Goal: Task Accomplishment & Management: Manage account settings

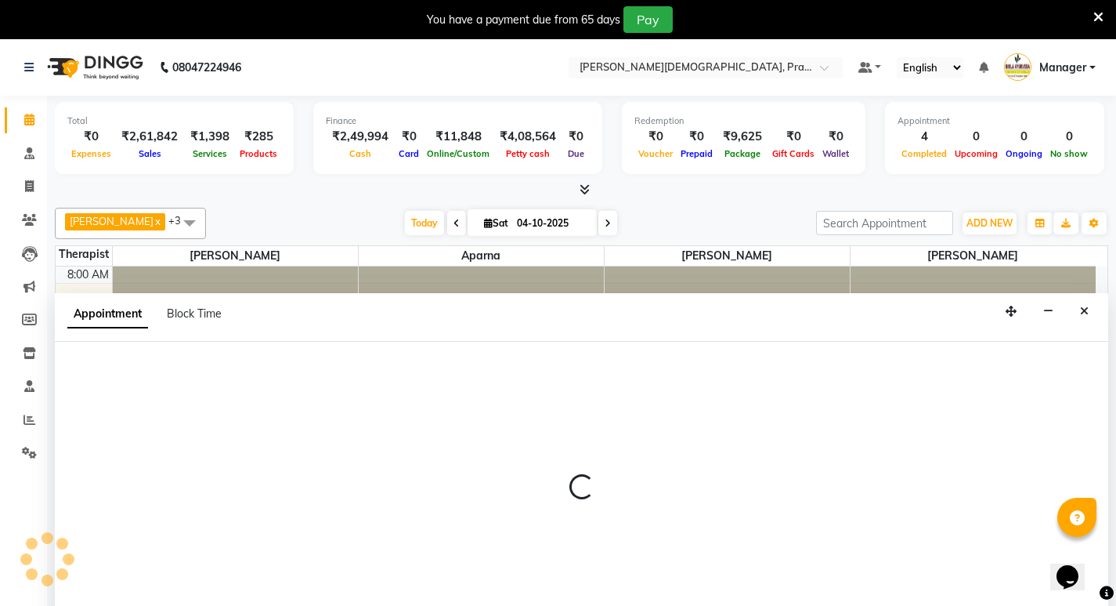
scroll to position [40, 0]
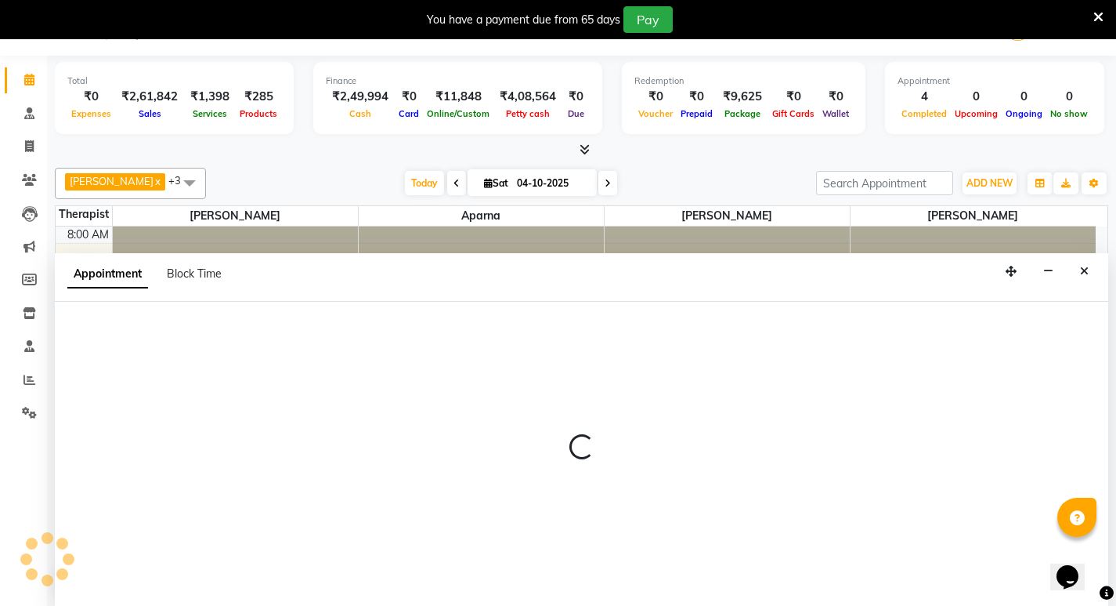
select select "53451"
select select "tentative"
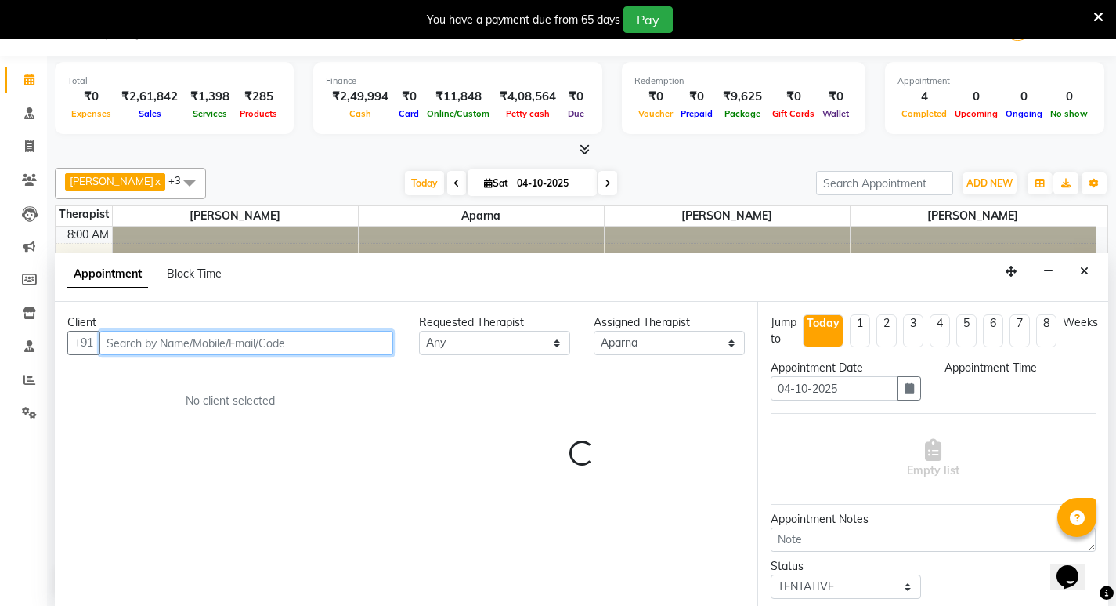
select select "600"
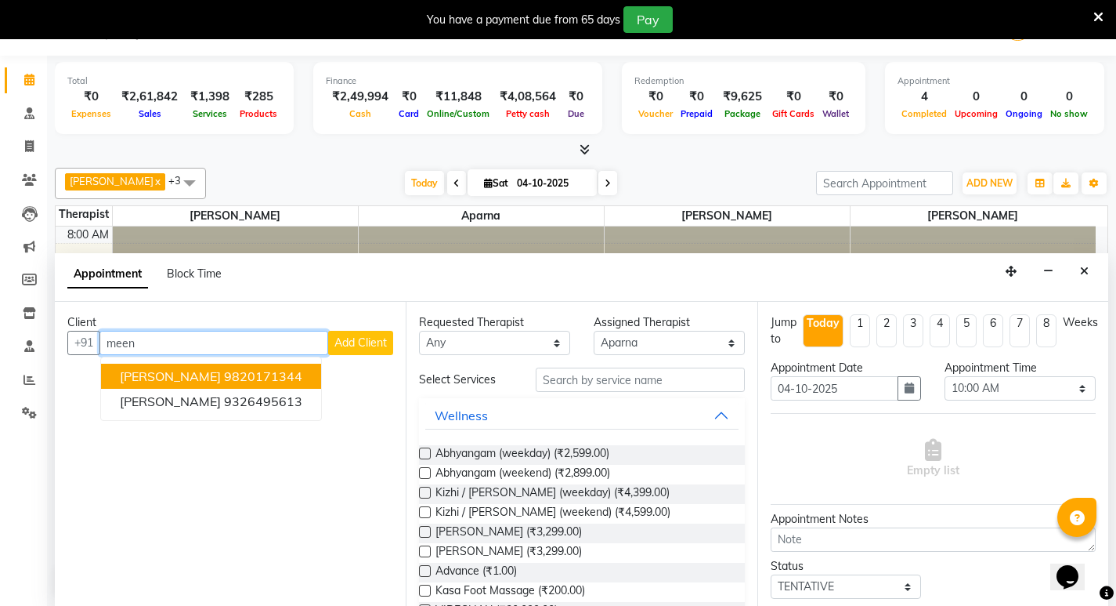
click at [274, 379] on ngb-highlight "9820171344" at bounding box center [263, 376] width 78 height 16
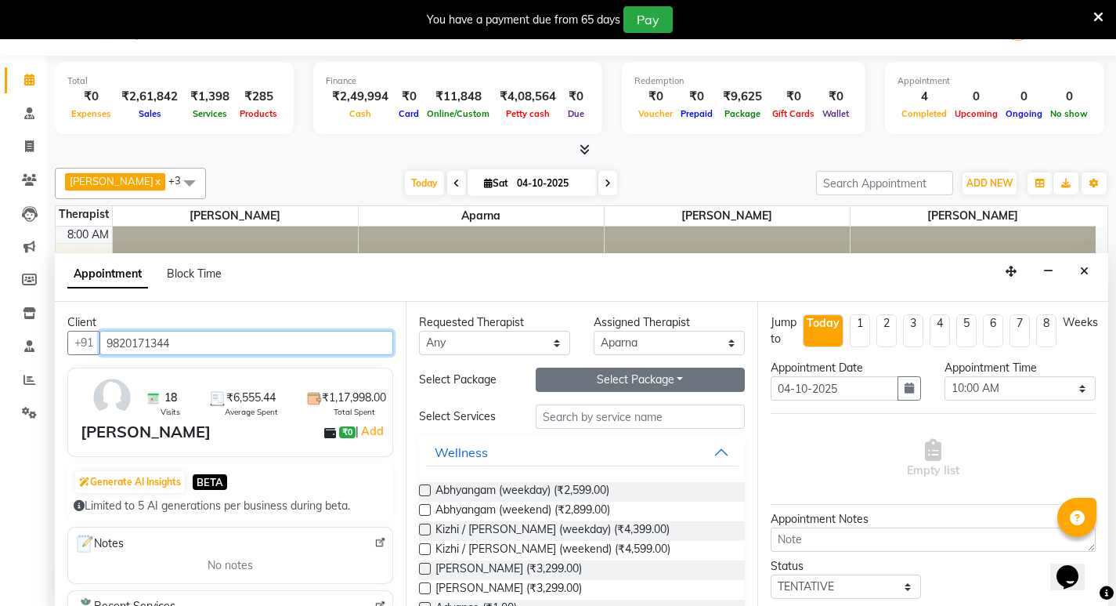
type input "9820171344"
click at [685, 382] on button "Select Package Toggle Dropdown" at bounding box center [640, 379] width 209 height 24
click at [626, 407] on li "Abhayagam 60" at bounding box center [599, 411] width 124 height 23
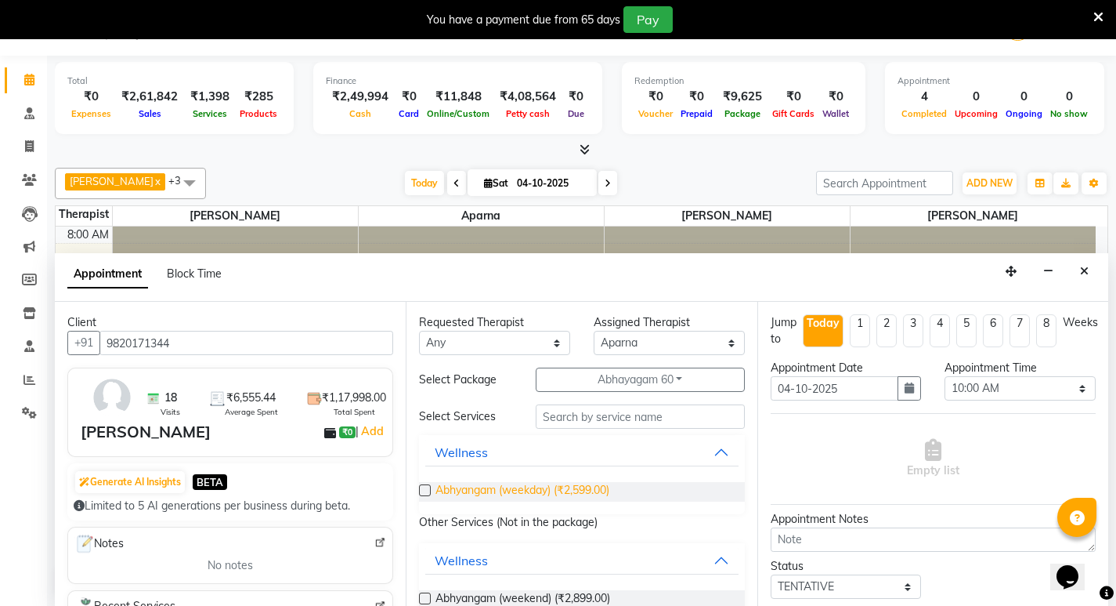
drag, startPoint x: 593, startPoint y: 494, endPoint x: 599, endPoint y: 487, distance: 8.9
click at [593, 494] on span "Abhyangam (weekday) (₹2,599.00)" at bounding box center [523, 492] width 174 height 20
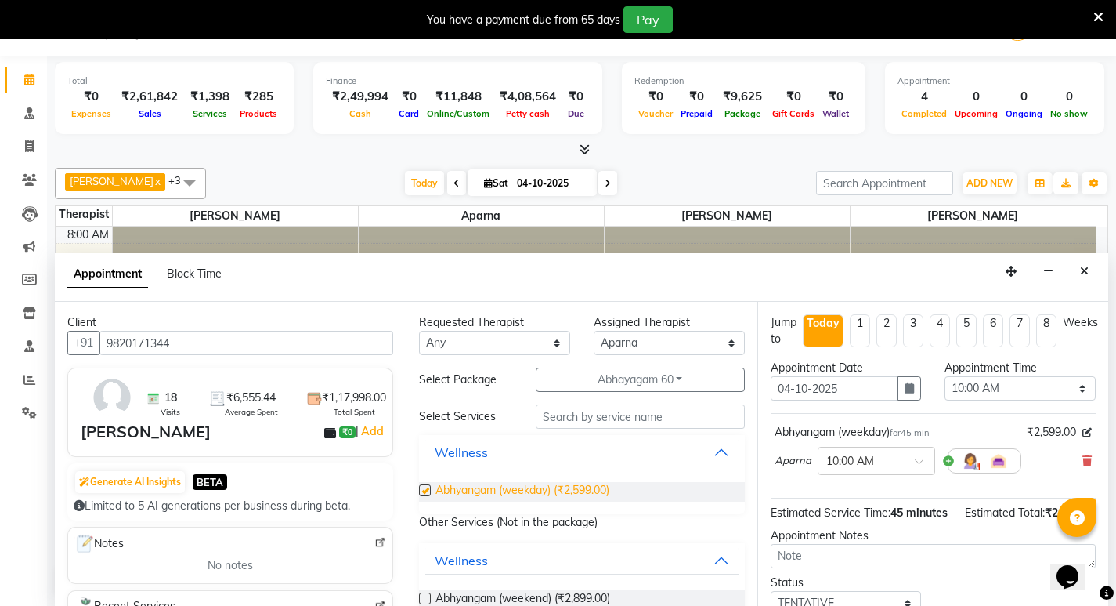
checkbox input "false"
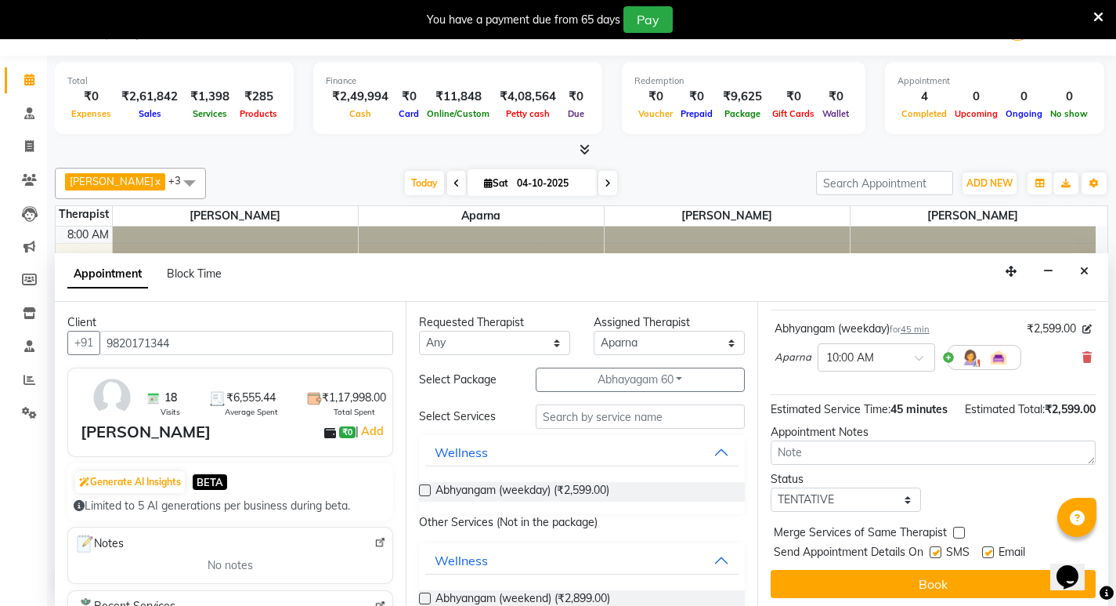
scroll to position [125, 0]
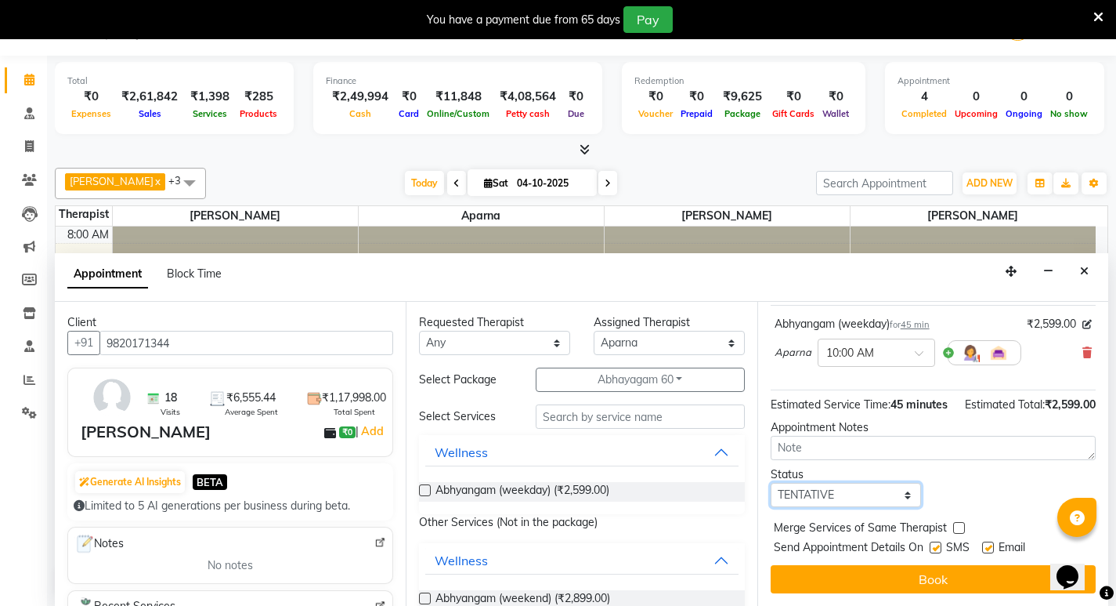
click at [900, 497] on select "Select TENTATIVE CONFIRM CHECK-IN UPCOMING" at bounding box center [846, 495] width 151 height 24
select select "confirm booking"
click at [771, 483] on select "Select TENTATIVE CONFIRM CHECK-IN UPCOMING" at bounding box center [846, 495] width 151 height 24
click at [938, 549] on label at bounding box center [936, 547] width 12 height 12
click at [938, 549] on input "checkbox" at bounding box center [935, 549] width 10 height 10
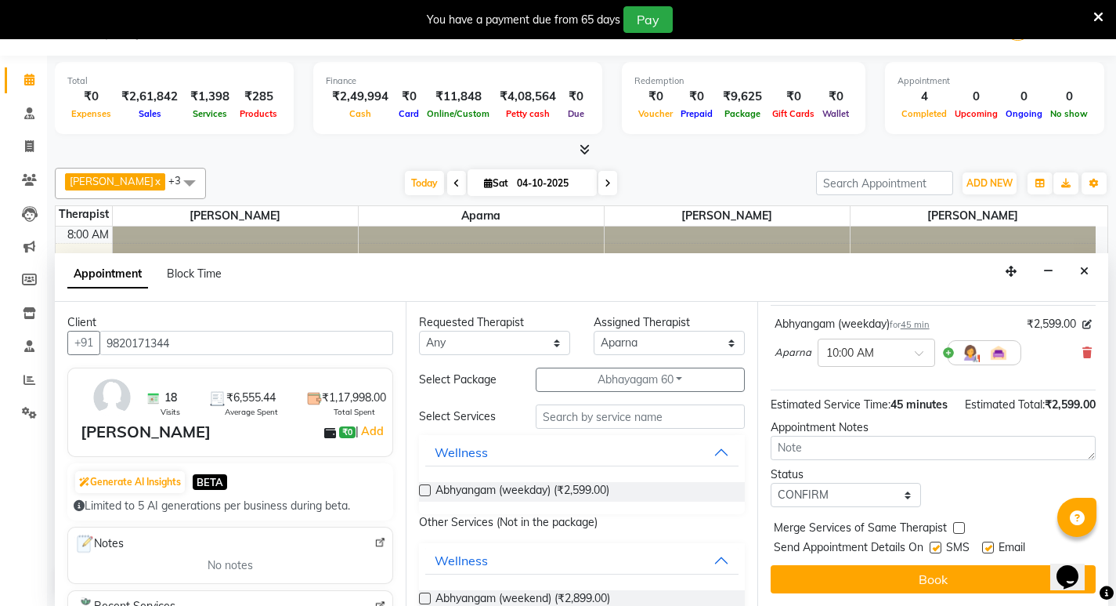
checkbox input "false"
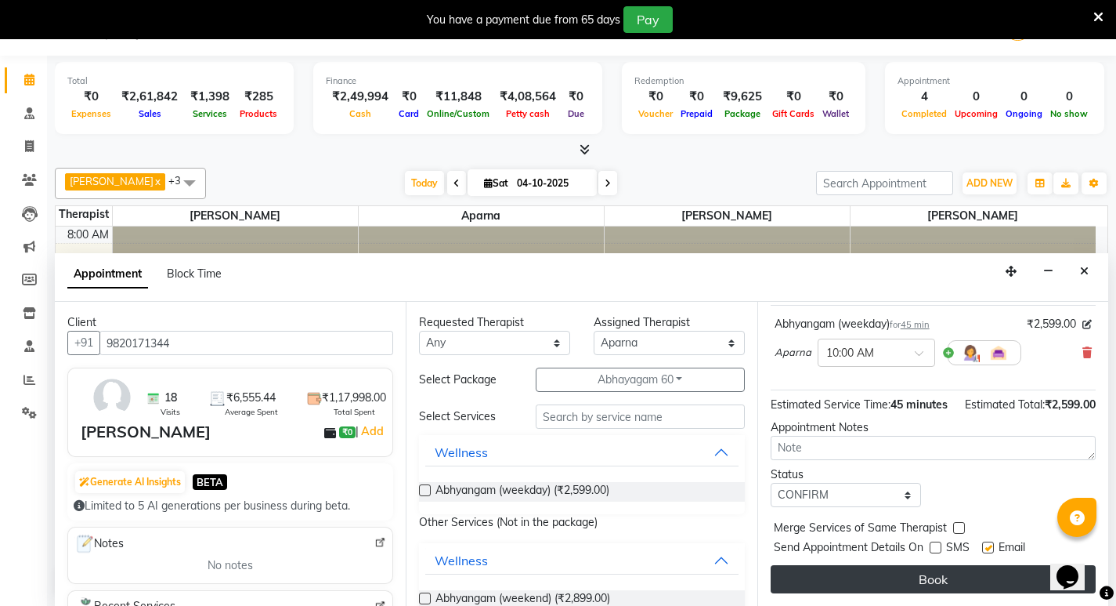
click at [938, 572] on button "Book" at bounding box center [933, 579] width 325 height 28
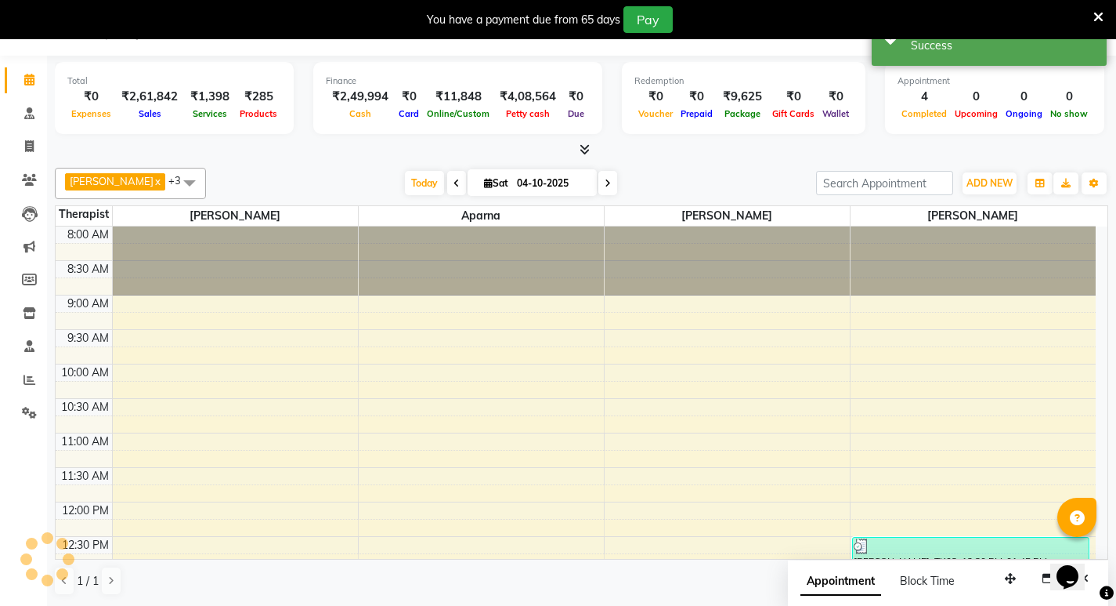
scroll to position [0, 0]
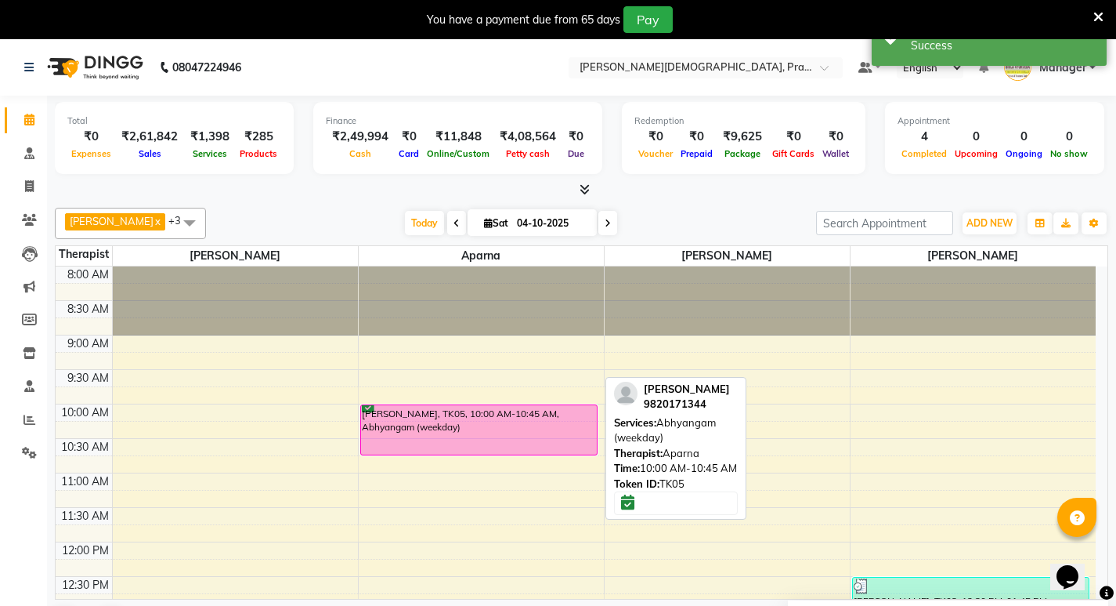
click at [570, 429] on div "[PERSON_NAME], TK05, 10:00 AM-10:45 AM, Abhyangam (weekday)" at bounding box center [479, 429] width 236 height 49
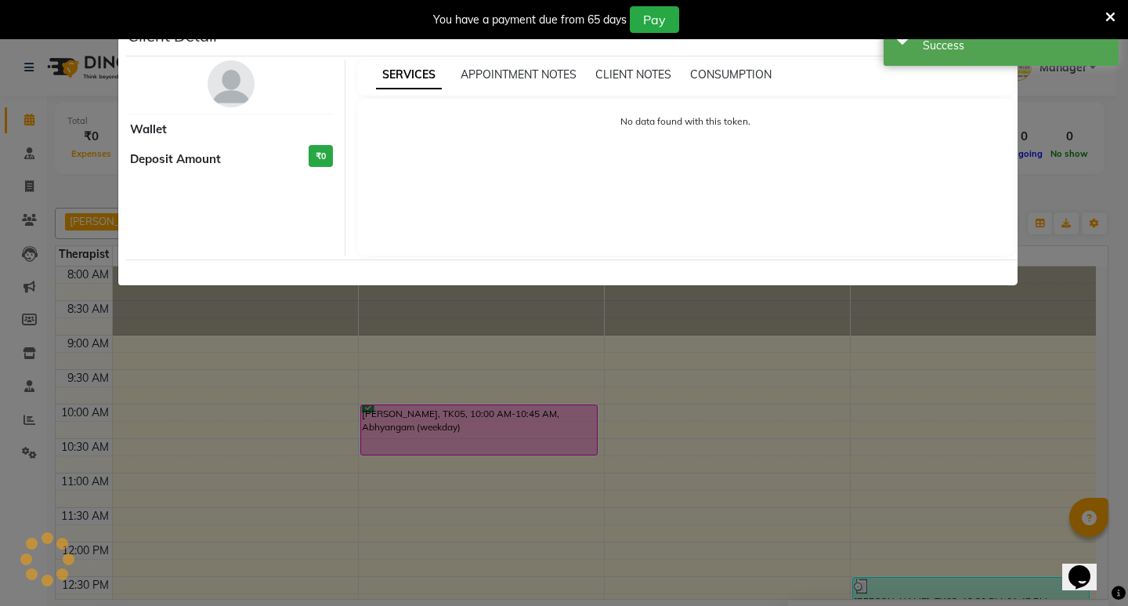
select select "6"
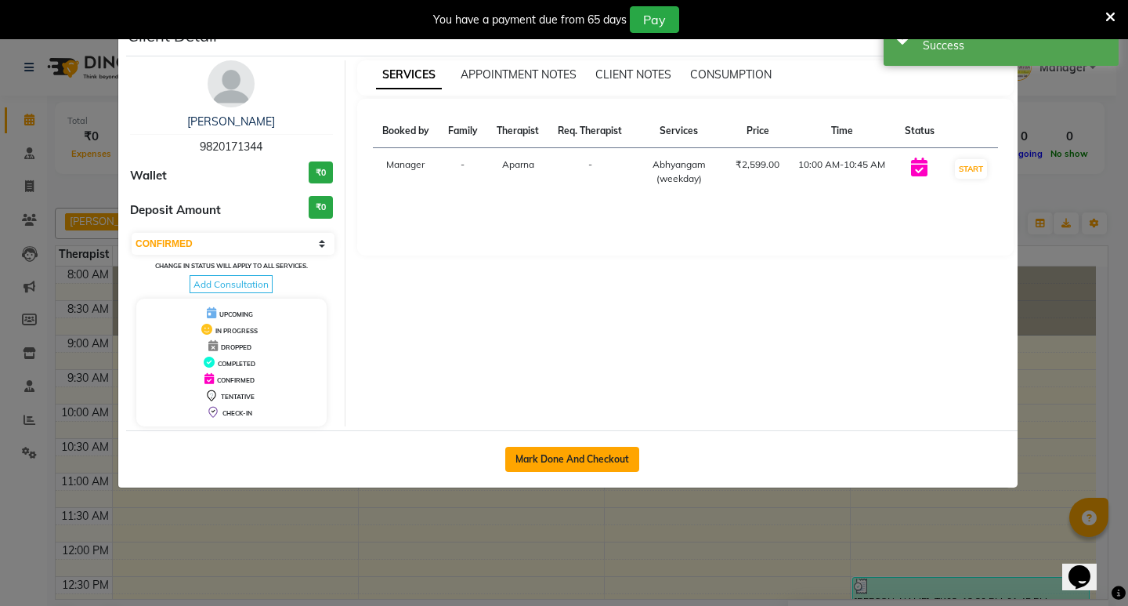
click at [529, 455] on button "Mark Done And Checkout" at bounding box center [572, 459] width 134 height 25
select select "service"
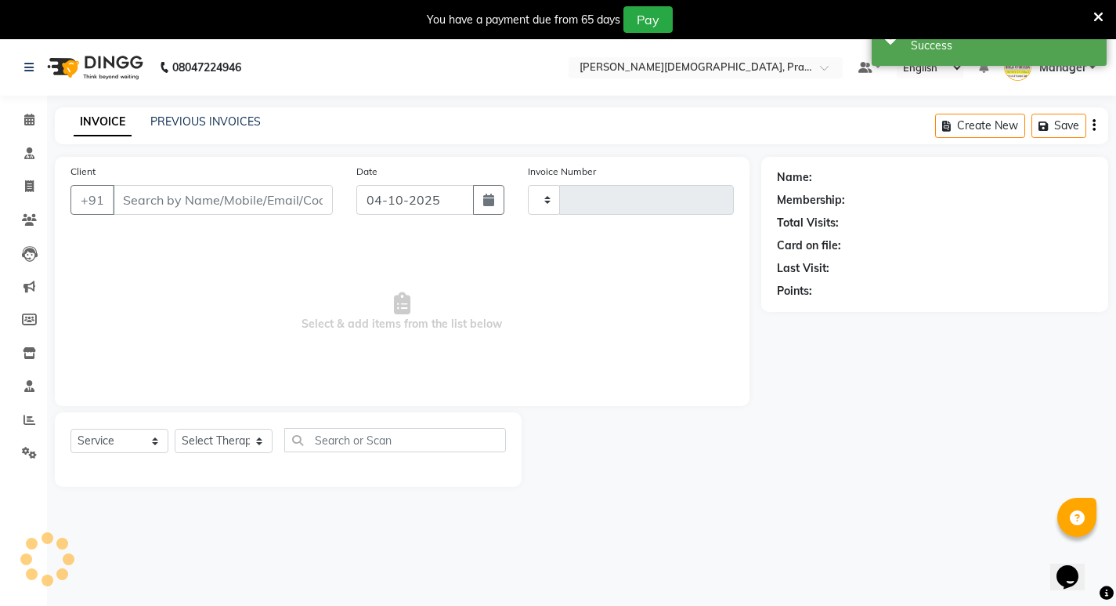
type input "1007"
select select "6818"
type input "9820171344"
select select "53451"
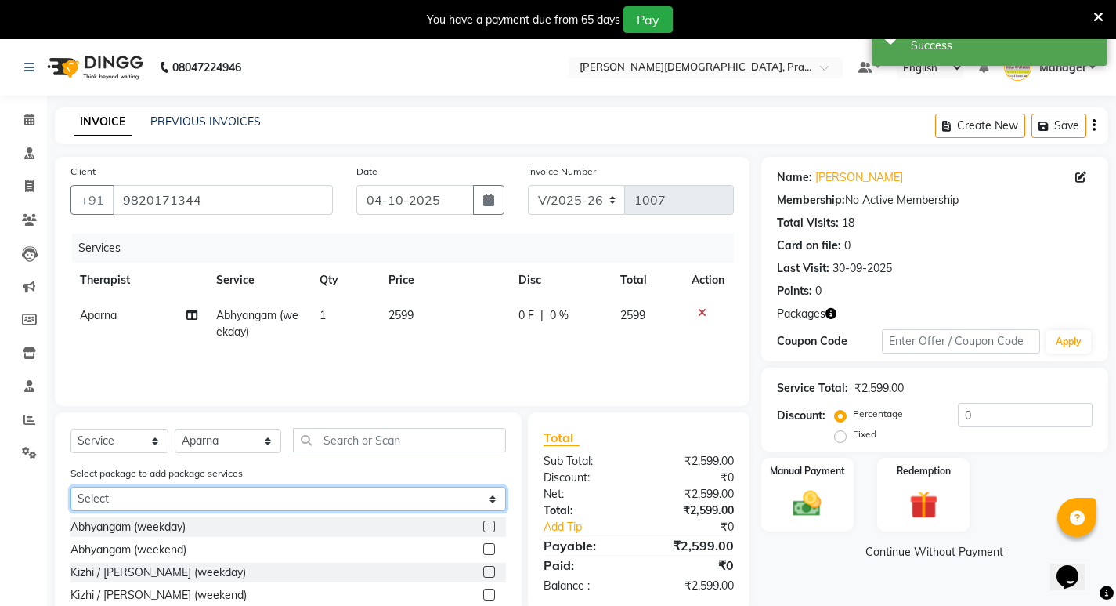
click at [294, 505] on select "Select Abhayagam 60 Abhayagam 70" at bounding box center [289, 499] width 436 height 24
select select "1: Object"
click at [71, 487] on select "Select Abhayagam 60 Abhayagam 70" at bounding box center [289, 499] width 436 height 24
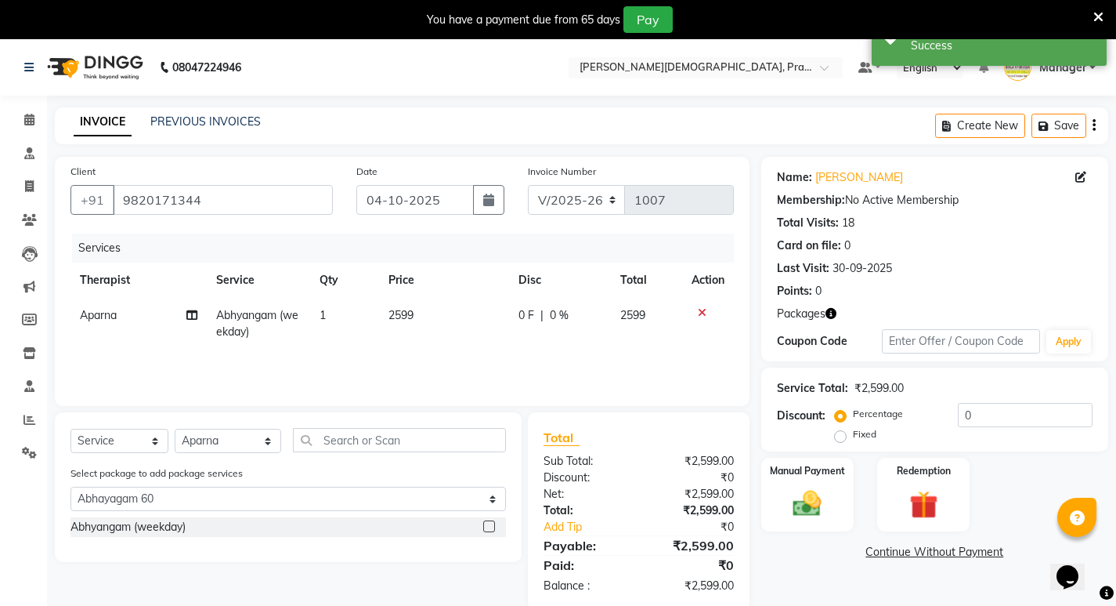
click at [488, 526] on label at bounding box center [489, 526] width 12 height 12
click at [488, 526] on input "checkbox" at bounding box center [488, 527] width 10 height 10
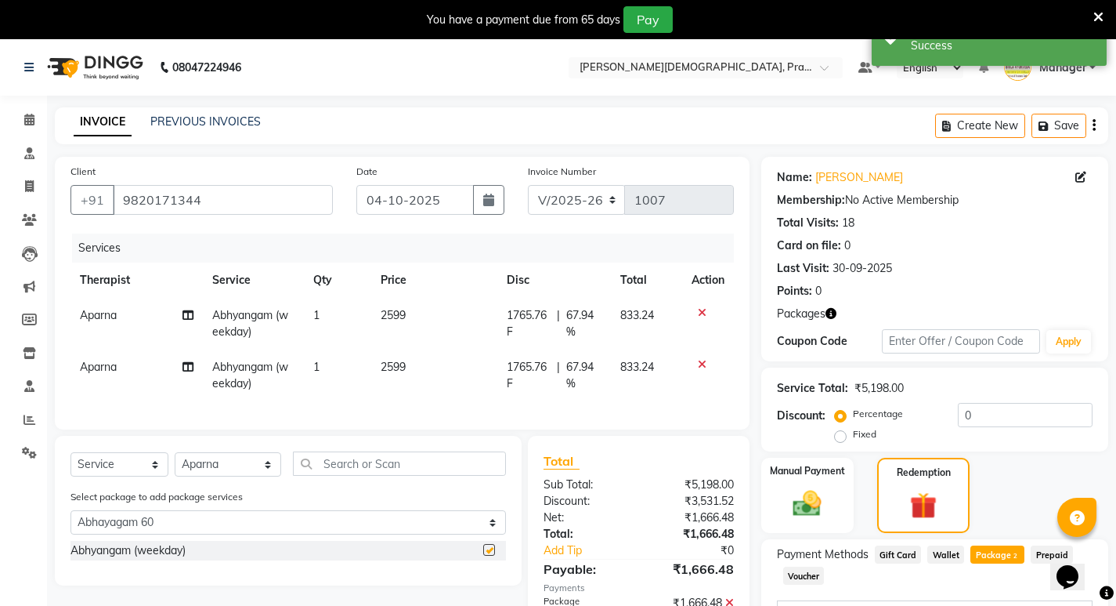
checkbox input "false"
click at [699, 363] on icon at bounding box center [702, 364] width 9 height 11
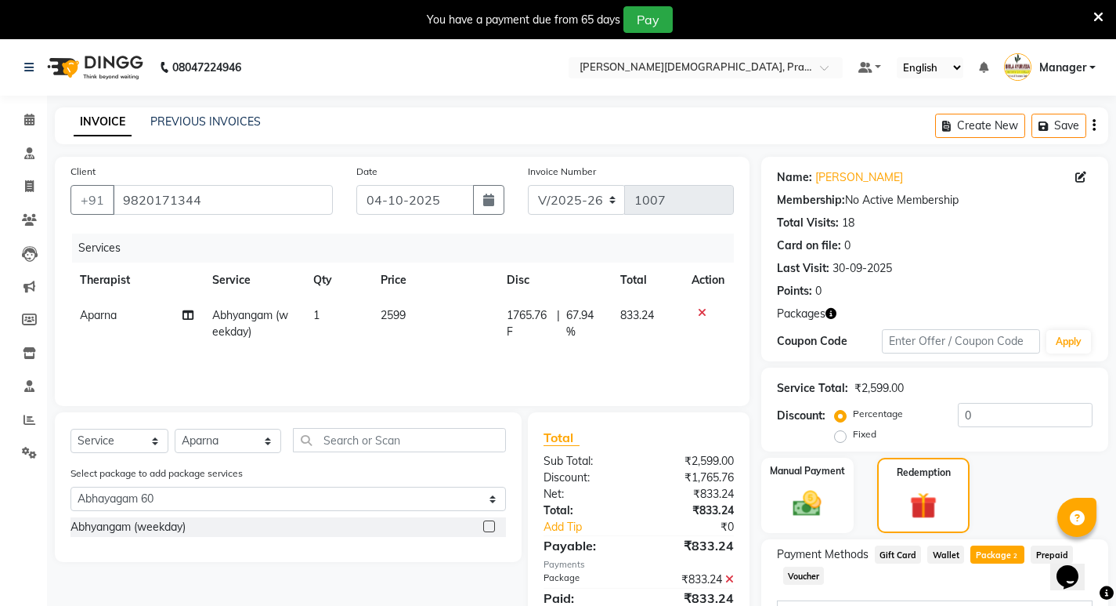
scroll to position [235, 0]
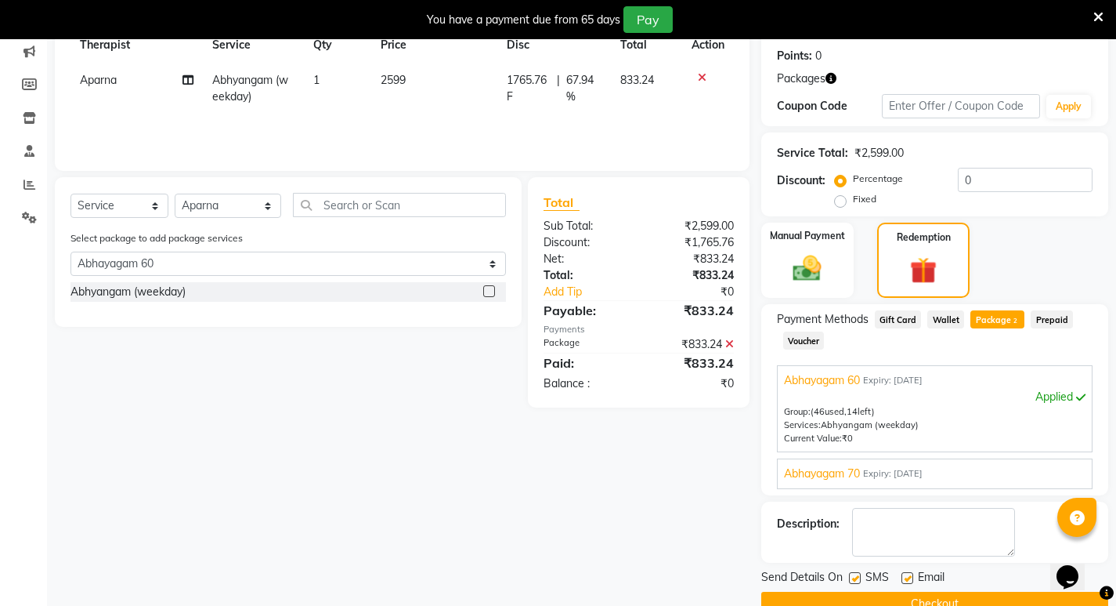
click at [855, 597] on button "Checkout" at bounding box center [934, 603] width 347 height 24
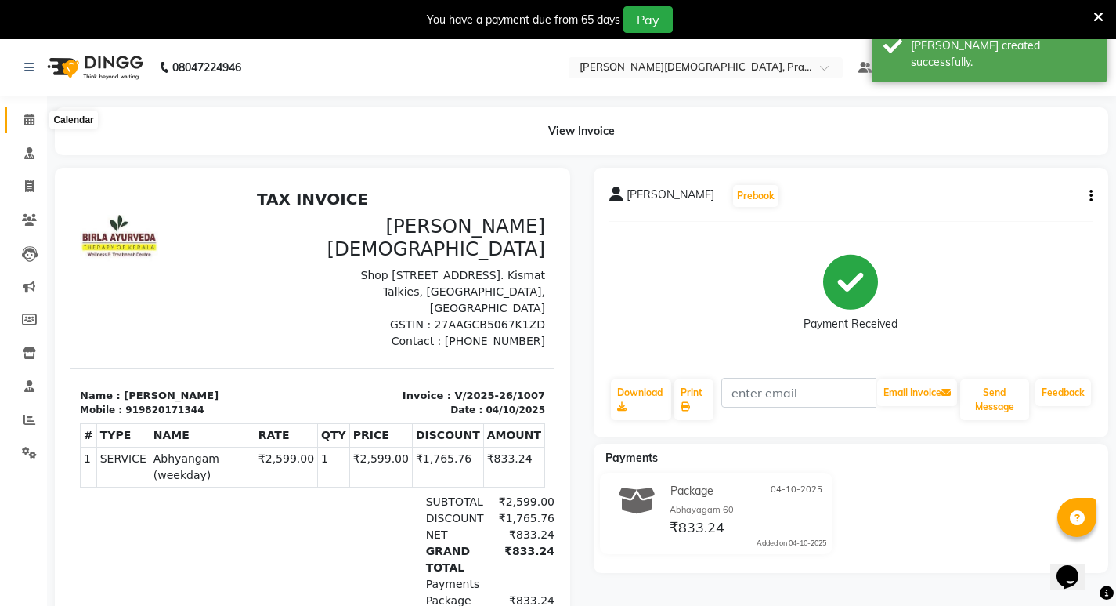
click at [29, 117] on icon at bounding box center [29, 120] width 10 height 12
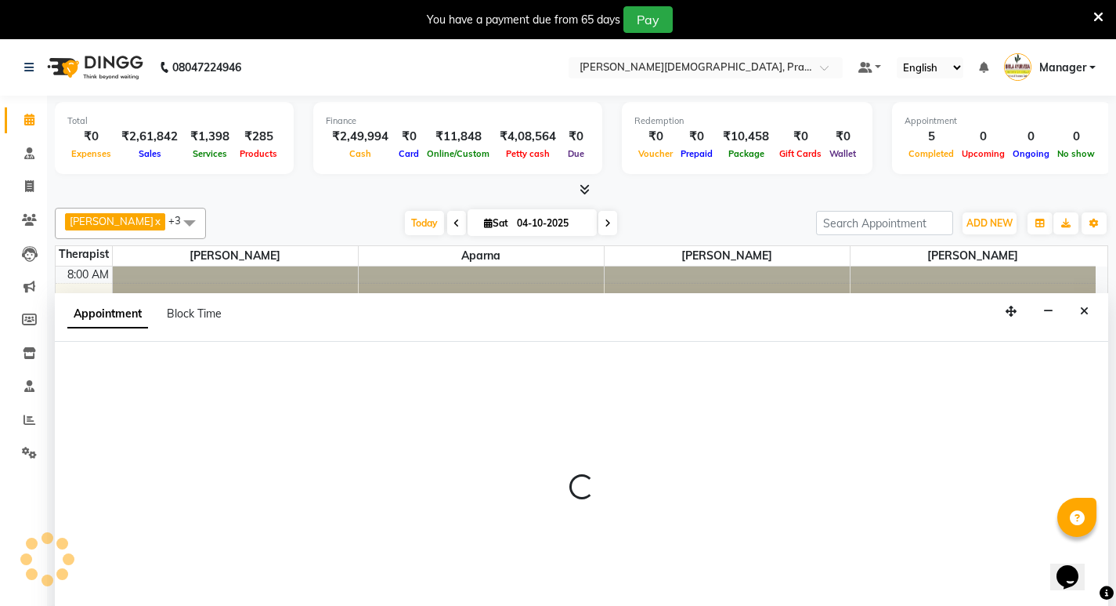
select select "53448"
select select "600"
select select "tentative"
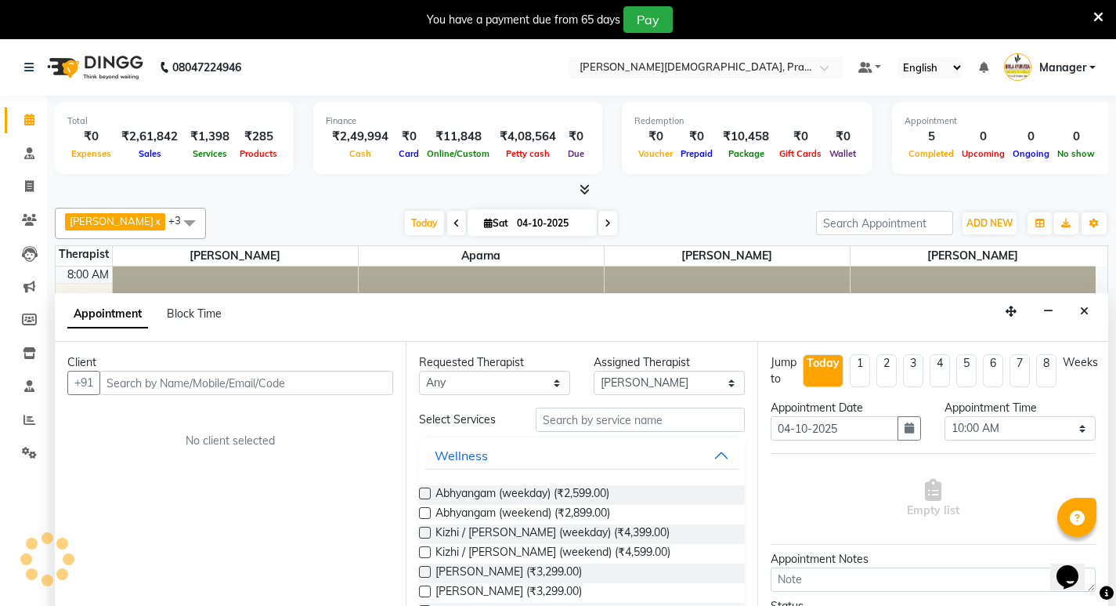
scroll to position [40, 0]
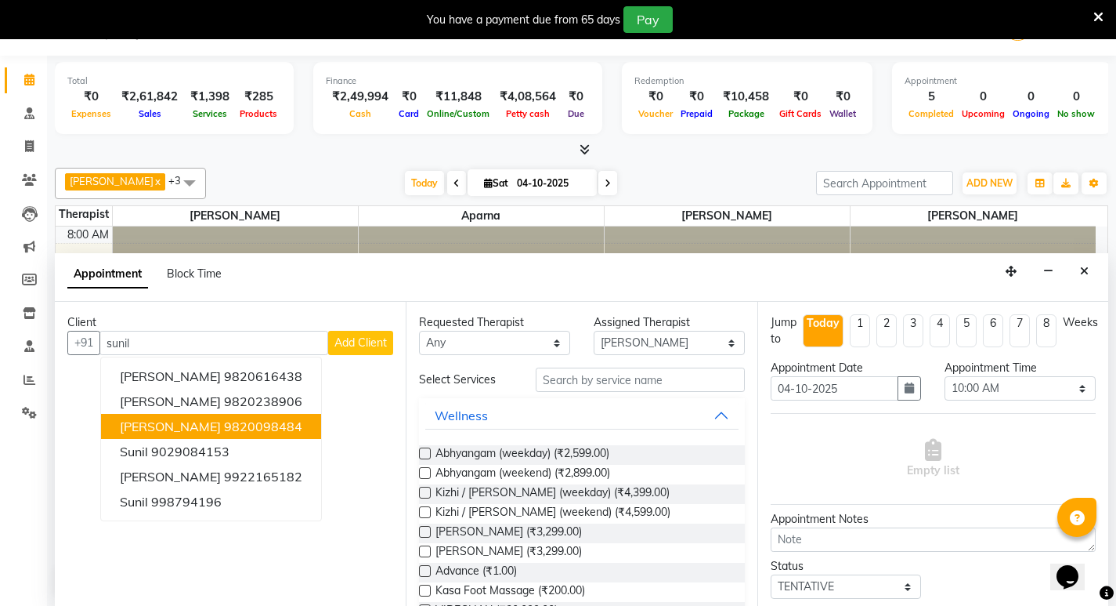
click at [244, 415] on button "[PERSON_NAME] 9820098484" at bounding box center [211, 426] width 220 height 25
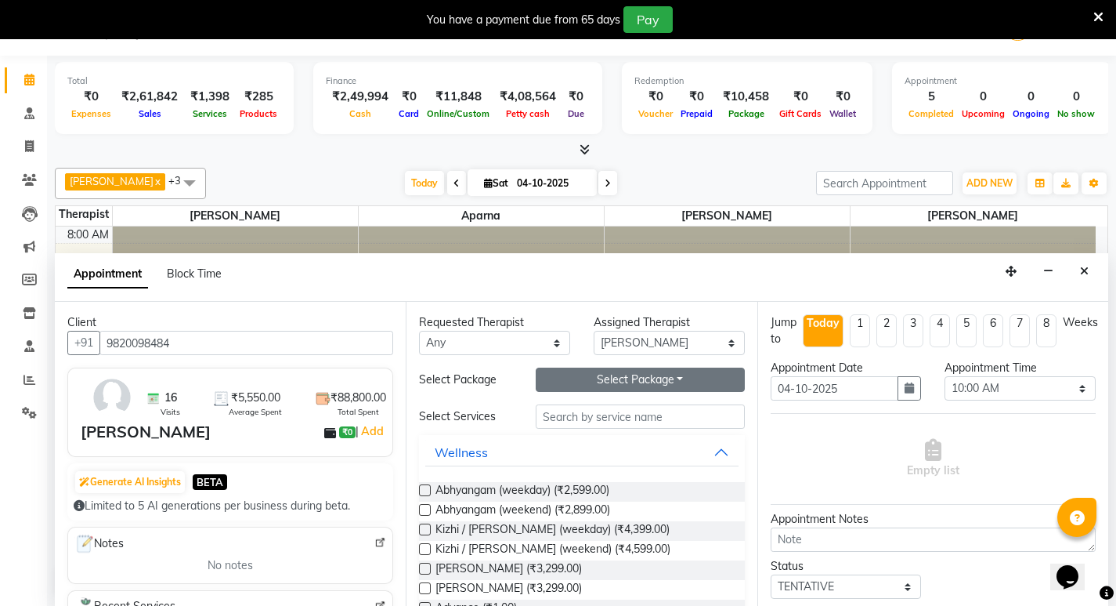
type input "9820098484"
click at [610, 378] on button "Select Package Toggle Dropdown" at bounding box center [640, 379] width 209 height 24
click at [611, 407] on li "Abhayagam 52" at bounding box center [599, 411] width 124 height 23
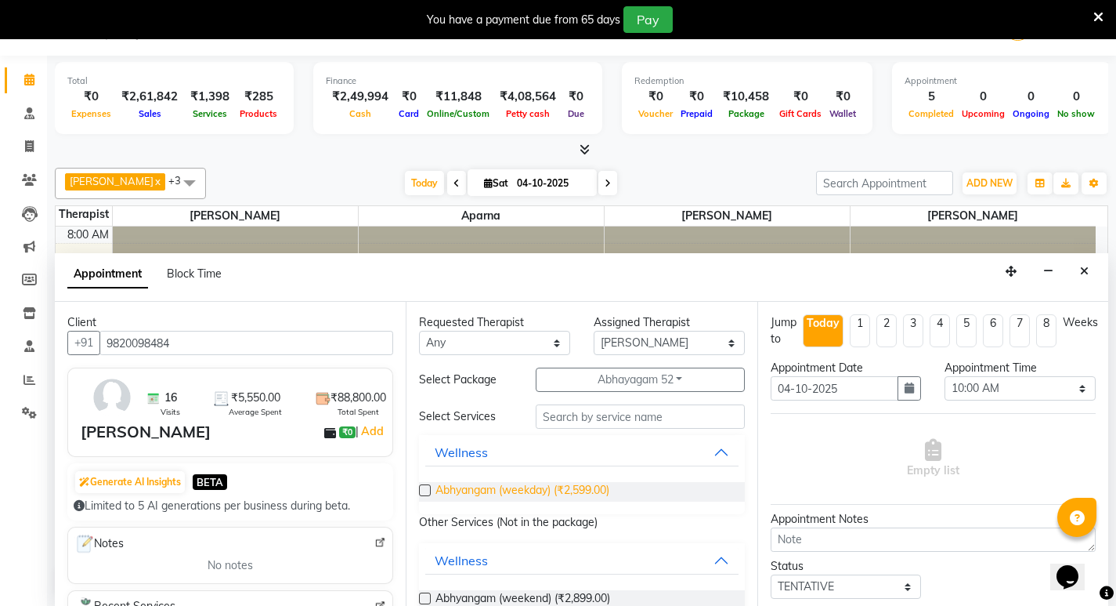
click at [594, 490] on span "Abhyangam (weekday) (₹2,599.00)" at bounding box center [523, 492] width 174 height 20
checkbox input "false"
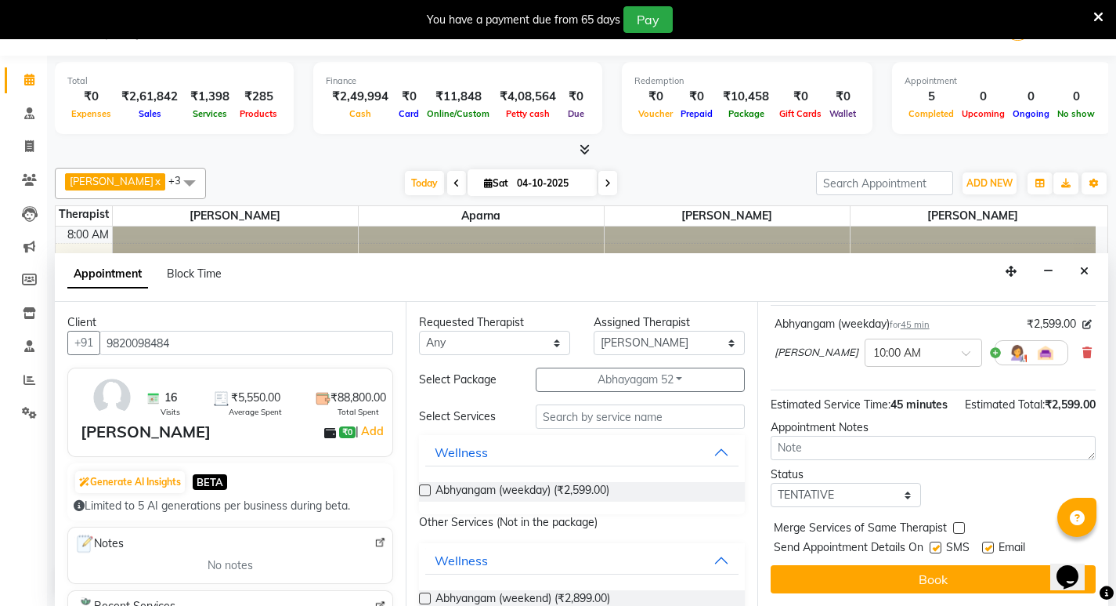
scroll to position [125, 0]
click at [904, 494] on select "Select TENTATIVE CONFIRM CHECK-IN UPCOMING" at bounding box center [846, 495] width 151 height 24
select select "confirm booking"
click at [771, 483] on select "Select TENTATIVE CONFIRM CHECK-IN UPCOMING" at bounding box center [846, 495] width 151 height 24
click at [939, 581] on button "Book" at bounding box center [933, 579] width 325 height 28
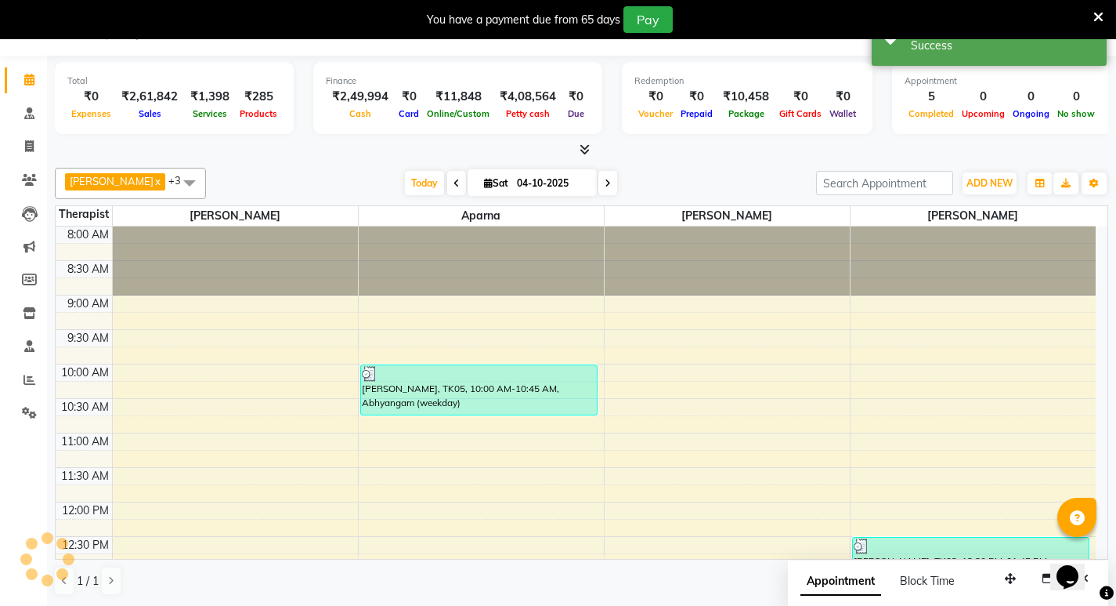
scroll to position [0, 0]
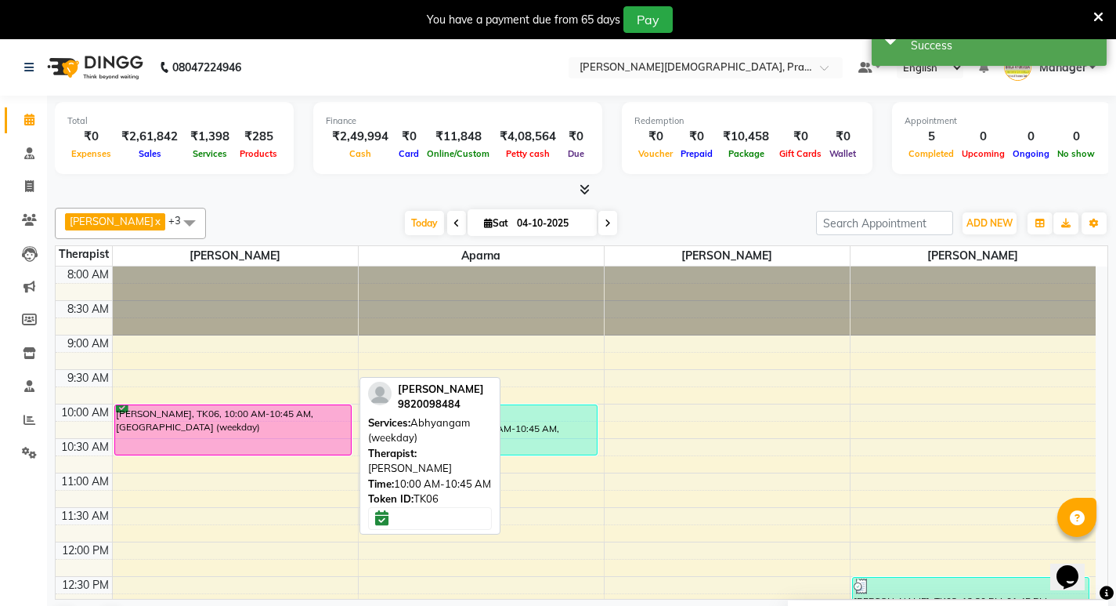
click at [330, 449] on div "[PERSON_NAME], TK06, 10:00 AM-10:45 AM, [GEOGRAPHIC_DATA] (weekday)" at bounding box center [233, 429] width 236 height 49
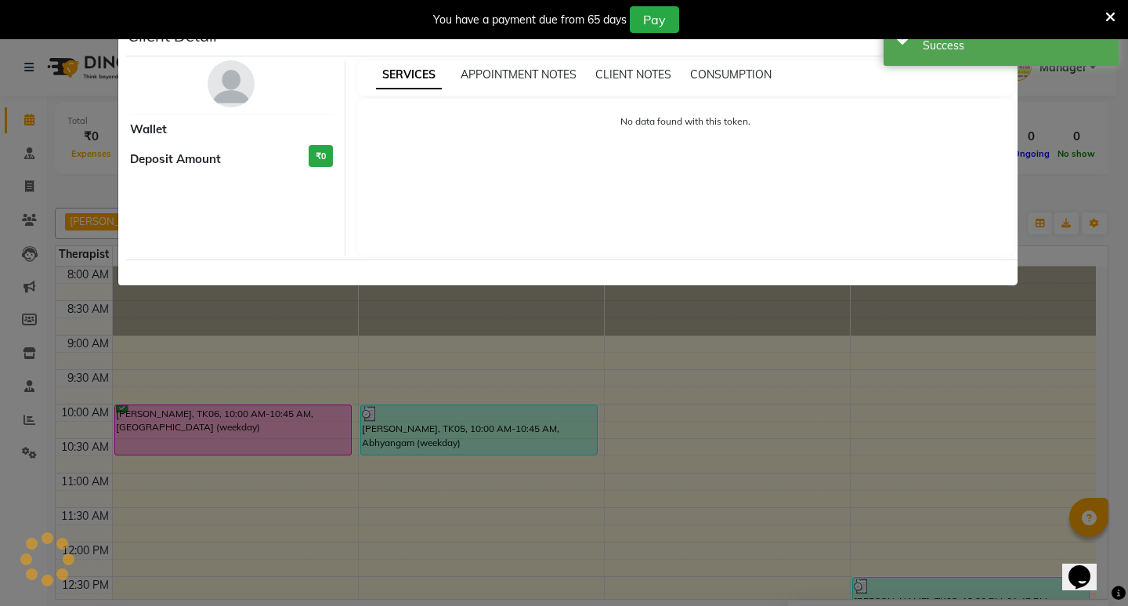
select select "6"
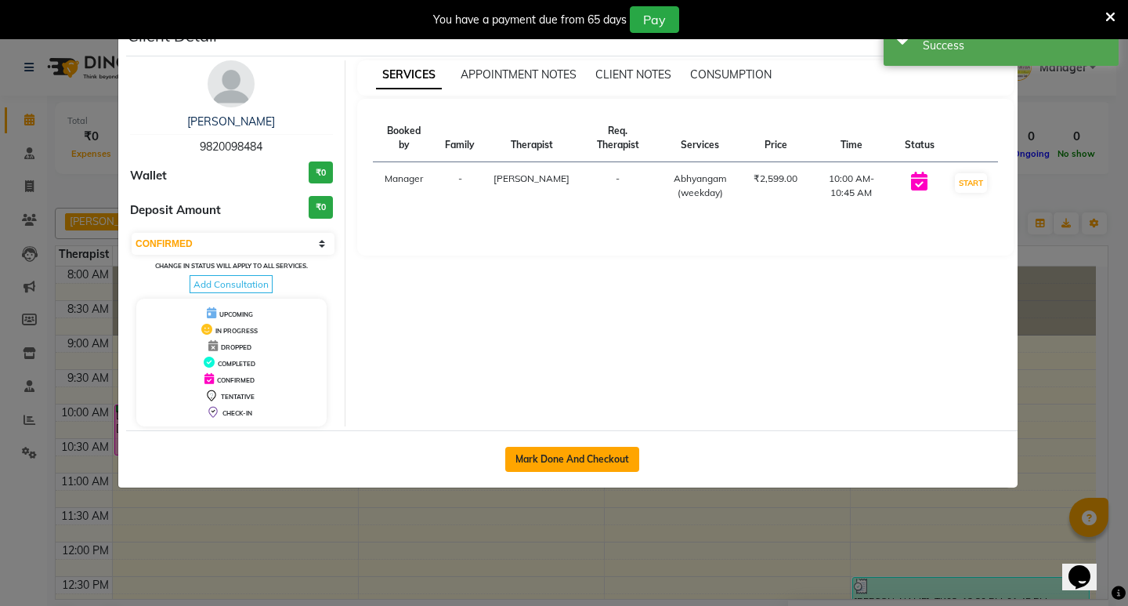
click at [598, 457] on button "Mark Done And Checkout" at bounding box center [572, 459] width 134 height 25
select select "service"
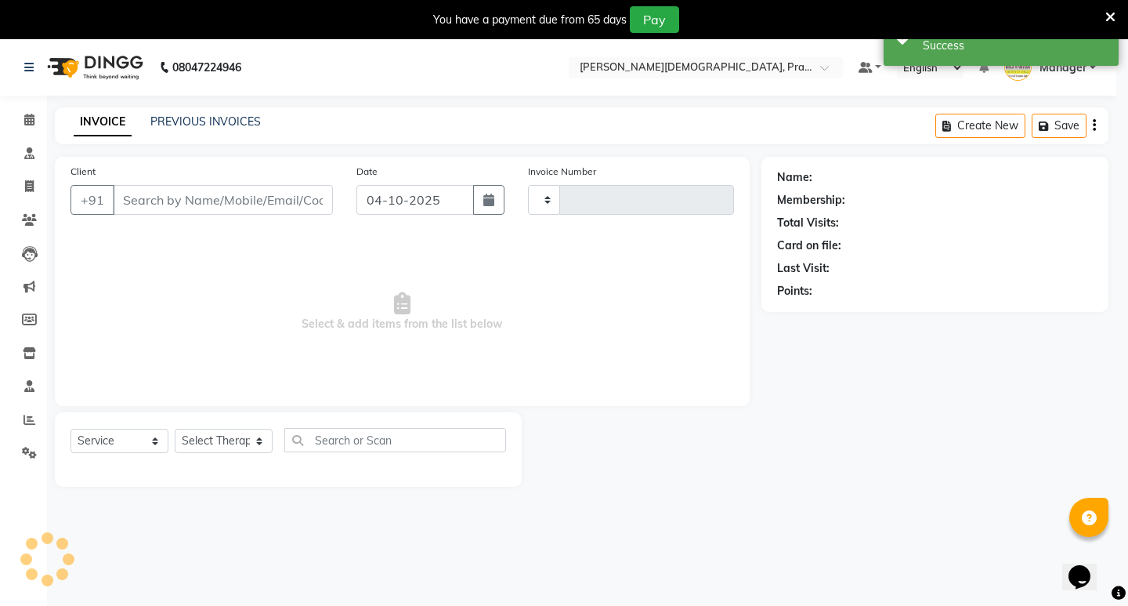
type input "1008"
select select "6818"
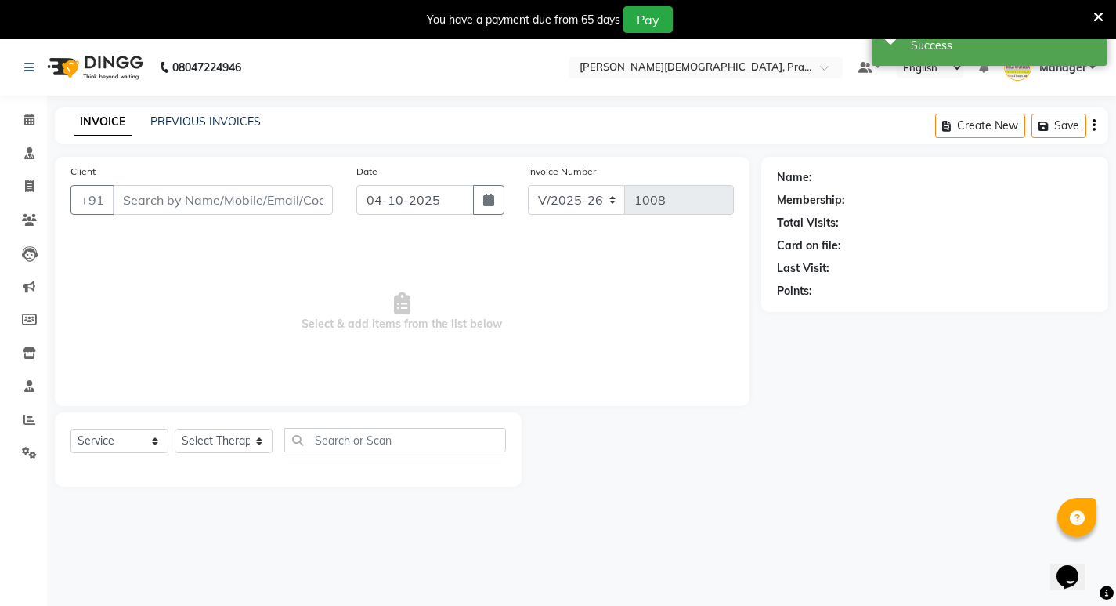
type input "9820098484"
select select "53448"
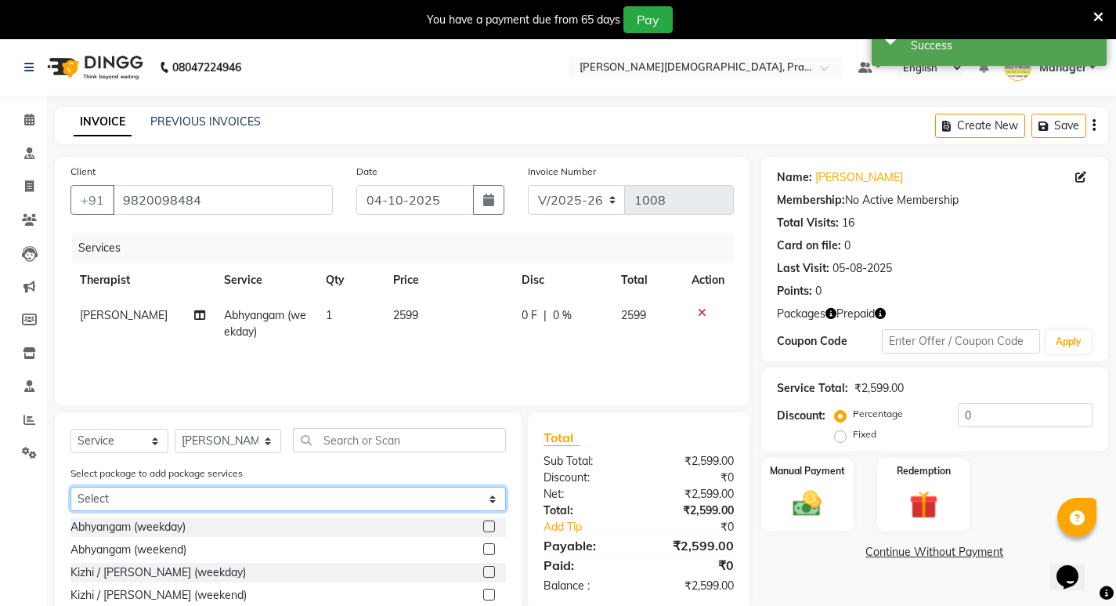
click at [442, 496] on select "Select Abhayagam 52" at bounding box center [289, 499] width 436 height 24
select select "1: Object"
click at [71, 487] on select "Select Abhayagam 52" at bounding box center [289, 499] width 436 height 24
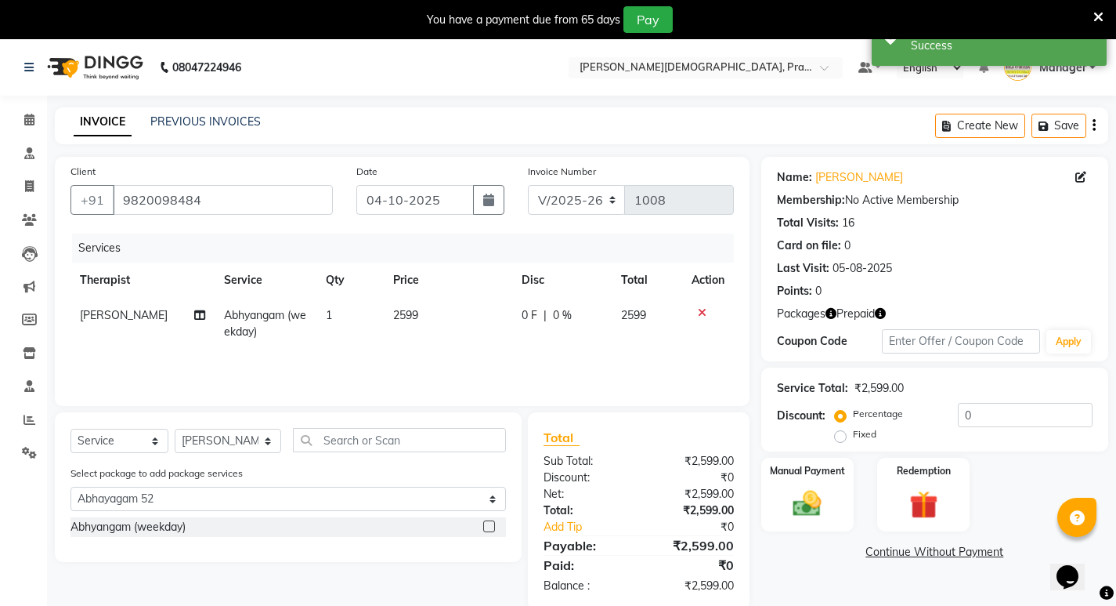
drag, startPoint x: 486, startPoint y: 528, endPoint x: 545, endPoint y: 503, distance: 64.6
click at [486, 527] on label at bounding box center [489, 526] width 12 height 12
click at [486, 527] on input "checkbox" at bounding box center [488, 527] width 10 height 10
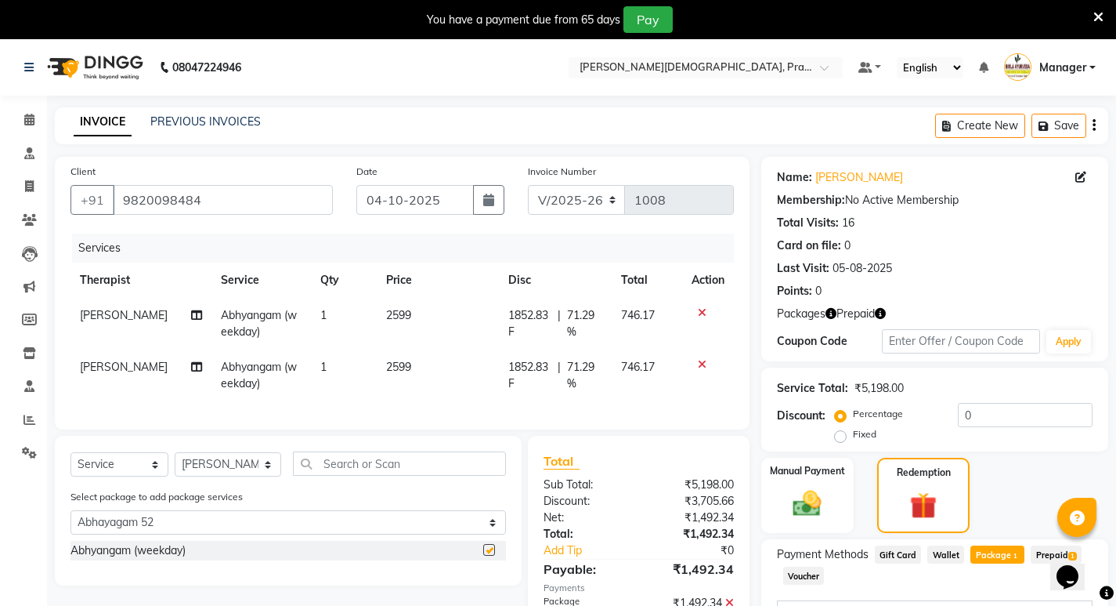
checkbox input "false"
click at [703, 361] on icon at bounding box center [702, 364] width 9 height 11
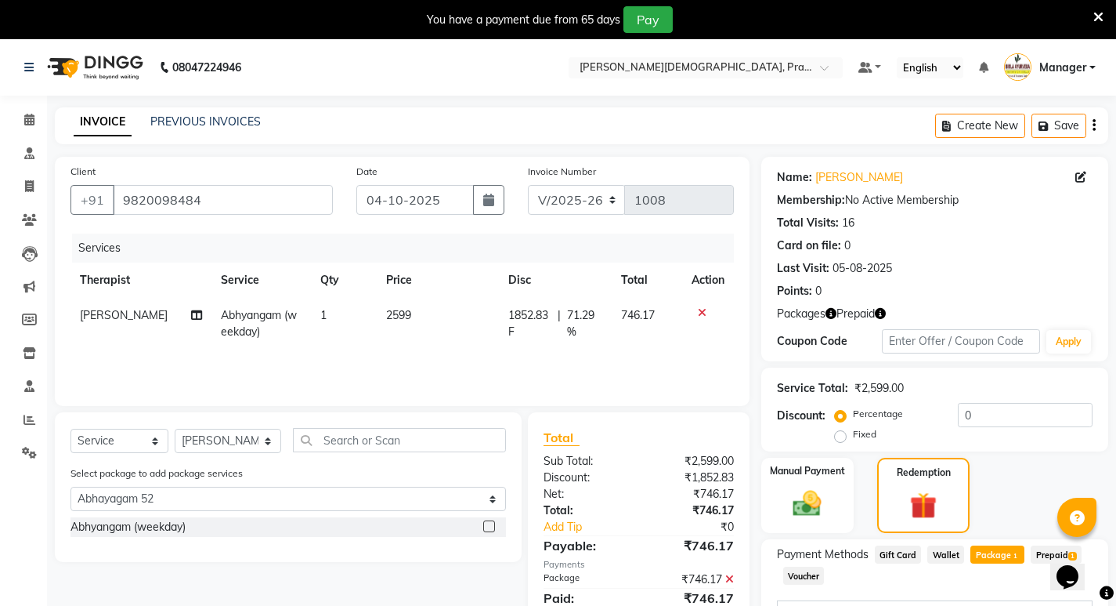
scroll to position [232, 0]
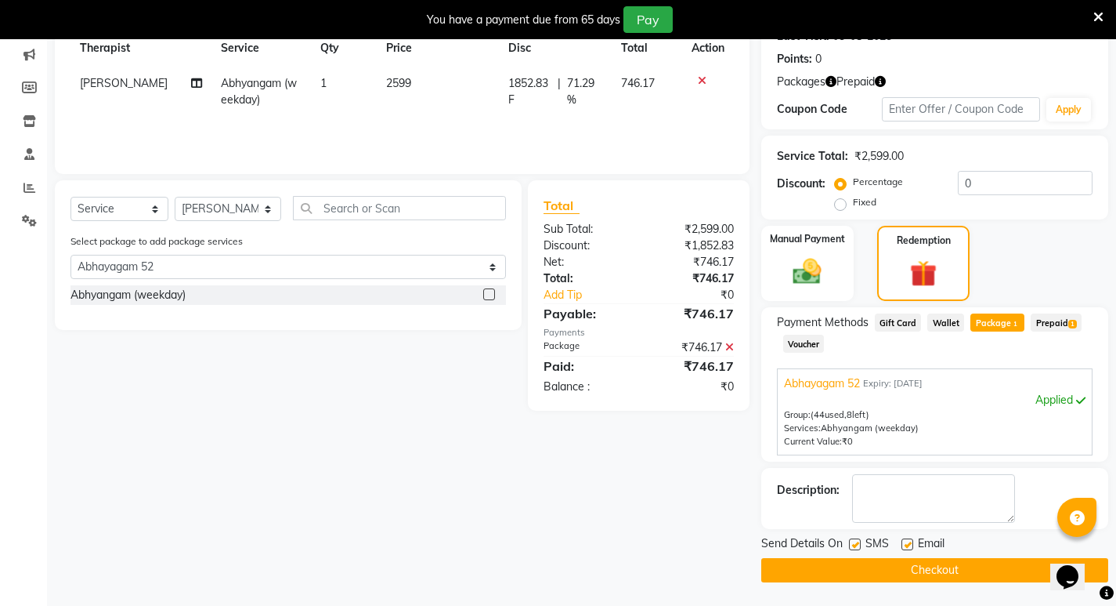
click at [949, 563] on button "Checkout" at bounding box center [934, 570] width 347 height 24
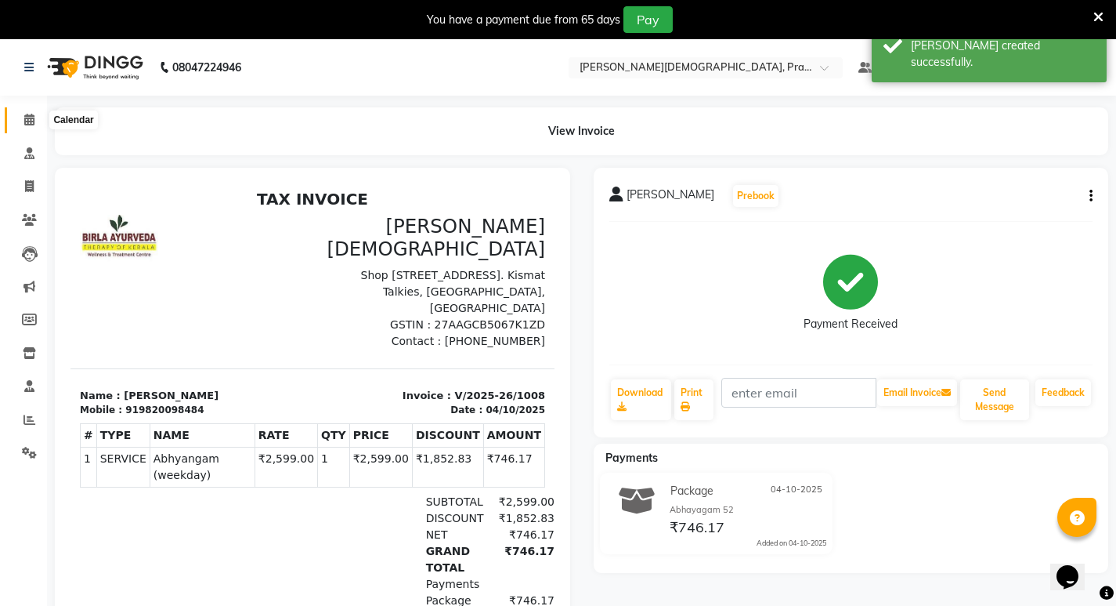
click at [24, 120] on icon at bounding box center [29, 120] width 10 height 12
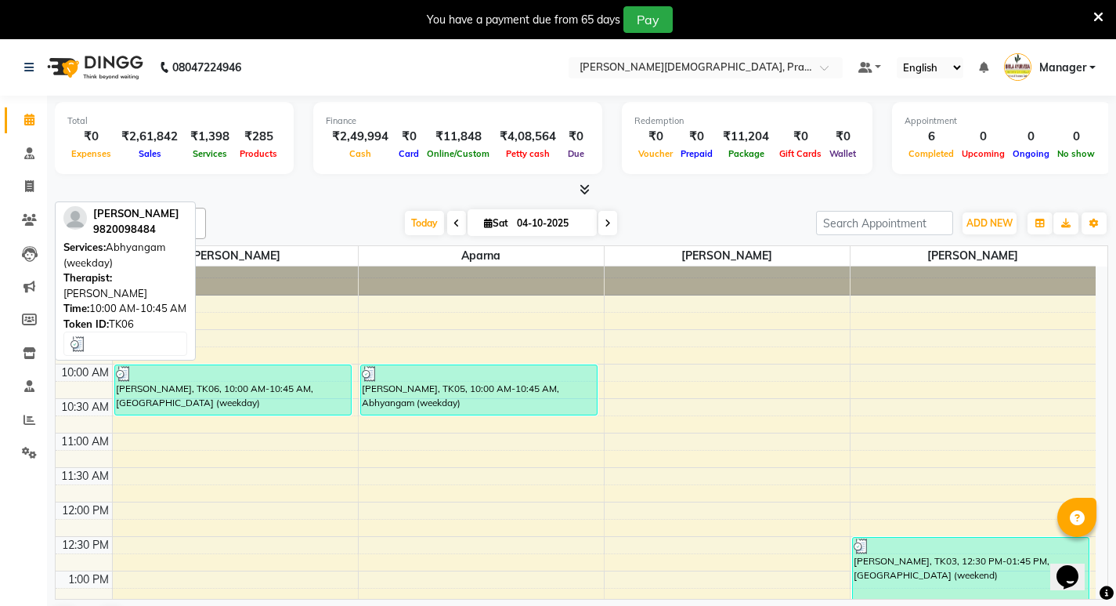
scroll to position [157, 0]
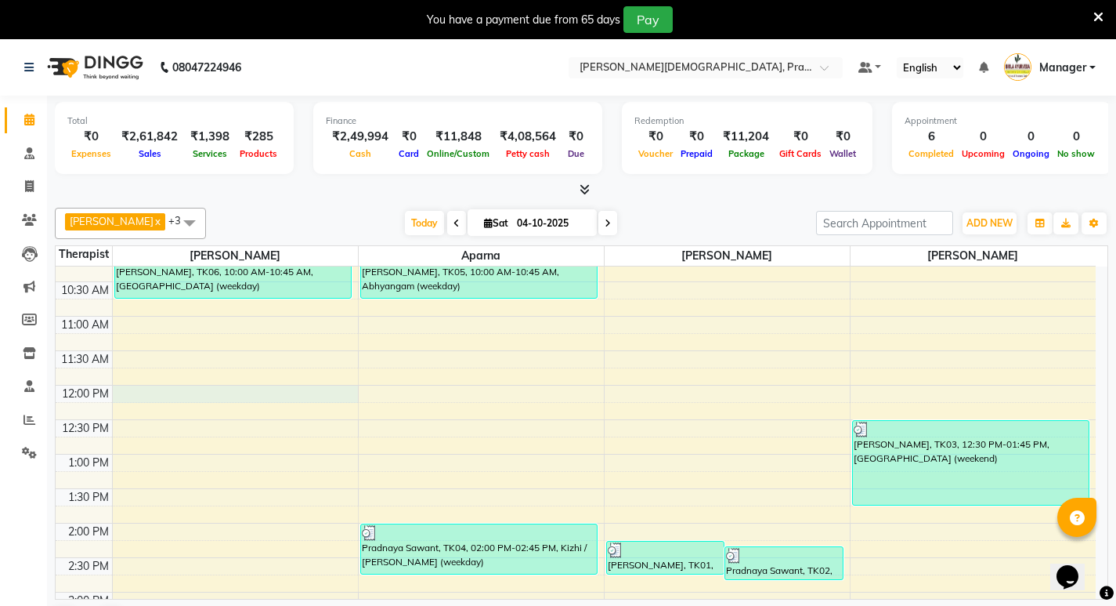
click at [204, 388] on div "8:00 AM 8:30 AM 9:00 AM 9:30 AM 10:00 AM 10:30 AM 11:00 AM 11:30 AM 12:00 PM 12…" at bounding box center [576, 523] width 1040 height 827
select select "53448"
select select "720"
select select "tentative"
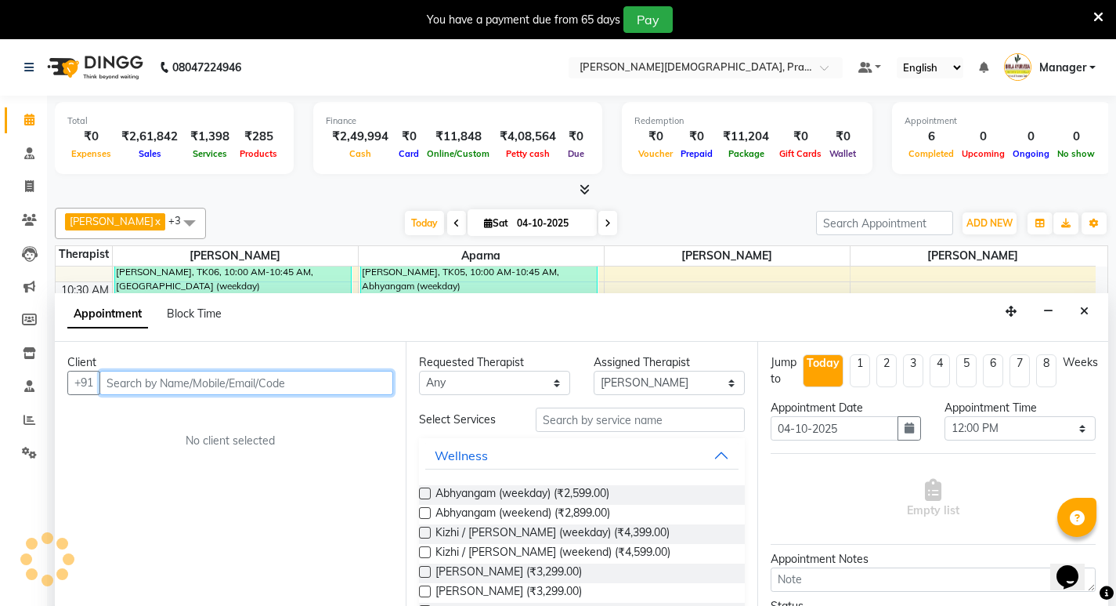
scroll to position [40, 0]
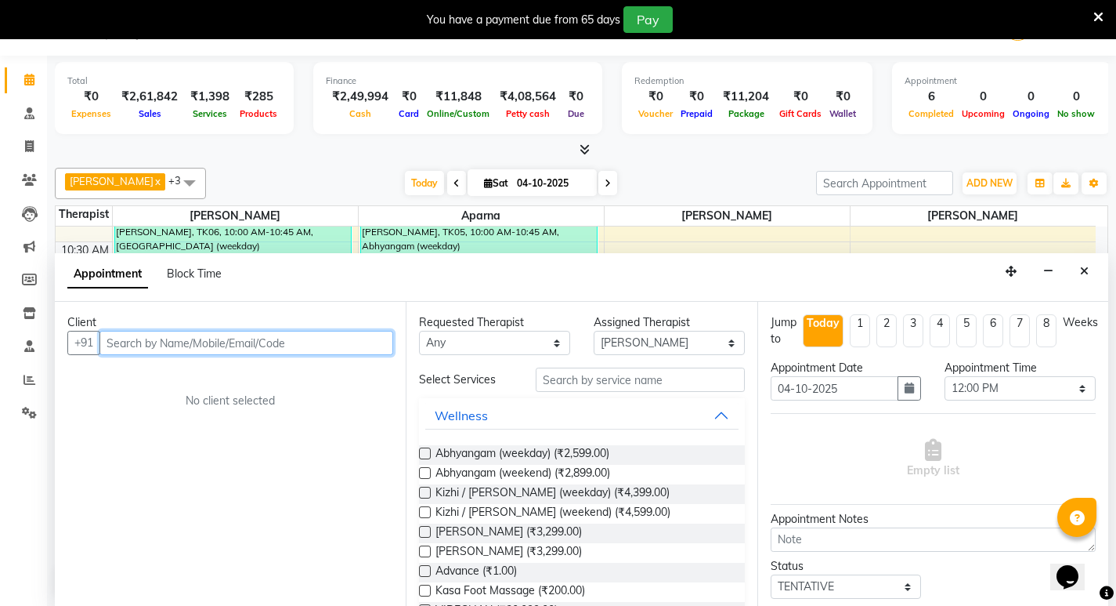
click at [195, 345] on input "text" at bounding box center [246, 343] width 294 height 24
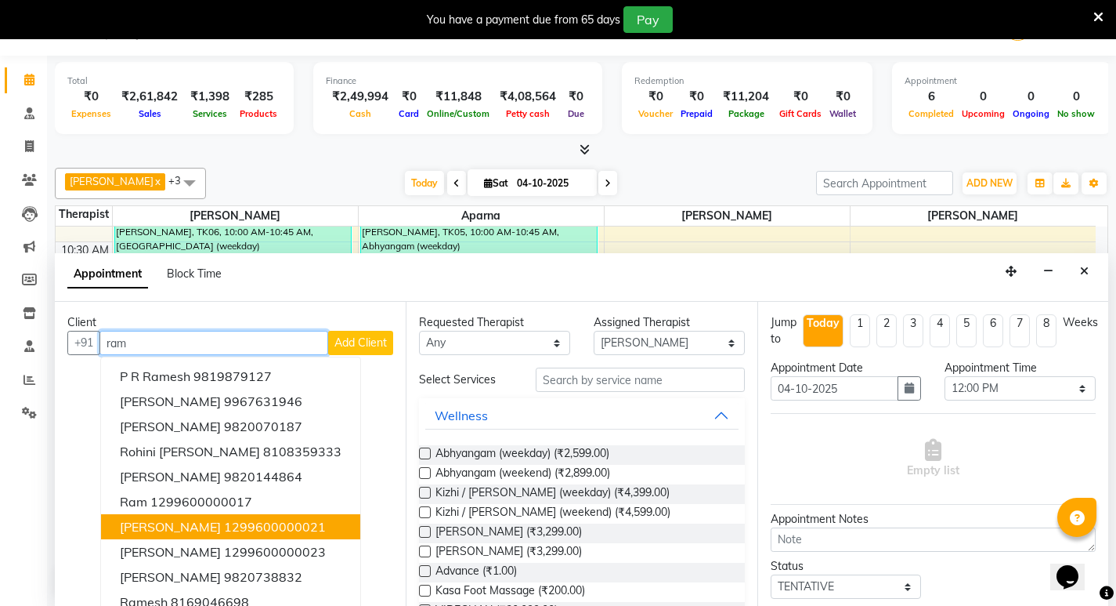
click at [298, 515] on button "[PERSON_NAME] 1299600000021" at bounding box center [230, 526] width 259 height 25
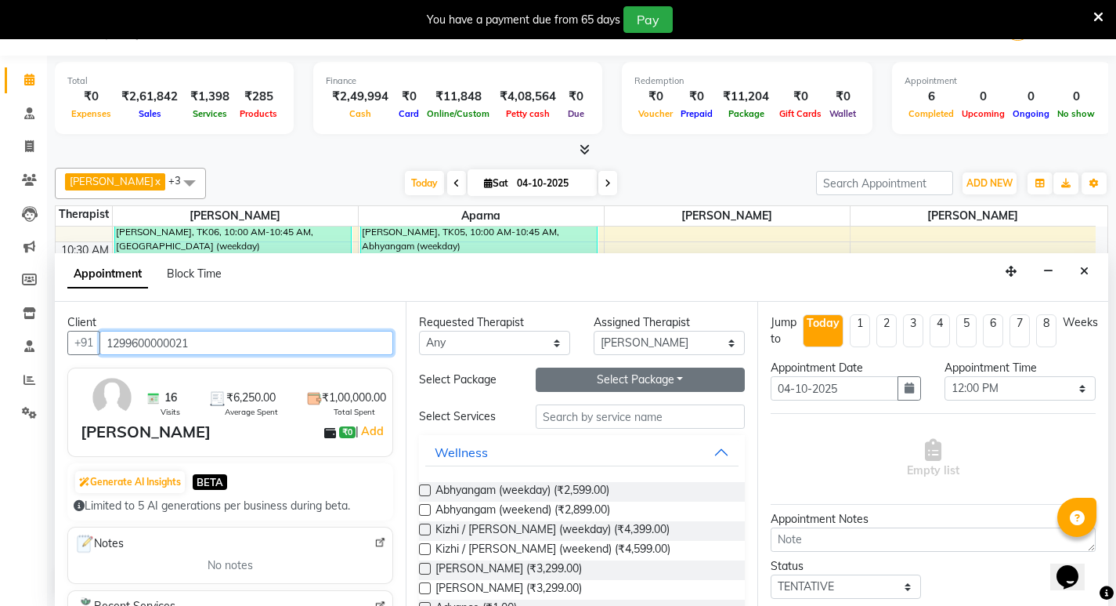
type input "1299600000021"
click at [617, 378] on button "Select Package Toggle Dropdown" at bounding box center [640, 379] width 209 height 24
click at [611, 418] on li "Abhaygam" at bounding box center [599, 411] width 124 height 23
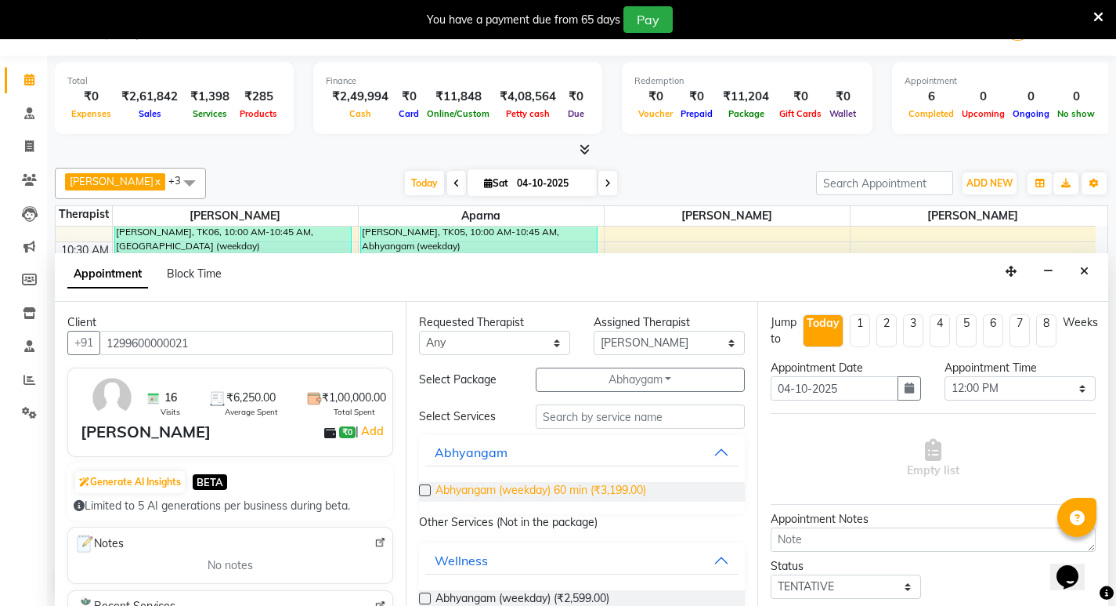
click at [533, 497] on span "Abhyangam (weekday) 60 min (₹3,199.00)" at bounding box center [541, 492] width 211 height 20
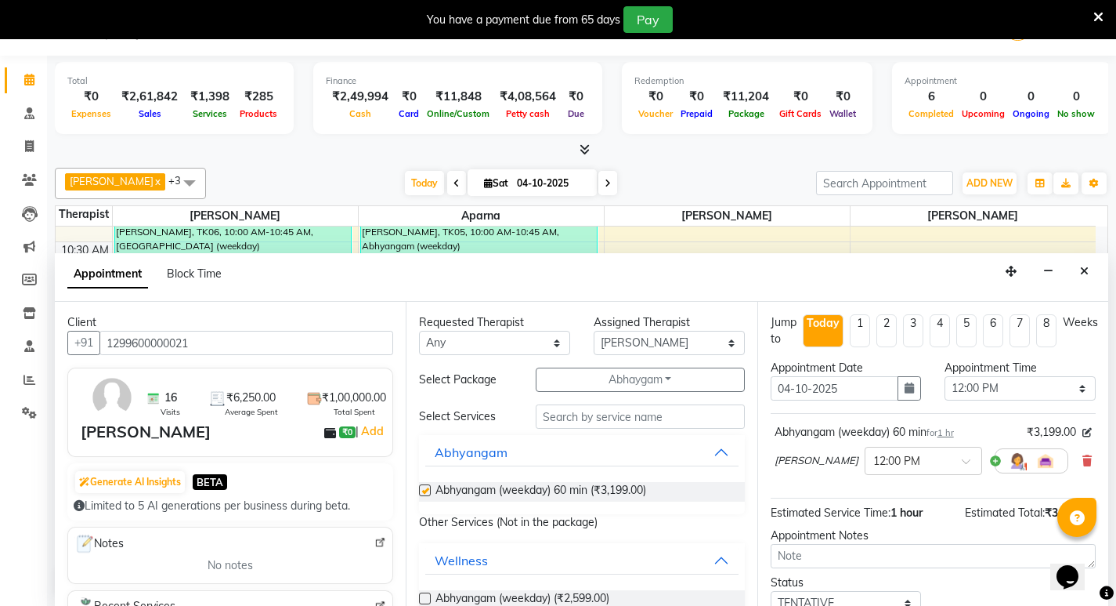
checkbox input "false"
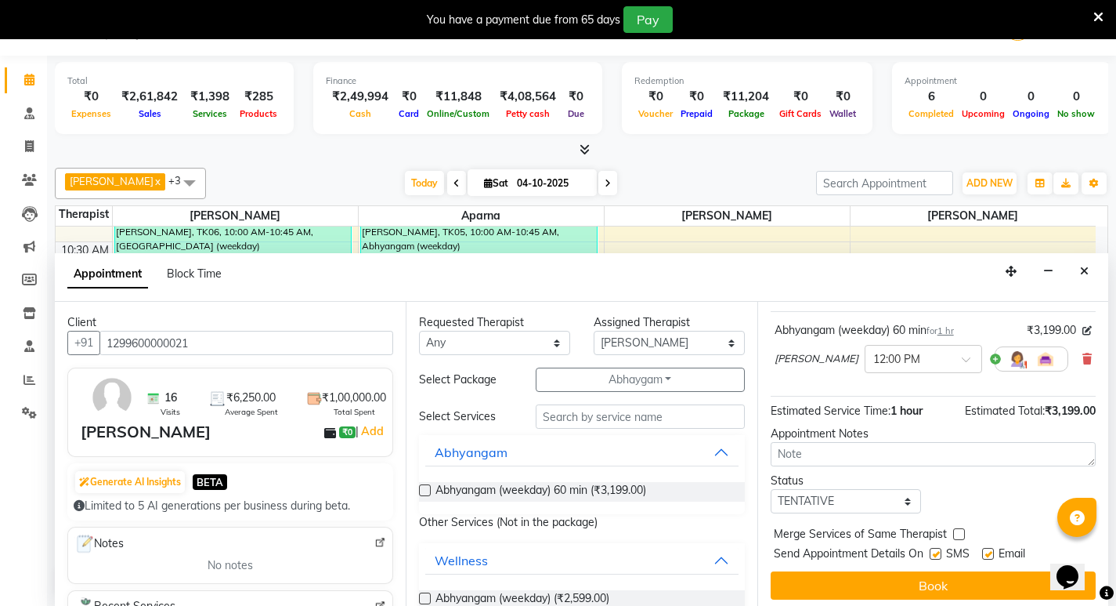
scroll to position [108, 0]
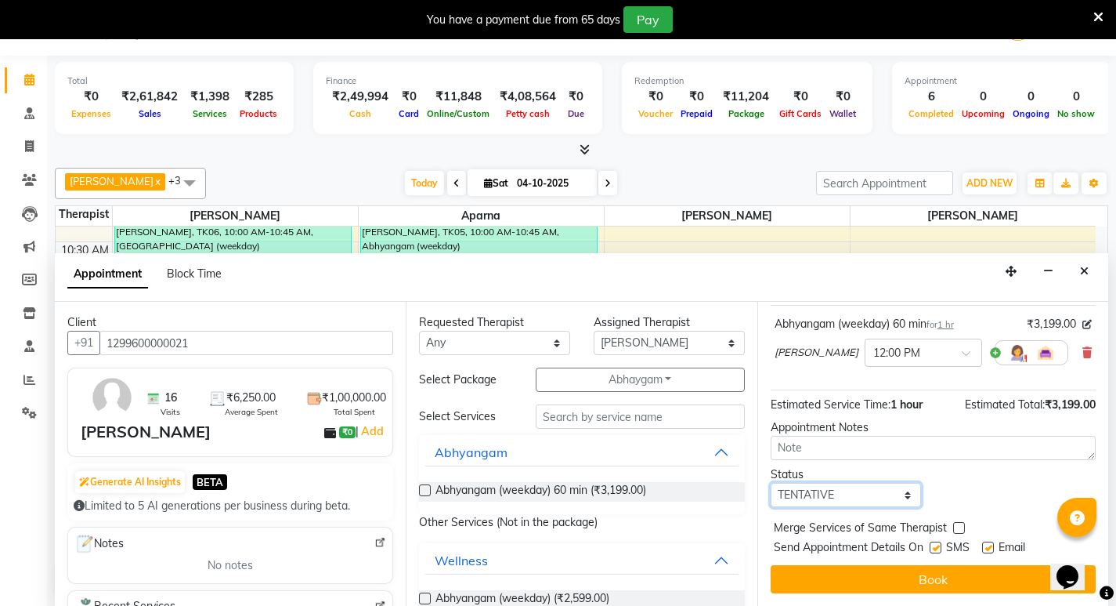
click at [901, 495] on select "Select TENTATIVE CONFIRM CHECK-IN UPCOMING" at bounding box center [846, 495] width 151 height 24
select select "confirm booking"
click at [771, 483] on select "Select TENTATIVE CONFIRM CHECK-IN UPCOMING" at bounding box center [846, 495] width 151 height 24
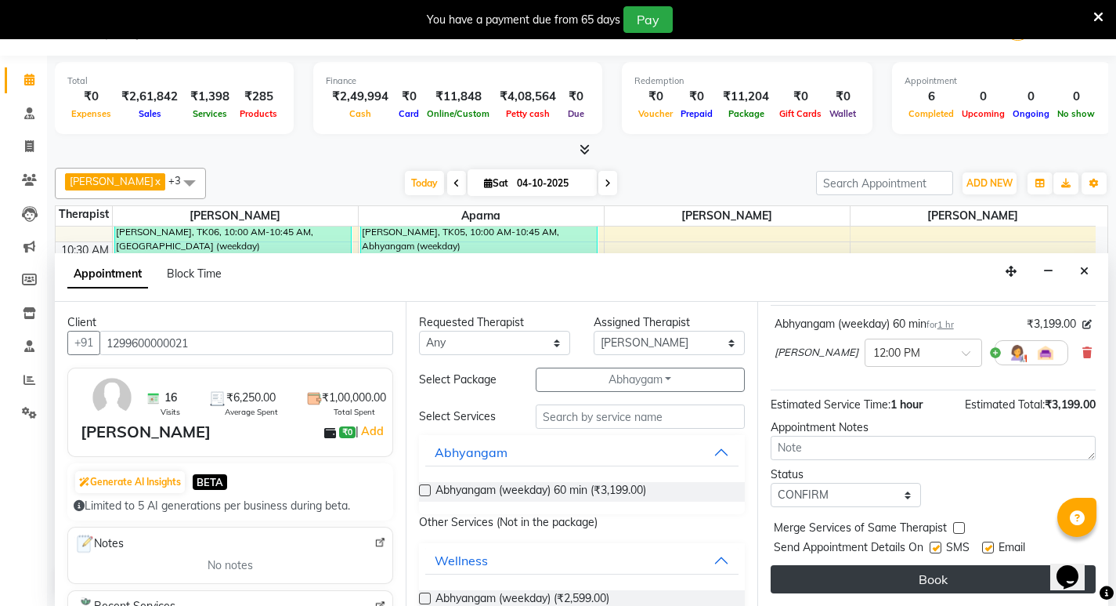
click at [966, 580] on button "Book" at bounding box center [933, 579] width 325 height 28
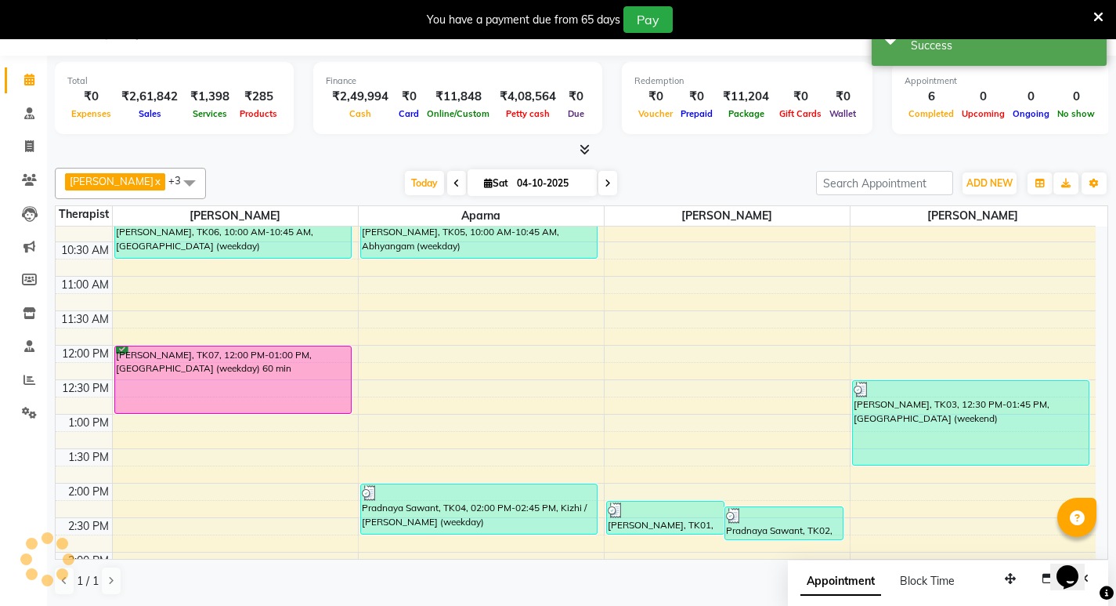
scroll to position [0, 0]
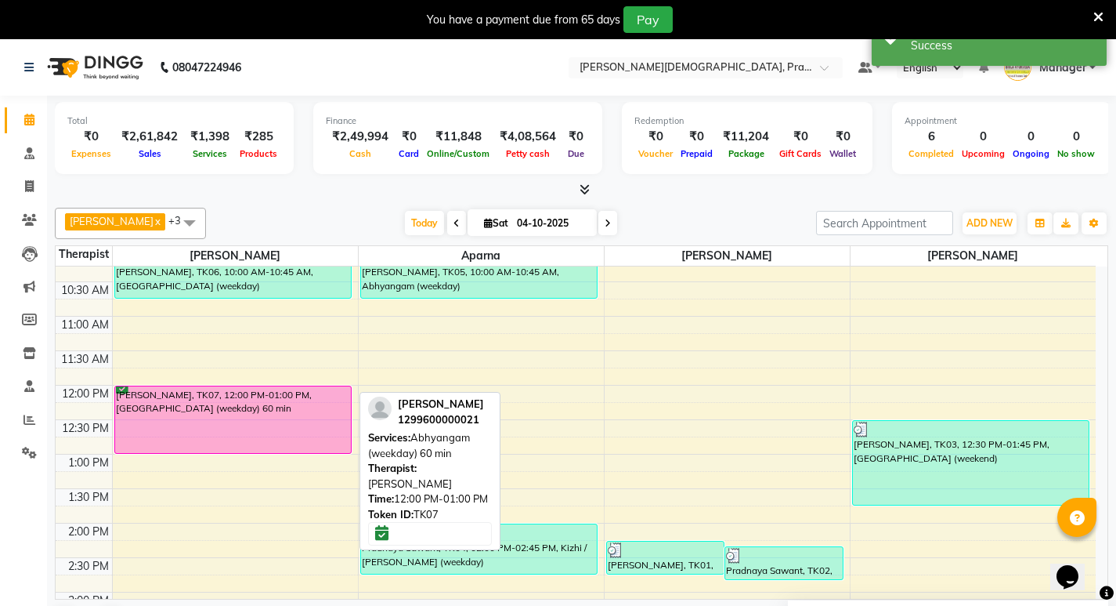
click at [288, 412] on div "[PERSON_NAME], TK07, 12:00 PM-01:00 PM, [GEOGRAPHIC_DATA] (weekday) 60 min" at bounding box center [233, 419] width 236 height 67
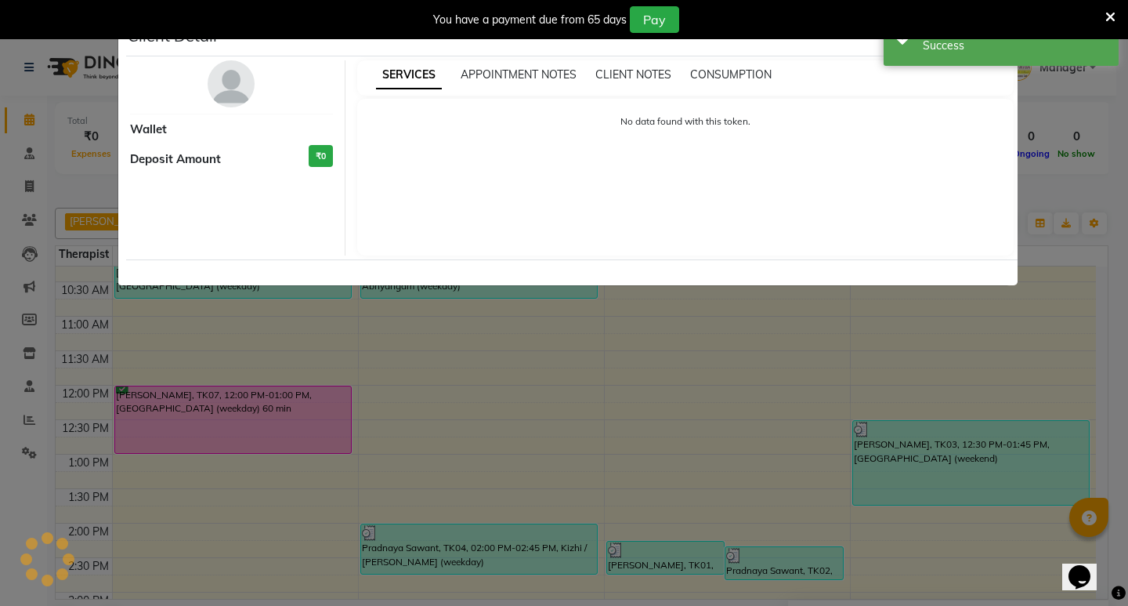
select select "6"
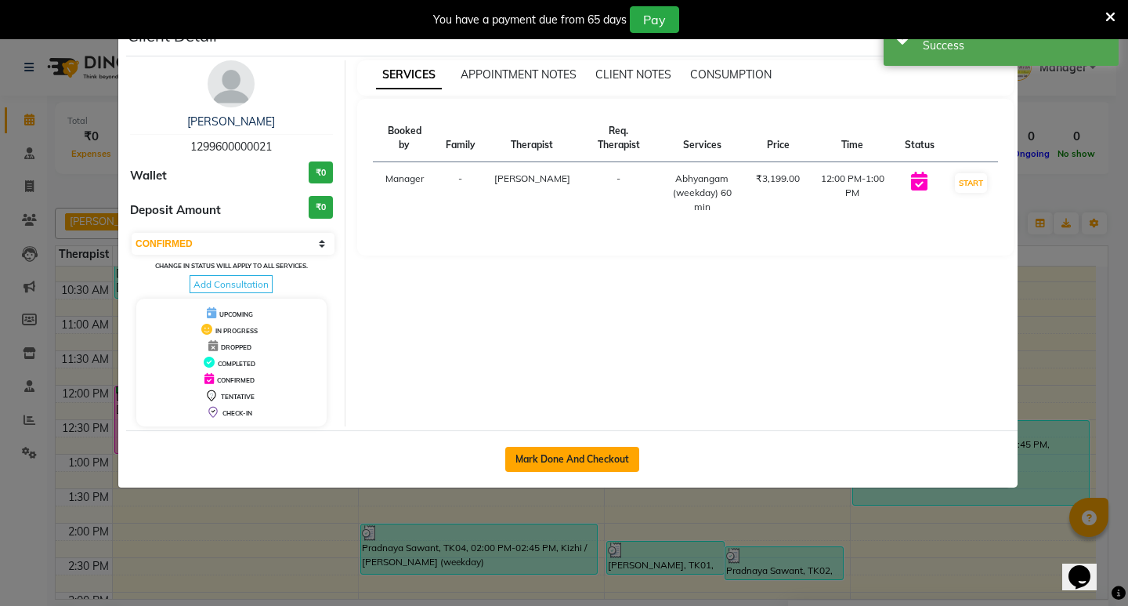
click at [573, 460] on button "Mark Done And Checkout" at bounding box center [572, 459] width 134 height 25
select select "6818"
select select "service"
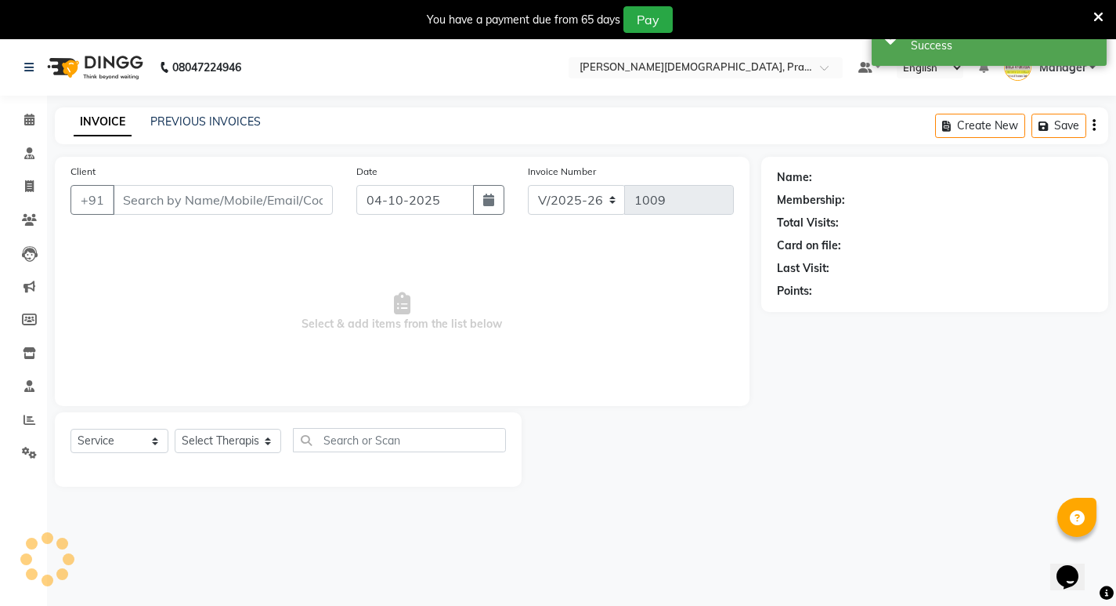
type input "1299600000021"
select select "53448"
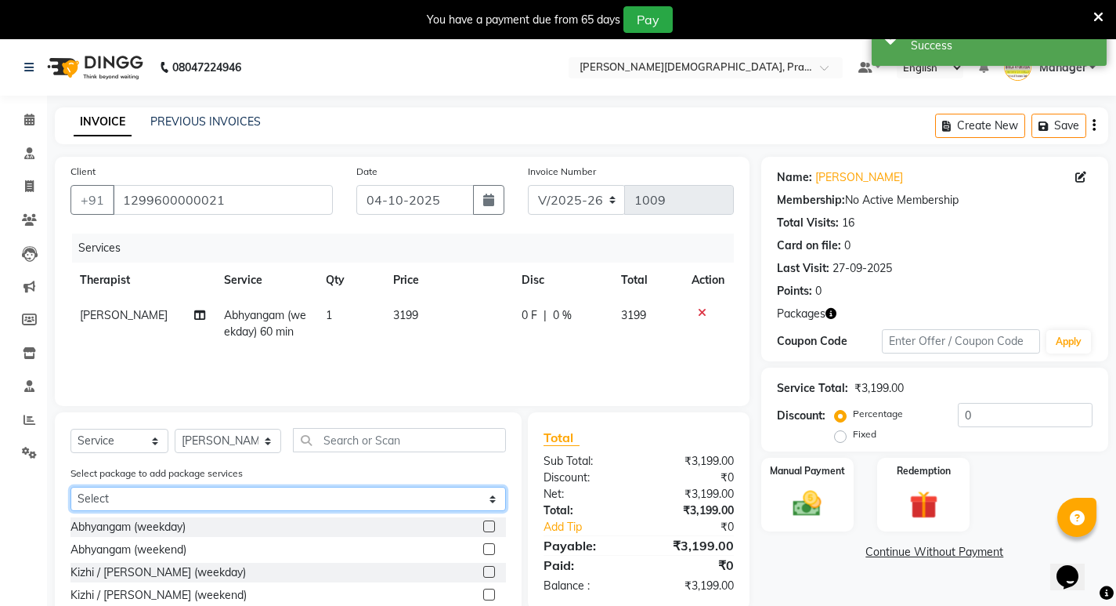
click at [418, 498] on select "Select Abhaygam" at bounding box center [289, 499] width 436 height 24
select select "1: Object"
click at [71, 487] on select "Select Abhaygam" at bounding box center [289, 499] width 436 height 24
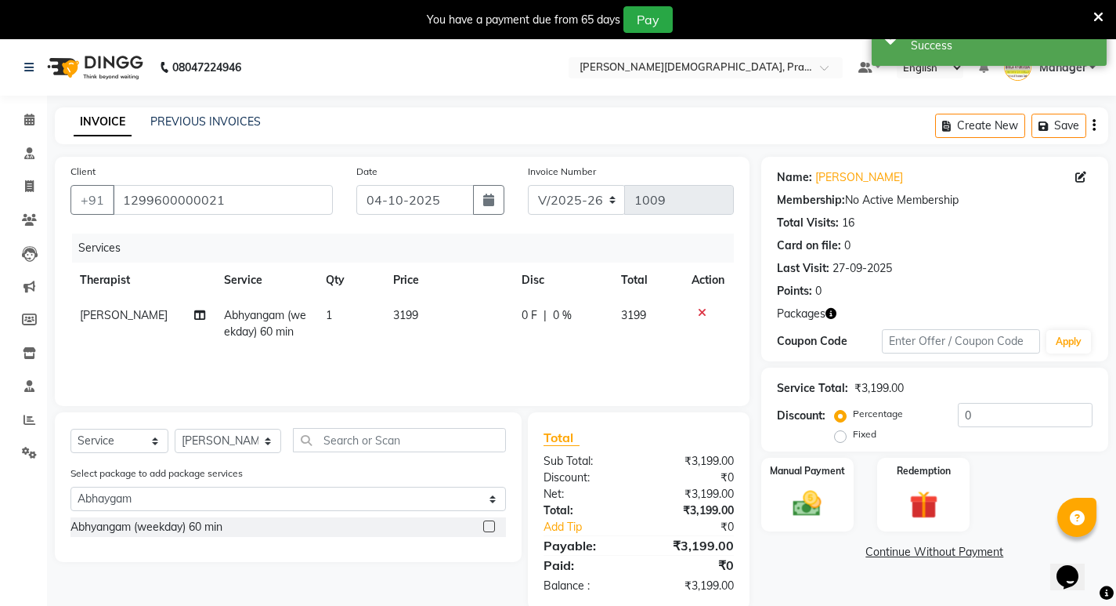
click at [486, 529] on label at bounding box center [489, 526] width 12 height 12
click at [486, 529] on input "checkbox" at bounding box center [488, 527] width 10 height 10
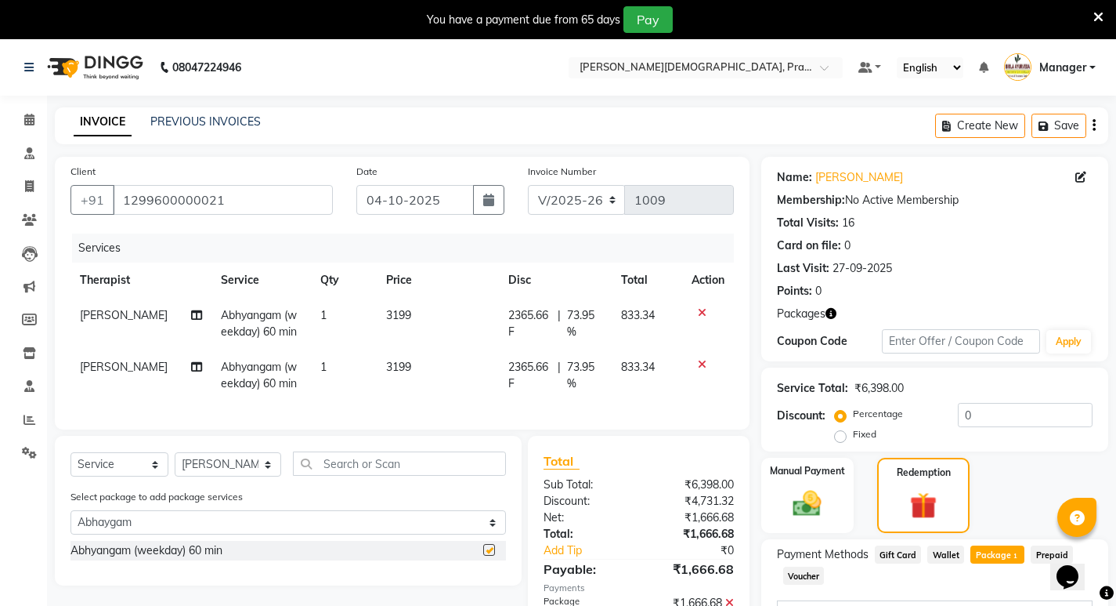
checkbox input "false"
click at [700, 364] on icon at bounding box center [702, 364] width 9 height 11
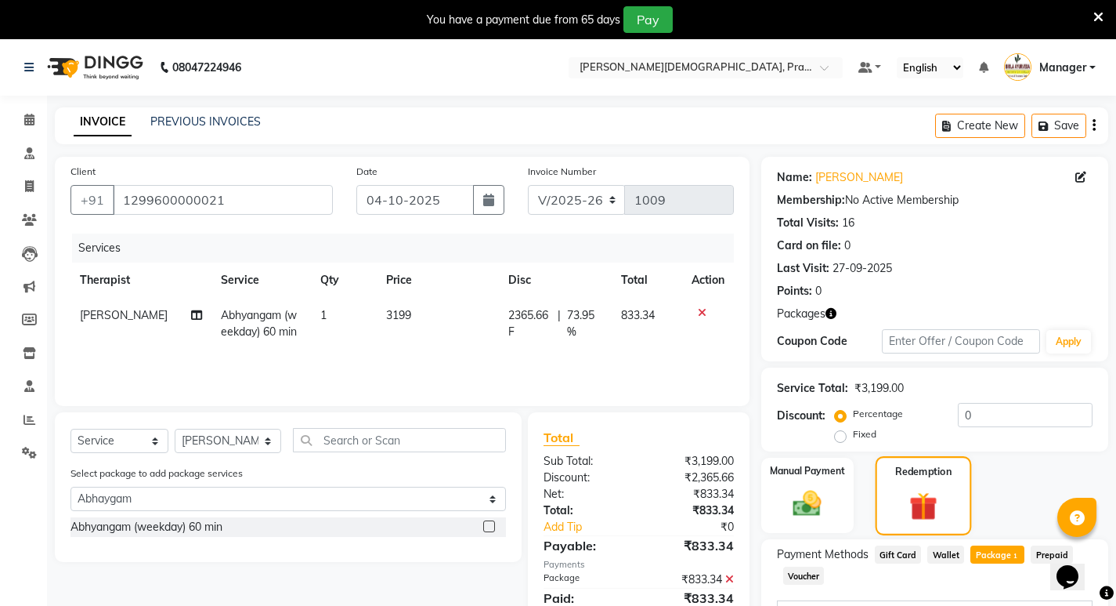
scroll to position [232, 0]
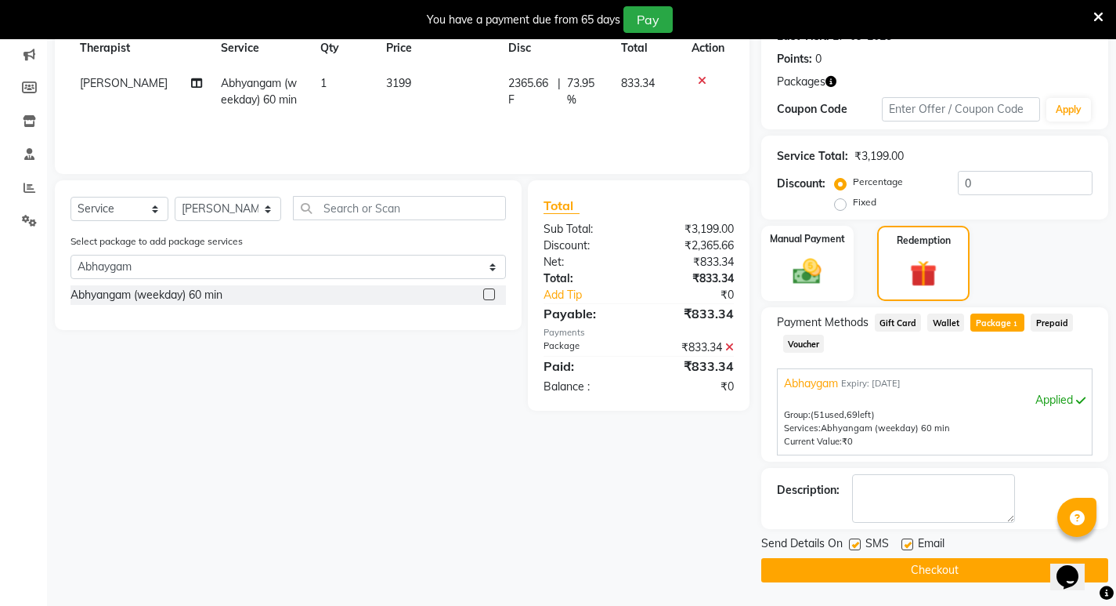
click at [865, 573] on button "Checkout" at bounding box center [934, 570] width 347 height 24
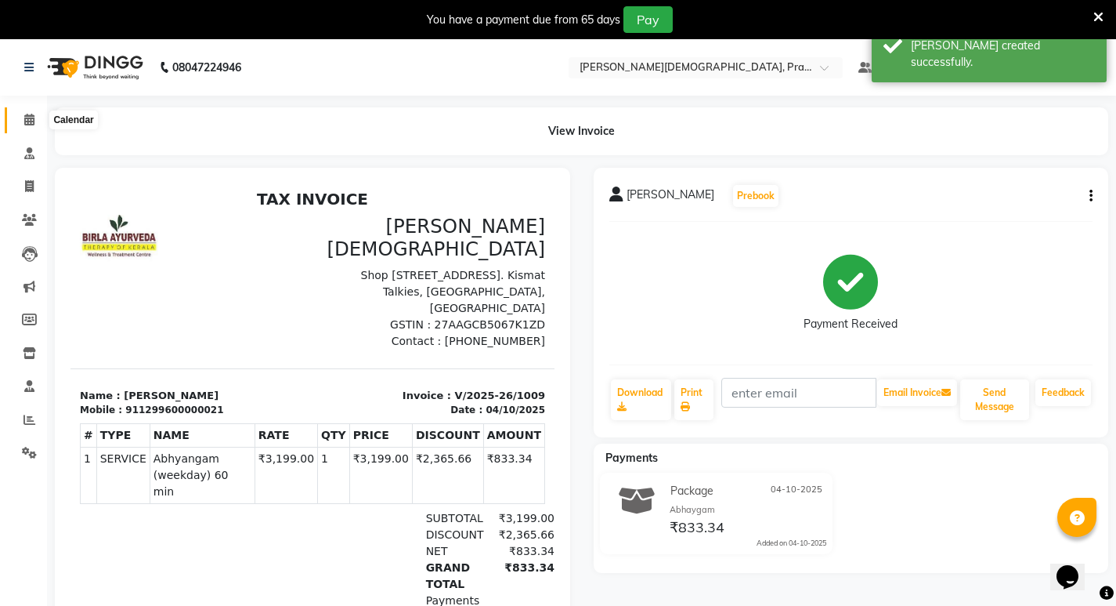
click at [29, 114] on icon at bounding box center [29, 120] width 10 height 12
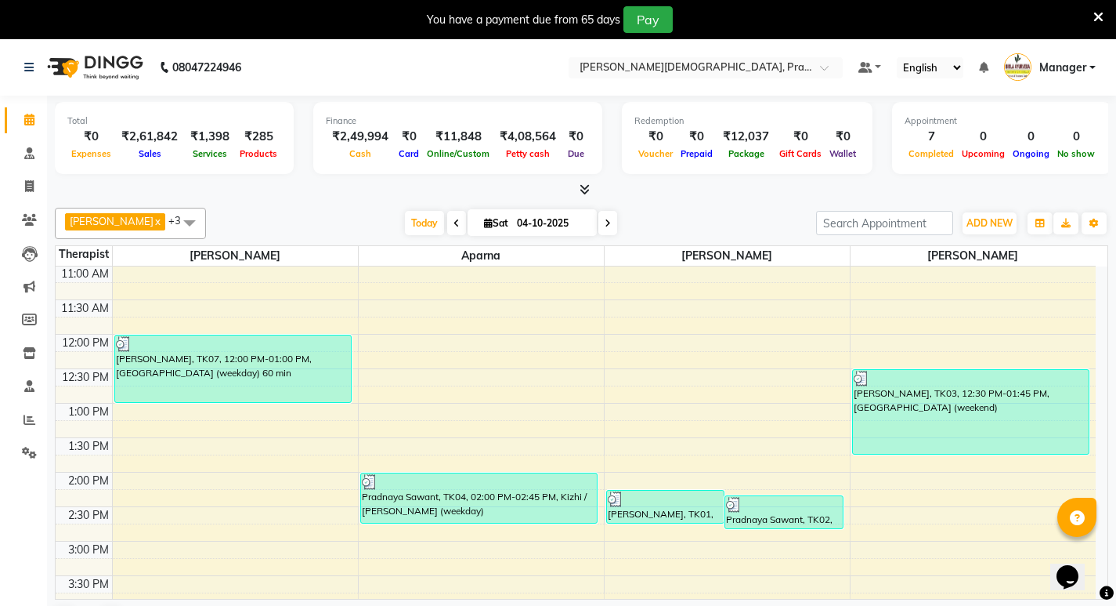
scroll to position [235, 0]
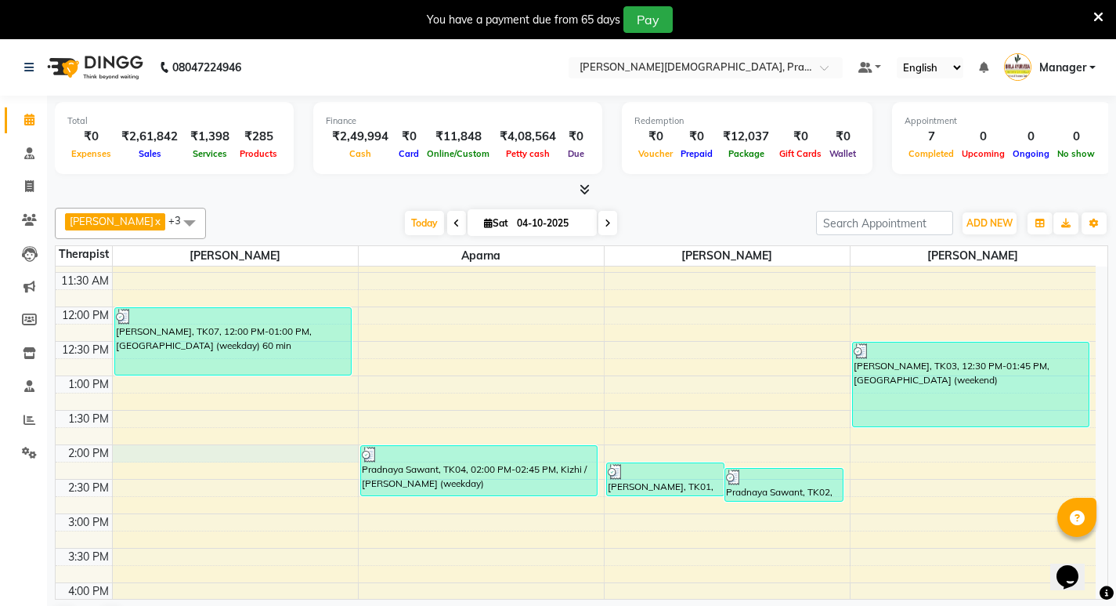
click at [182, 458] on div "8:00 AM 8:30 AM 9:00 AM 9:30 AM 10:00 AM 10:30 AM 11:00 AM 11:30 AM 12:00 PM 12…" at bounding box center [576, 444] width 1040 height 827
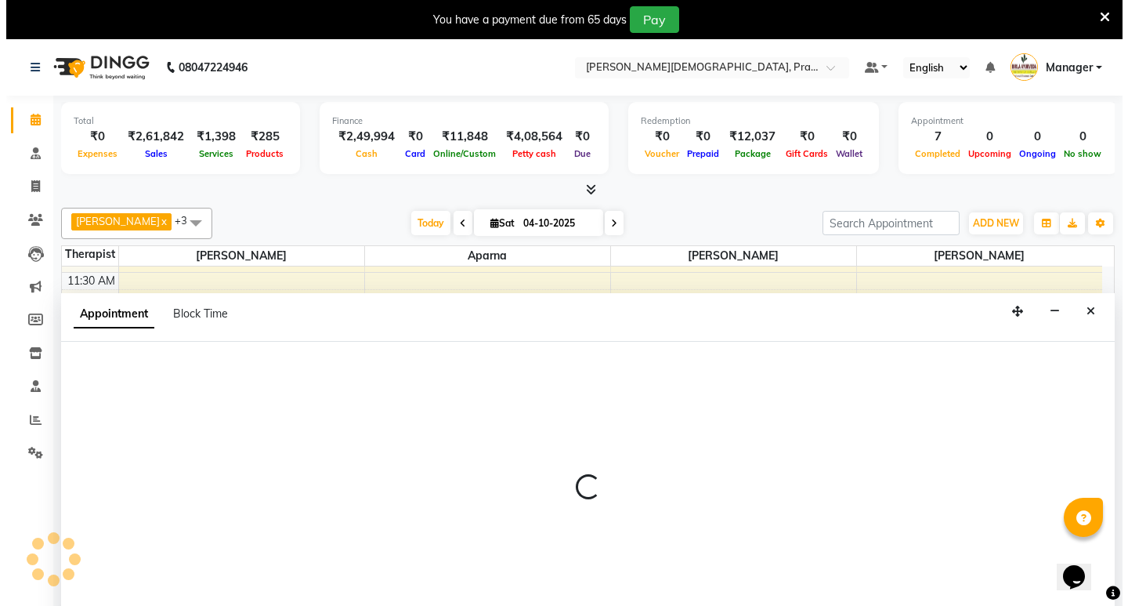
scroll to position [40, 0]
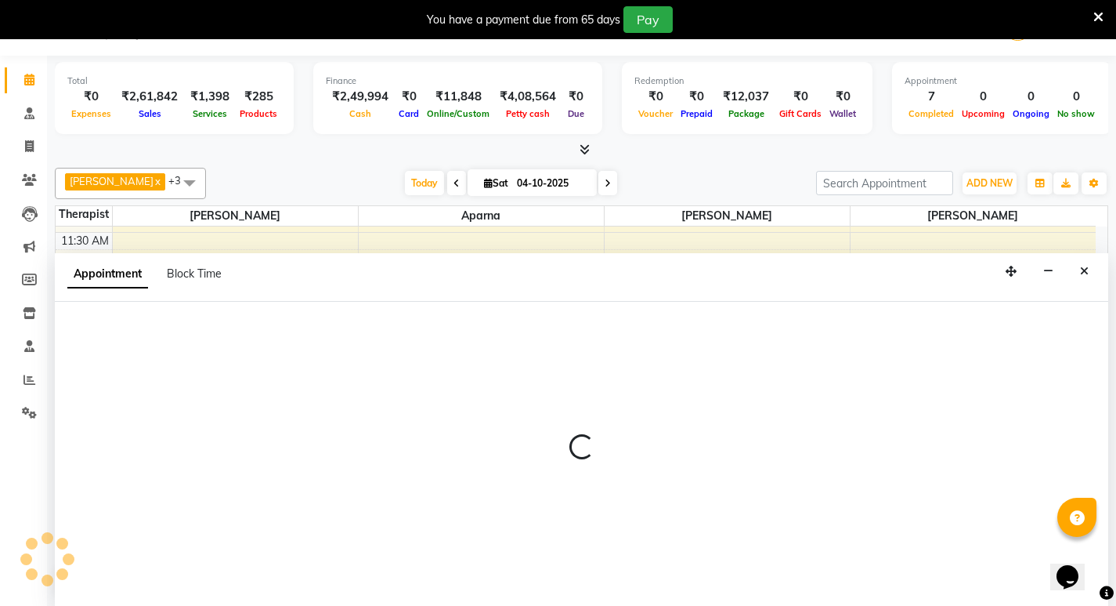
select select "53448"
select select "tentative"
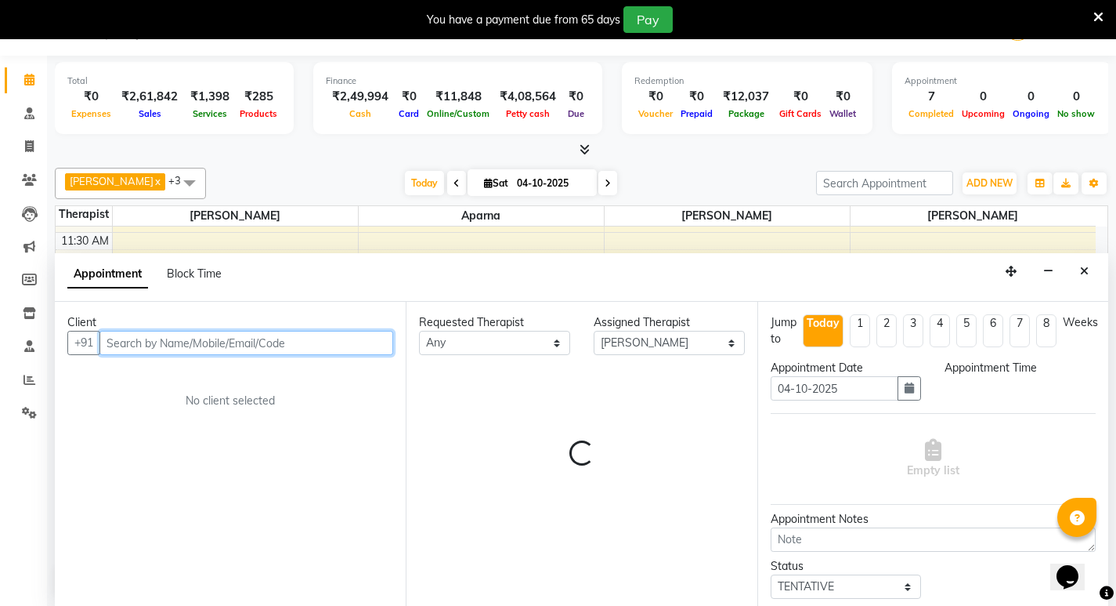
select select "840"
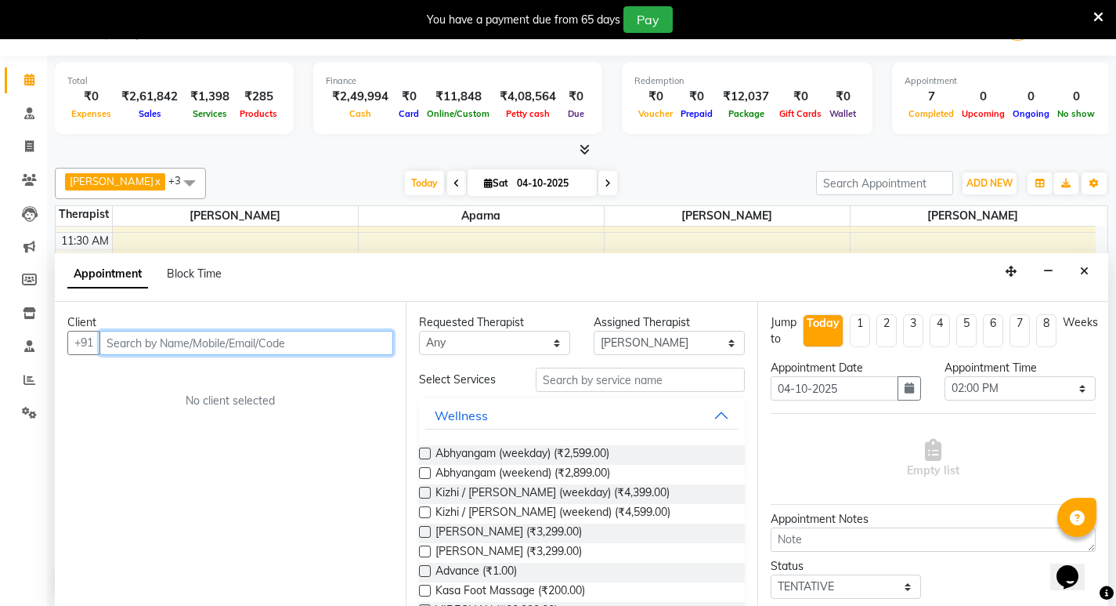
click at [371, 342] on input "text" at bounding box center [246, 343] width 294 height 24
type input "[PERSON_NAME]"
drag, startPoint x: 161, startPoint y: 335, endPoint x: 359, endPoint y: 339, distance: 198.2
click at [359, 339] on span "Add Client" at bounding box center [361, 342] width 52 height 14
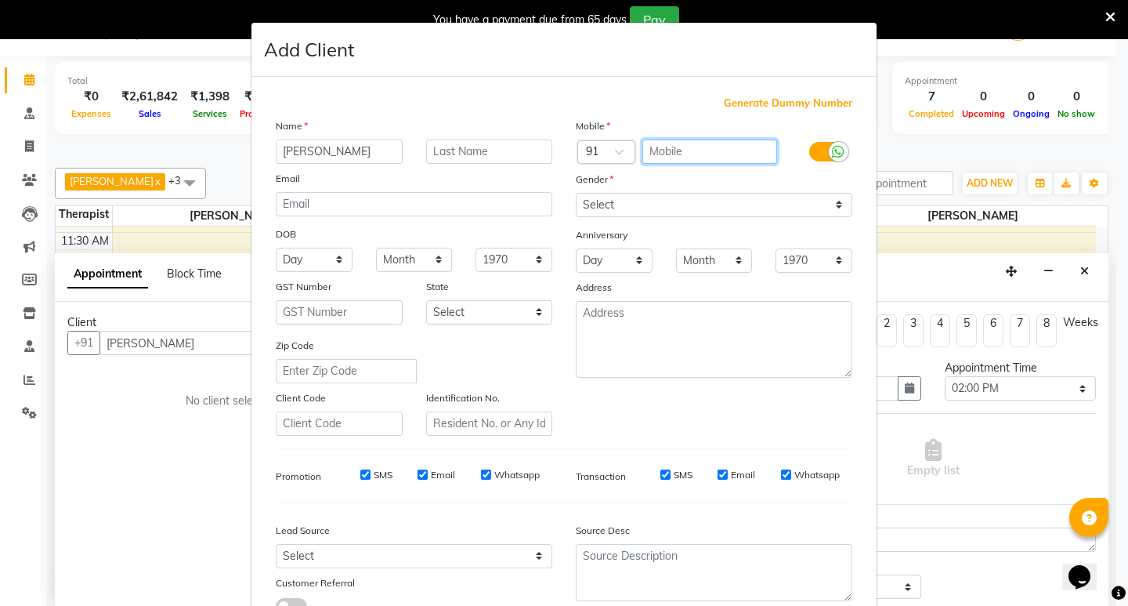
click at [665, 144] on input "text" at bounding box center [710, 151] width 136 height 24
type input "9769121032"
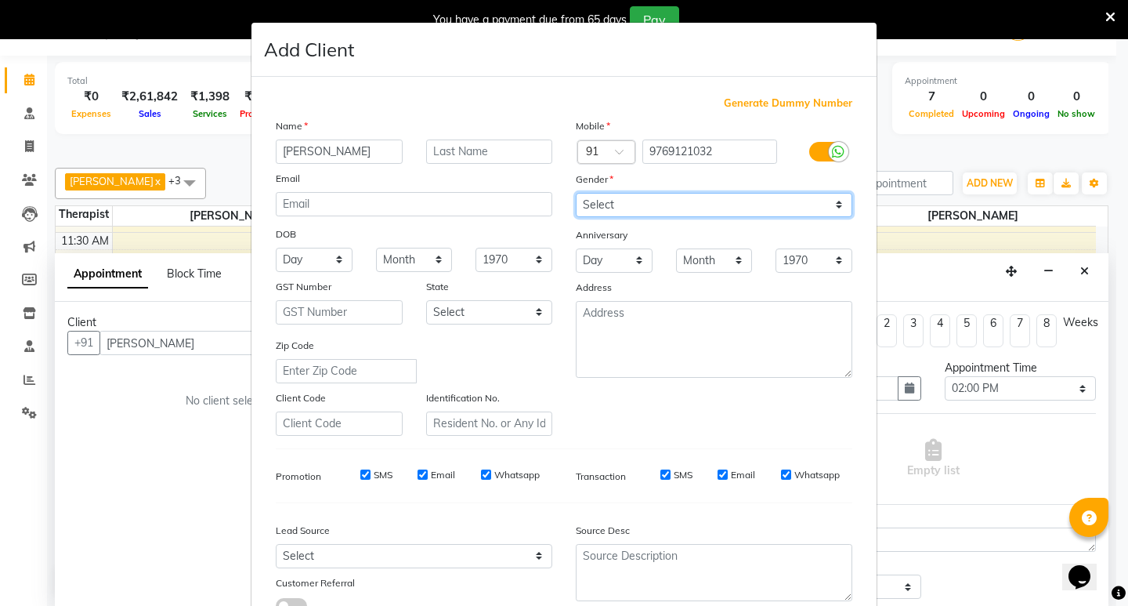
click at [723, 213] on select "Select [DEMOGRAPHIC_DATA] [DEMOGRAPHIC_DATA] Other Prefer Not To Say" at bounding box center [714, 205] width 277 height 24
select select "[DEMOGRAPHIC_DATA]"
click at [576, 193] on select "Select [DEMOGRAPHIC_DATA] [DEMOGRAPHIC_DATA] Other Prefer Not To Say" at bounding box center [714, 205] width 277 height 24
click at [773, 418] on div "Mobile Country Code × 91 9769121032 Gender Select [DEMOGRAPHIC_DATA] [DEMOGRAPH…" at bounding box center [714, 277] width 300 height 318
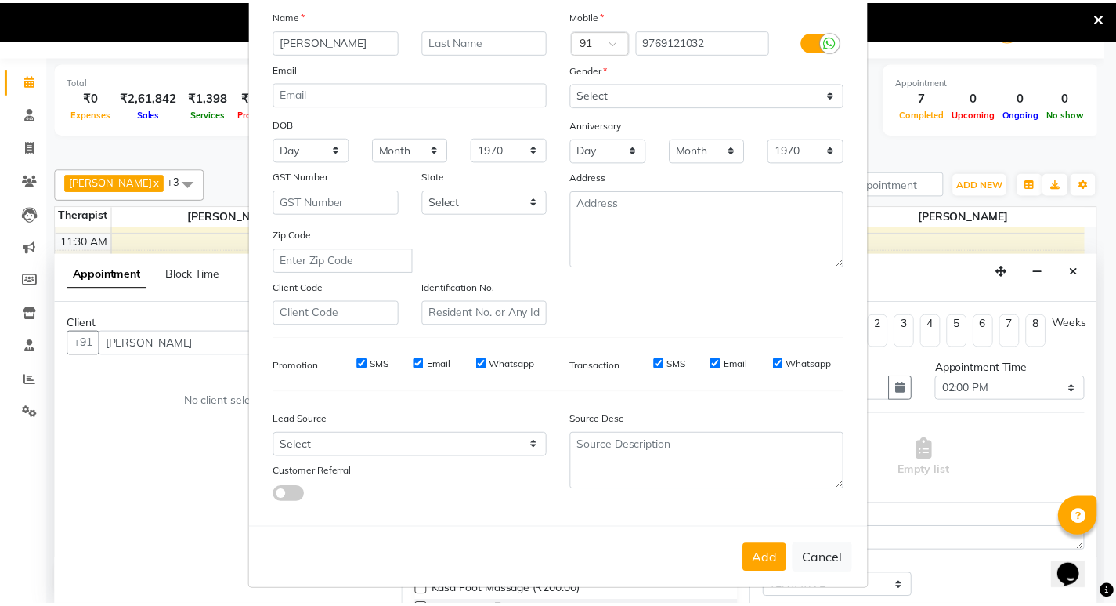
scroll to position [118, 0]
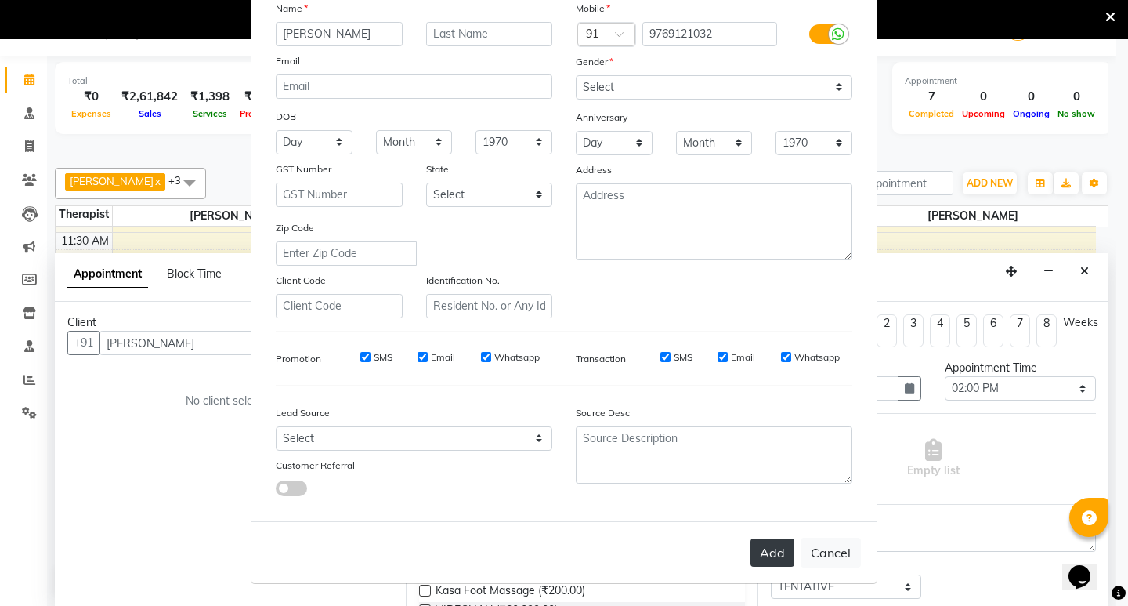
click at [775, 547] on button "Add" at bounding box center [773, 552] width 44 height 28
type input "9769121032"
select select
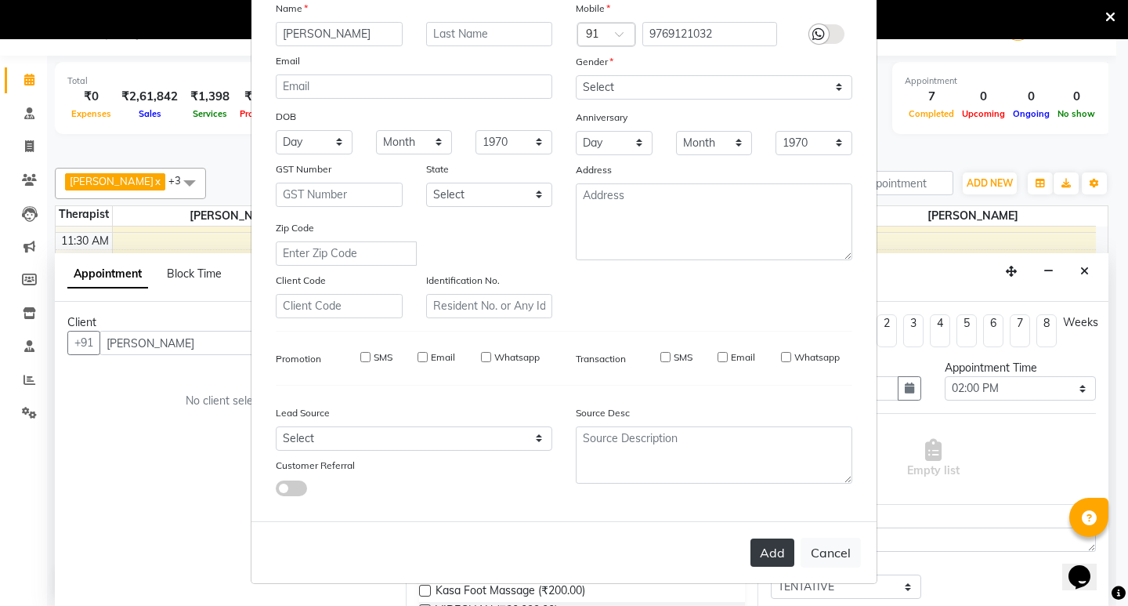
select select
checkbox input "false"
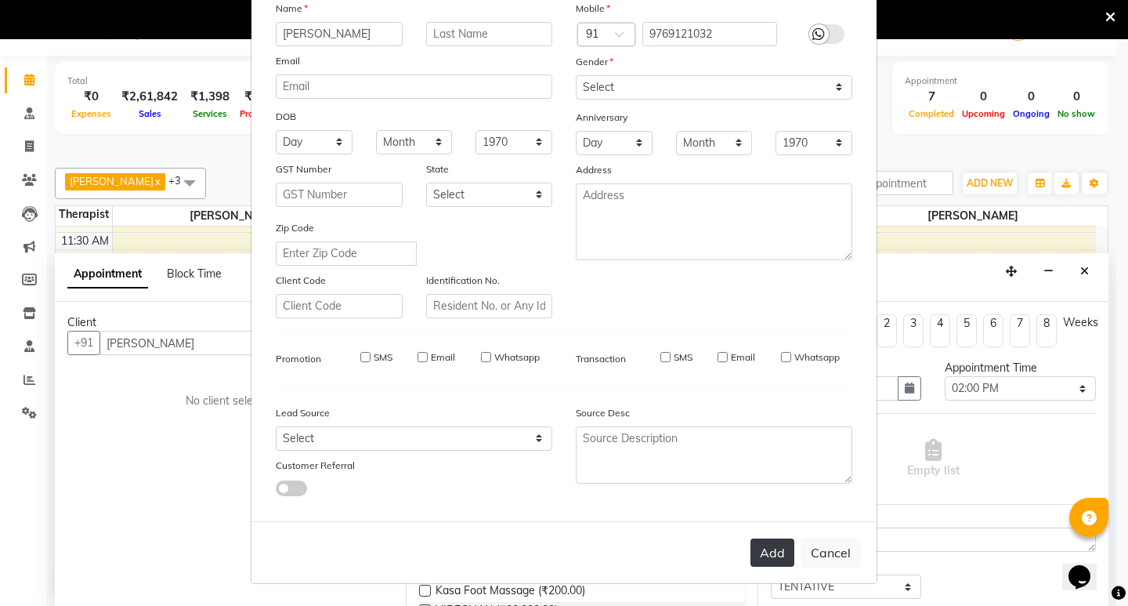
checkbox input "false"
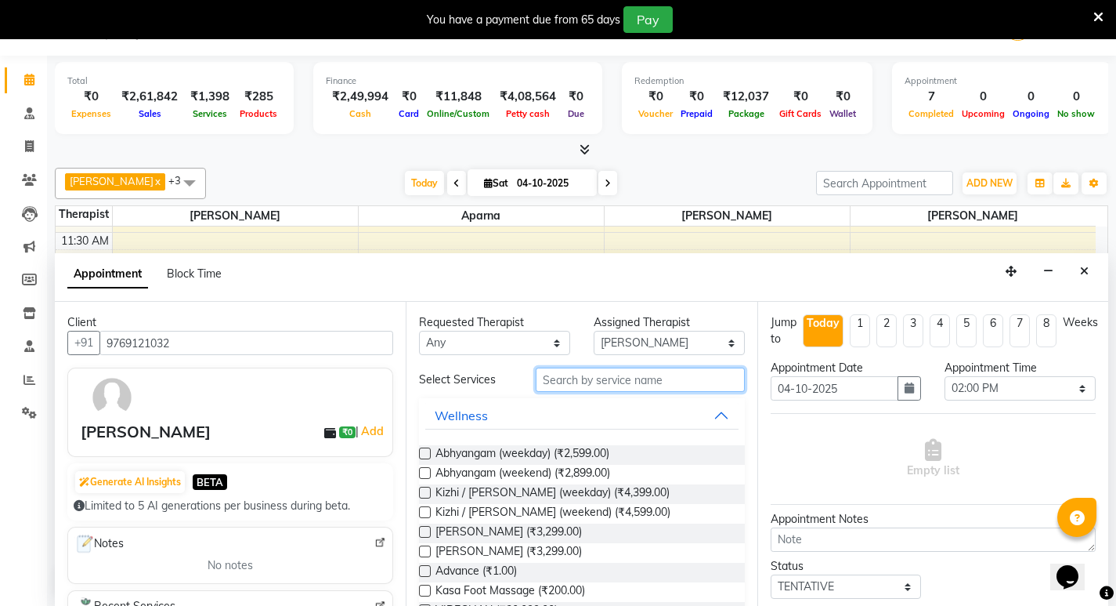
click at [576, 372] on input "text" at bounding box center [640, 379] width 209 height 24
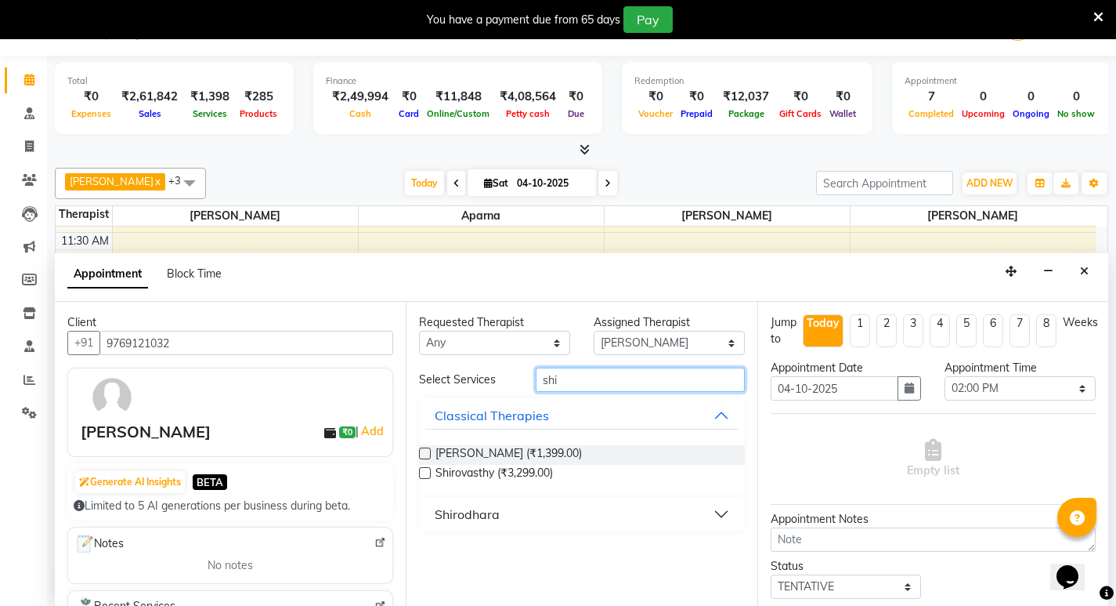
type input "shi"
click at [529, 507] on button "Shirodhara" at bounding box center [581, 514] width 313 height 28
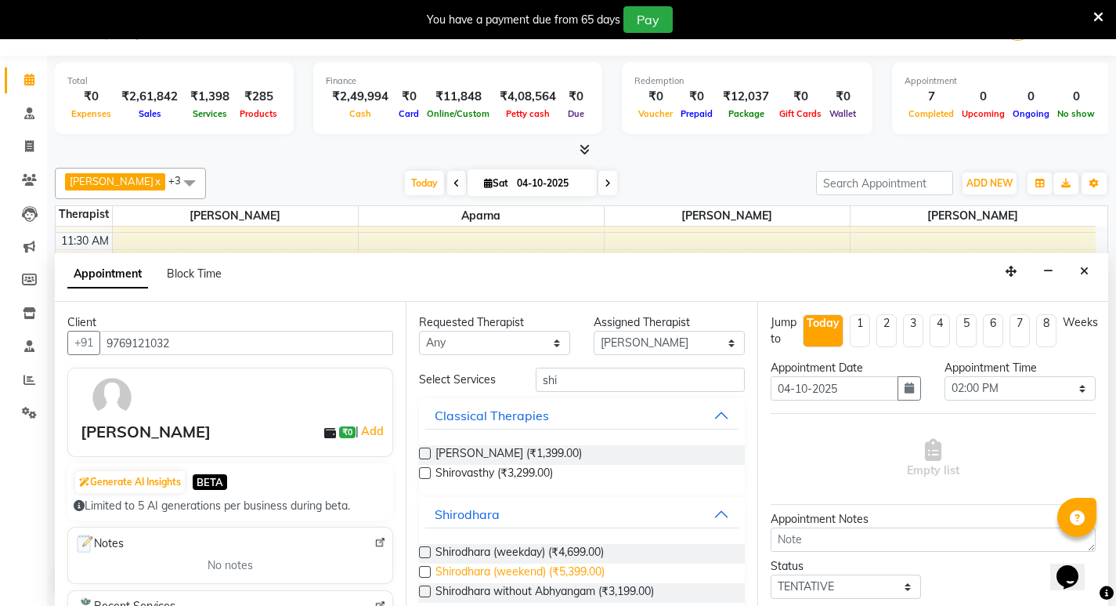
click at [503, 568] on span "Shirodhara (weekend) (₹5,399.00)" at bounding box center [520, 573] width 169 height 20
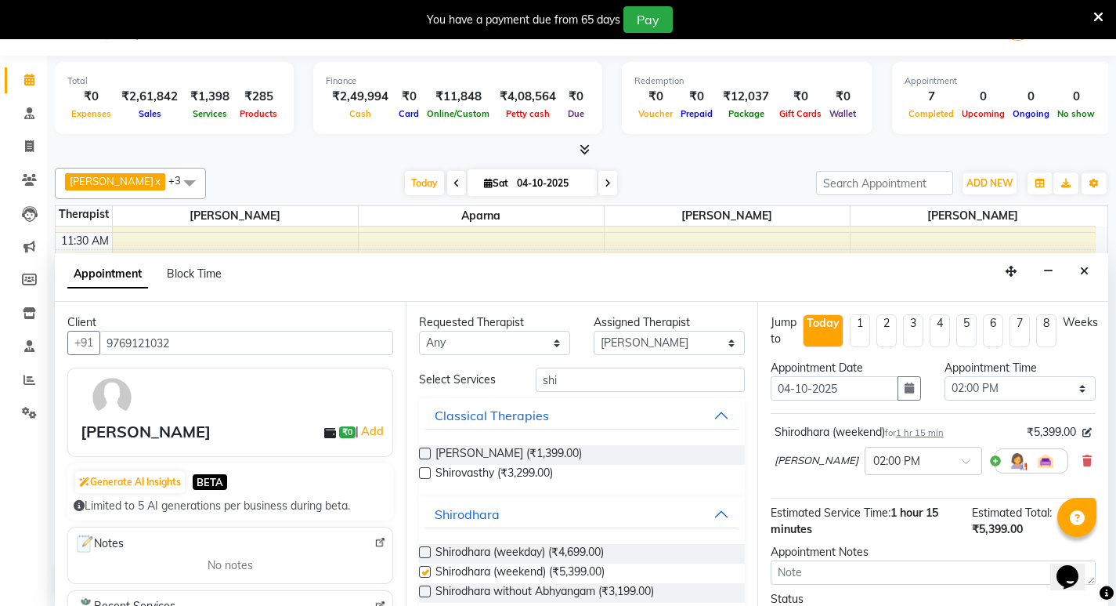
checkbox input "false"
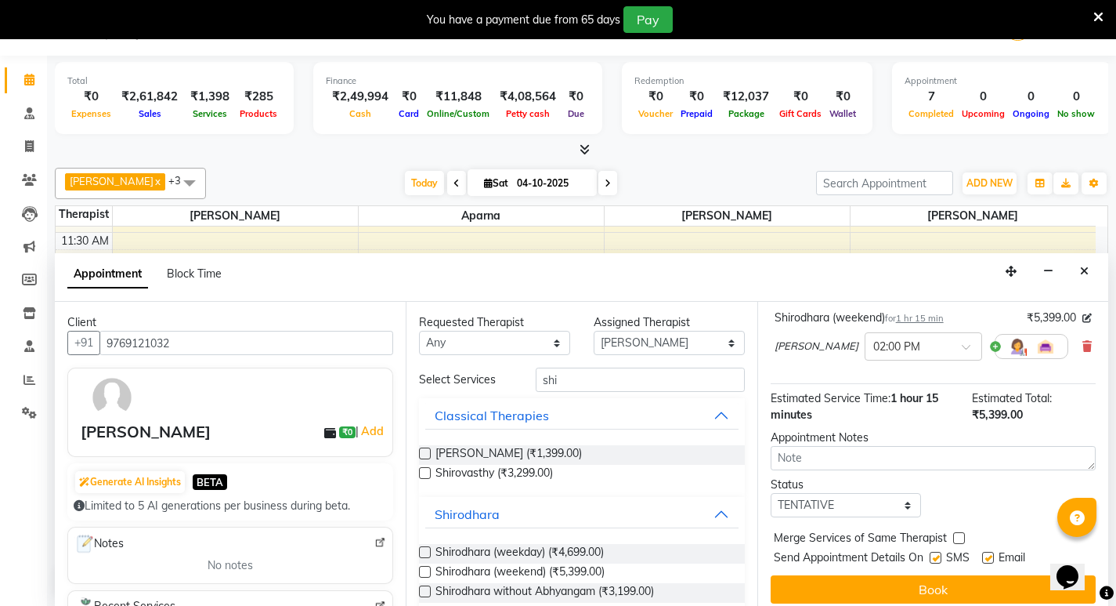
scroll to position [125, 0]
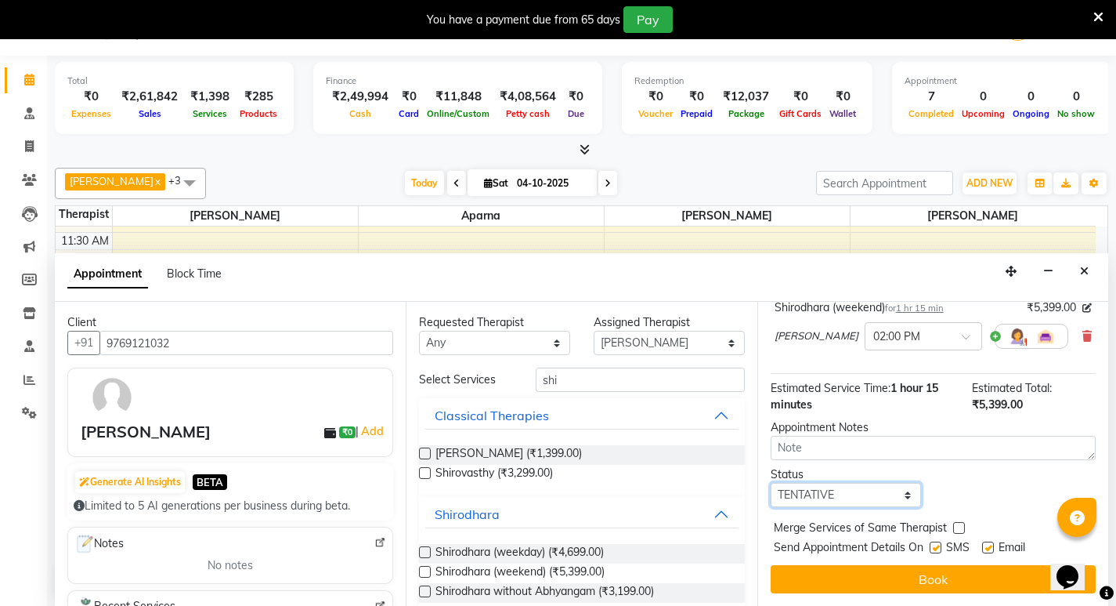
click at [904, 497] on select "Select TENTATIVE CONFIRM CHECK-IN UPCOMING" at bounding box center [846, 495] width 151 height 24
select select "confirm booking"
click at [771, 483] on select "Select TENTATIVE CONFIRM CHECK-IN UPCOMING" at bounding box center [846, 495] width 151 height 24
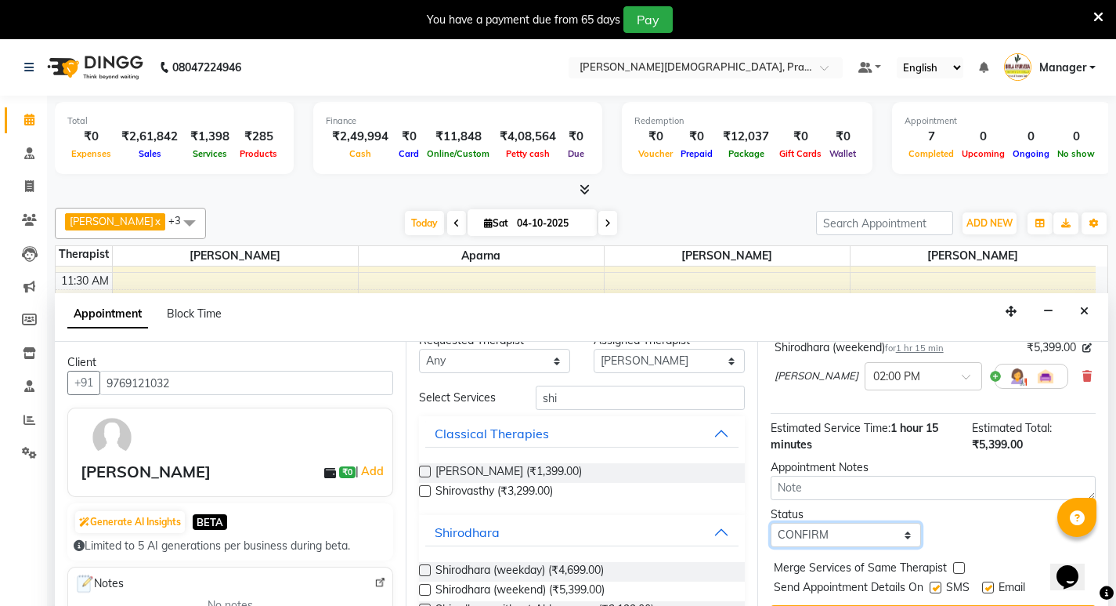
scroll to position [40, 0]
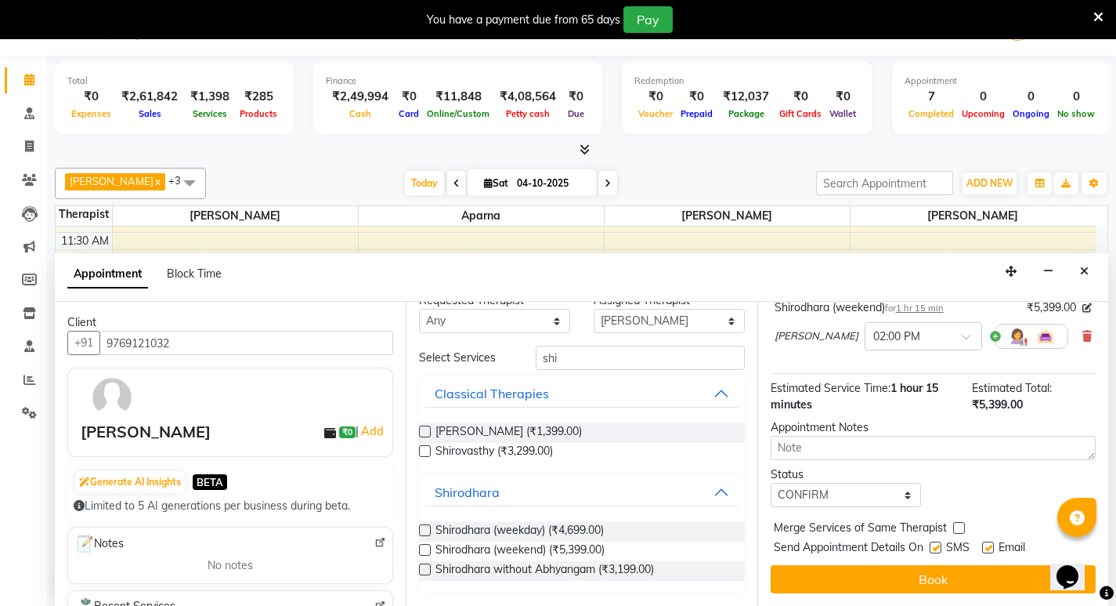
click at [935, 544] on label at bounding box center [936, 547] width 12 height 12
click at [935, 544] on input "checkbox" at bounding box center [935, 549] width 10 height 10
checkbox input "false"
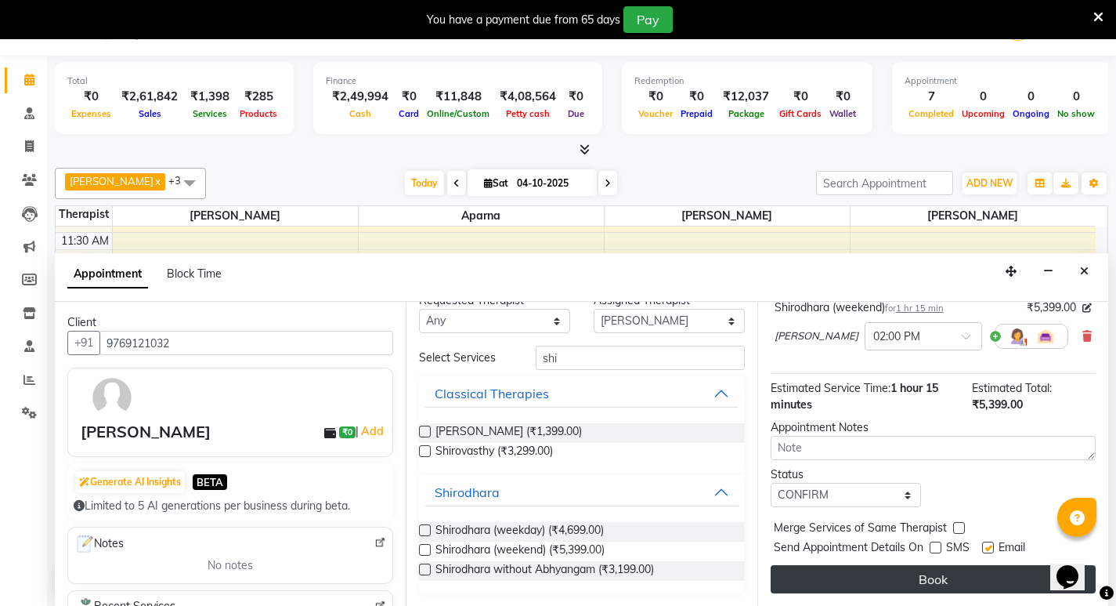
click at [941, 579] on button "Book" at bounding box center [933, 579] width 325 height 28
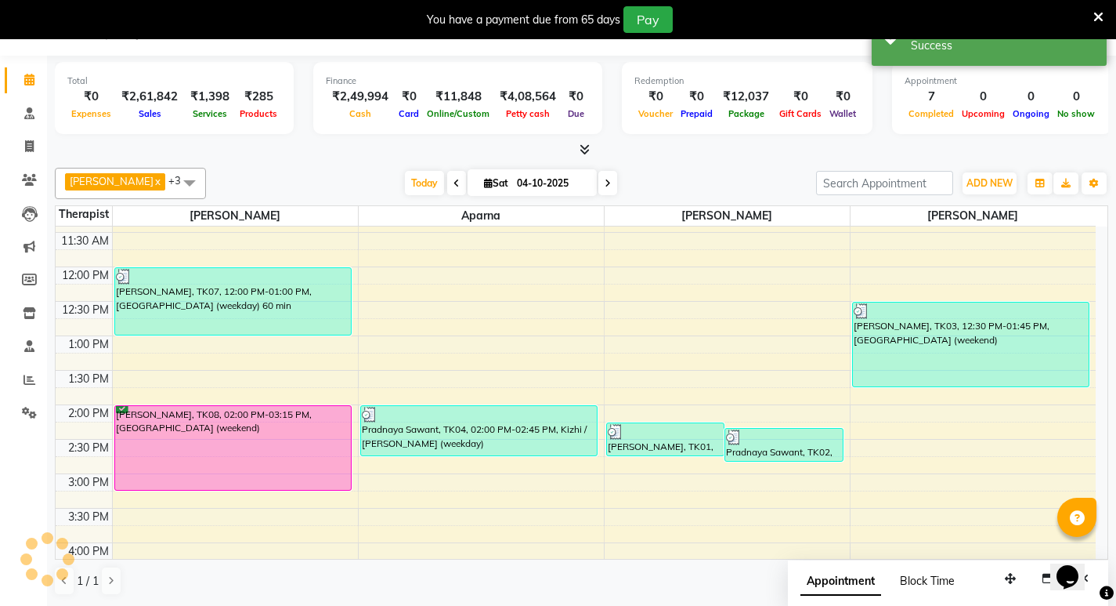
scroll to position [0, 0]
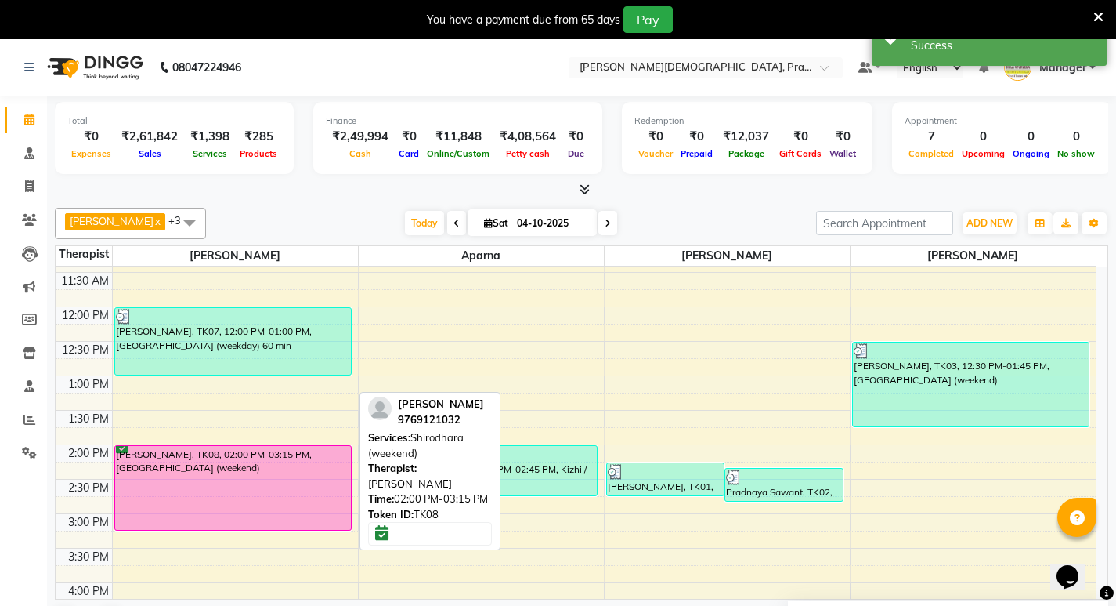
click at [190, 500] on div "[PERSON_NAME], TK08, 02:00 PM-03:15 PM, [GEOGRAPHIC_DATA] (weekend)" at bounding box center [233, 488] width 236 height 84
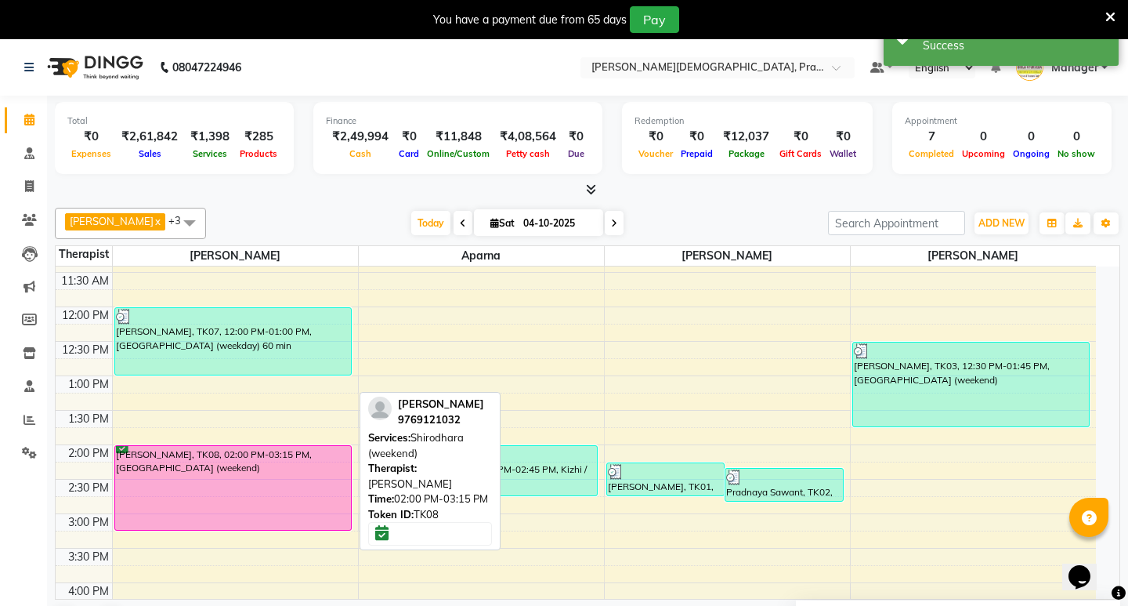
select select "6"
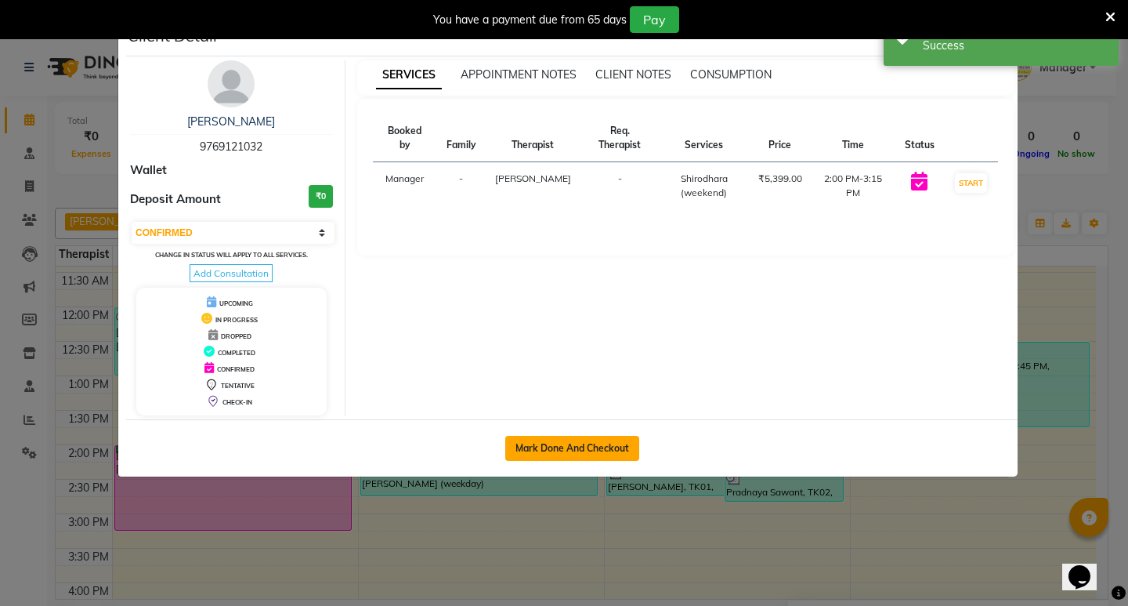
click at [587, 453] on button "Mark Done And Checkout" at bounding box center [572, 448] width 134 height 25
select select "6818"
select select "service"
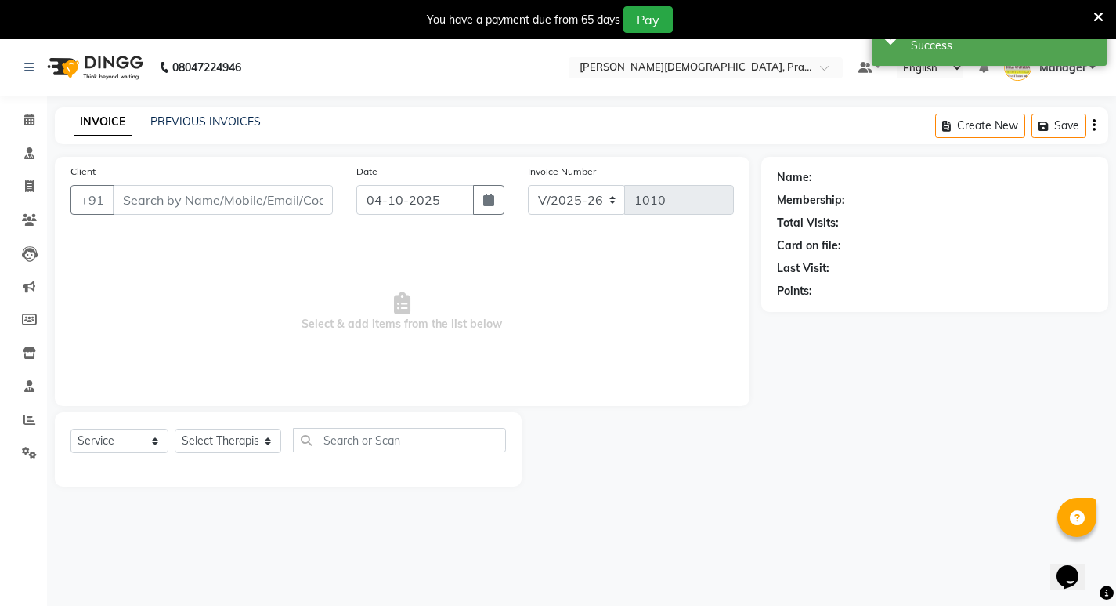
type input "9769121032"
select select "53448"
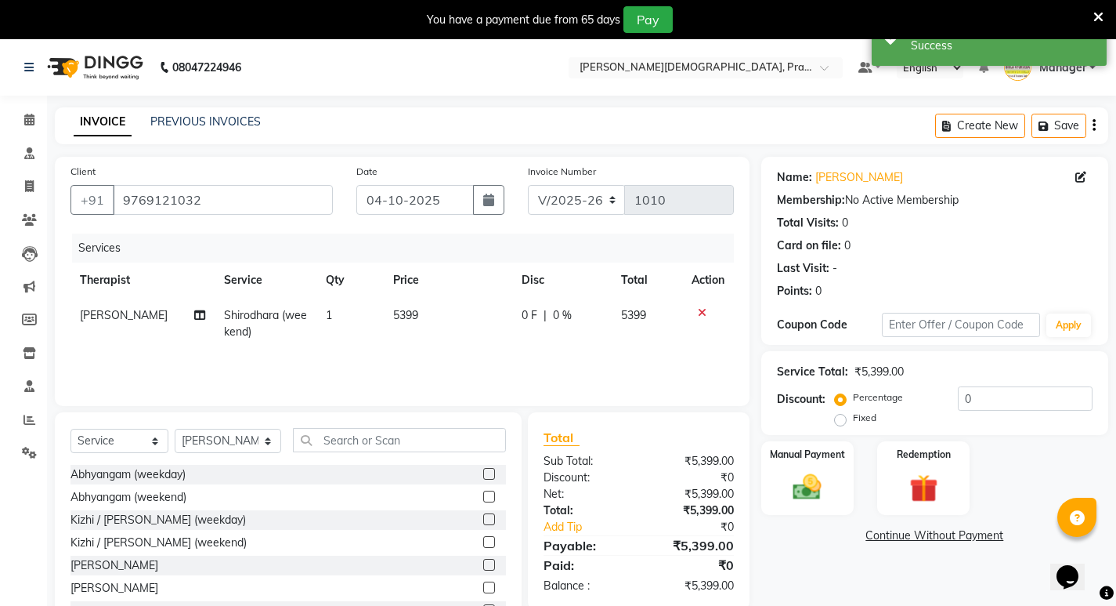
click at [523, 316] on span "0 F" at bounding box center [530, 315] width 16 height 16
select select "53448"
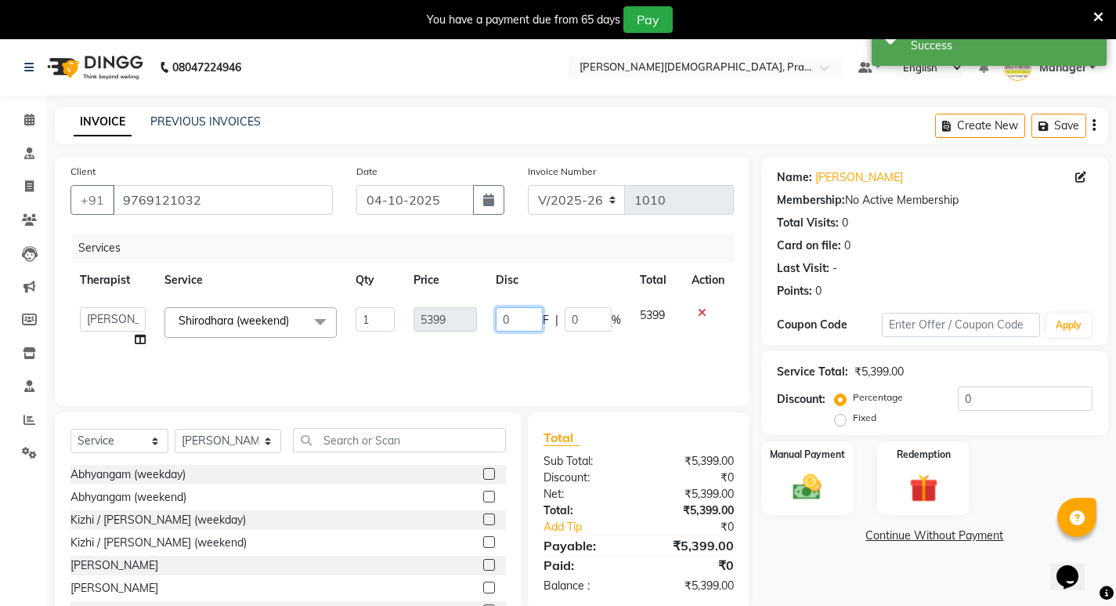
click at [523, 316] on input "0" at bounding box center [519, 319] width 47 height 24
type input "539"
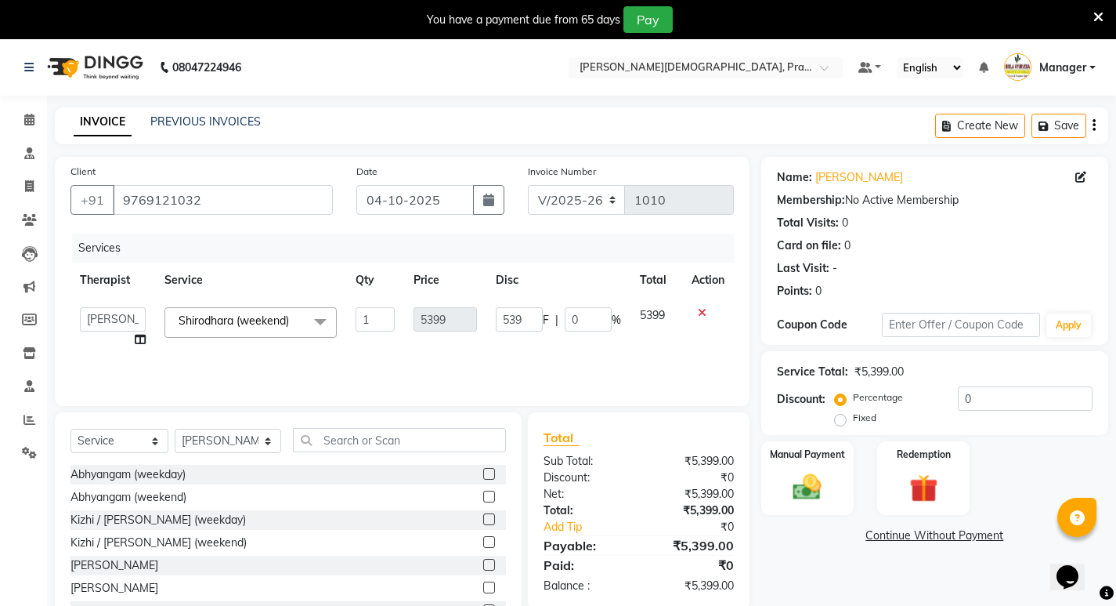
click at [370, 372] on div "Services Therapist Service Qty Price Disc Total Action [PERSON_NAME] [PERSON_NA…" at bounding box center [403, 311] width 664 height 157
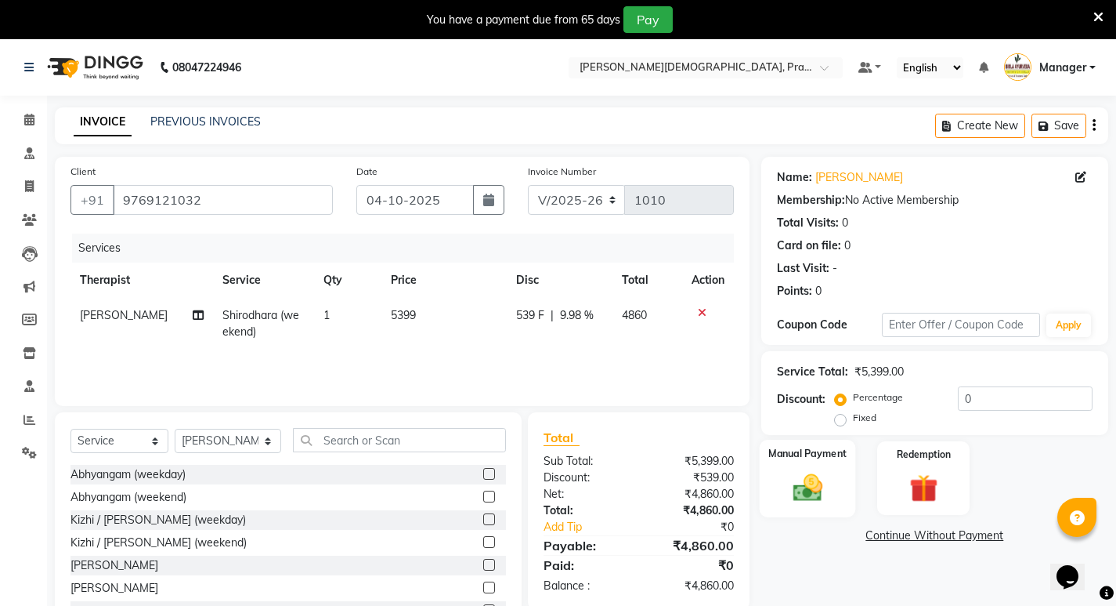
click at [803, 473] on img at bounding box center [807, 487] width 48 height 34
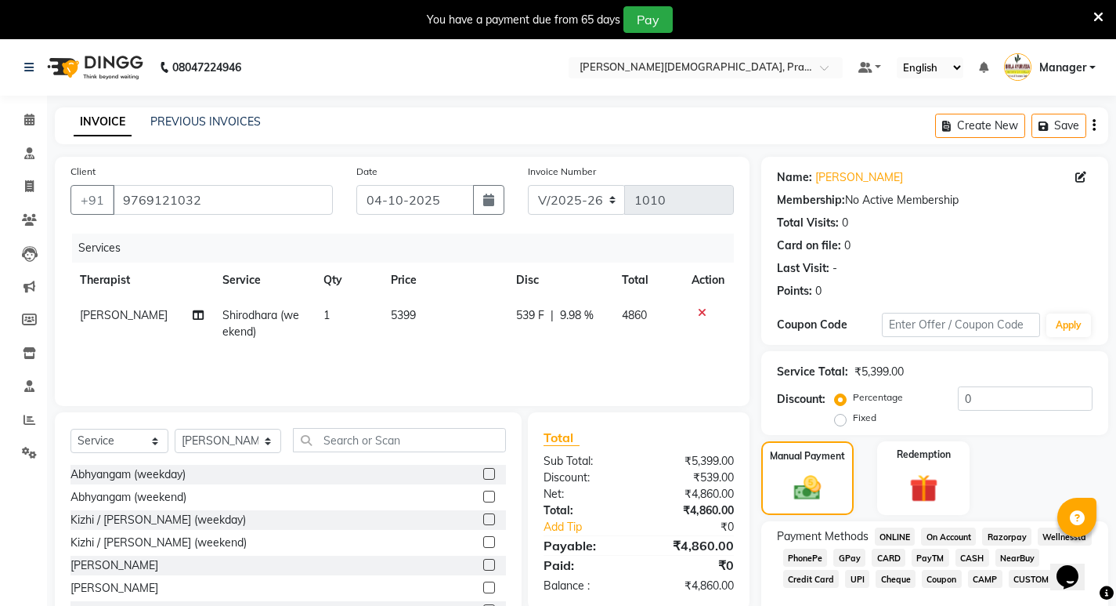
click at [855, 555] on span "GPay" at bounding box center [850, 557] width 32 height 18
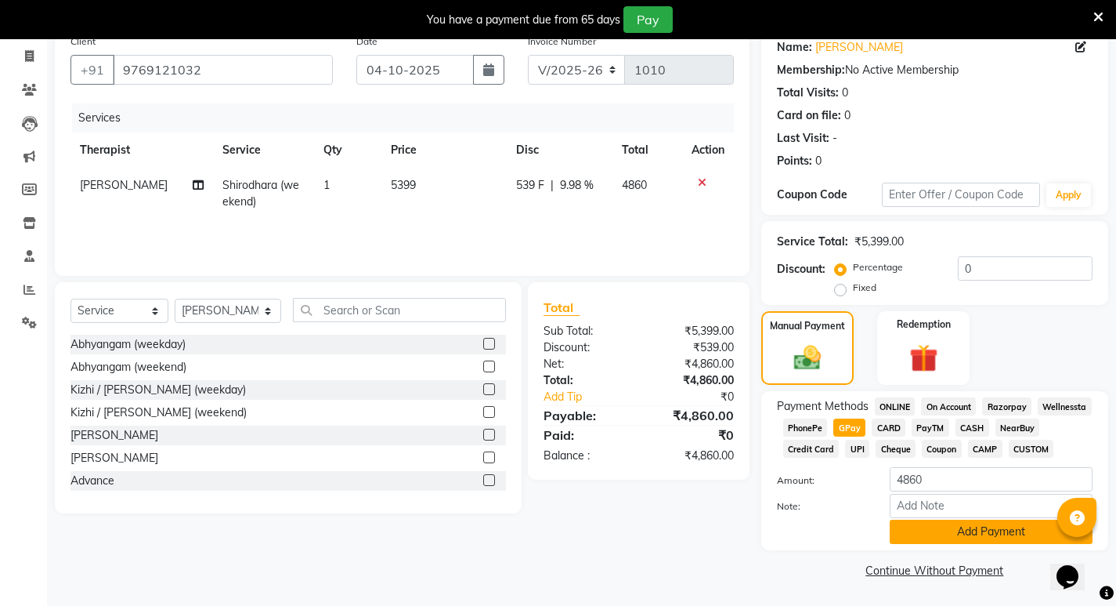
click at [946, 539] on button "Add Payment" at bounding box center [991, 531] width 203 height 24
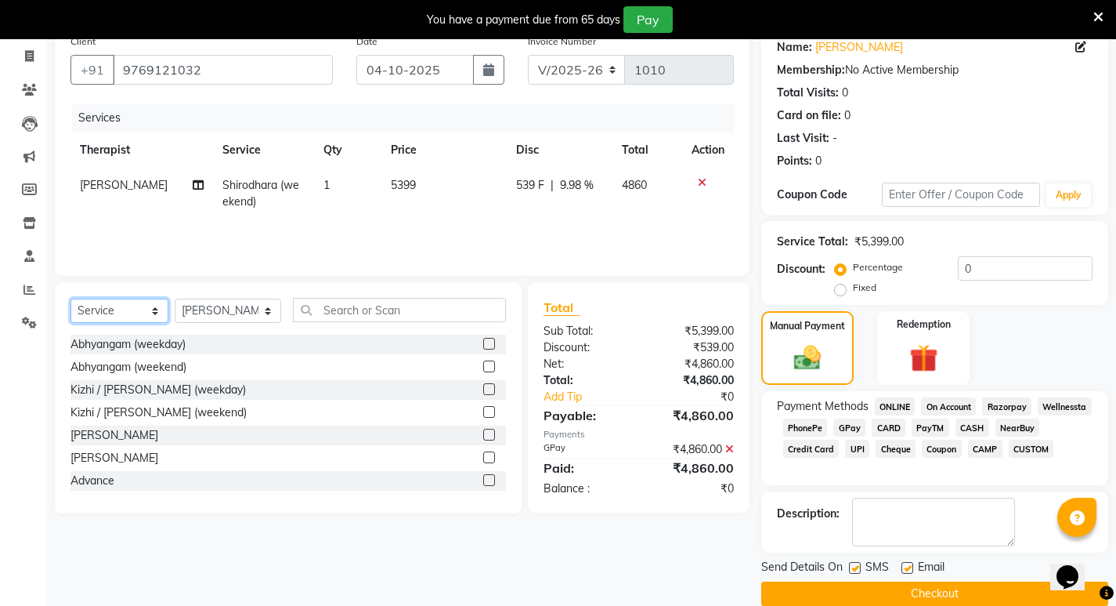
click at [155, 313] on select "Select Service Product Membership Package Voucher Prepaid Gift Card" at bounding box center [120, 310] width 98 height 24
select select "product"
click at [71, 298] on select "Select Service Product Membership Package Voucher Prepaid Gift Card" at bounding box center [120, 310] width 98 height 24
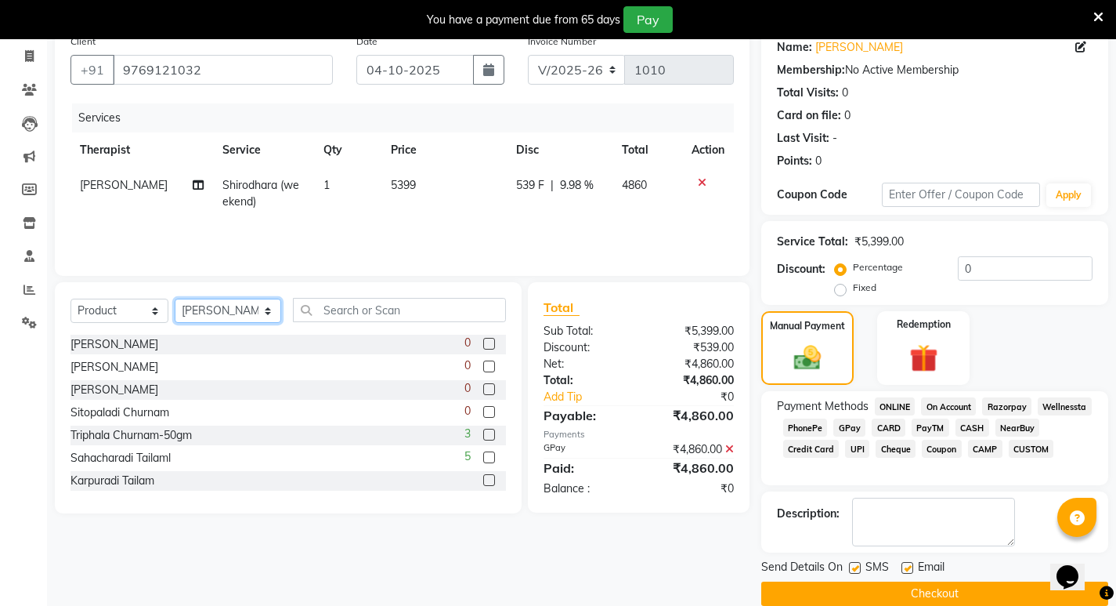
click at [256, 309] on select "Select Therapist [PERSON_NAME] [PERSON_NAME] [PERSON_NAME] [PERSON_NAME] Aparna…" at bounding box center [228, 310] width 107 height 24
select select "56972"
click at [175, 298] on select "Select Therapist [PERSON_NAME] [PERSON_NAME] [PERSON_NAME] [PERSON_NAME] Aparna…" at bounding box center [228, 310] width 107 height 24
click at [324, 302] on input "text" at bounding box center [399, 310] width 213 height 24
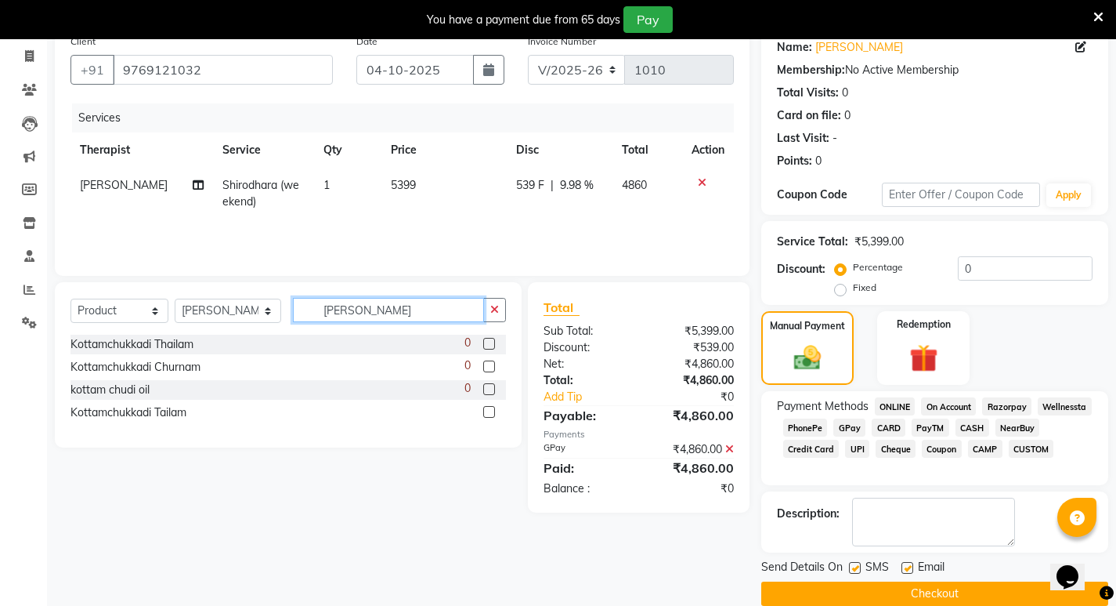
type input "[PERSON_NAME]"
click at [492, 411] on label at bounding box center [489, 412] width 12 height 12
click at [492, 411] on input "checkbox" at bounding box center [488, 412] width 10 height 10
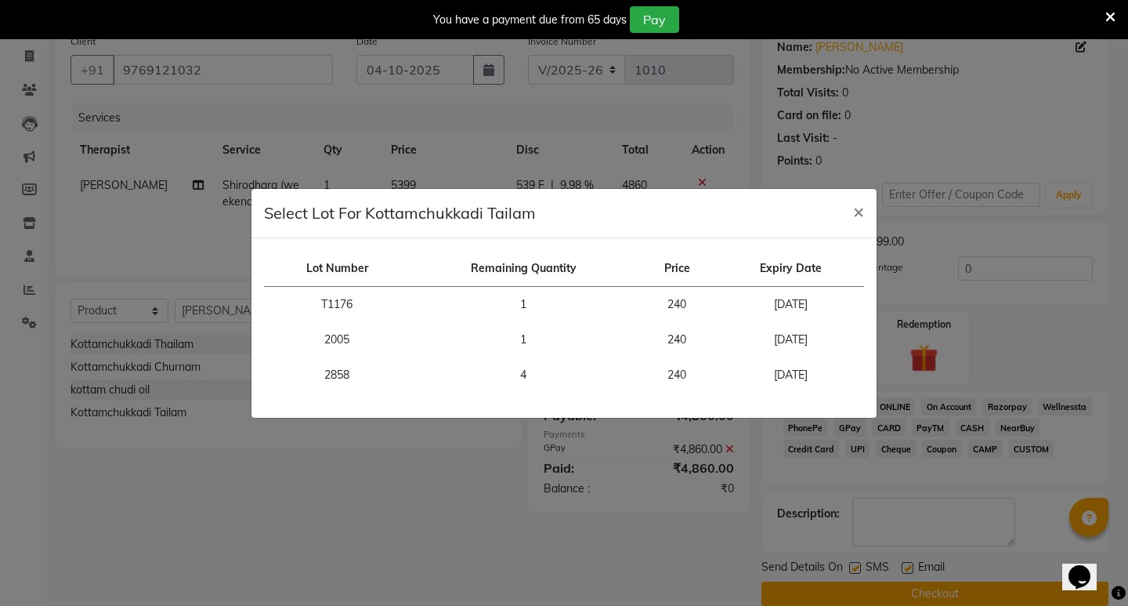
checkbox input "false"
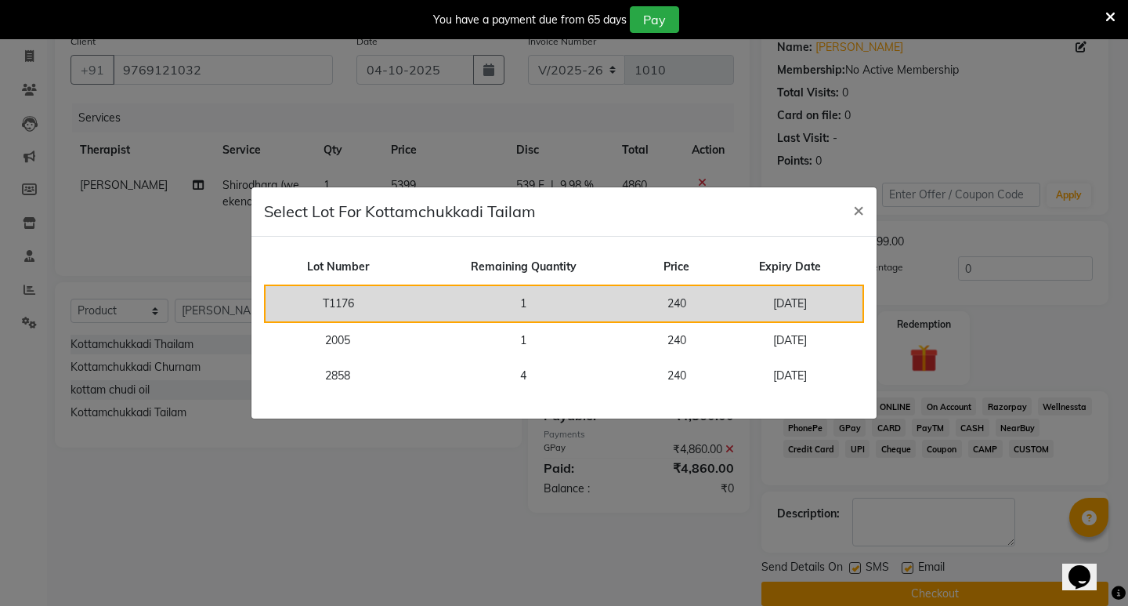
click at [538, 302] on td "1" at bounding box center [524, 303] width 226 height 37
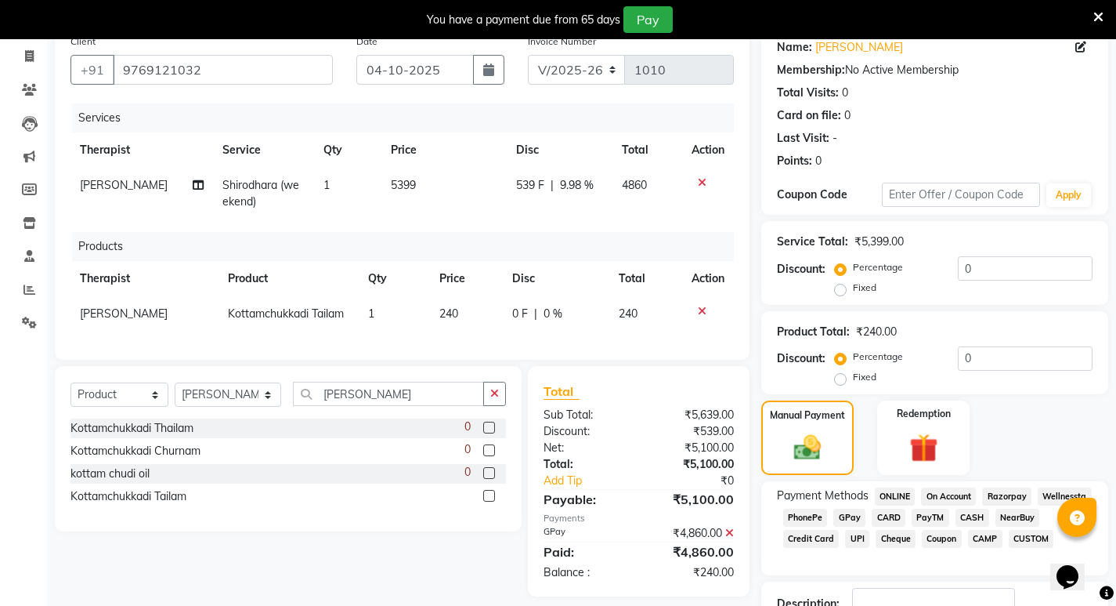
click at [853, 516] on span "GPay" at bounding box center [850, 517] width 32 height 18
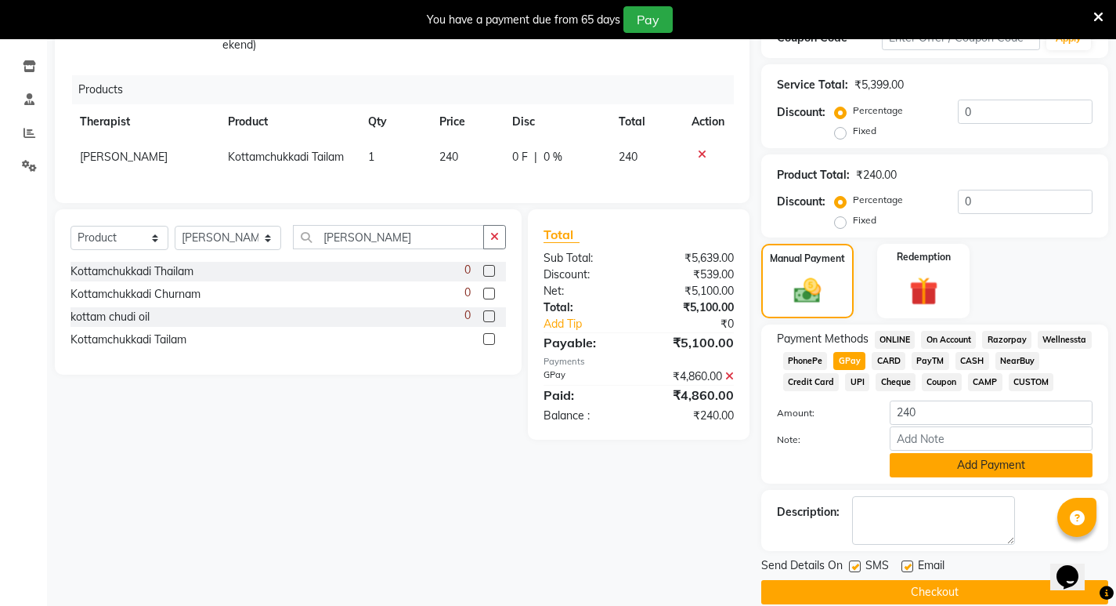
click at [971, 472] on button "Add Payment" at bounding box center [991, 465] width 203 height 24
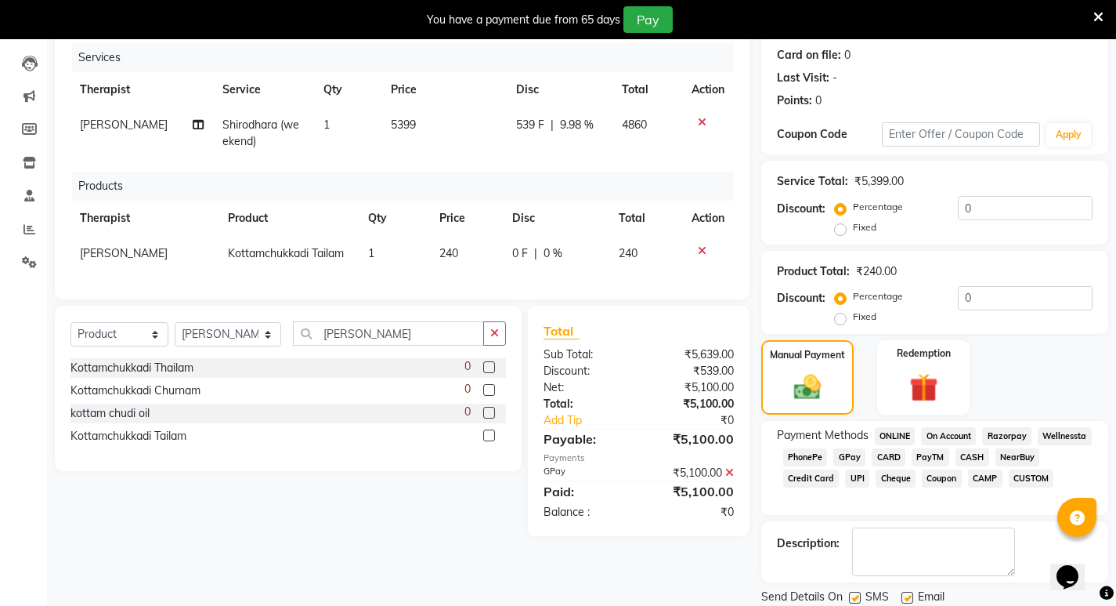
scroll to position [244, 0]
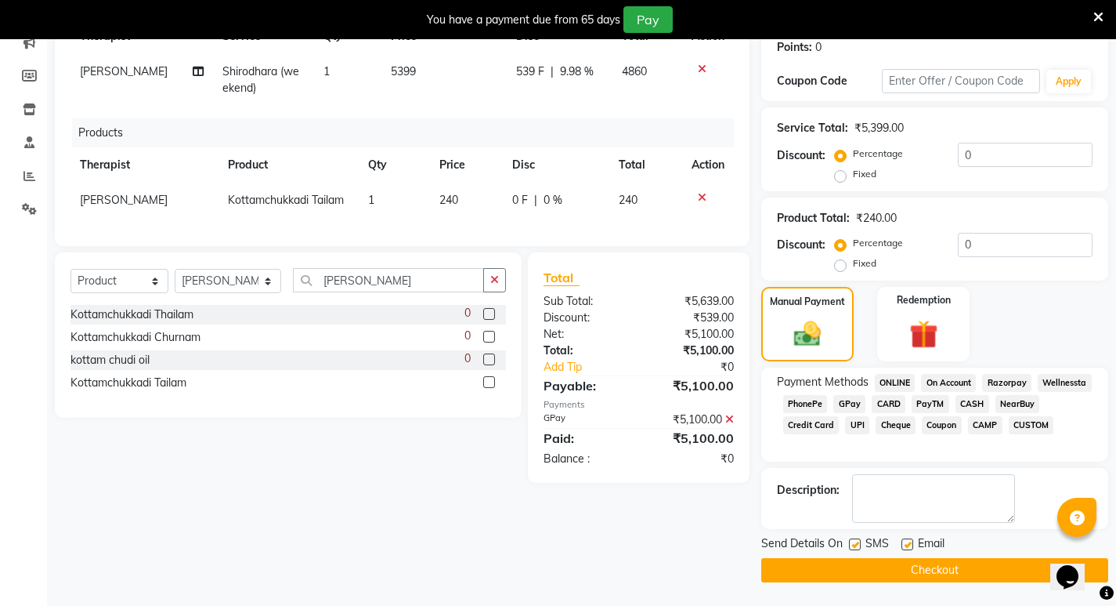
click at [889, 578] on button "Checkout" at bounding box center [934, 570] width 347 height 24
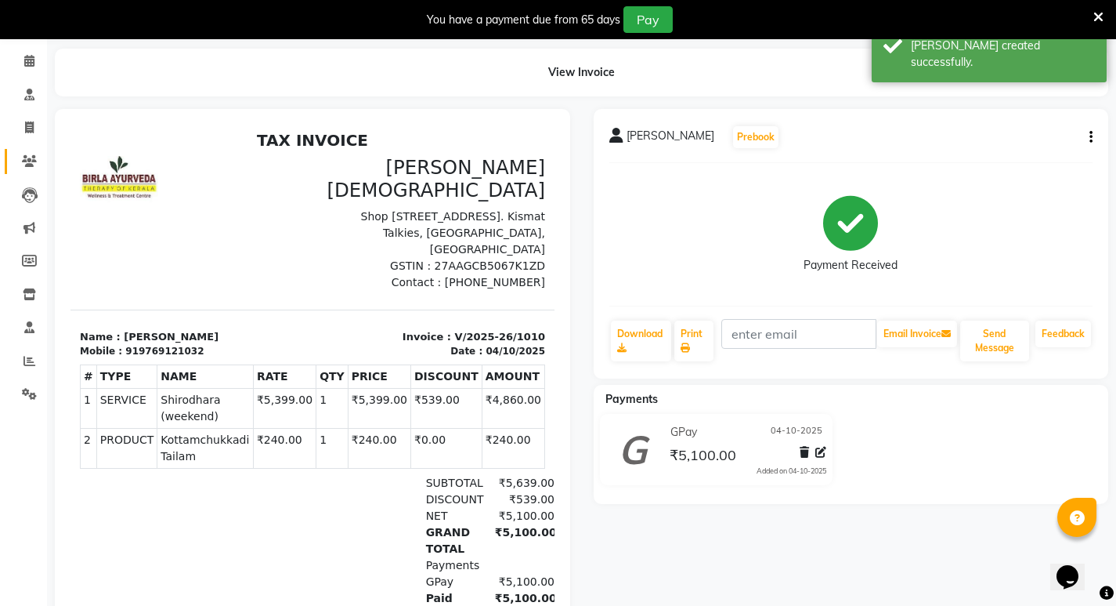
scroll to position [9, 0]
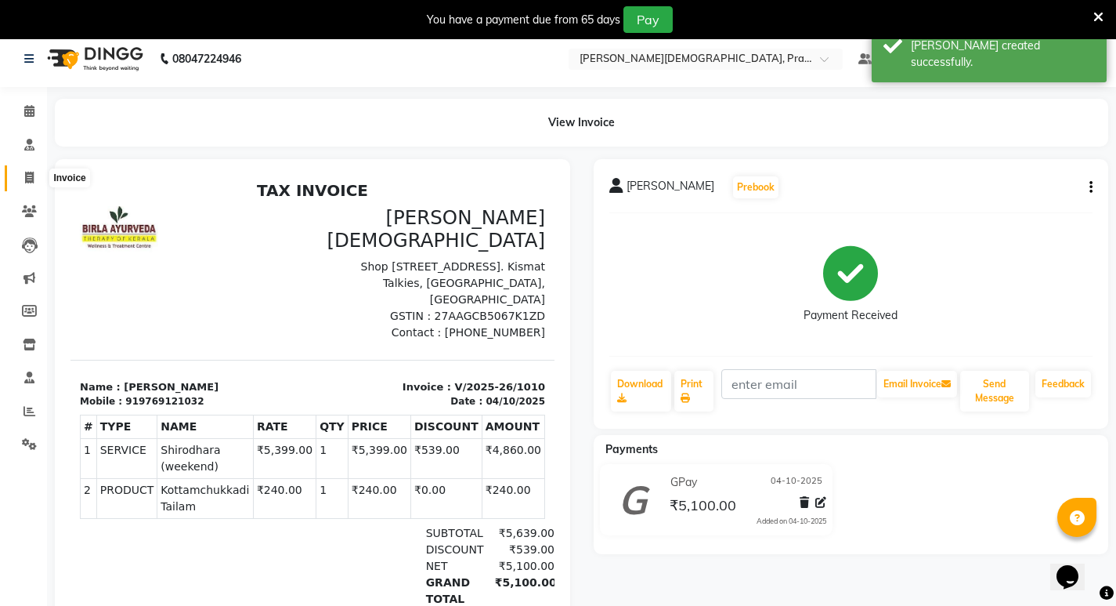
click at [34, 176] on span at bounding box center [29, 178] width 27 height 18
select select "6818"
select select "service"
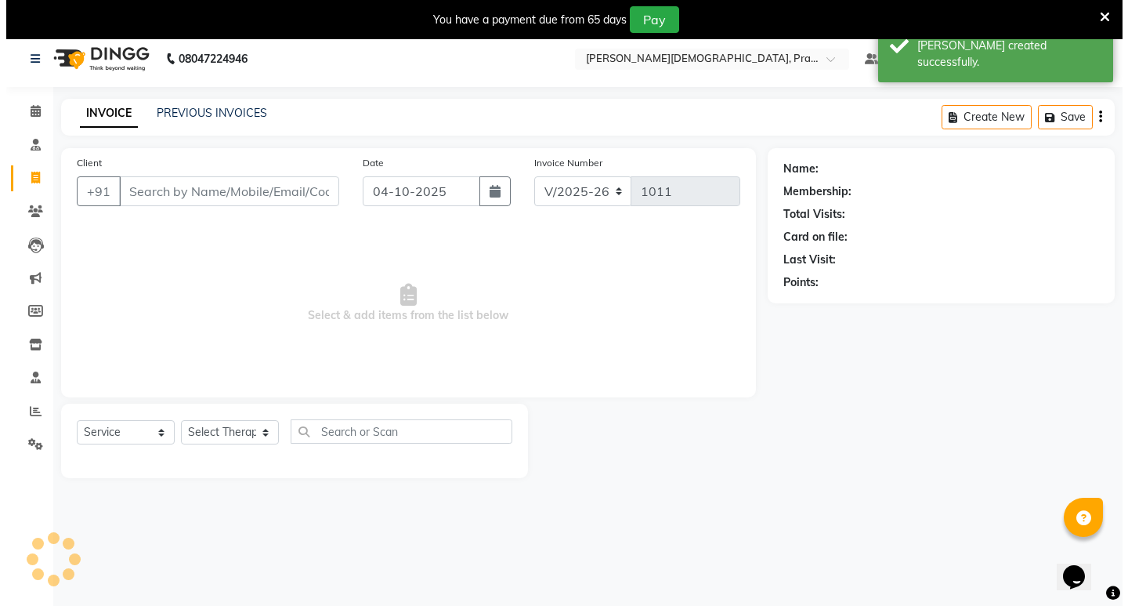
scroll to position [39, 0]
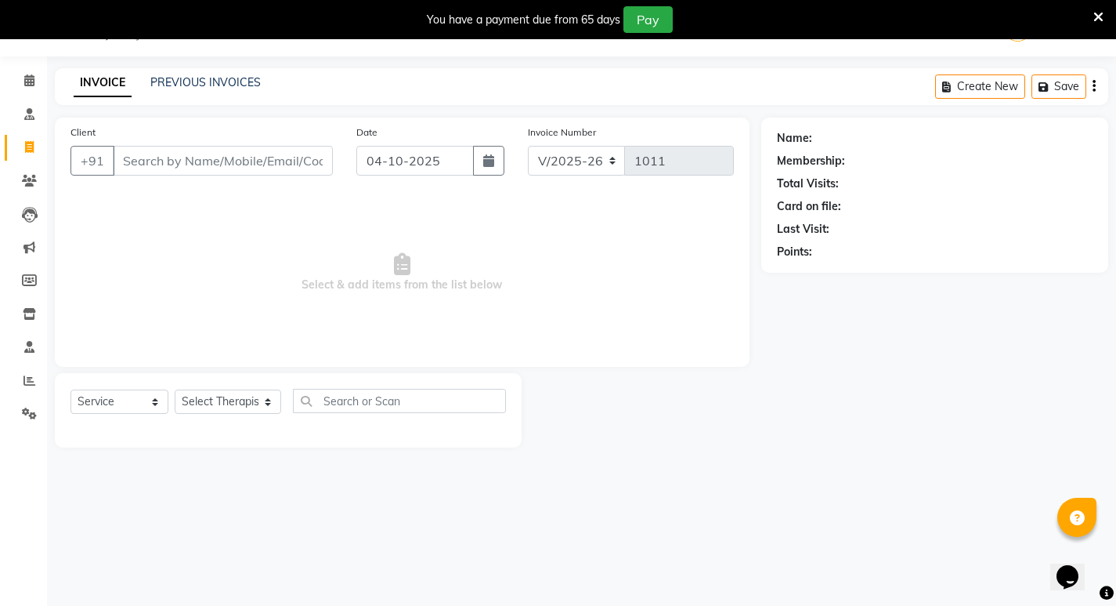
click at [231, 157] on input "Client" at bounding box center [223, 161] width 220 height 30
type input "d"
type input "[PERSON_NAME]"
click at [302, 163] on span "Add Client" at bounding box center [293, 161] width 62 height 16
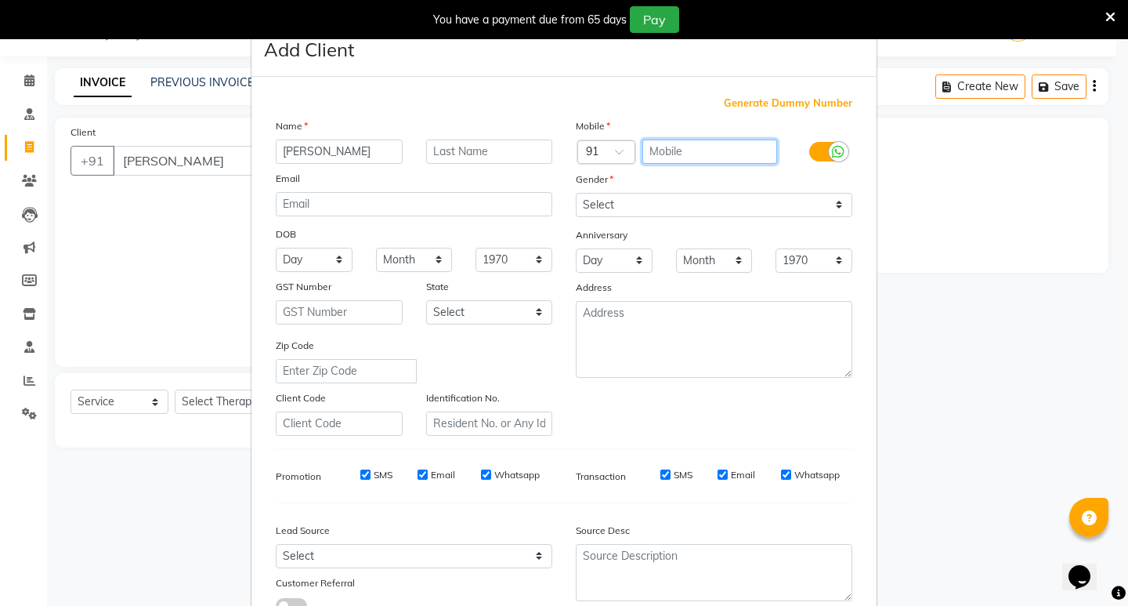
click at [675, 151] on input "text" at bounding box center [710, 151] width 136 height 24
type input "9820120369"
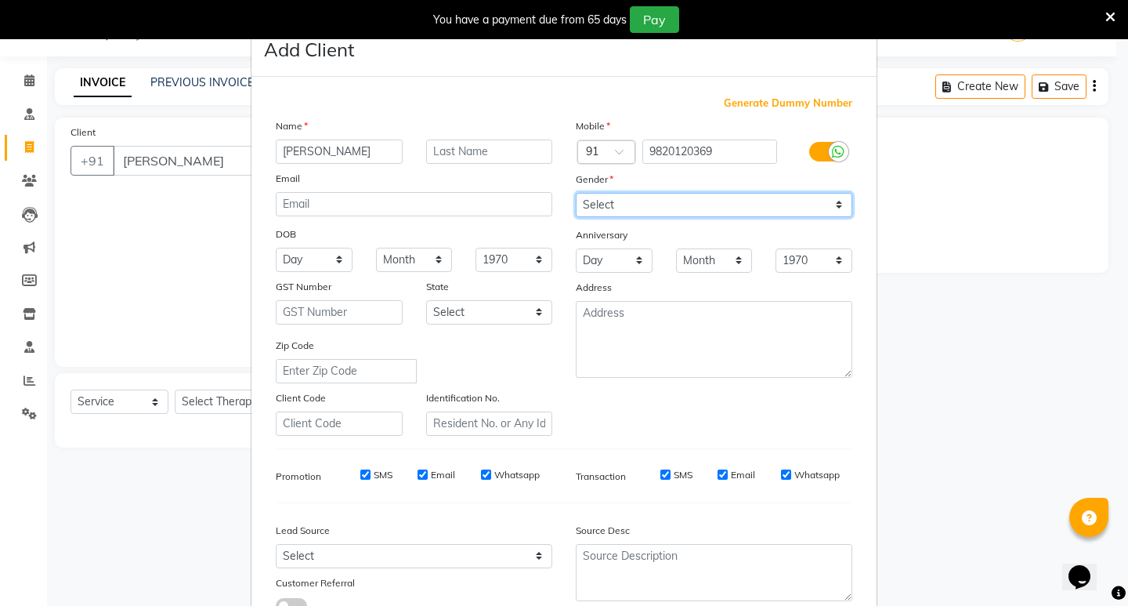
click at [736, 211] on select "Select [DEMOGRAPHIC_DATA] [DEMOGRAPHIC_DATA] Other Prefer Not To Say" at bounding box center [714, 205] width 277 height 24
select select "[DEMOGRAPHIC_DATA]"
click at [576, 193] on select "Select [DEMOGRAPHIC_DATA] [DEMOGRAPHIC_DATA] Other Prefer Not To Say" at bounding box center [714, 205] width 277 height 24
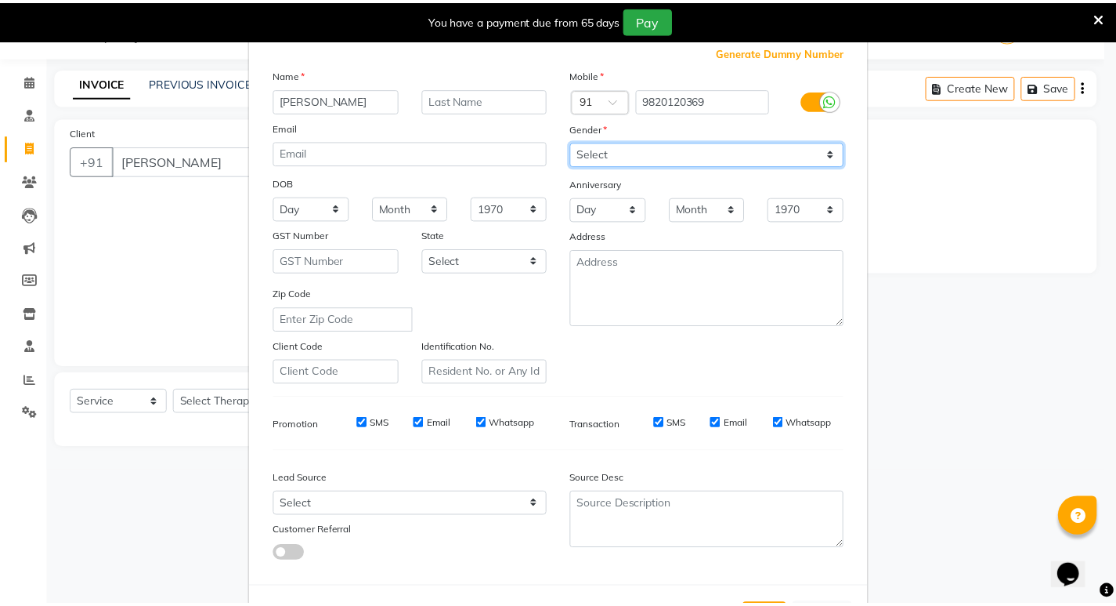
scroll to position [118, 0]
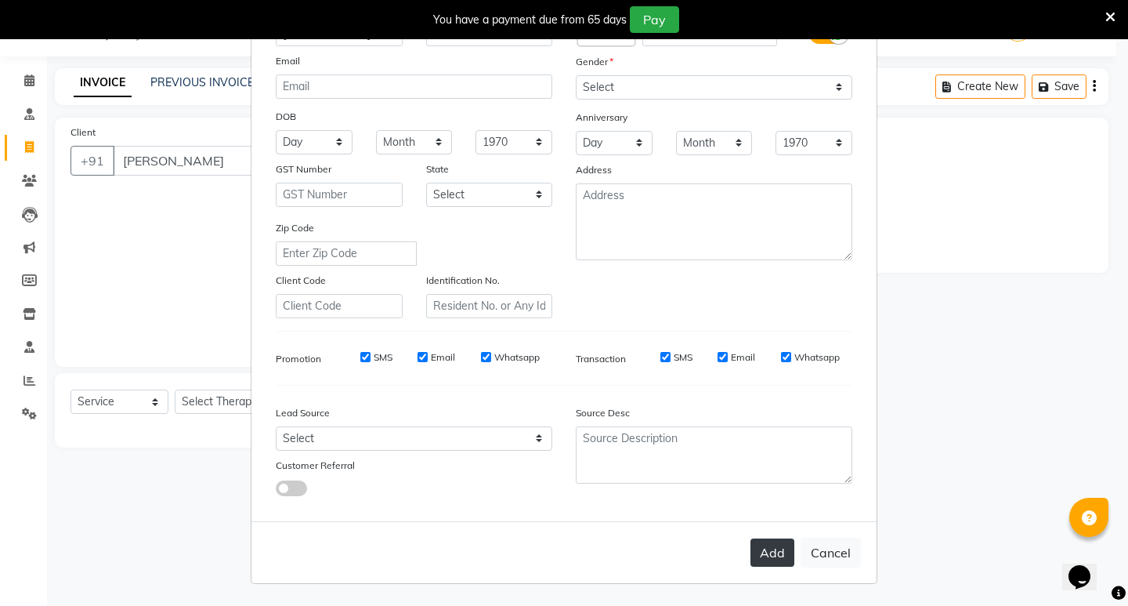
click at [772, 549] on button "Add" at bounding box center [773, 552] width 44 height 28
type input "9820120369"
select select
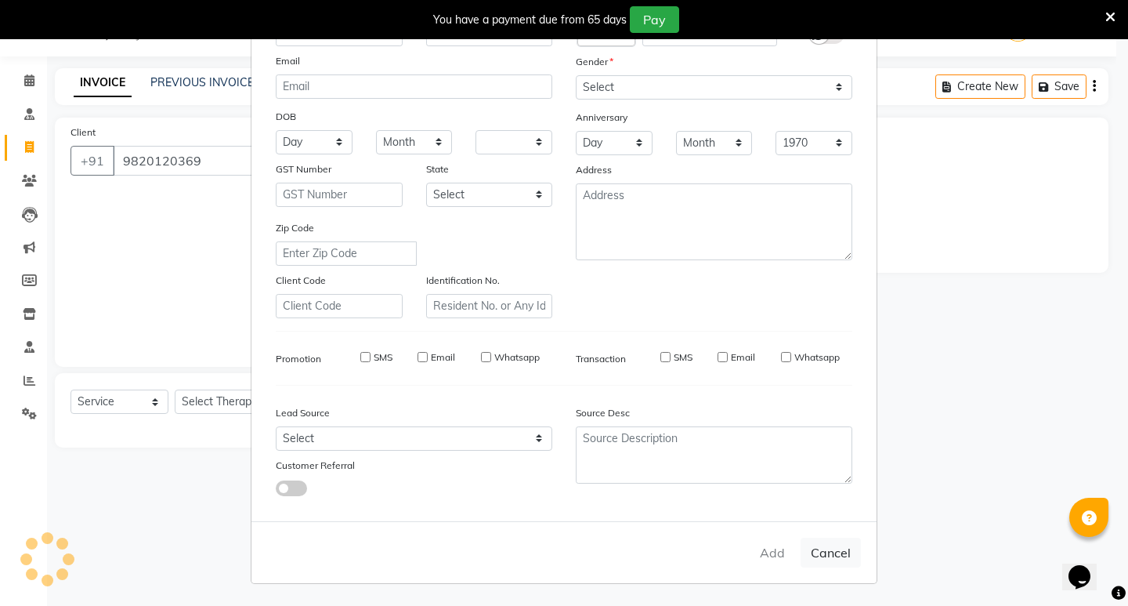
select select
checkbox input "false"
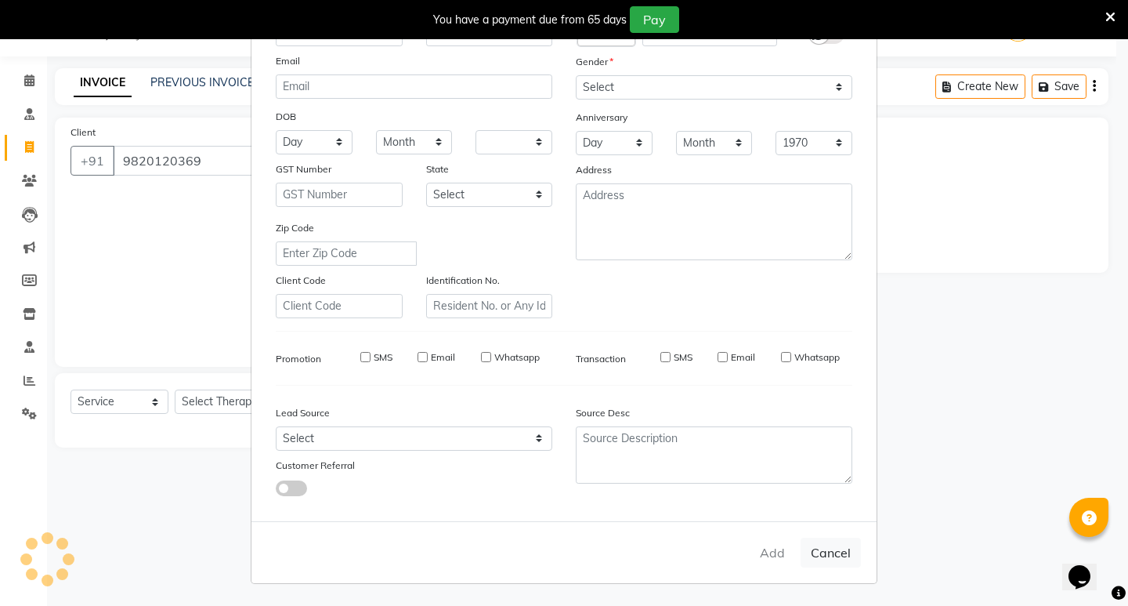
checkbox input "false"
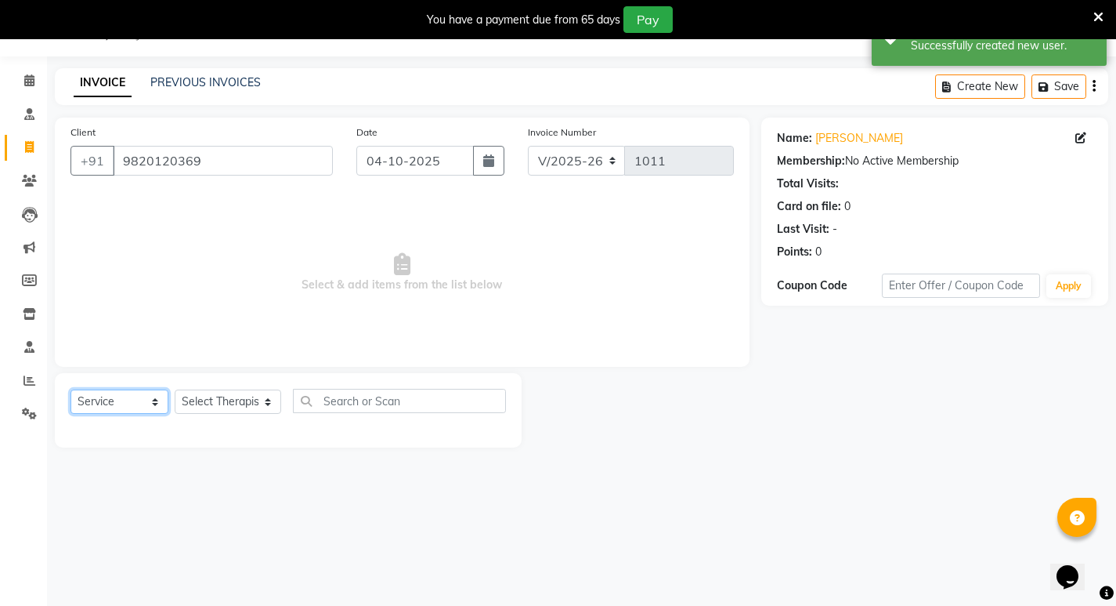
click at [133, 406] on select "Select Service Product Membership Package Voucher Prepaid Gift Card" at bounding box center [120, 401] width 98 height 24
select select "P"
click at [71, 389] on select "Select Service Product Membership Package Voucher Prepaid Gift Card" at bounding box center [120, 401] width 98 height 24
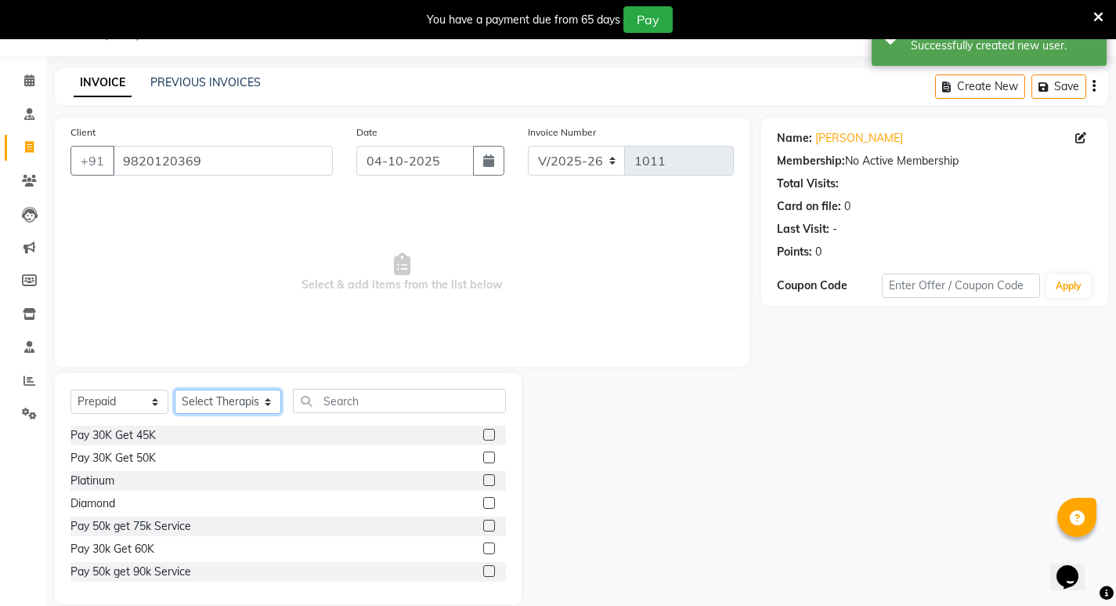
click at [222, 407] on select "Select Therapist [PERSON_NAME] [PERSON_NAME] [PERSON_NAME] [PERSON_NAME] Aparna…" at bounding box center [228, 401] width 107 height 24
select select "56958"
click at [175, 389] on select "Select Therapist [PERSON_NAME] [PERSON_NAME] [PERSON_NAME] [PERSON_NAME] Aparna…" at bounding box center [228, 401] width 107 height 24
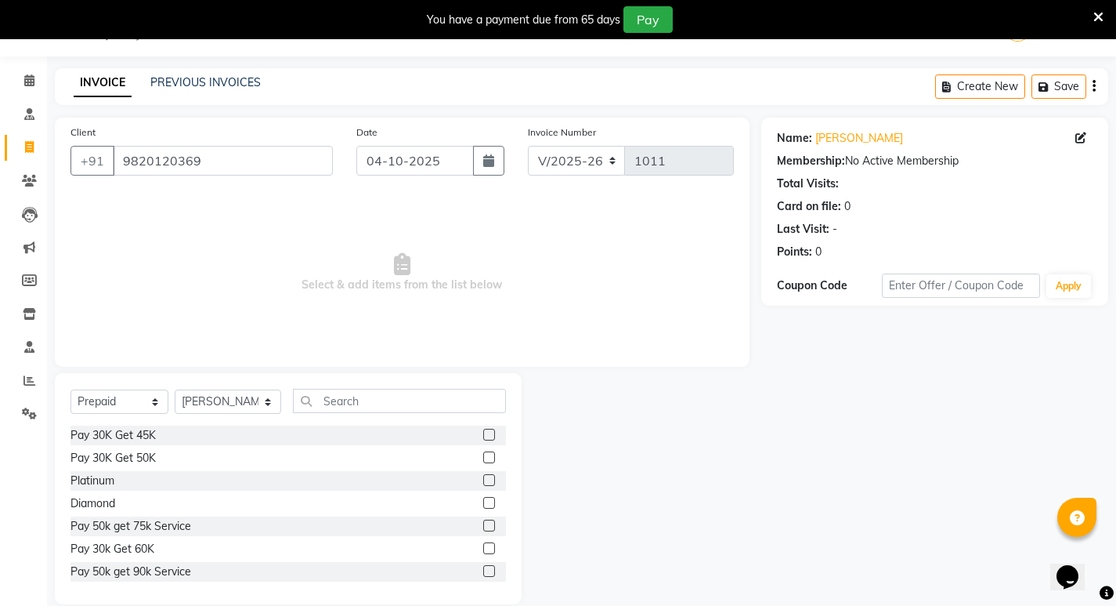
click at [483, 436] on label at bounding box center [489, 435] width 12 height 12
click at [483, 436] on input "checkbox" at bounding box center [488, 435] width 10 height 10
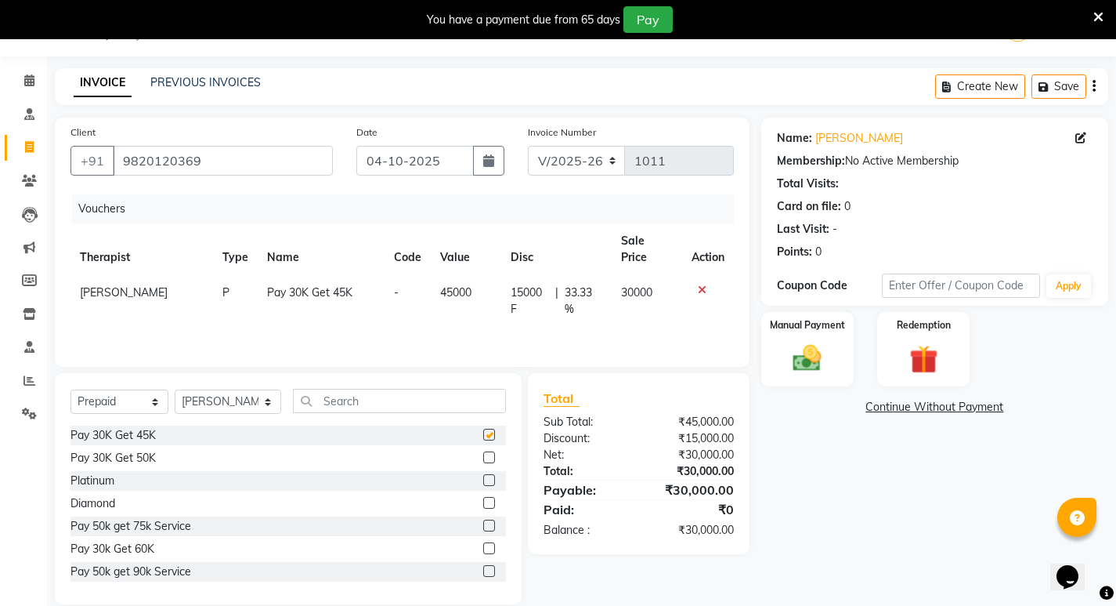
checkbox input "false"
click at [155, 401] on select "Select Service Product Membership Package Voucher Prepaid Gift Card" at bounding box center [120, 401] width 98 height 24
select select "service"
click at [71, 389] on select "Select Service Product Membership Package Voucher Prepaid Gift Card" at bounding box center [120, 401] width 98 height 24
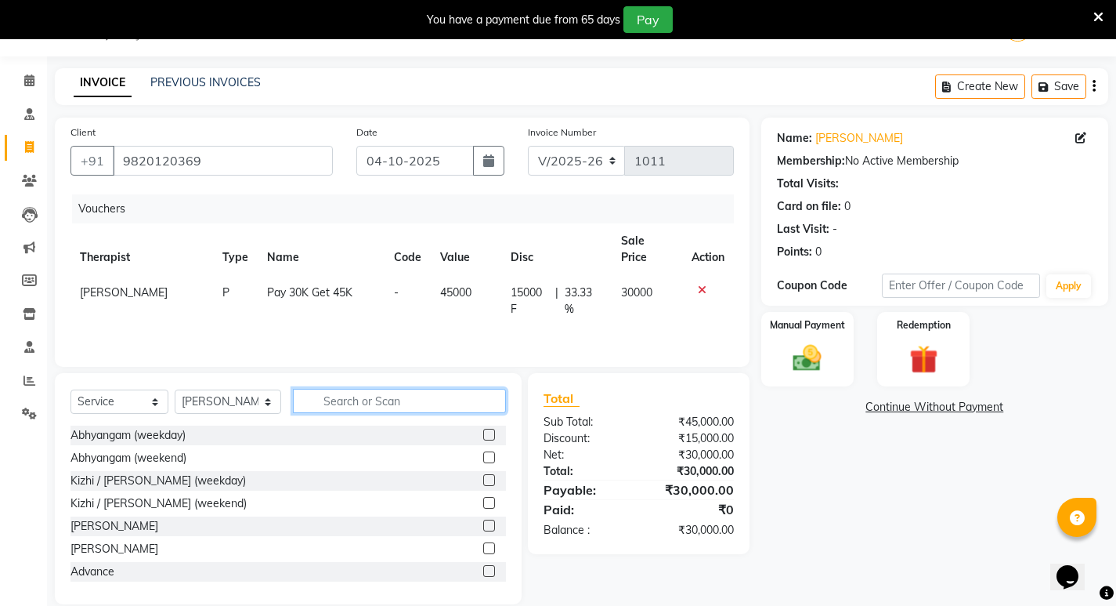
click at [351, 396] on input "text" at bounding box center [399, 401] width 213 height 24
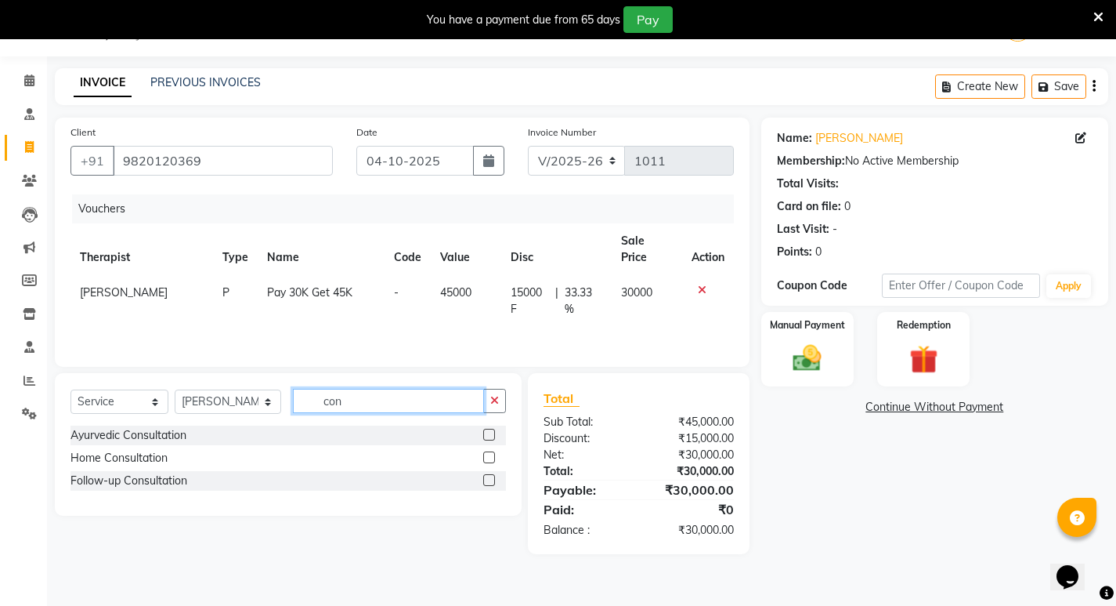
type input "con"
click at [494, 435] on label at bounding box center [489, 435] width 12 height 12
click at [494, 435] on input "checkbox" at bounding box center [488, 435] width 10 height 10
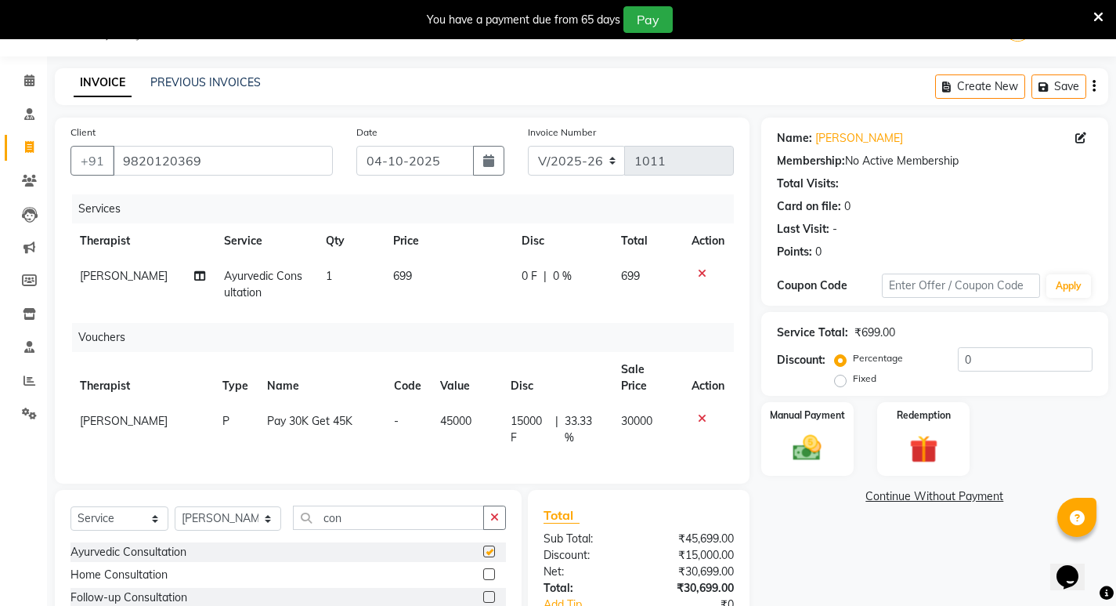
checkbox input "false"
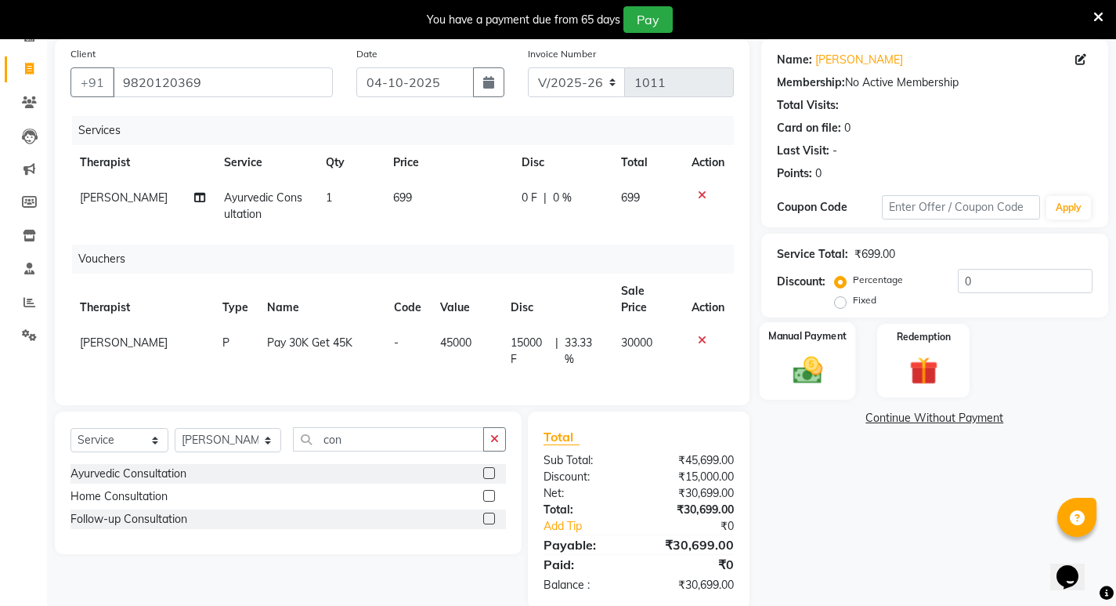
click at [817, 367] on img at bounding box center [807, 370] width 48 height 34
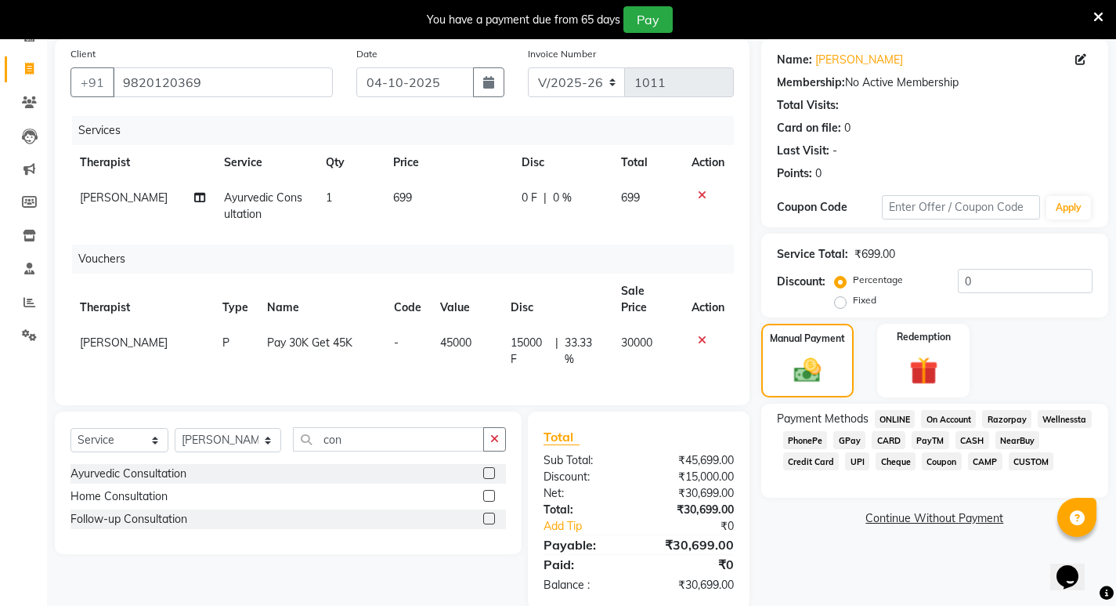
click at [899, 438] on span "CARD" at bounding box center [889, 440] width 34 height 18
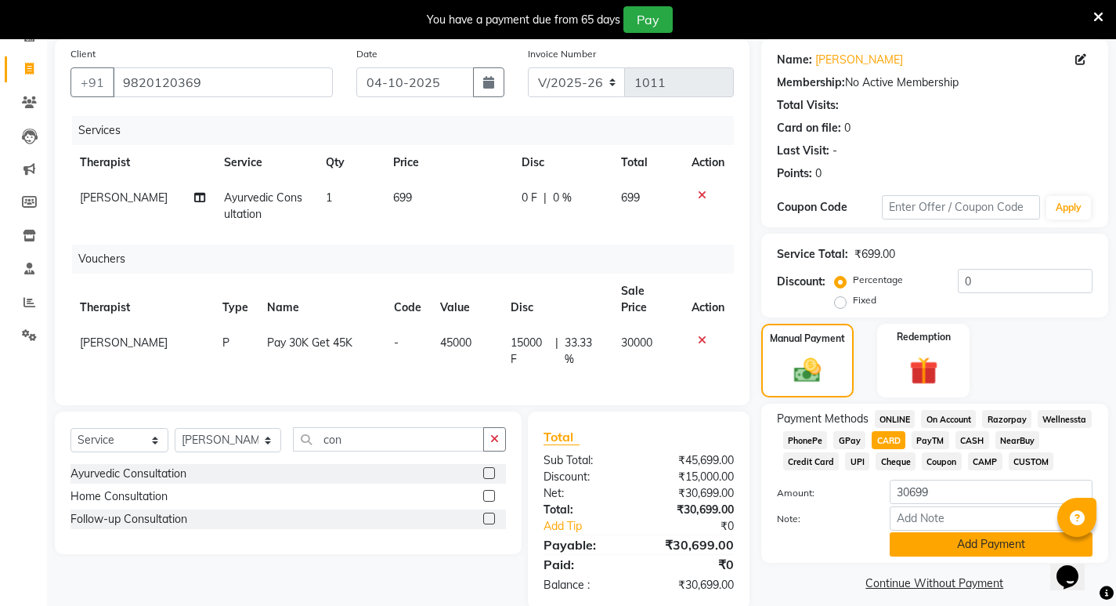
click at [942, 551] on button "Add Payment" at bounding box center [991, 544] width 203 height 24
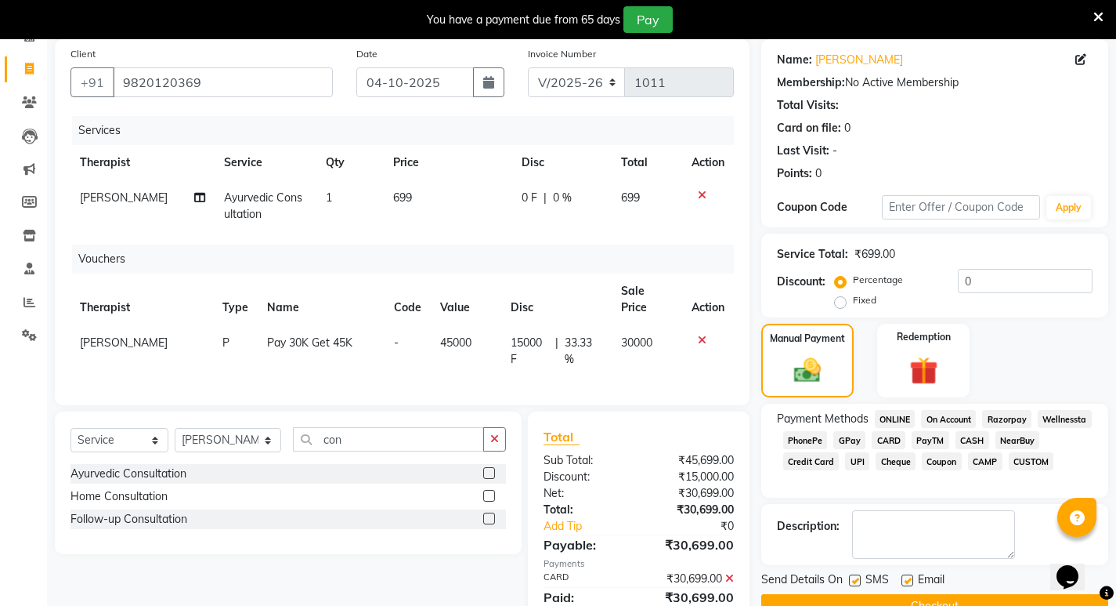
click at [886, 600] on button "Checkout" at bounding box center [934, 606] width 347 height 24
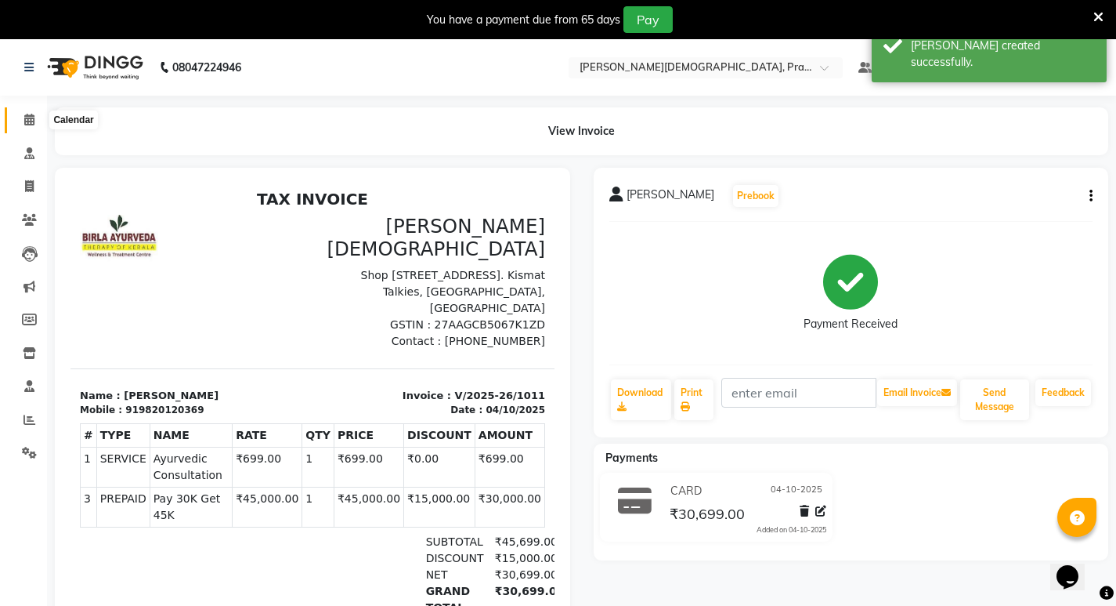
click at [27, 118] on icon at bounding box center [29, 120] width 10 height 12
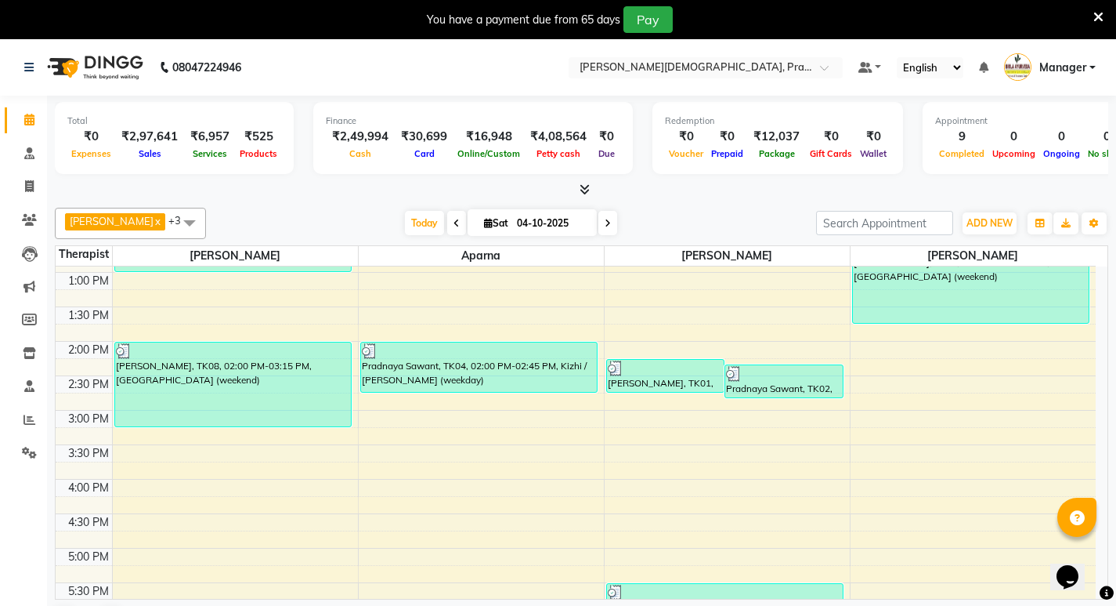
scroll to position [392, 0]
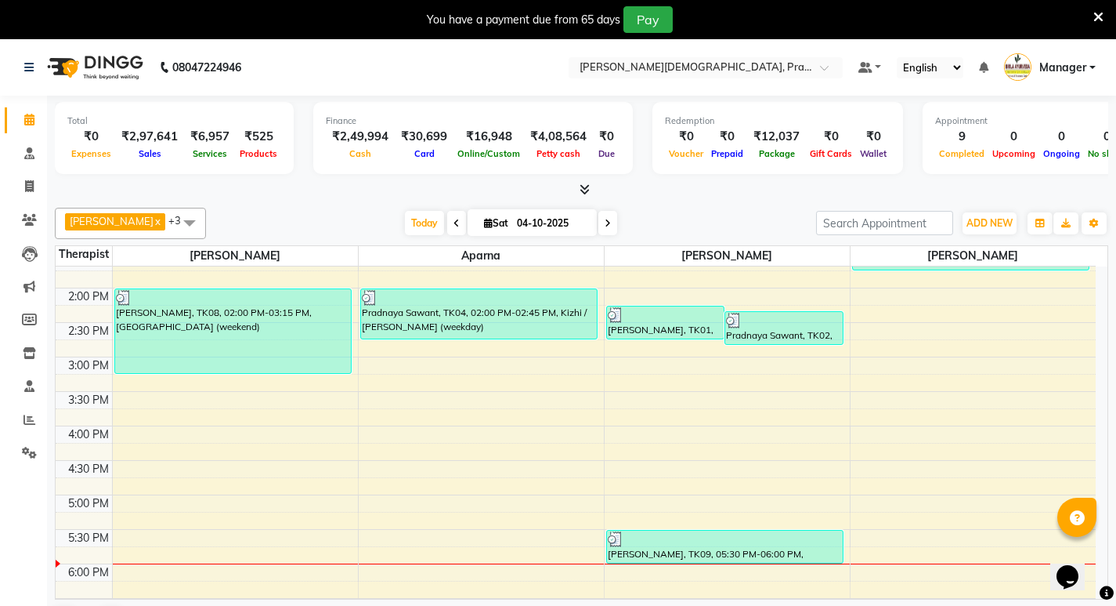
click at [190, 467] on div "8:00 AM 8:30 AM 9:00 AM 9:30 AM 10:00 AM 10:30 AM 11:00 AM 11:30 AM 12:00 PM 12…" at bounding box center [576, 288] width 1040 height 827
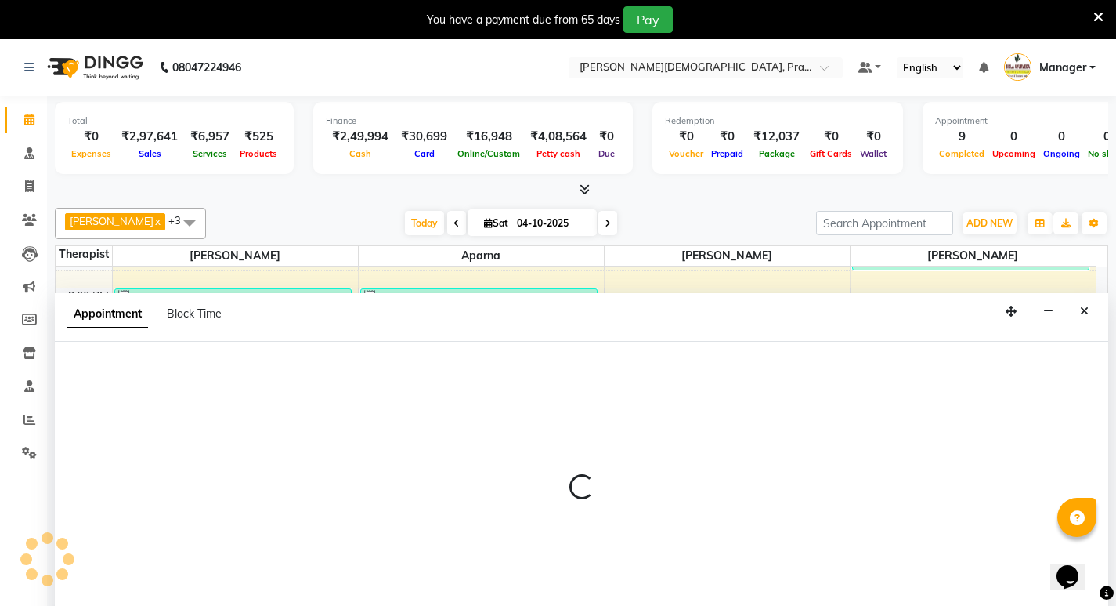
scroll to position [40, 0]
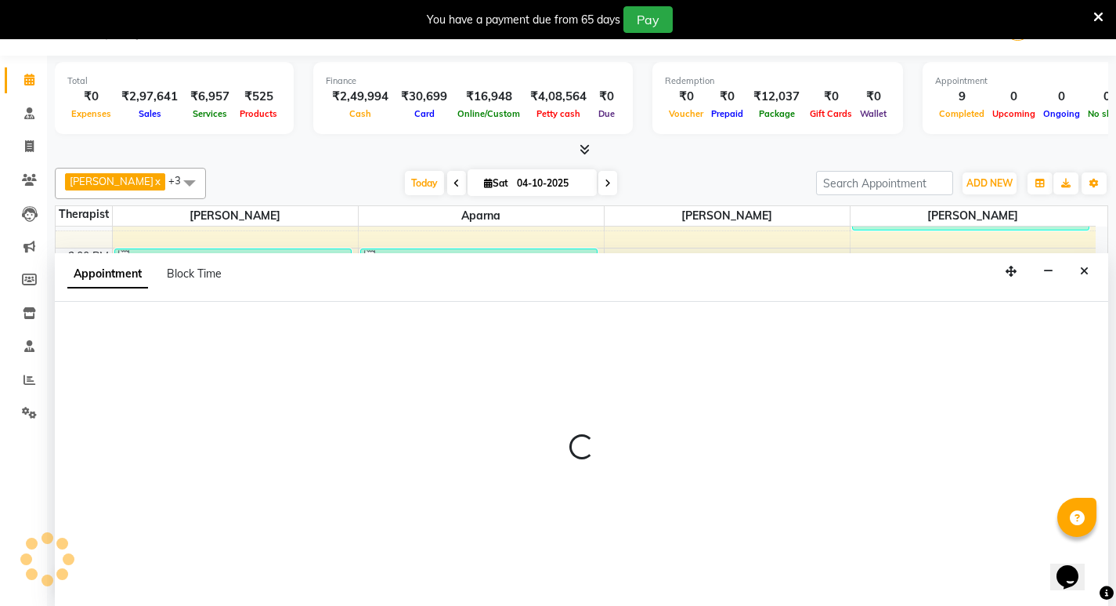
select select "53448"
select select "990"
select select "tentative"
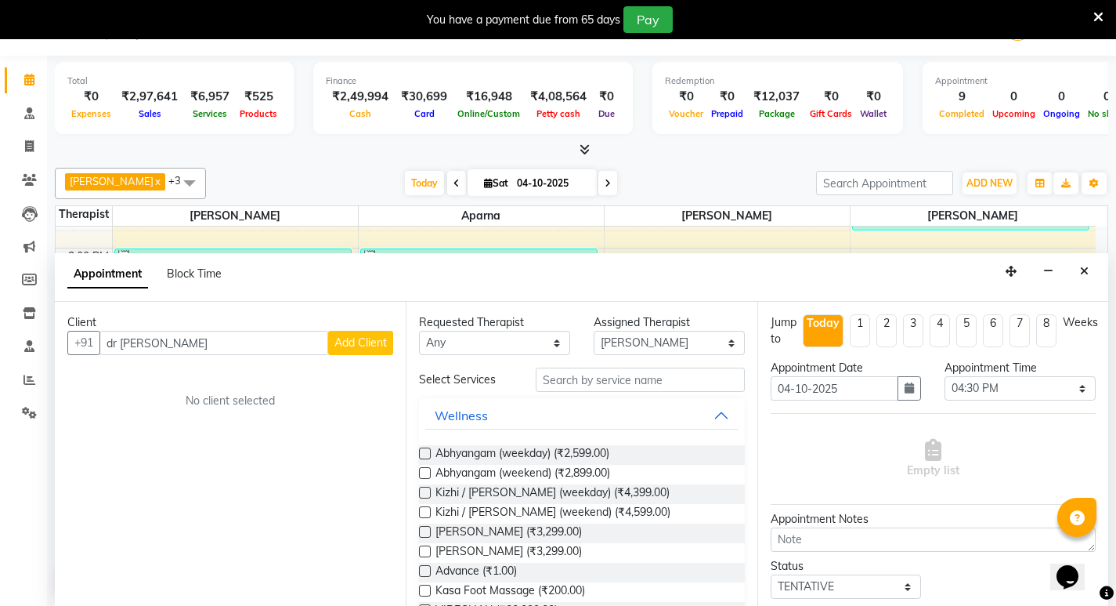
click at [119, 343] on input "dr [PERSON_NAME]" at bounding box center [213, 343] width 229 height 24
drag, startPoint x: 170, startPoint y: 343, endPoint x: 89, endPoint y: 352, distance: 81.9
click at [89, 352] on div "+91 dr. sameer Add Client" at bounding box center [230, 343] width 326 height 24
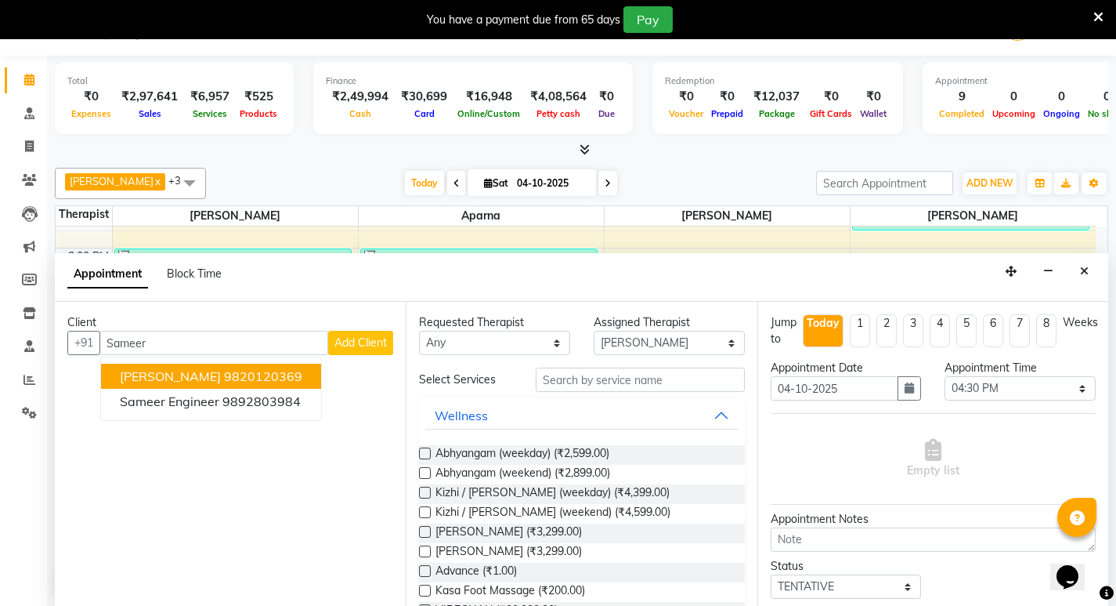
click at [181, 372] on span "[PERSON_NAME]" at bounding box center [170, 376] width 101 height 16
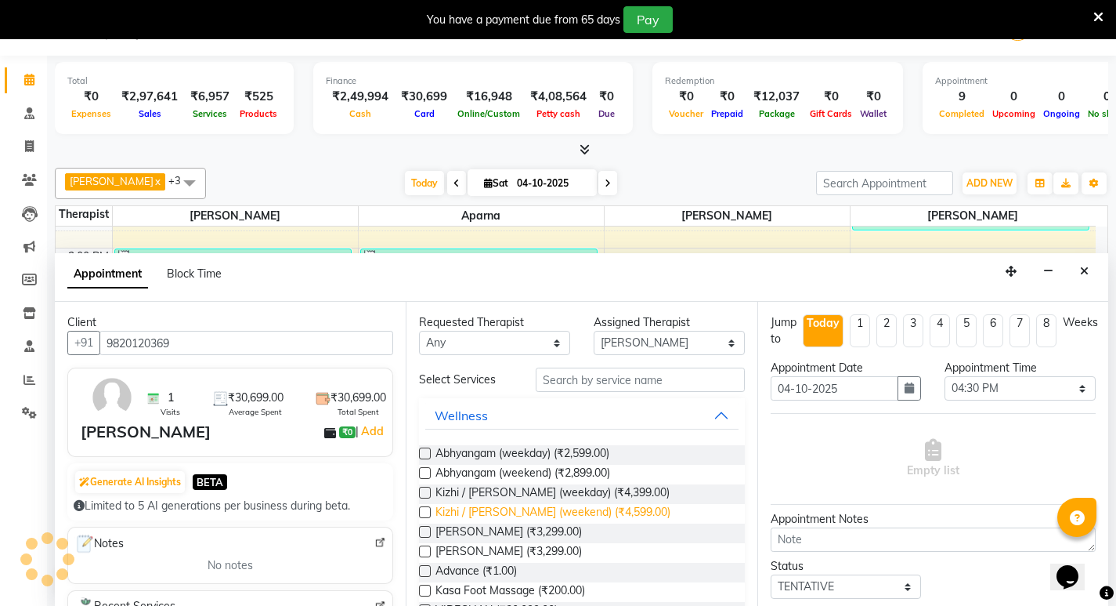
type input "9820120369"
click at [605, 507] on span "Kizhi / [PERSON_NAME] (weekend) (₹4,599.00)" at bounding box center [553, 514] width 235 height 20
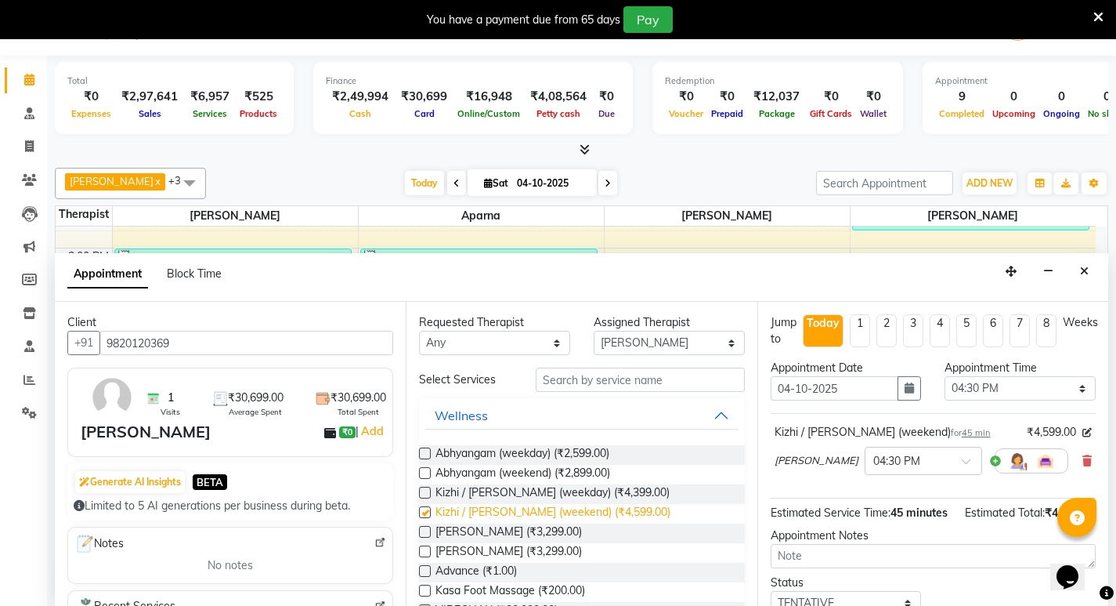
checkbox input "false"
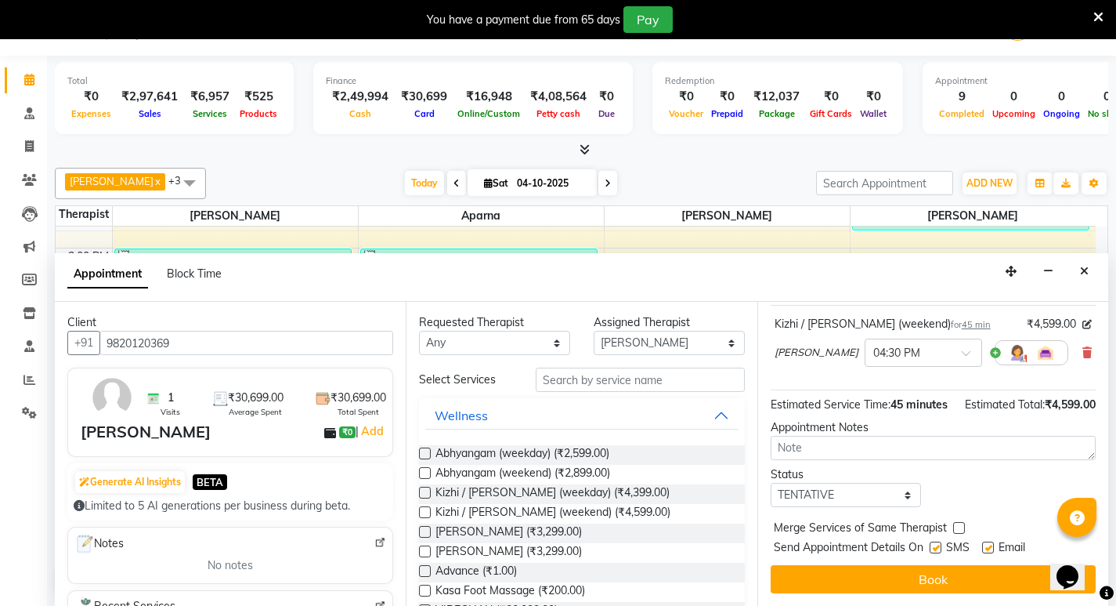
scroll to position [125, 0]
click at [908, 494] on select "Select TENTATIVE CONFIRM CHECK-IN UPCOMING" at bounding box center [846, 495] width 151 height 24
select select "confirm booking"
click at [771, 483] on select "Select TENTATIVE CONFIRM CHECK-IN UPCOMING" at bounding box center [846, 495] width 151 height 24
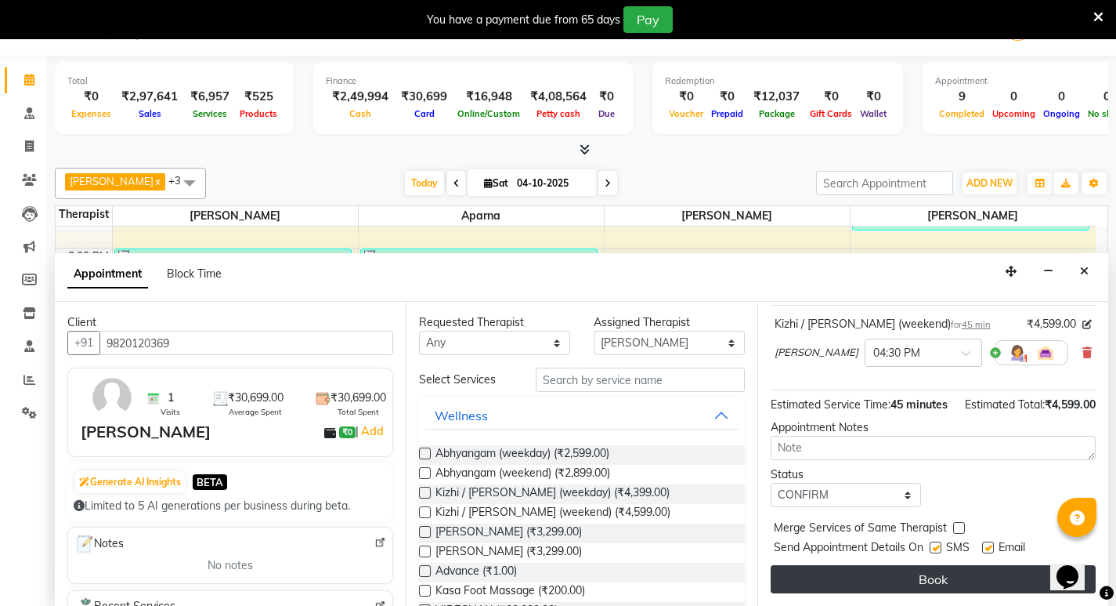
click at [887, 576] on button "Book" at bounding box center [933, 579] width 325 height 28
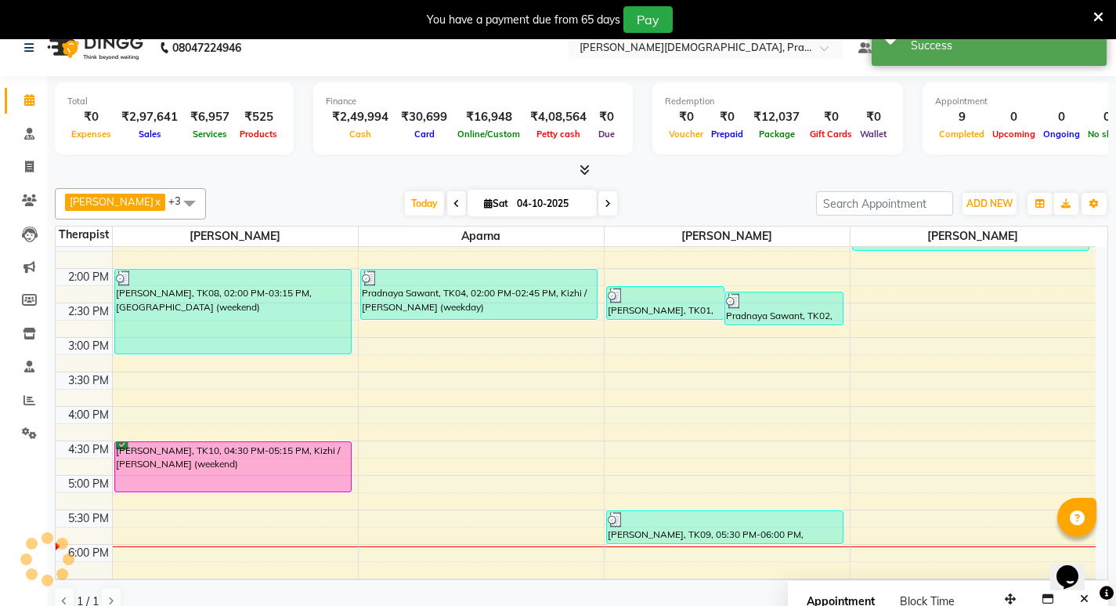
scroll to position [0, 0]
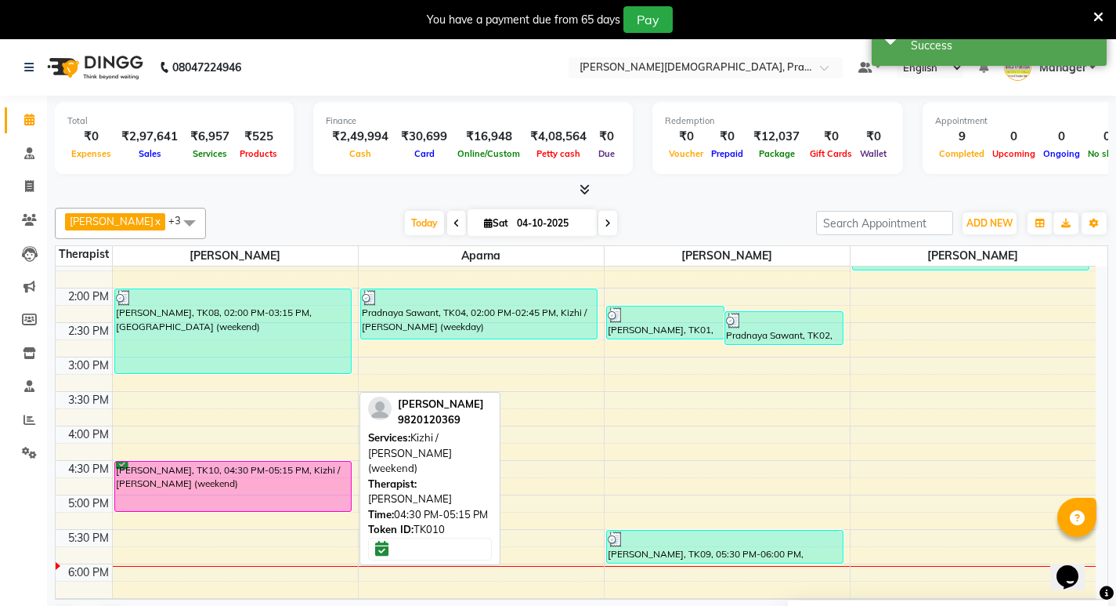
click at [314, 483] on div "[PERSON_NAME], TK10, 04:30 PM-05:15 PM, Kizhi / [PERSON_NAME] (weekend)" at bounding box center [233, 485] width 236 height 49
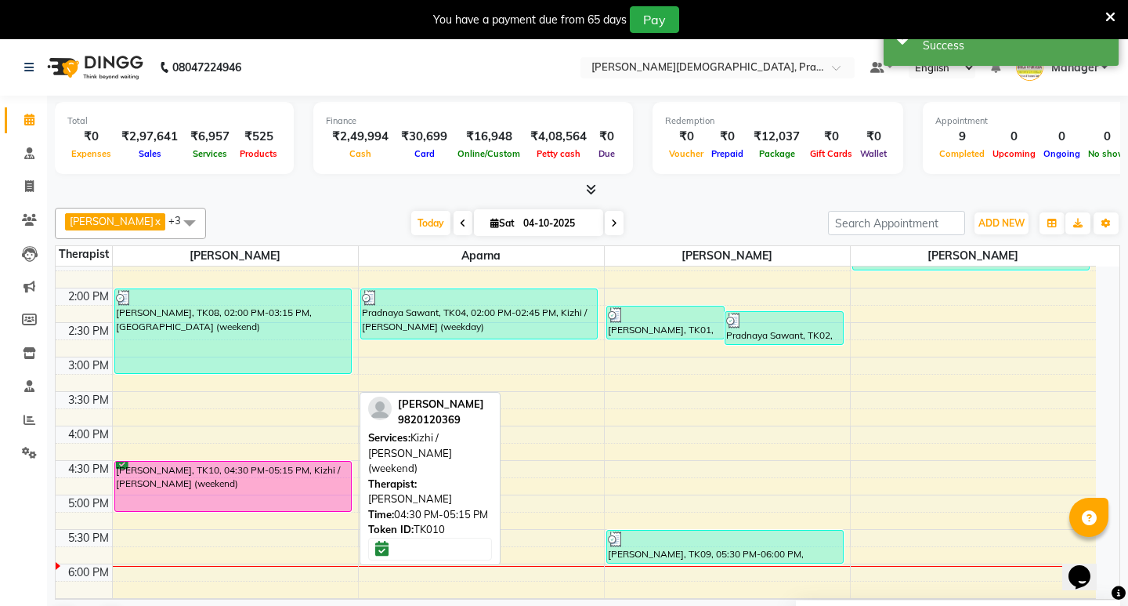
select select "6"
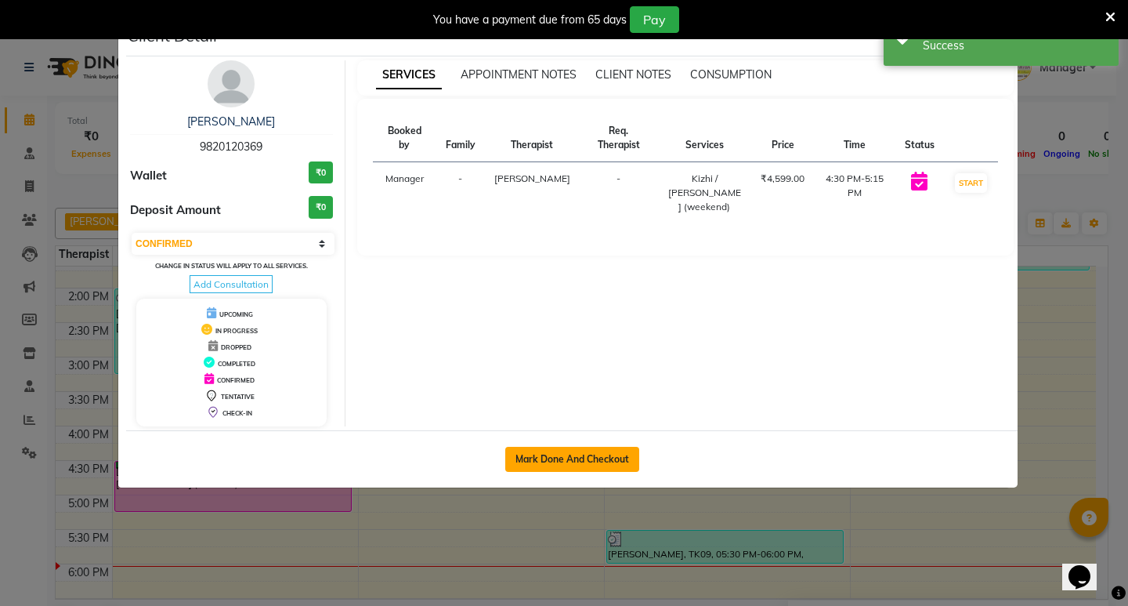
click at [597, 449] on button "Mark Done And Checkout" at bounding box center [572, 459] width 134 height 25
select select "6818"
select select "service"
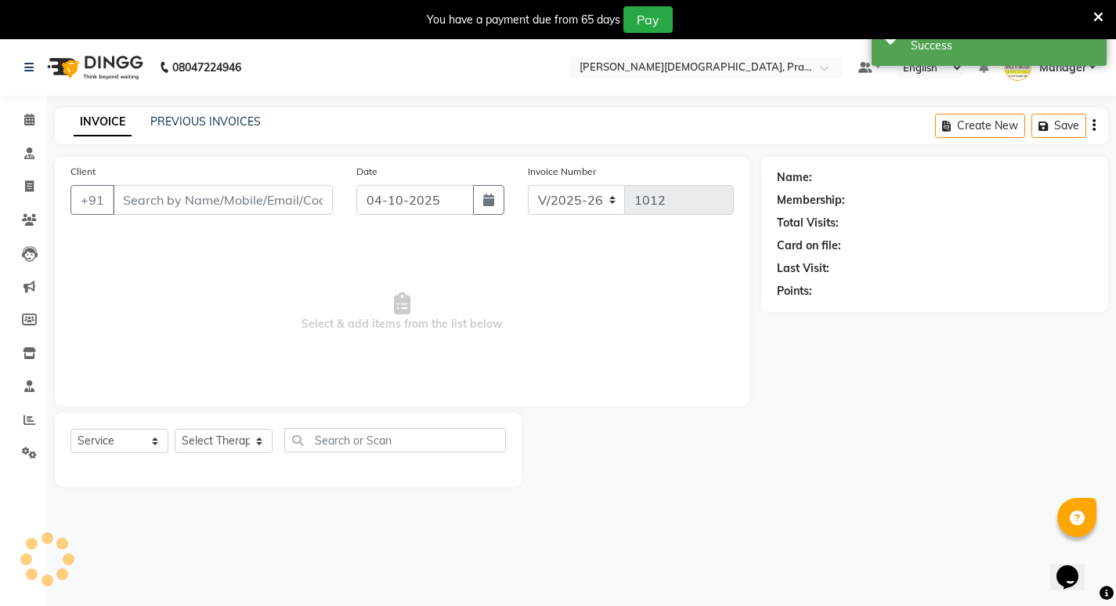
type input "9820120369"
select select "53448"
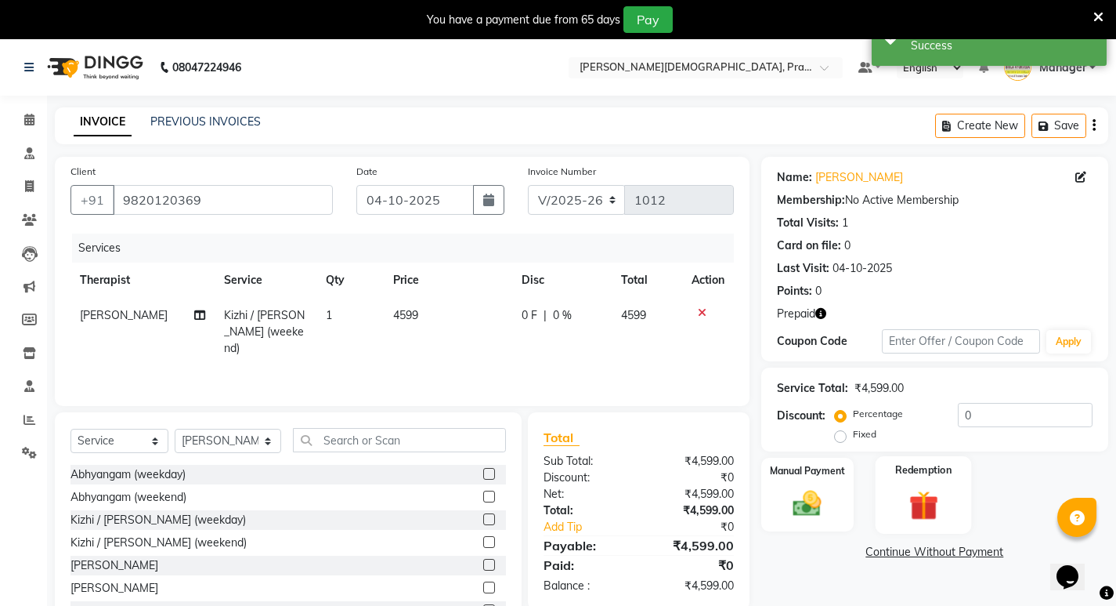
click at [906, 491] on img at bounding box center [924, 505] width 48 height 37
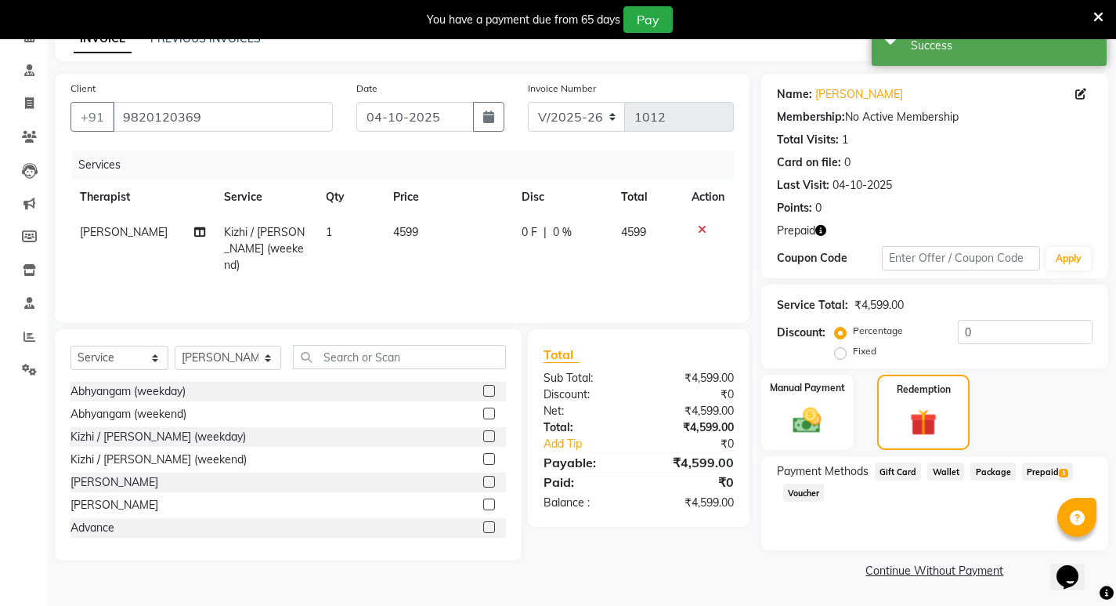
click at [1039, 469] on span "Prepaid 1" at bounding box center [1047, 471] width 51 height 18
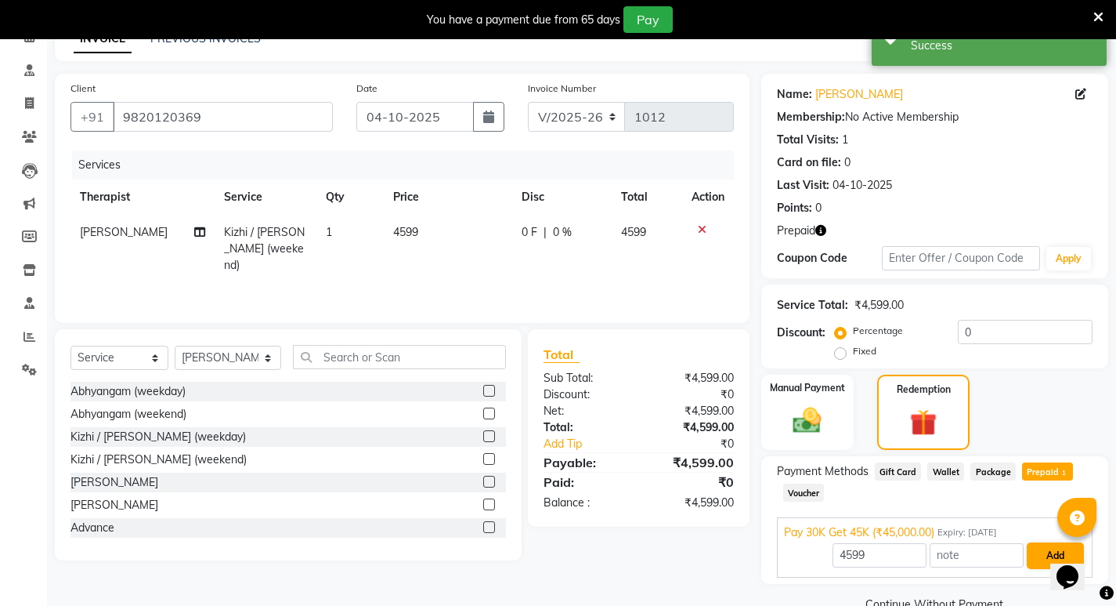
scroll to position [117, 0]
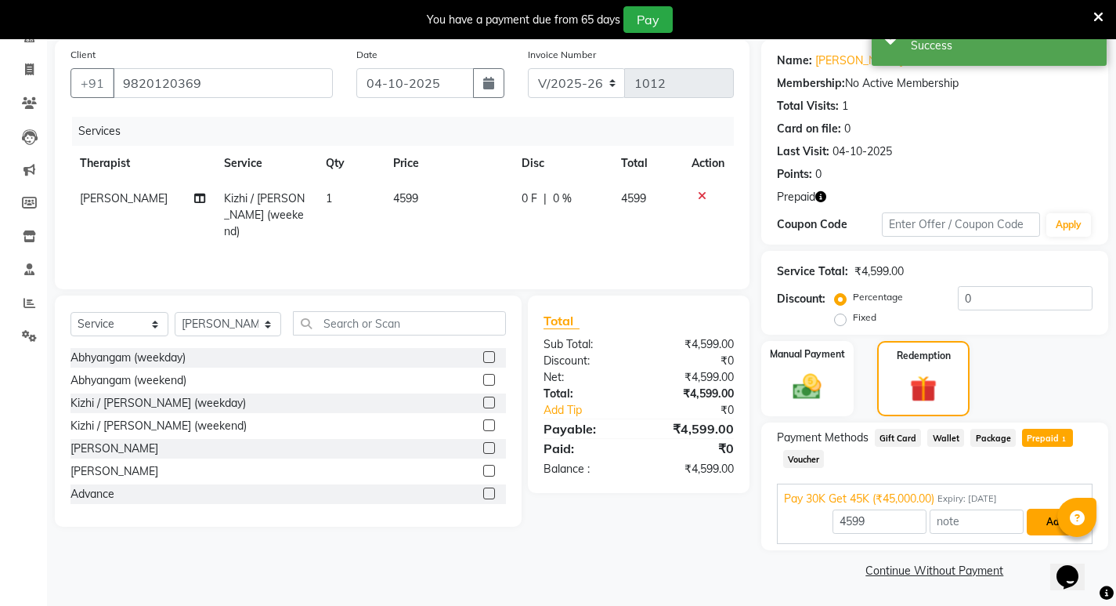
click at [1046, 528] on button "Add" at bounding box center [1055, 521] width 57 height 27
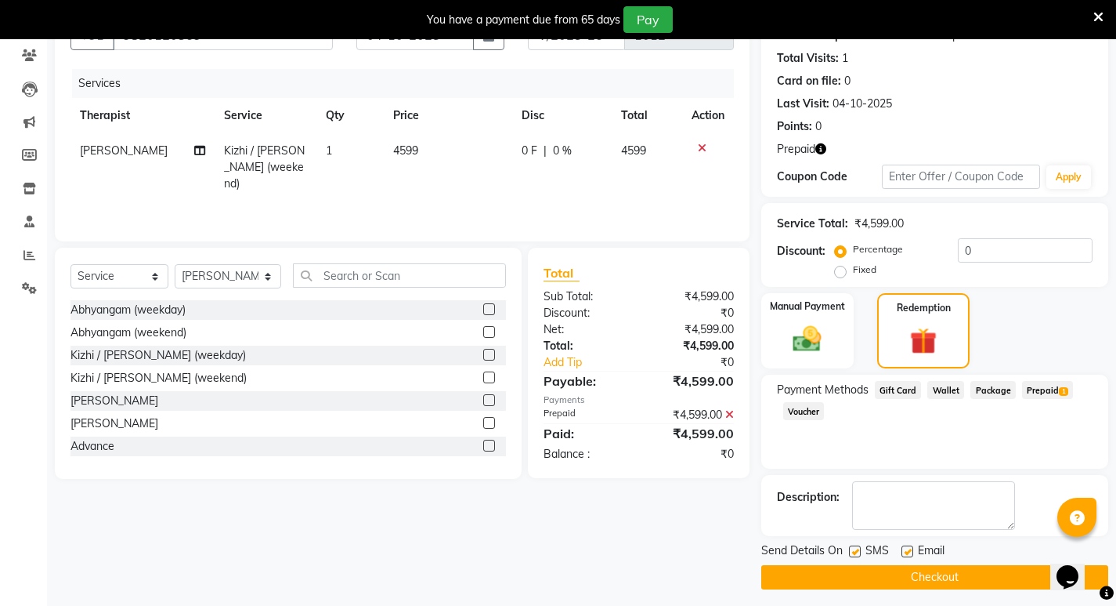
scroll to position [172, 0]
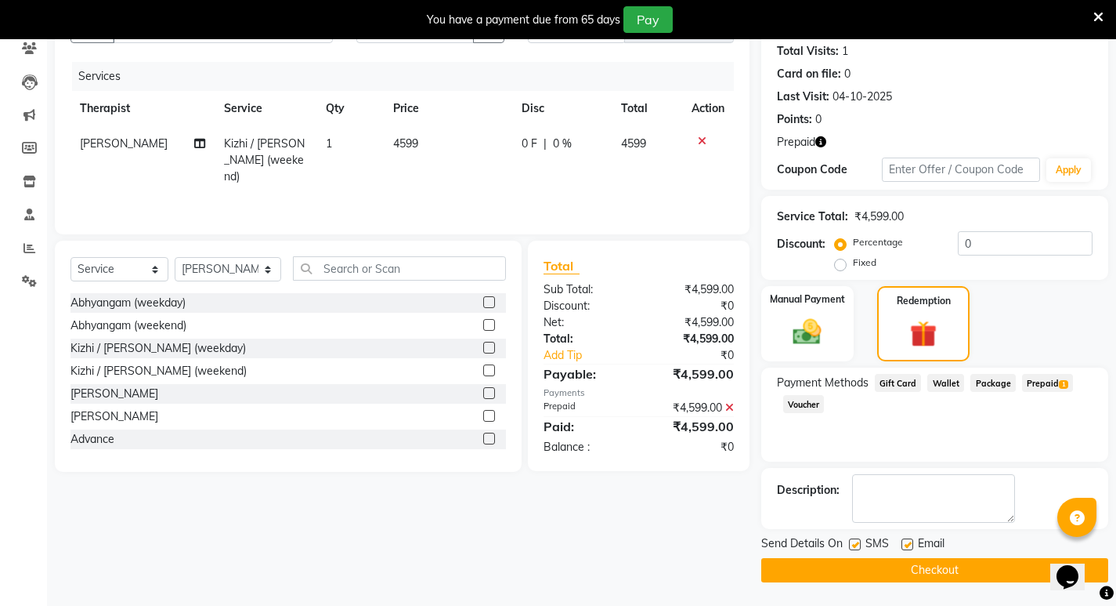
click at [899, 568] on button "Checkout" at bounding box center [934, 570] width 347 height 24
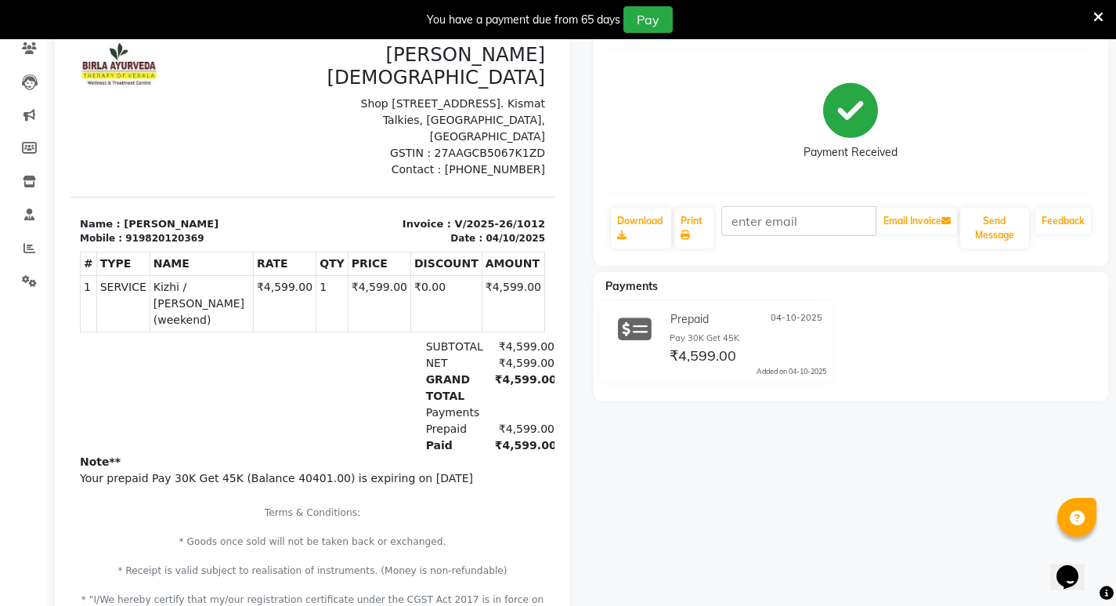
scroll to position [15, 0]
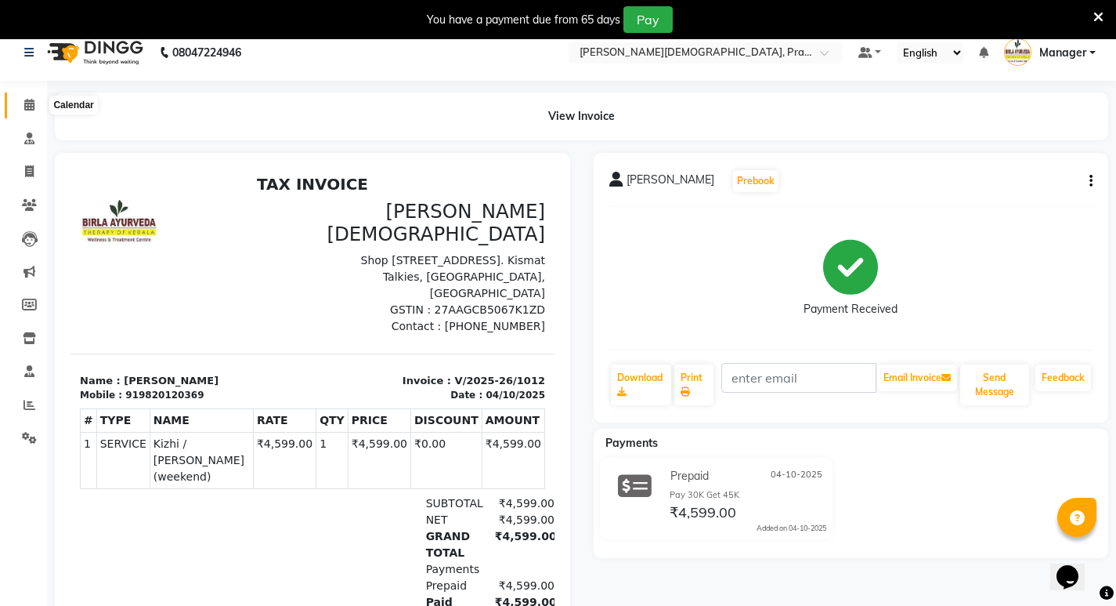
click at [28, 107] on icon at bounding box center [29, 105] width 10 height 12
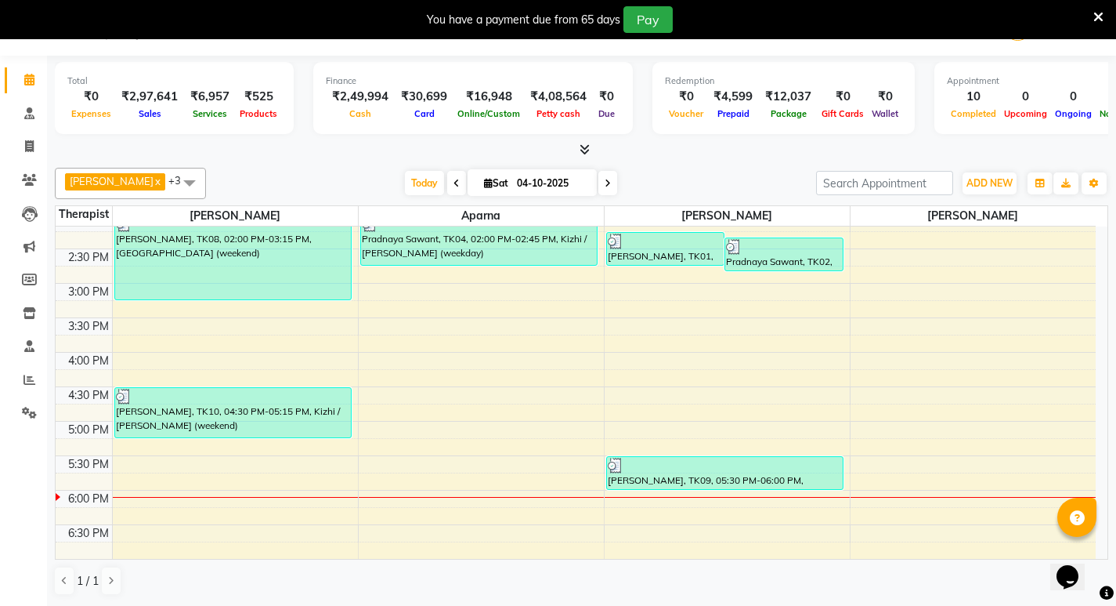
scroll to position [470, 0]
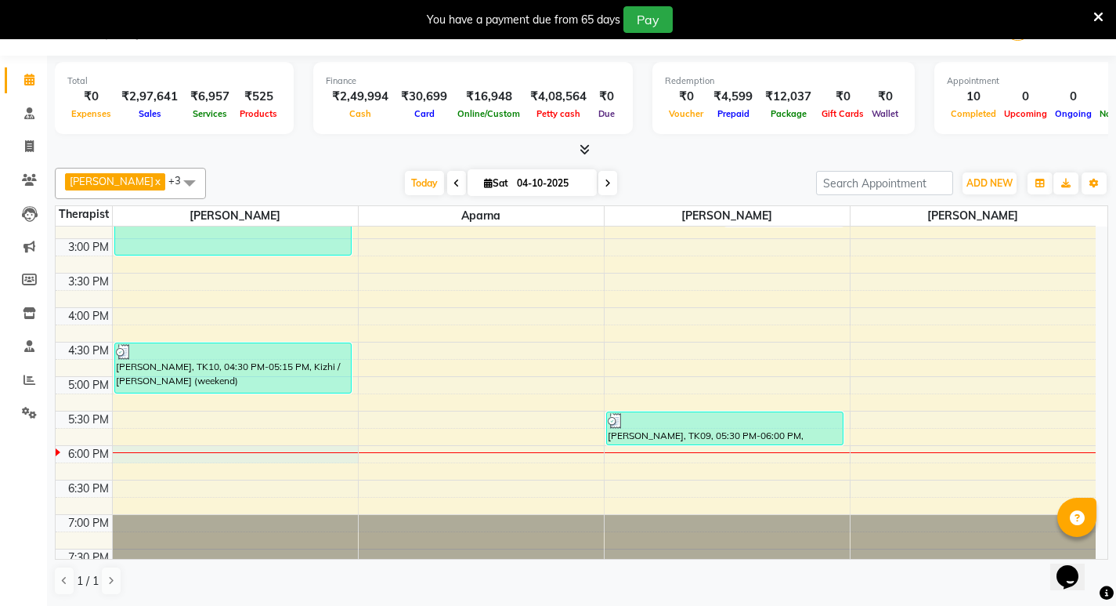
click at [129, 450] on div "8:00 AM 8:30 AM 9:00 AM 9:30 AM 10:00 AM 10:30 AM 11:00 AM 11:30 AM 12:00 PM 12…" at bounding box center [576, 169] width 1040 height 827
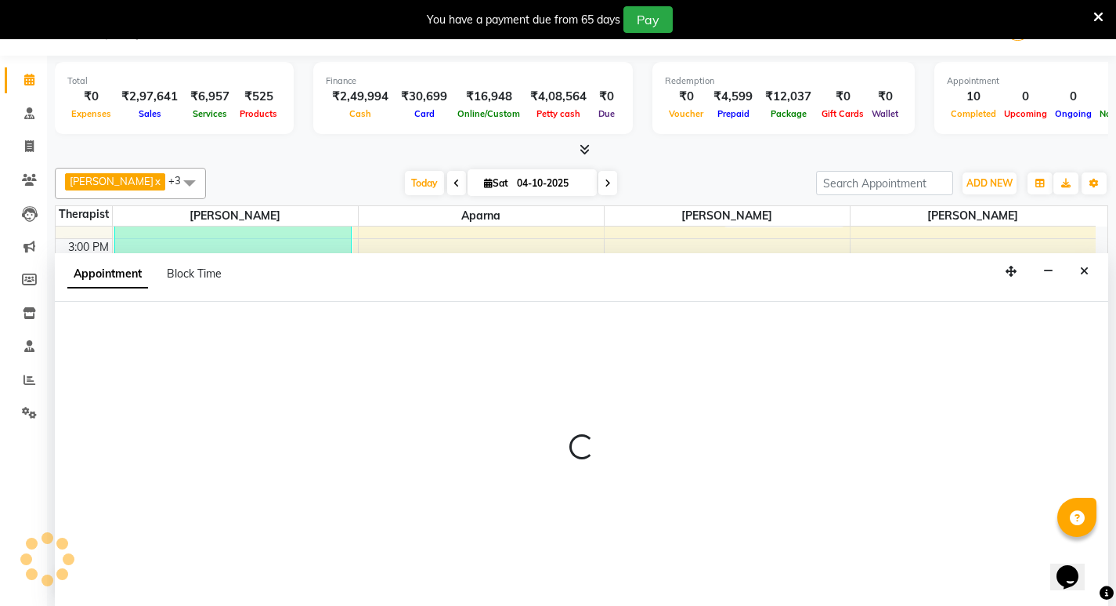
select select "53448"
select select "1080"
select select "tentative"
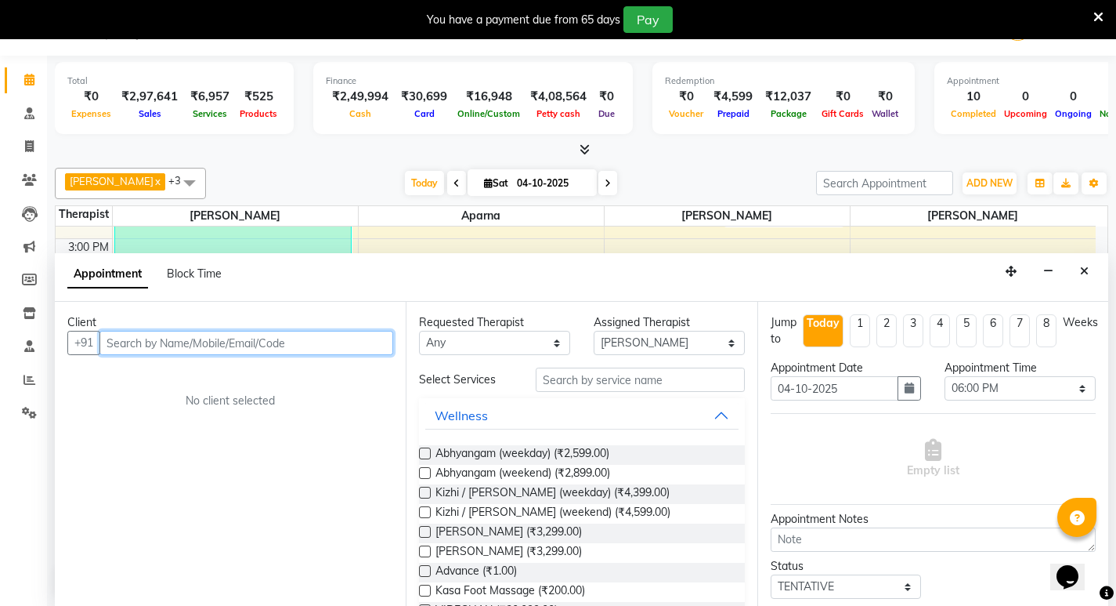
click at [143, 339] on input "text" at bounding box center [246, 343] width 294 height 24
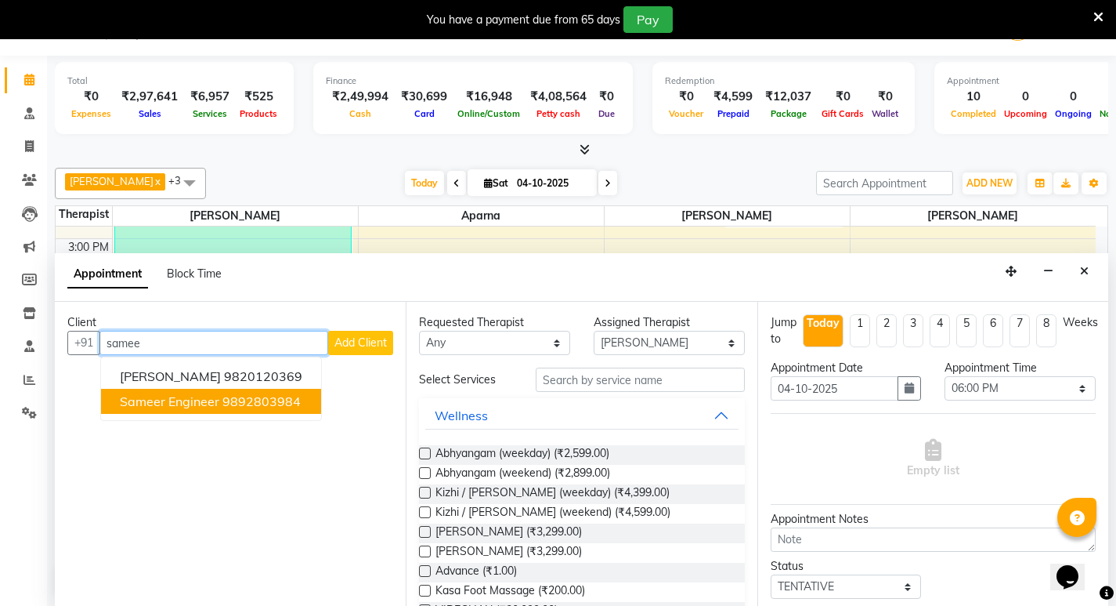
click at [272, 407] on button "Sameer Engineer 9892803984" at bounding box center [211, 401] width 220 height 25
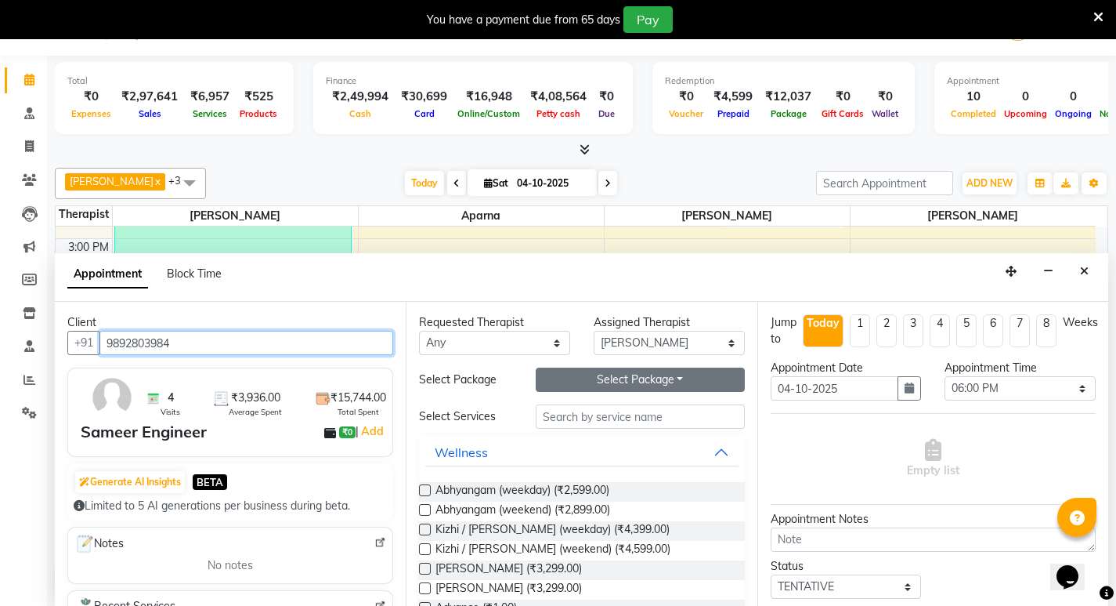
type input "9892803984"
click at [595, 382] on button "Select Package Toggle Dropdown" at bounding box center [640, 379] width 209 height 24
click at [581, 413] on li "Treatment s" at bounding box center [599, 411] width 124 height 23
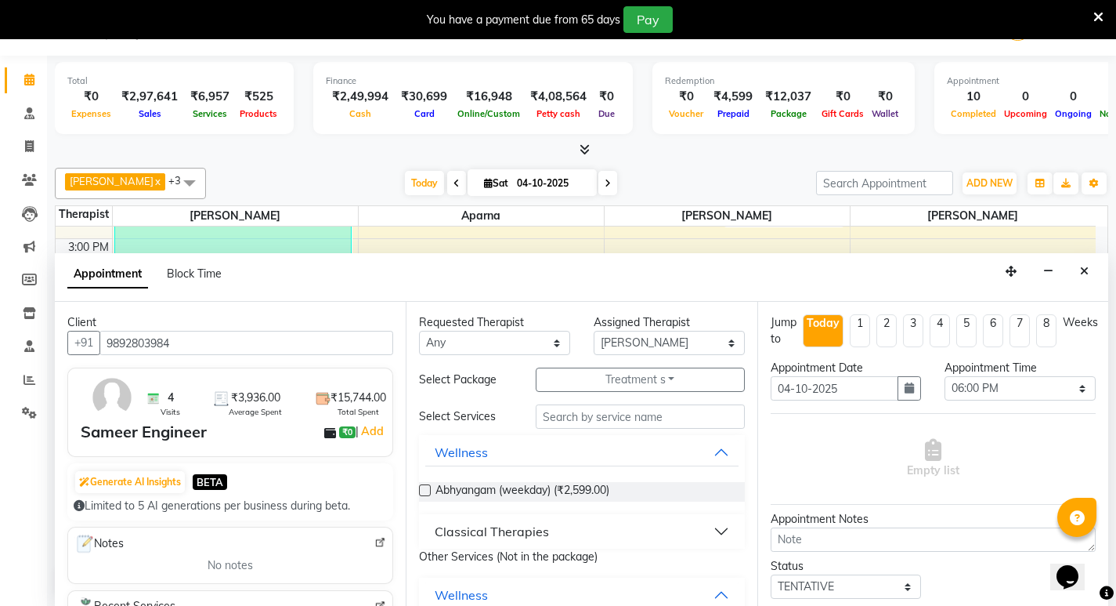
click at [508, 553] on p "Other Services (Not in the package)" at bounding box center [581, 556] width 325 height 16
click at [527, 533] on div "Classical Therapies" at bounding box center [492, 531] width 114 height 19
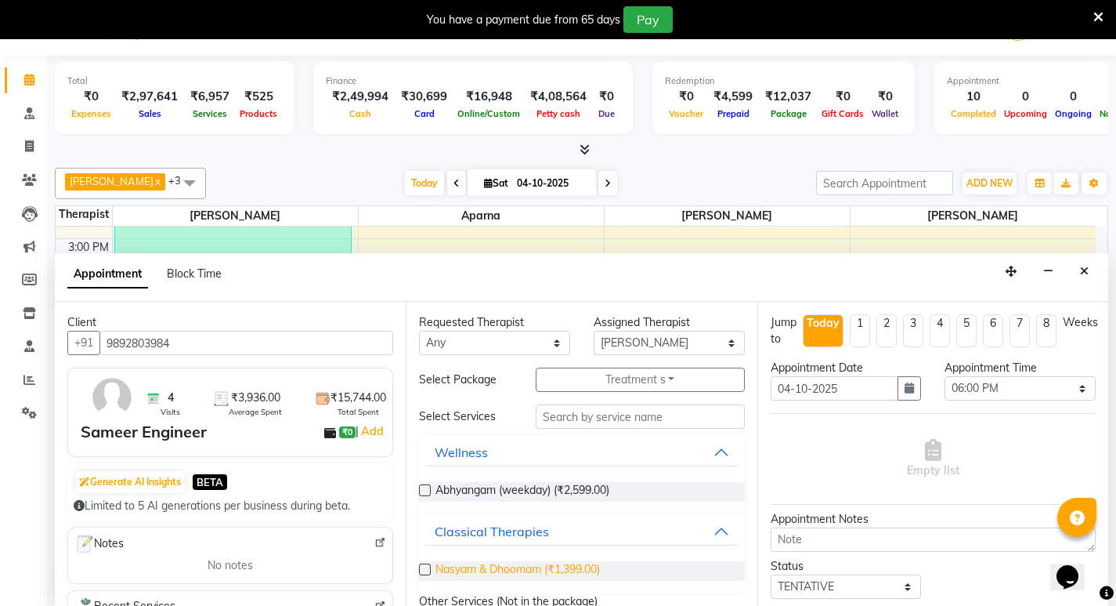
click at [505, 566] on span "Nasyam & Dhoomam (₹1,399.00)" at bounding box center [518, 571] width 165 height 20
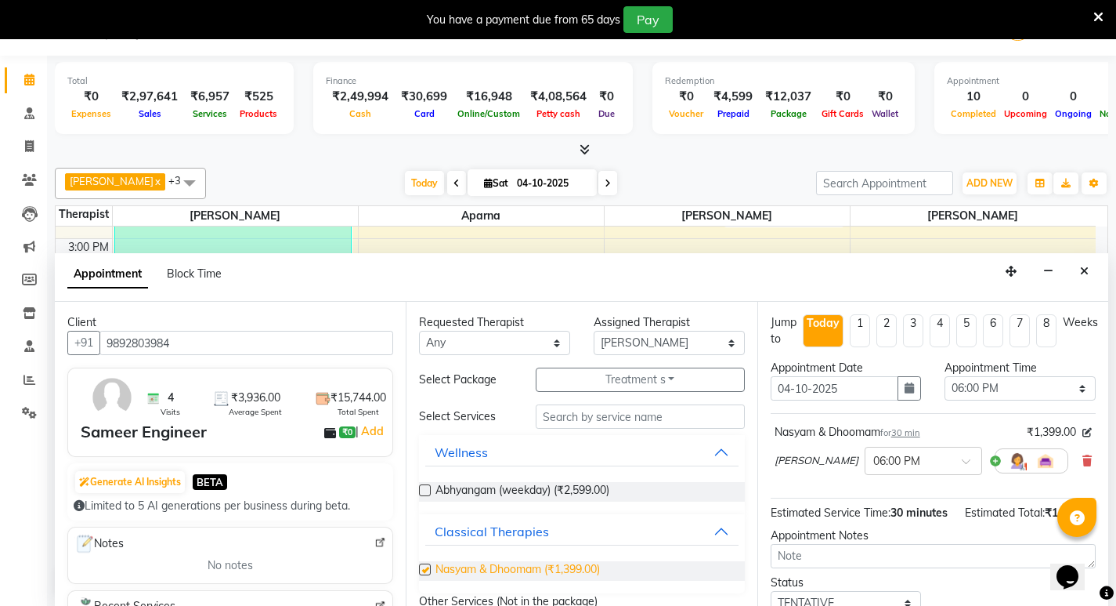
checkbox input "false"
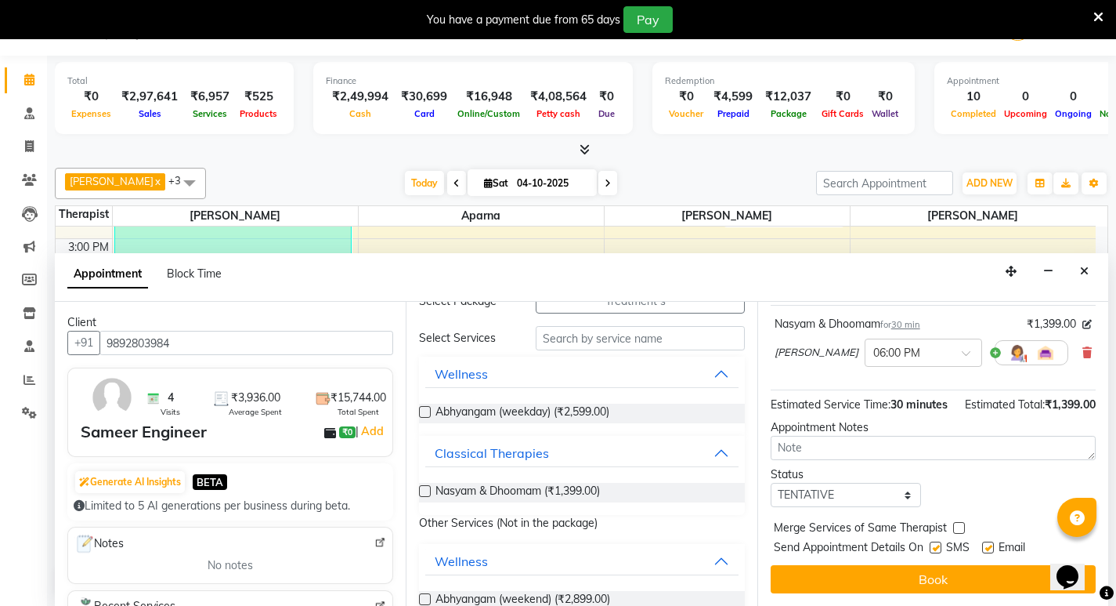
scroll to position [125, 0]
click at [903, 493] on select "Select TENTATIVE CONFIRM CHECK-IN UPCOMING" at bounding box center [846, 495] width 151 height 24
select select "confirm booking"
click at [771, 483] on select "Select TENTATIVE CONFIRM CHECK-IN UPCOMING" at bounding box center [846, 495] width 151 height 24
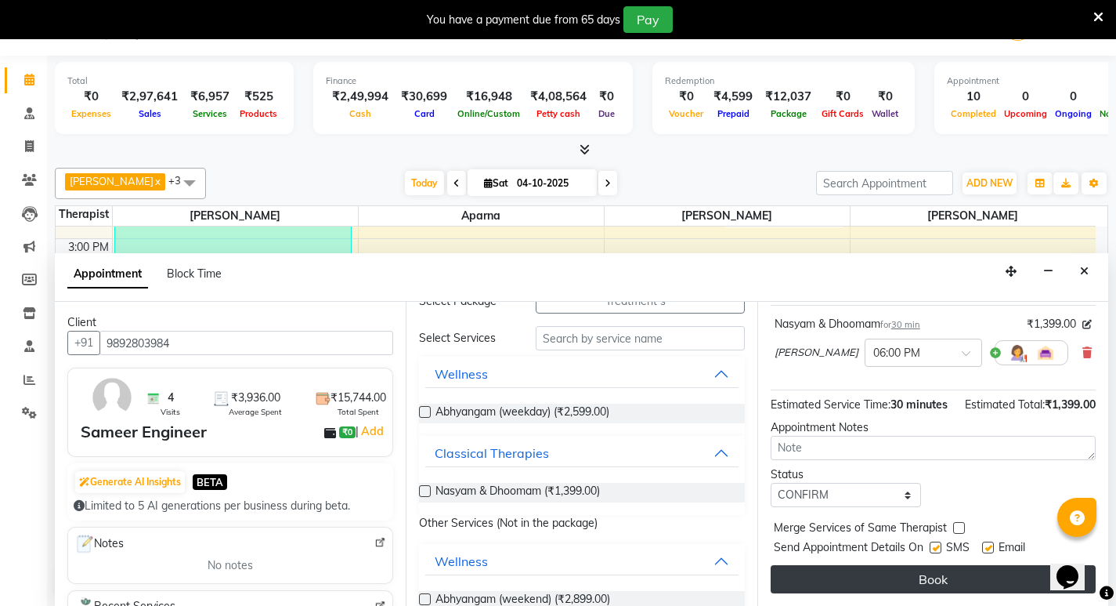
click at [801, 584] on button "Book" at bounding box center [933, 579] width 325 height 28
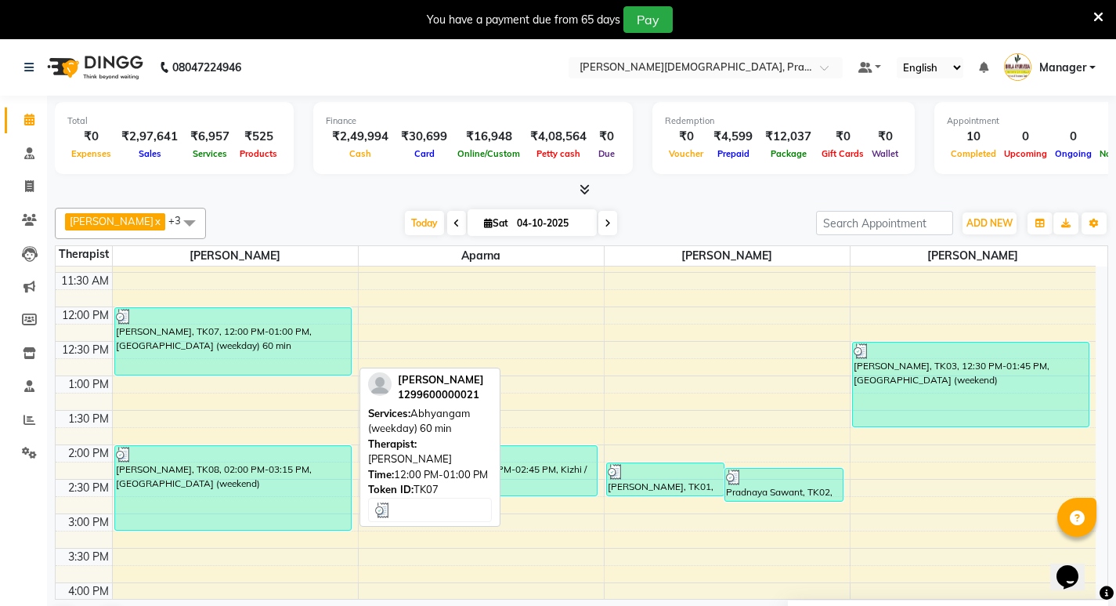
scroll to position [313, 0]
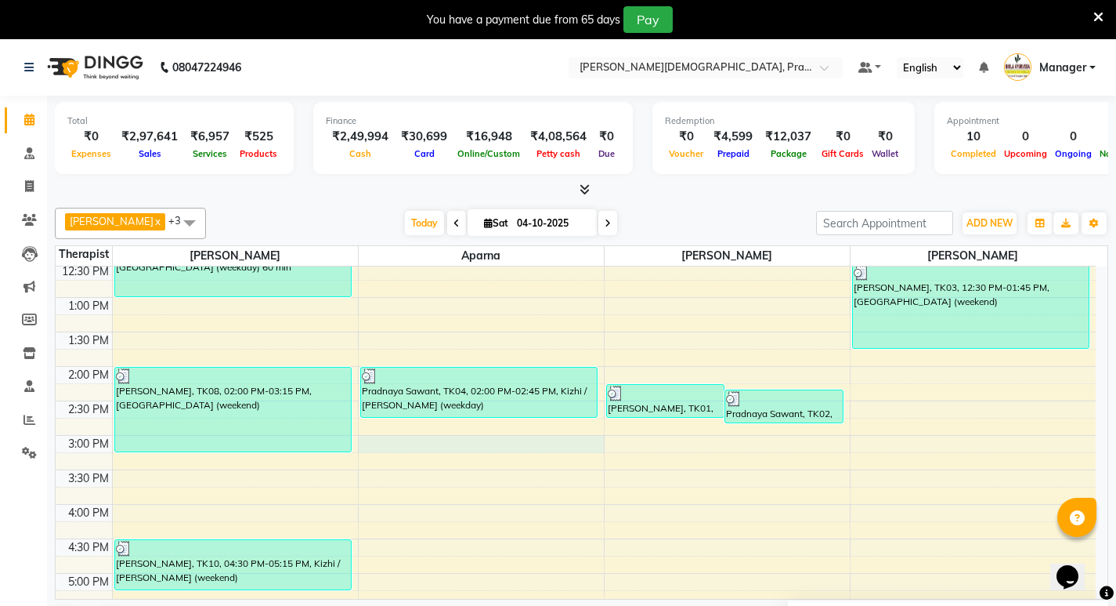
click at [398, 440] on div "8:00 AM 8:30 AM 9:00 AM 9:30 AM 10:00 AM 10:30 AM 11:00 AM 11:30 AM 12:00 PM 12…" at bounding box center [576, 366] width 1040 height 827
select select "53451"
select select "tentative"
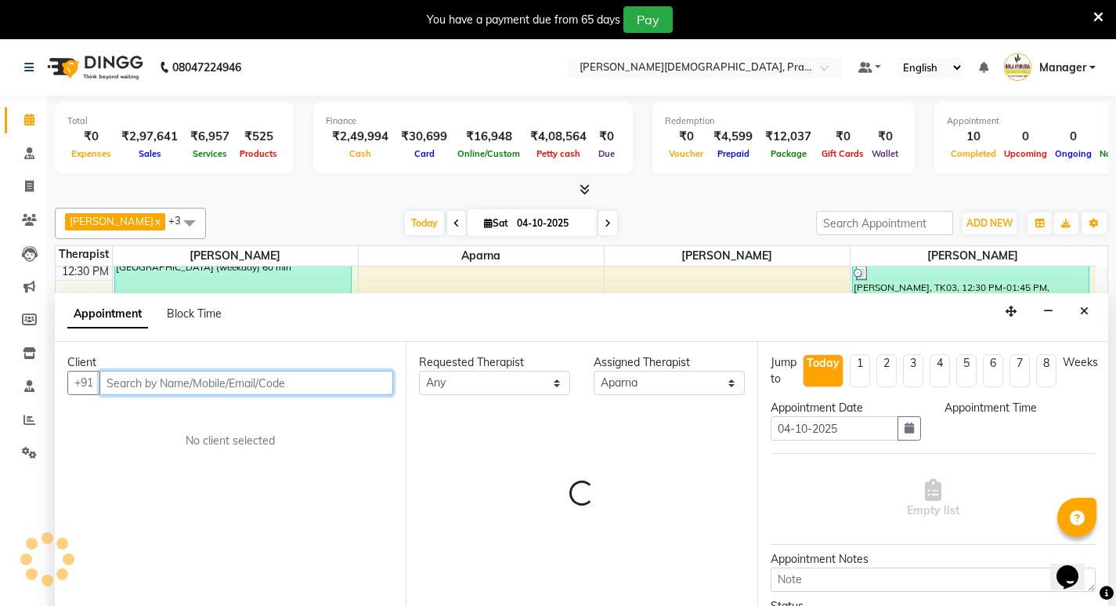
select select "900"
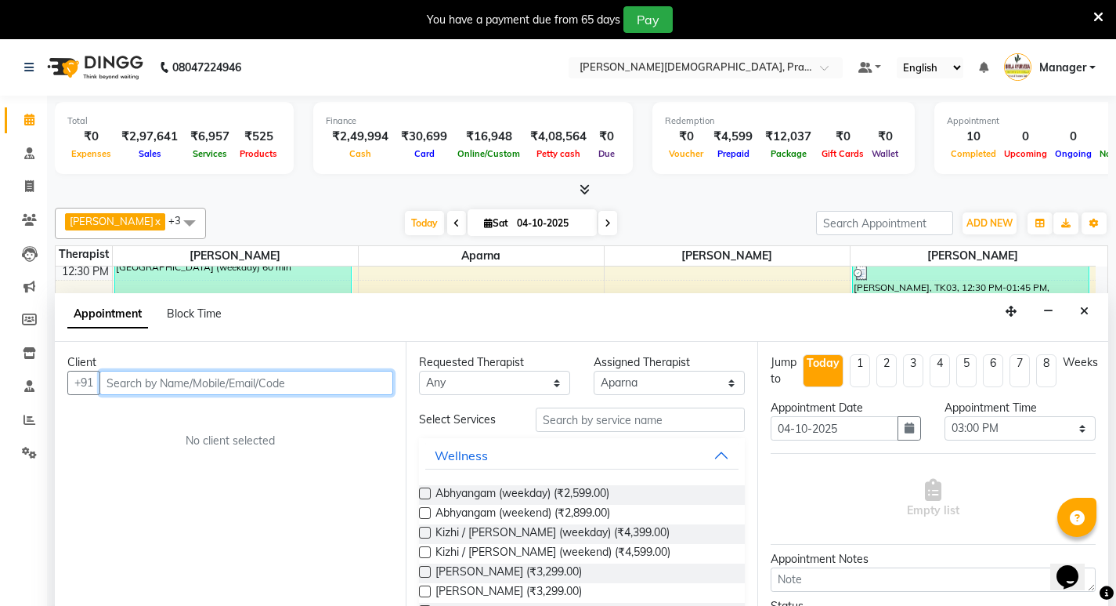
scroll to position [40, 0]
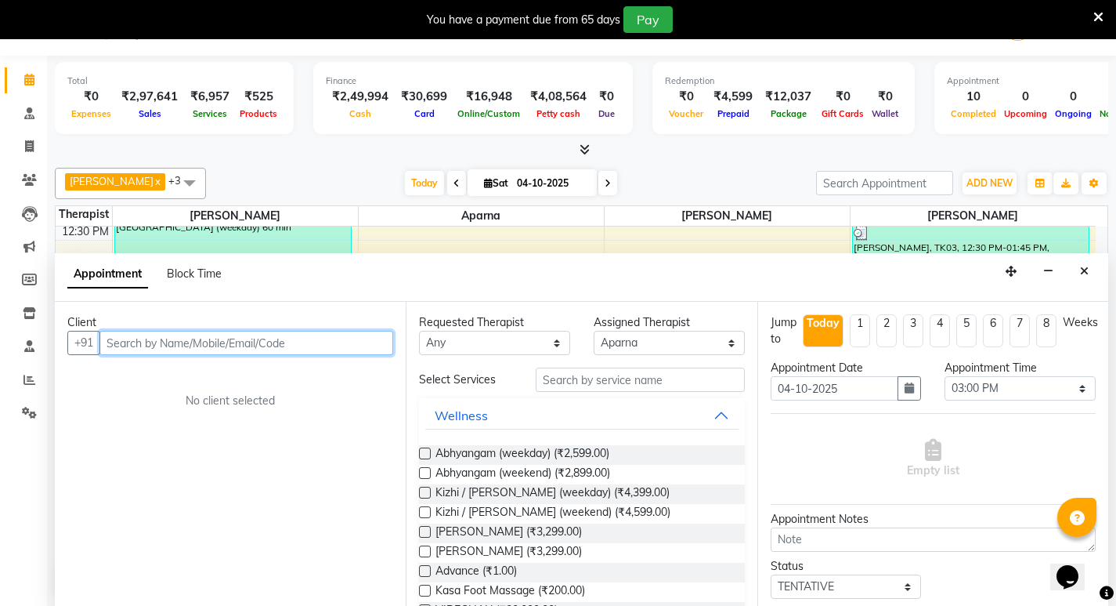
click at [238, 336] on input "text" at bounding box center [246, 343] width 294 height 24
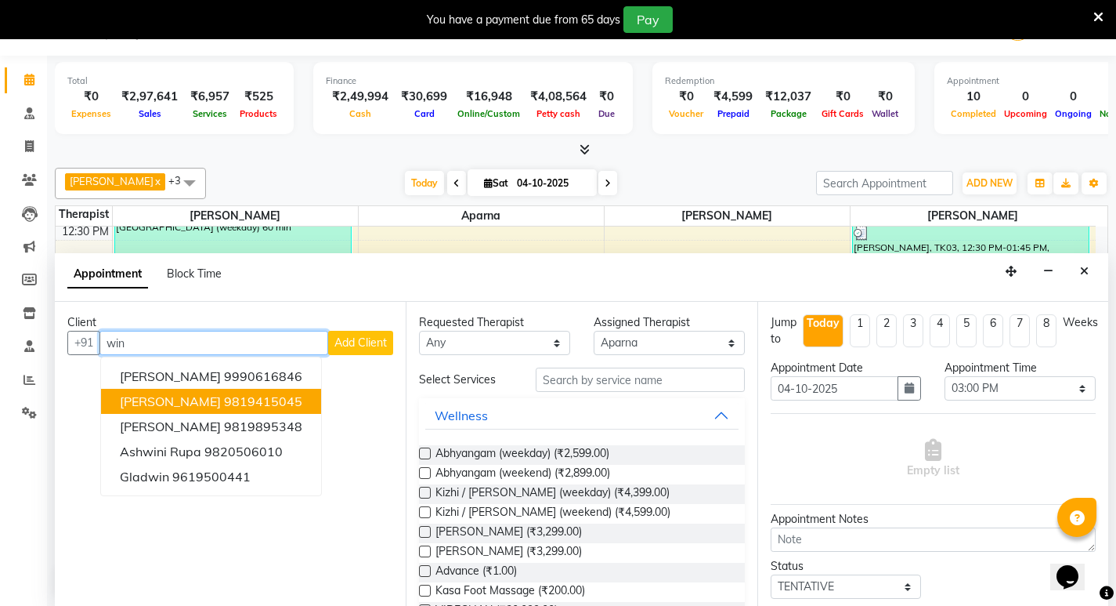
click at [263, 409] on button "[PERSON_NAME] 9819415045" at bounding box center [211, 401] width 220 height 25
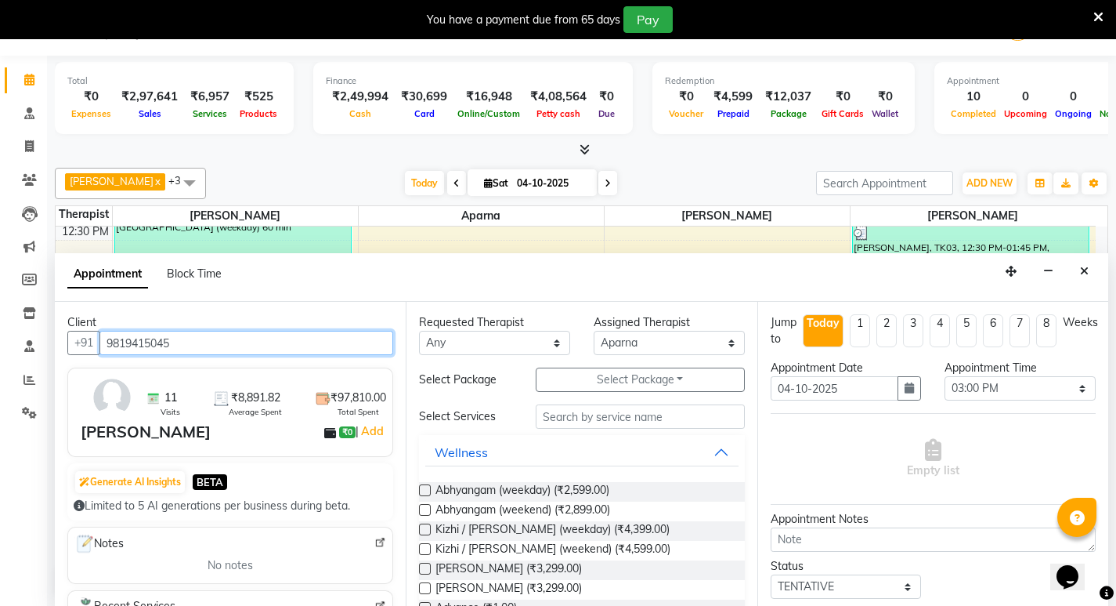
drag, startPoint x: 185, startPoint y: 352, endPoint x: 66, endPoint y: 371, distance: 120.6
click at [66, 371] on div "Client +91 9819415045 11 Visits ₹8,891.82 Average Spent ₹97,810.00 Total Spent …" at bounding box center [230, 454] width 351 height 304
type input "a"
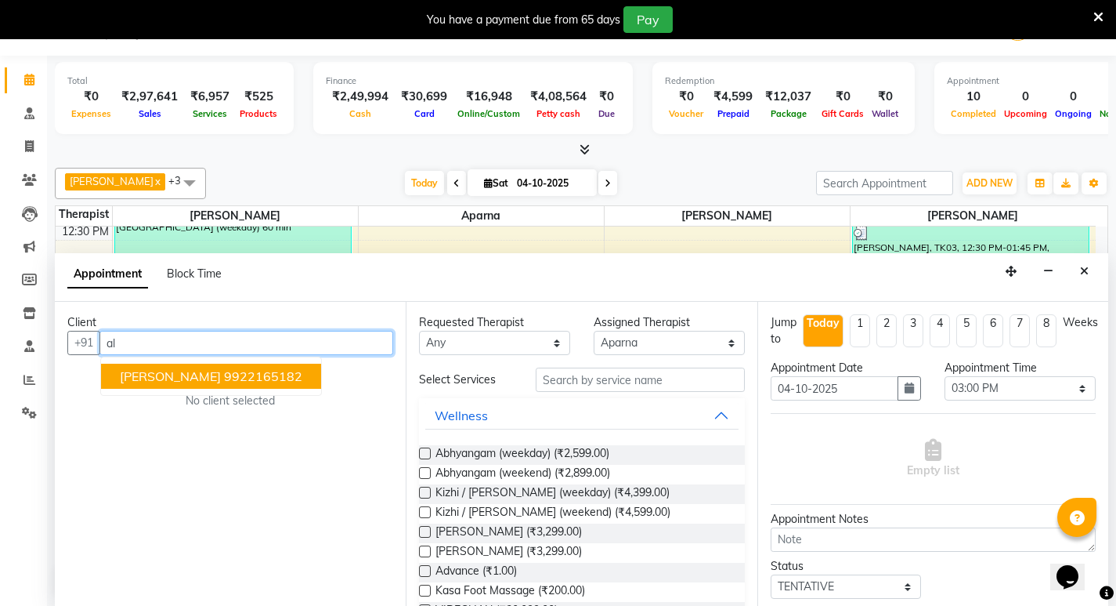
type input "a"
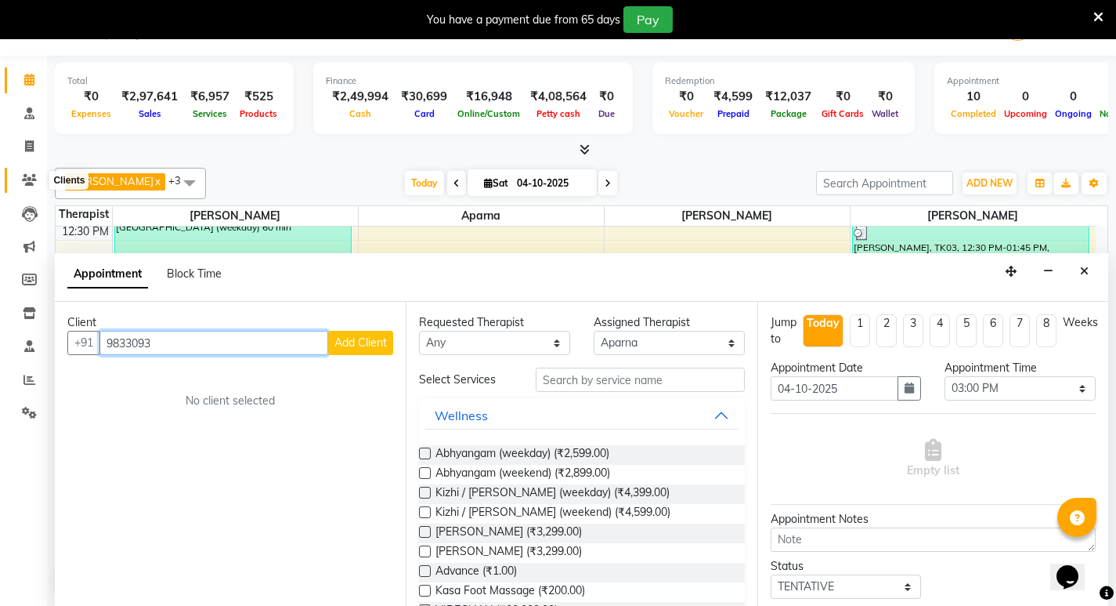
type input "9833093"
click at [31, 179] on icon at bounding box center [29, 180] width 15 height 12
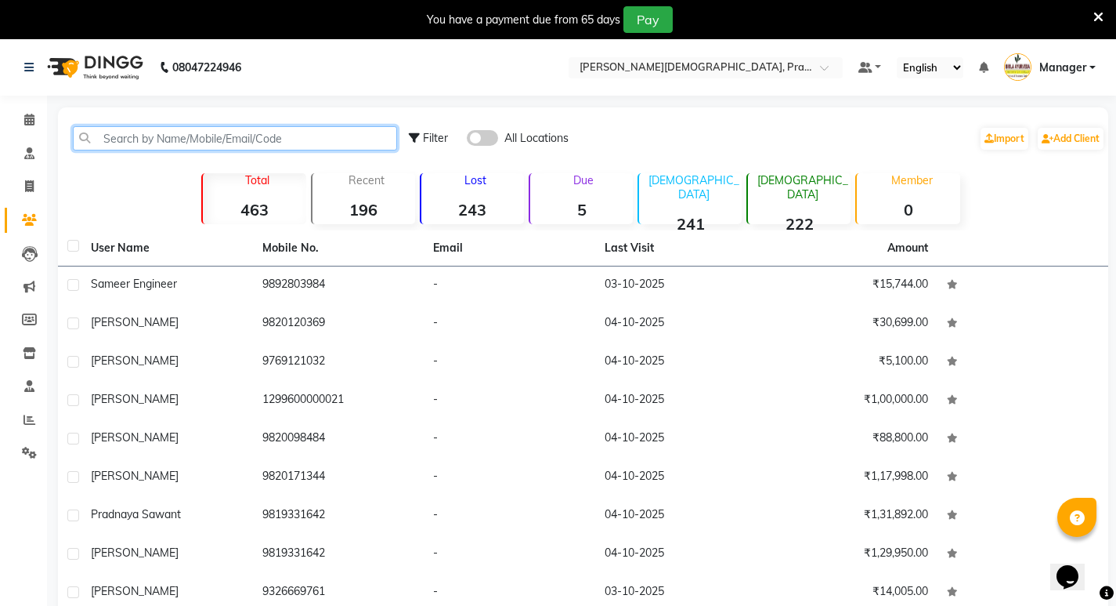
click at [148, 139] on input "text" at bounding box center [235, 138] width 324 height 24
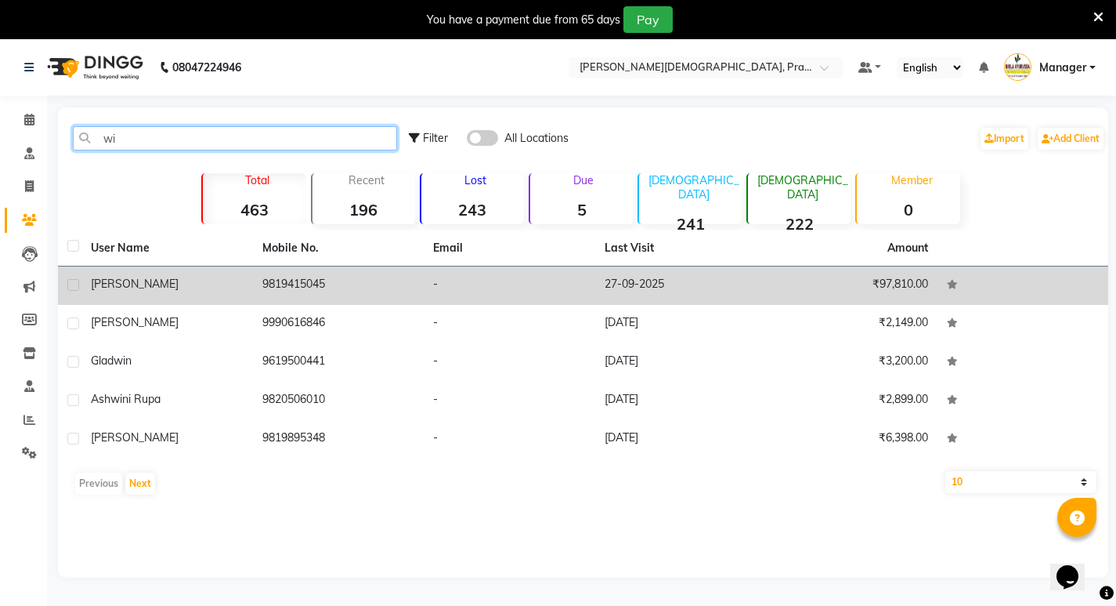
type input "wi"
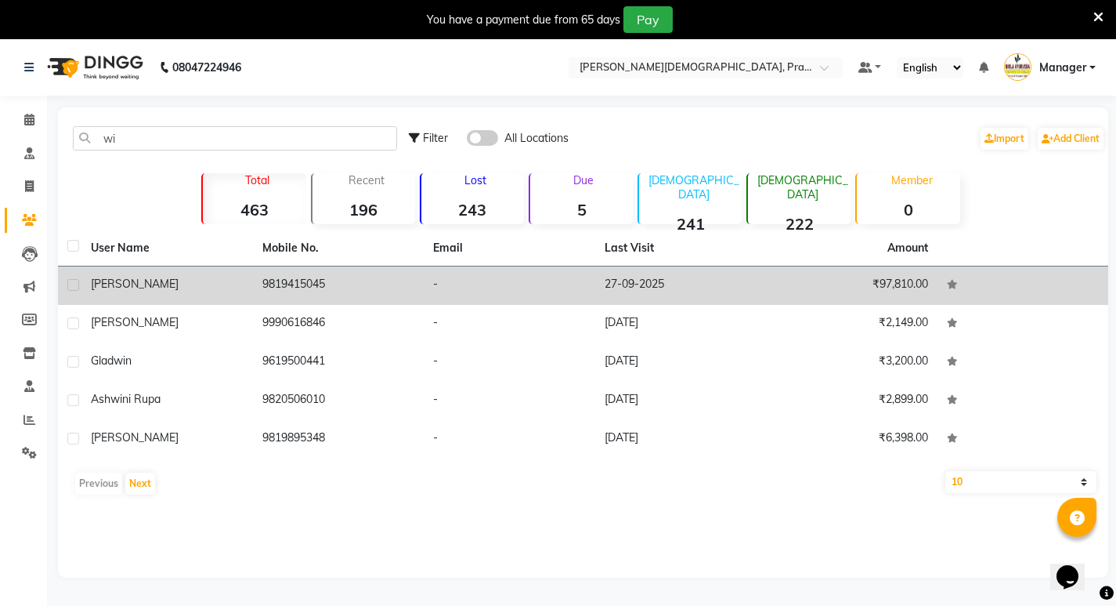
click at [154, 282] on span "[PERSON_NAME]" at bounding box center [135, 284] width 88 height 14
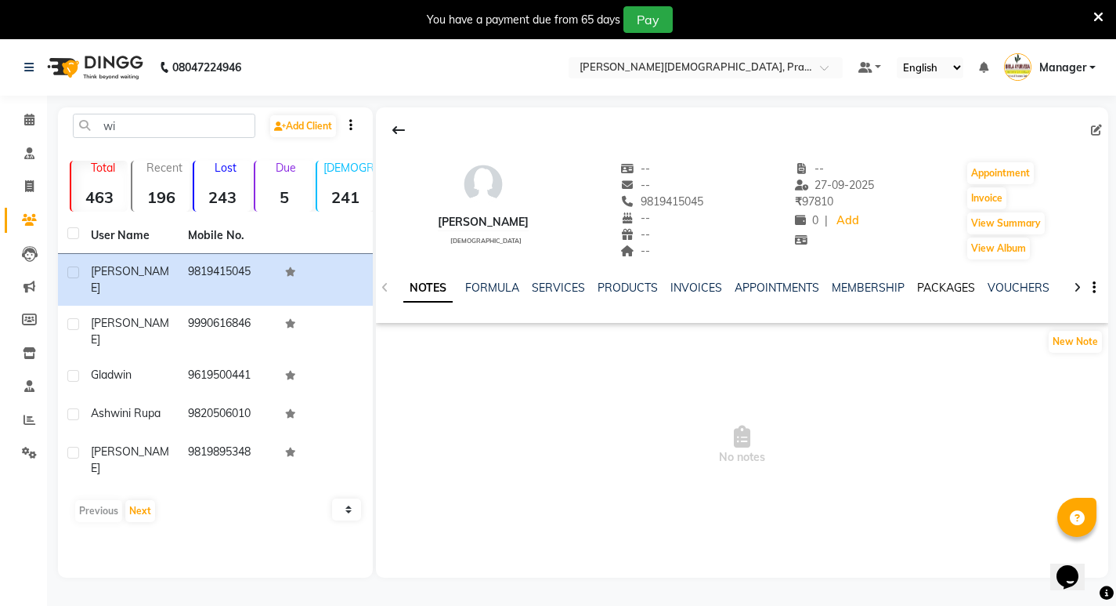
click at [927, 284] on link "PACKAGES" at bounding box center [946, 287] width 58 height 14
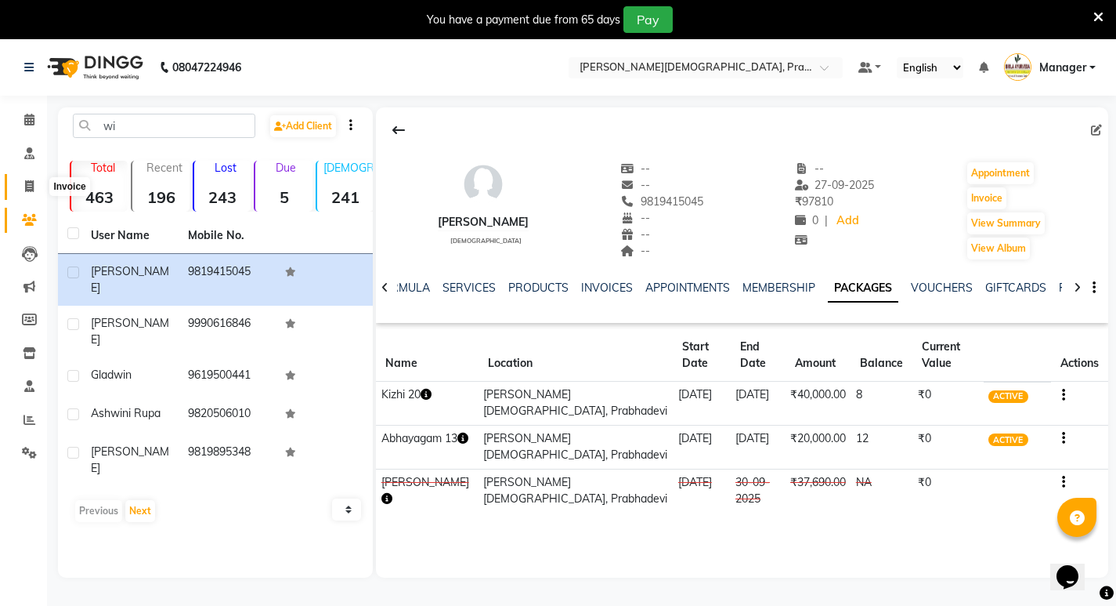
drag, startPoint x: 33, startPoint y: 188, endPoint x: 41, endPoint y: 190, distance: 8.0
click at [32, 188] on icon at bounding box center [29, 186] width 9 height 12
select select "6818"
select select "service"
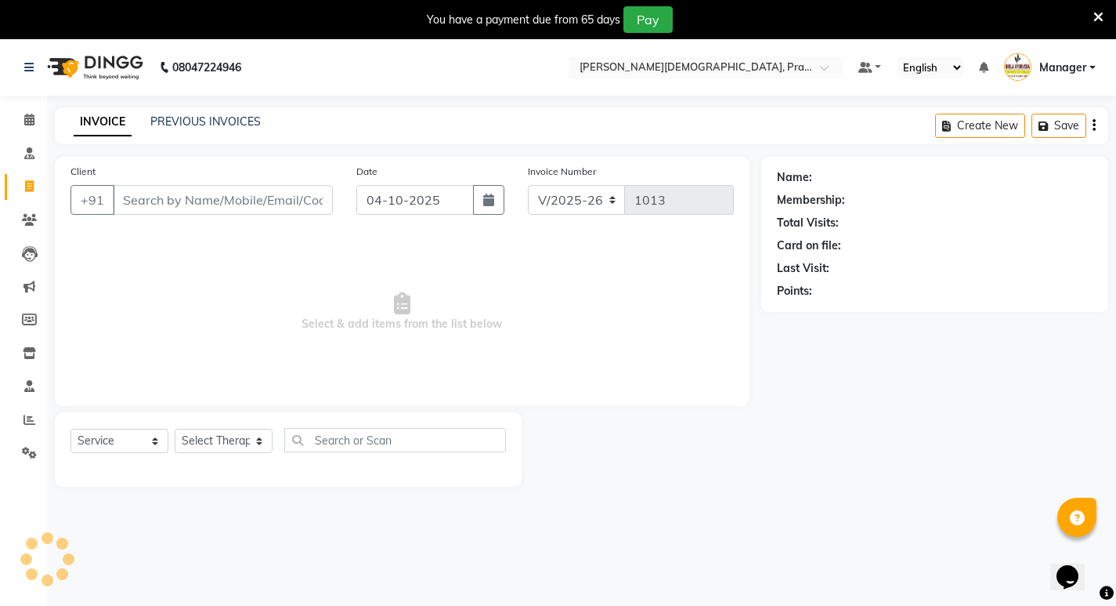
scroll to position [39, 0]
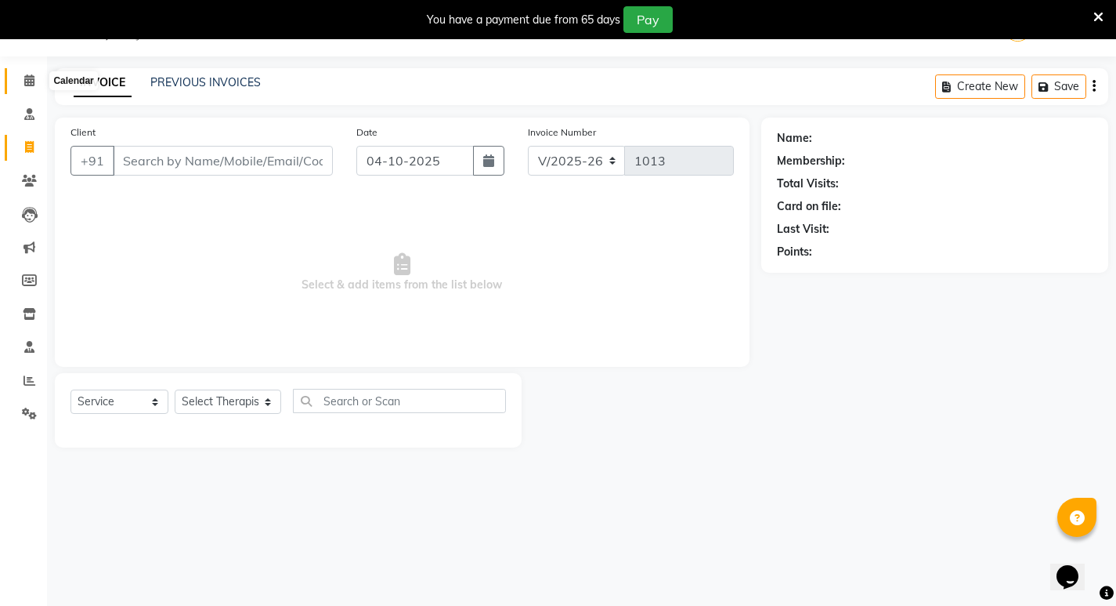
click at [27, 86] on span at bounding box center [29, 81] width 27 height 18
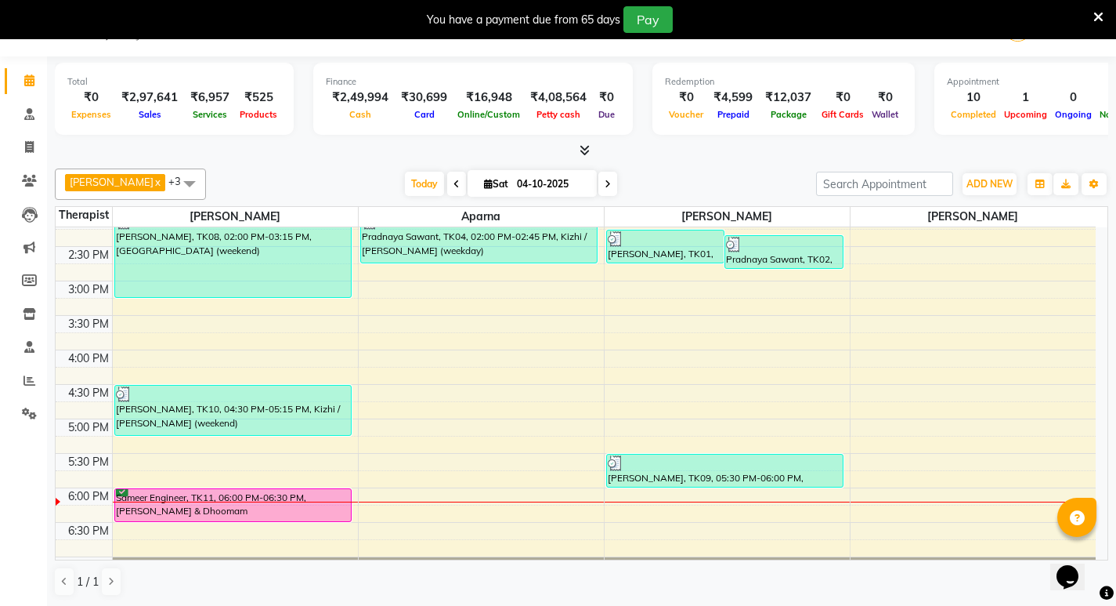
scroll to position [392, 0]
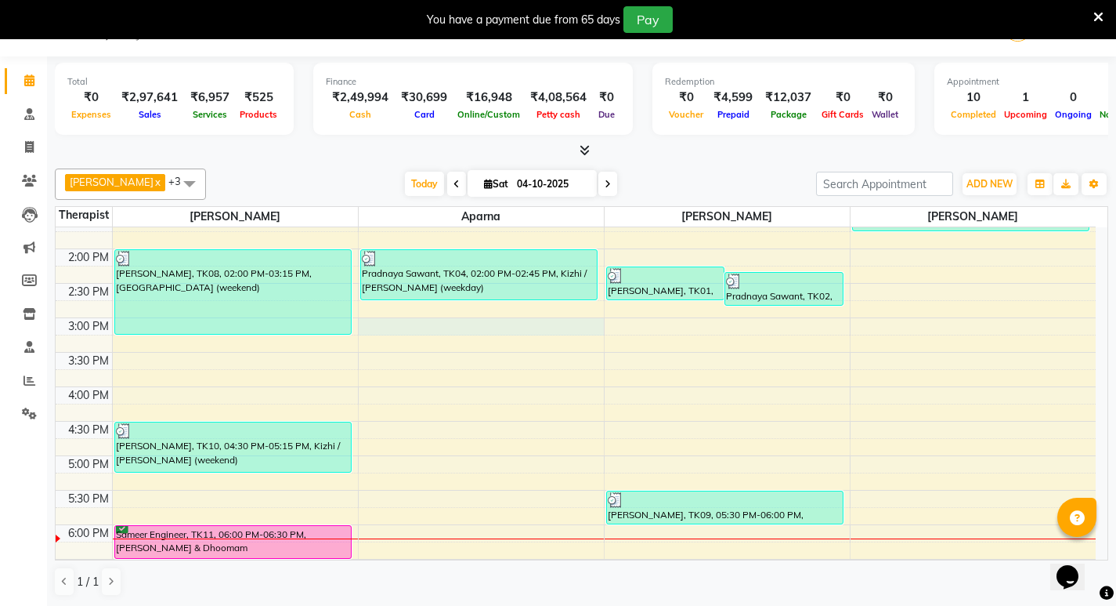
click at [402, 322] on div "8:00 AM 8:30 AM 9:00 AM 9:30 AM 10:00 AM 10:30 AM 11:00 AM 11:30 AM 12:00 PM 12…" at bounding box center [576, 248] width 1040 height 827
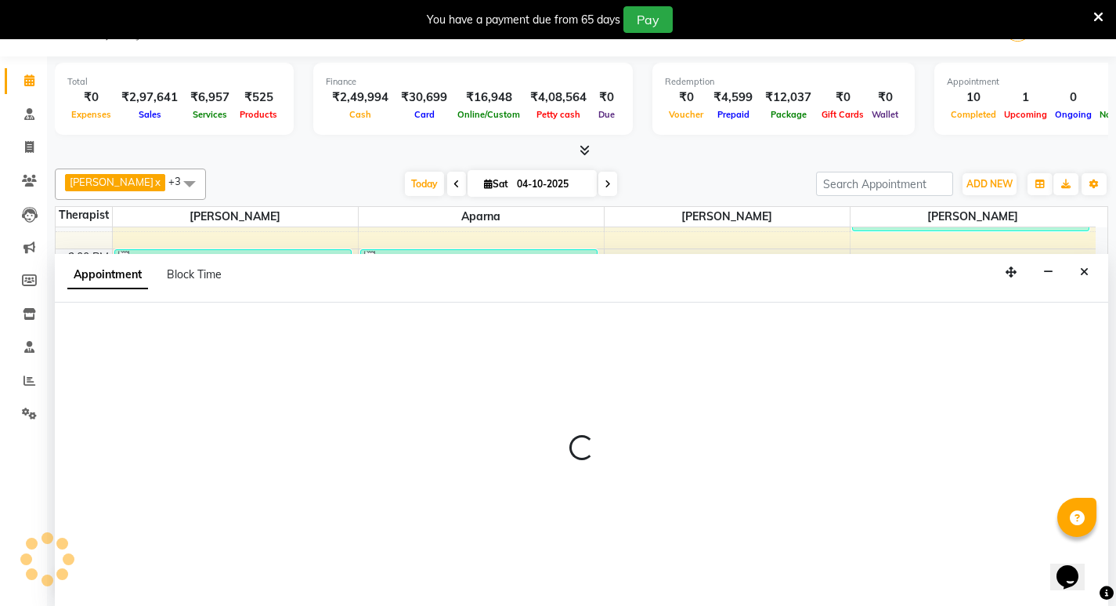
scroll to position [40, 0]
select select "53451"
select select "900"
select select "tentative"
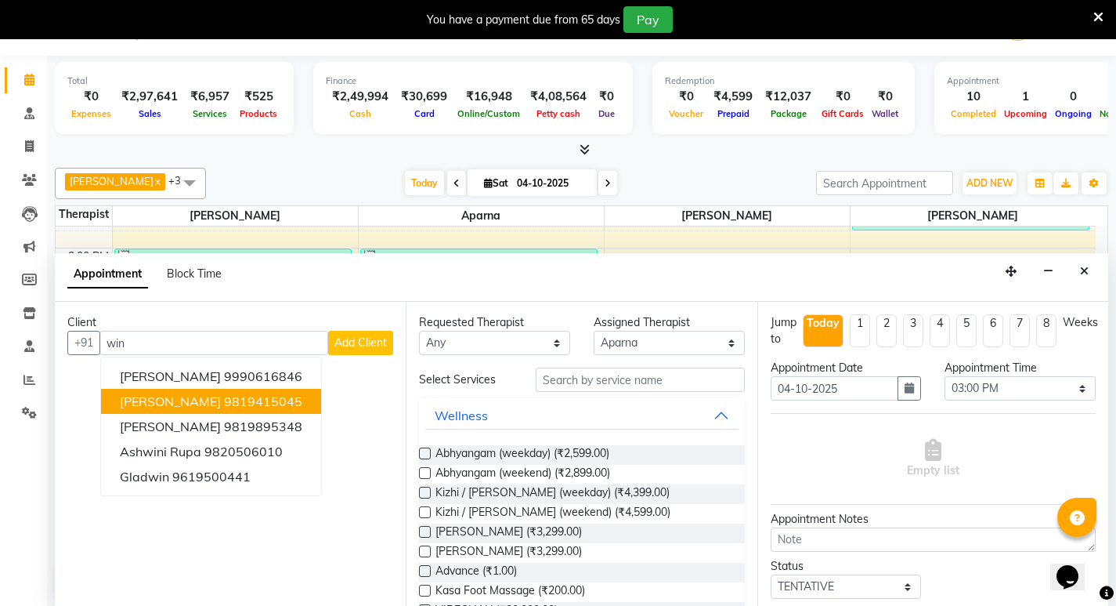
click at [208, 405] on span "[PERSON_NAME]" at bounding box center [170, 401] width 101 height 16
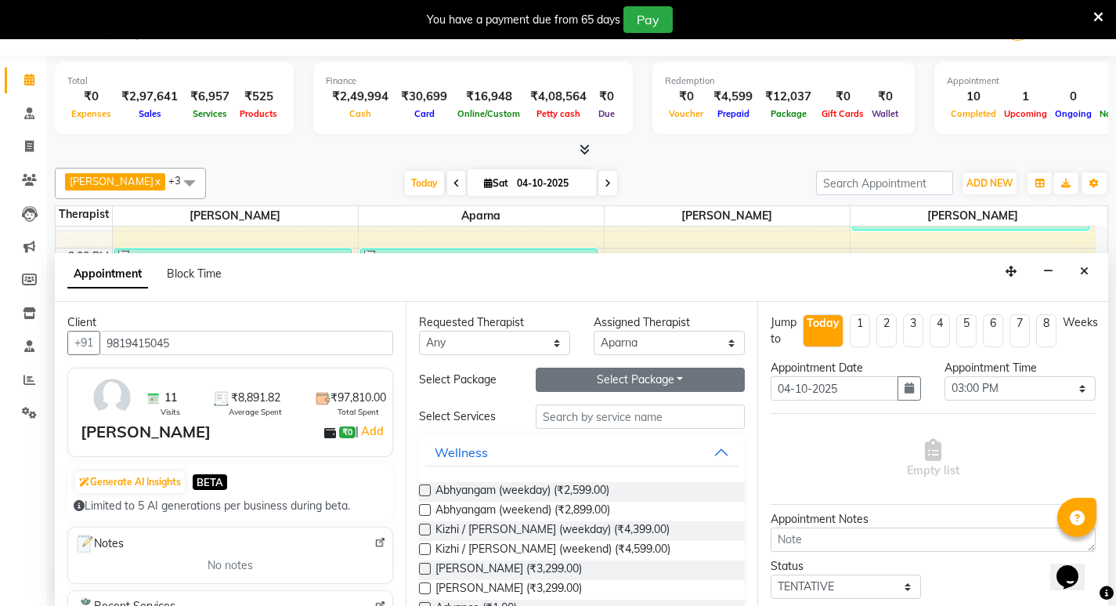
type input "9819415045"
click at [651, 382] on button "Select Package Toggle Dropdown" at bounding box center [640, 379] width 209 height 24
click at [568, 412] on li "Kizhi 20" at bounding box center [599, 411] width 124 height 23
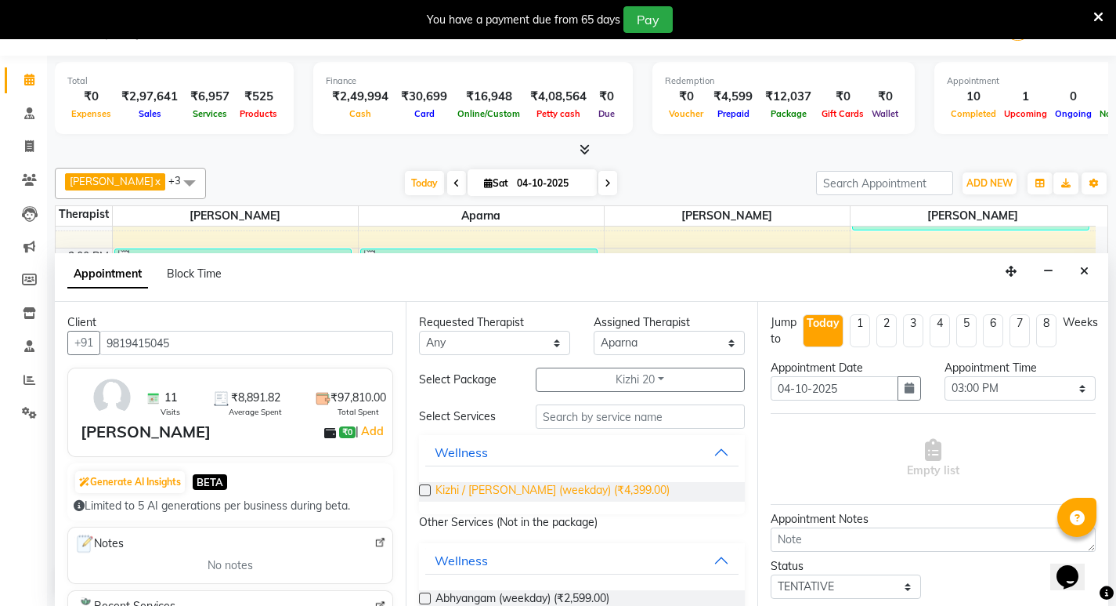
click at [592, 491] on span "Kizhi / [PERSON_NAME] (weekday) (₹4,399.00)" at bounding box center [553, 492] width 234 height 20
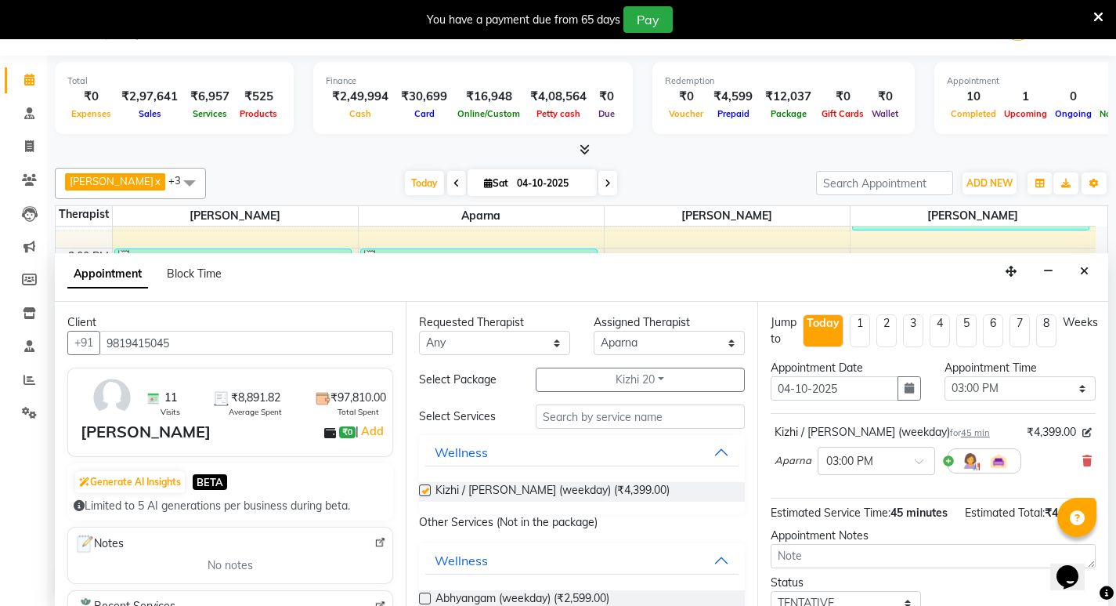
checkbox input "false"
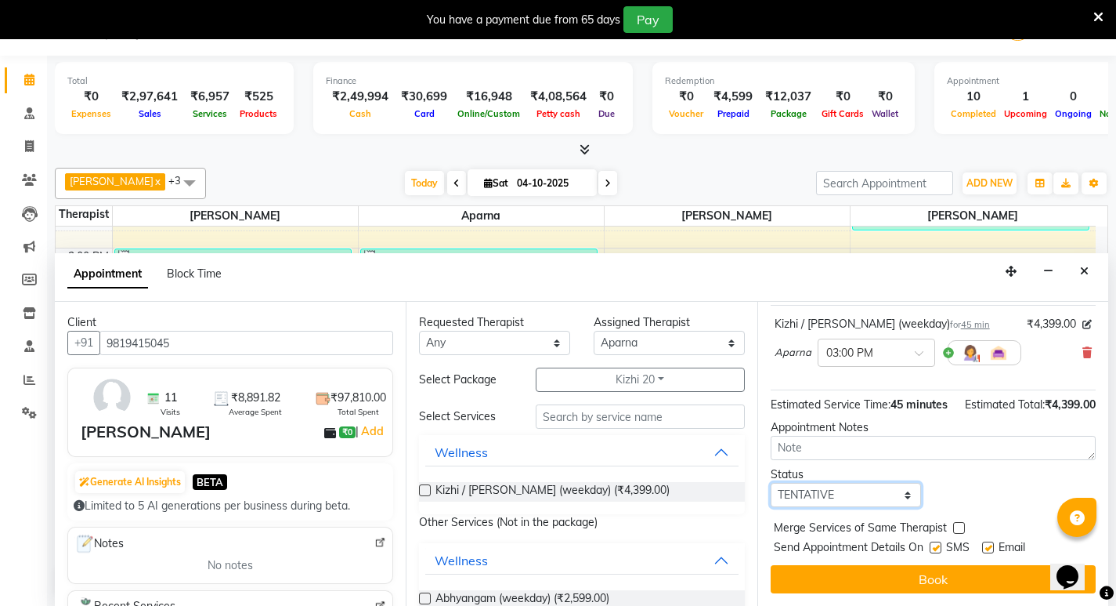
click at [896, 497] on select "Select TENTATIVE CONFIRM CHECK-IN UPCOMING" at bounding box center [846, 495] width 151 height 24
select select "confirm booking"
click at [771, 483] on select "Select TENTATIVE CONFIRM CHECK-IN UPCOMING" at bounding box center [846, 495] width 151 height 24
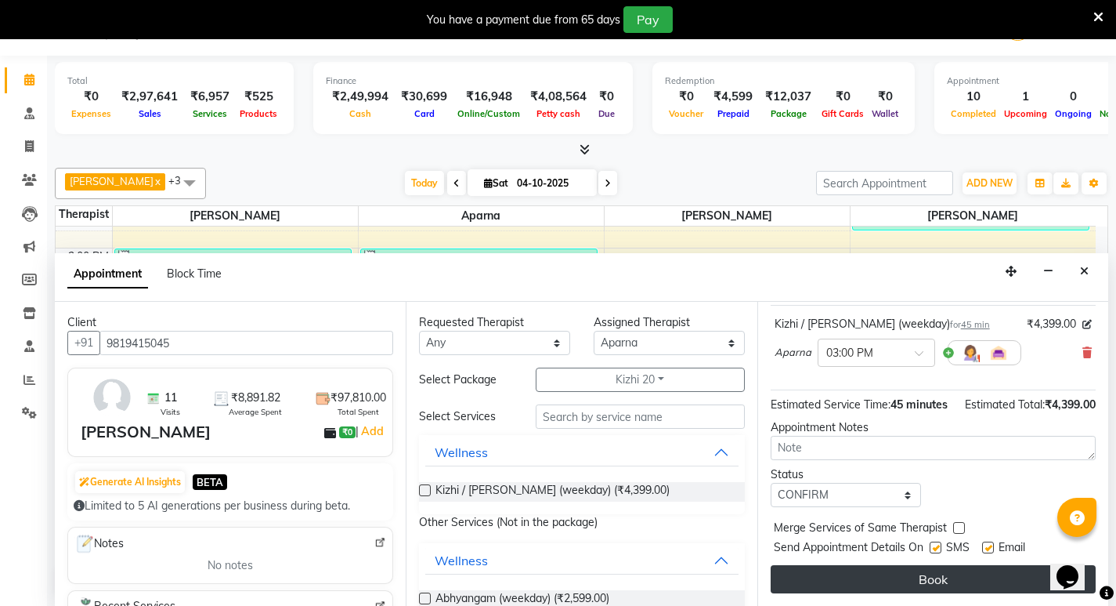
click at [954, 579] on button "Book" at bounding box center [933, 579] width 325 height 28
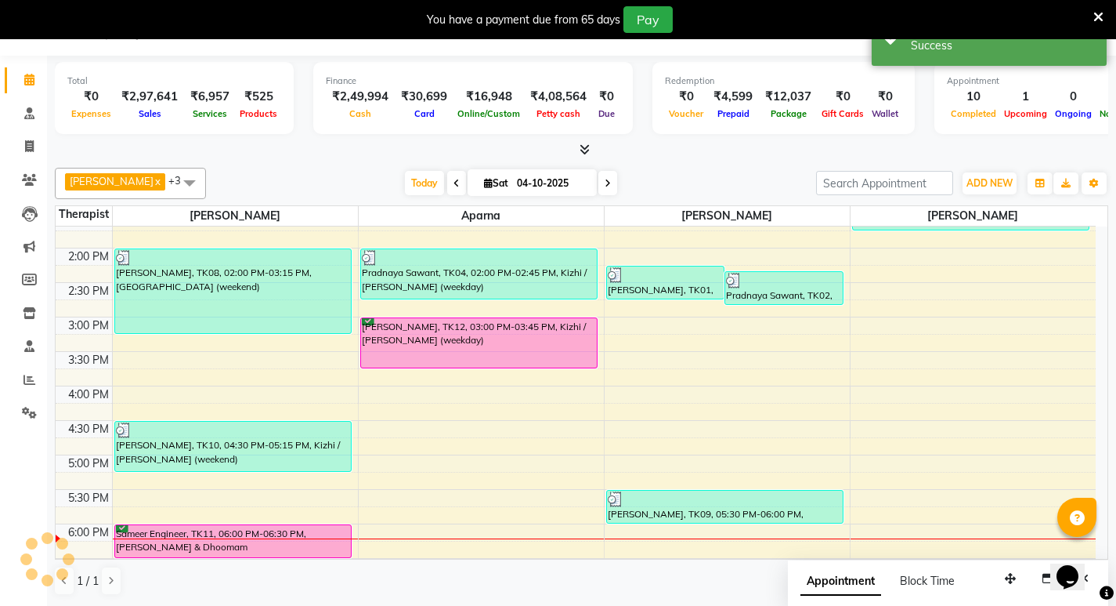
scroll to position [0, 0]
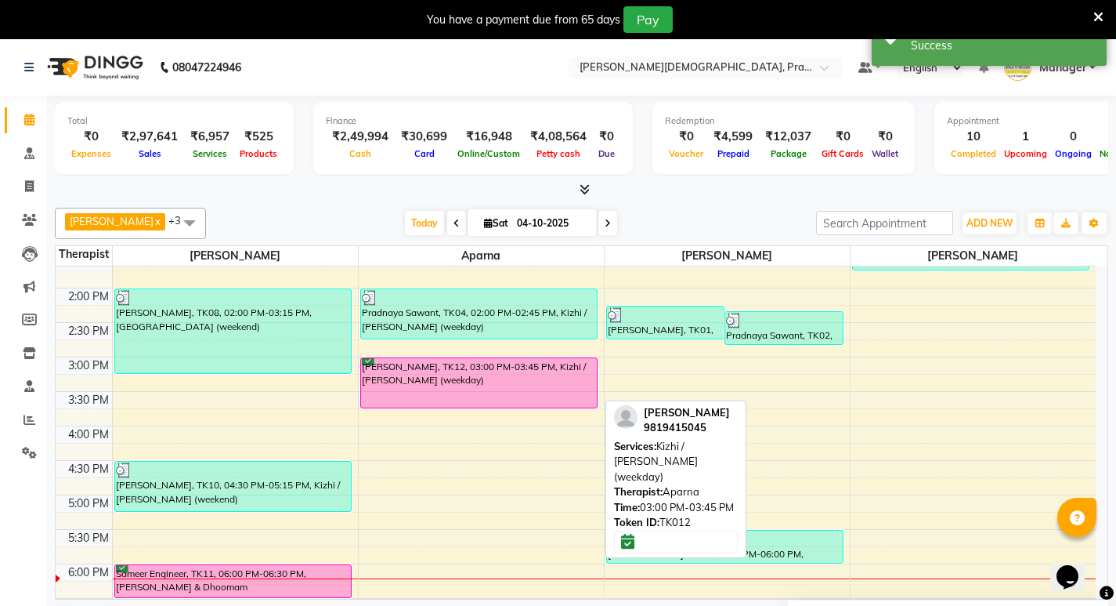
click at [468, 387] on div "[PERSON_NAME], TK12, 03:00 PM-03:45 PM, Kizhi / [PERSON_NAME] (weekday)" at bounding box center [479, 382] width 236 height 49
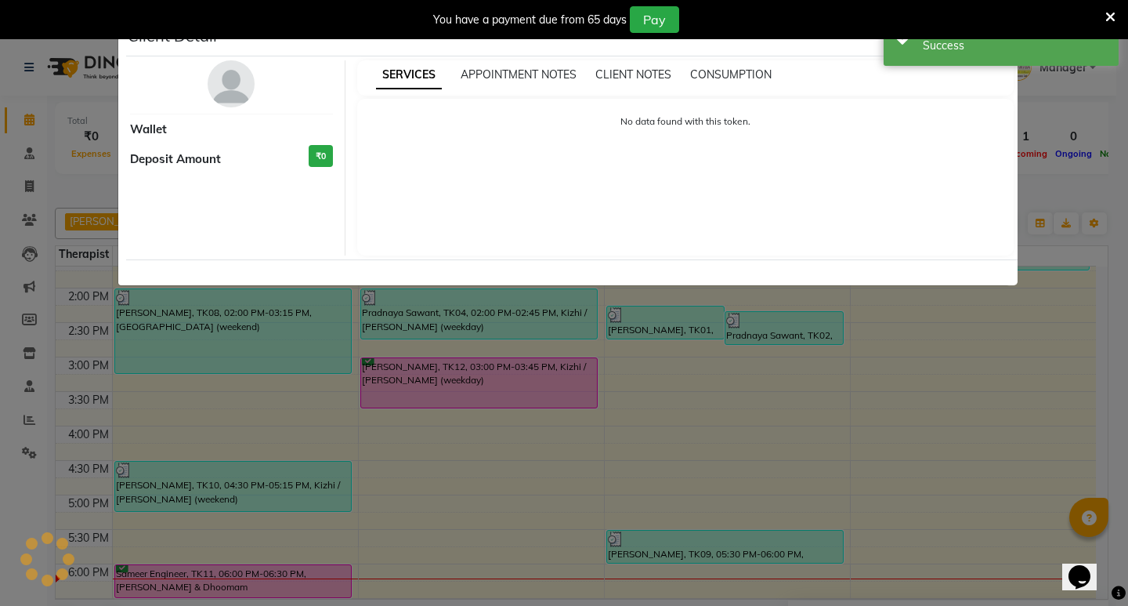
select select "6"
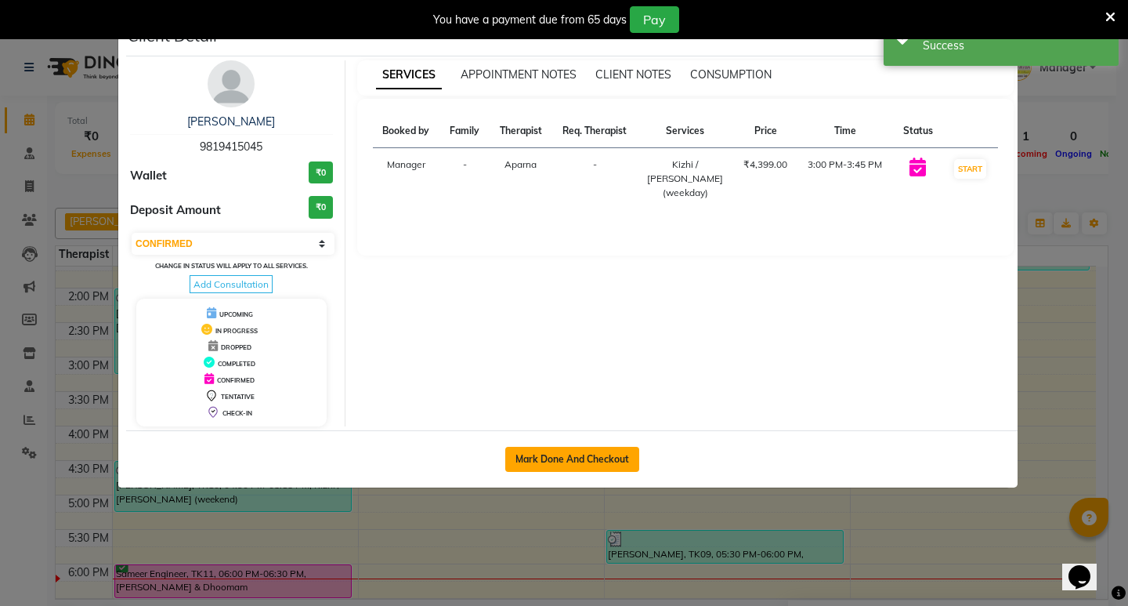
click at [619, 466] on button "Mark Done And Checkout" at bounding box center [572, 459] width 134 height 25
select select "6818"
select select "service"
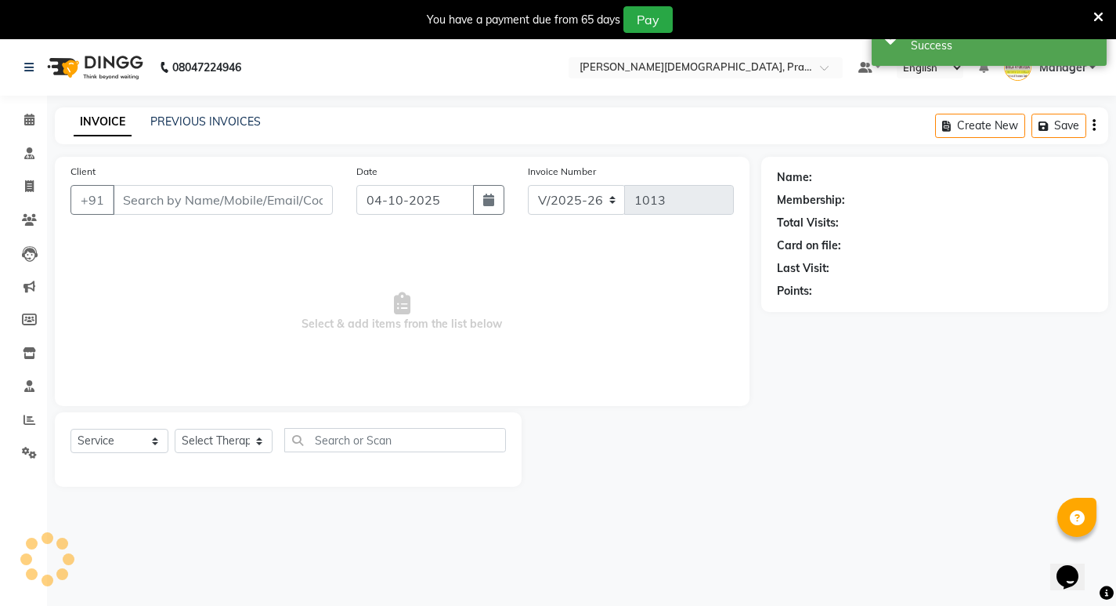
type input "9819415045"
select select "53451"
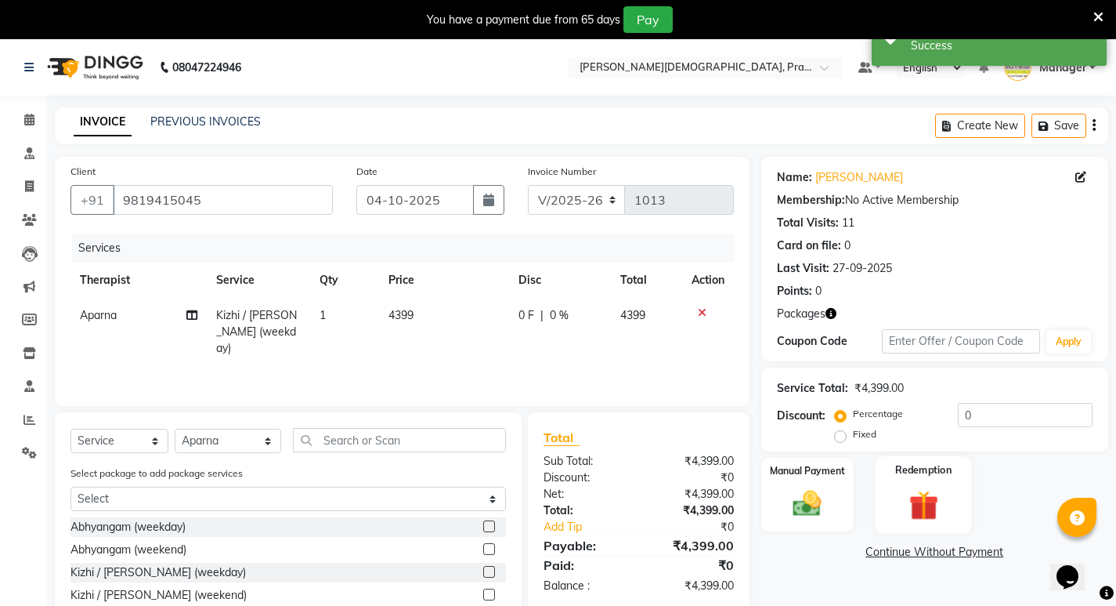
click at [890, 501] on div "Redemption" at bounding box center [924, 495] width 96 height 78
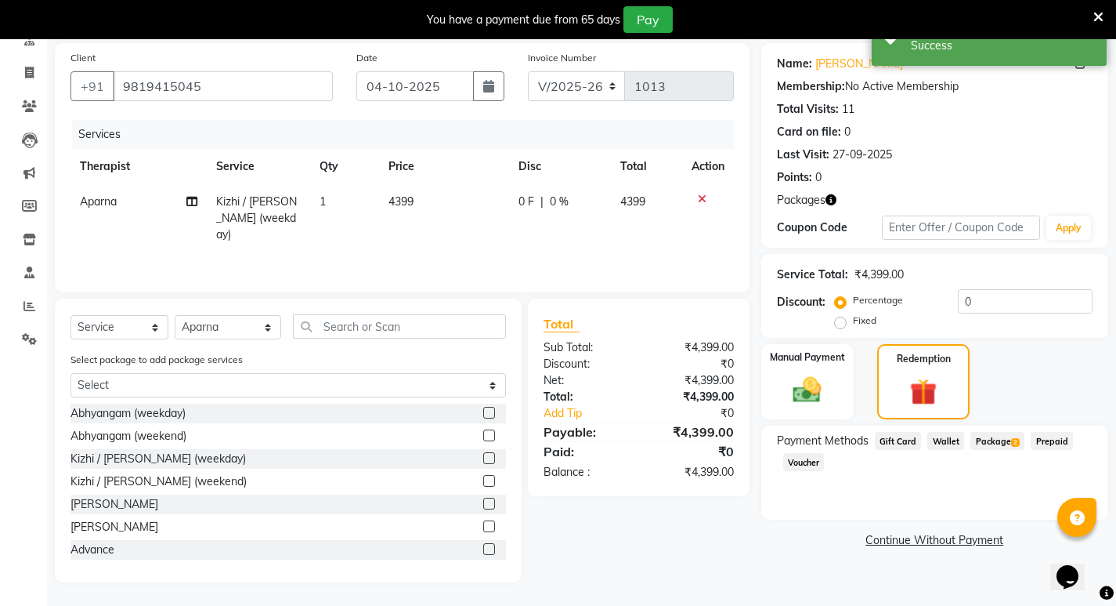
click at [988, 444] on span "Package 2" at bounding box center [998, 441] width 54 height 18
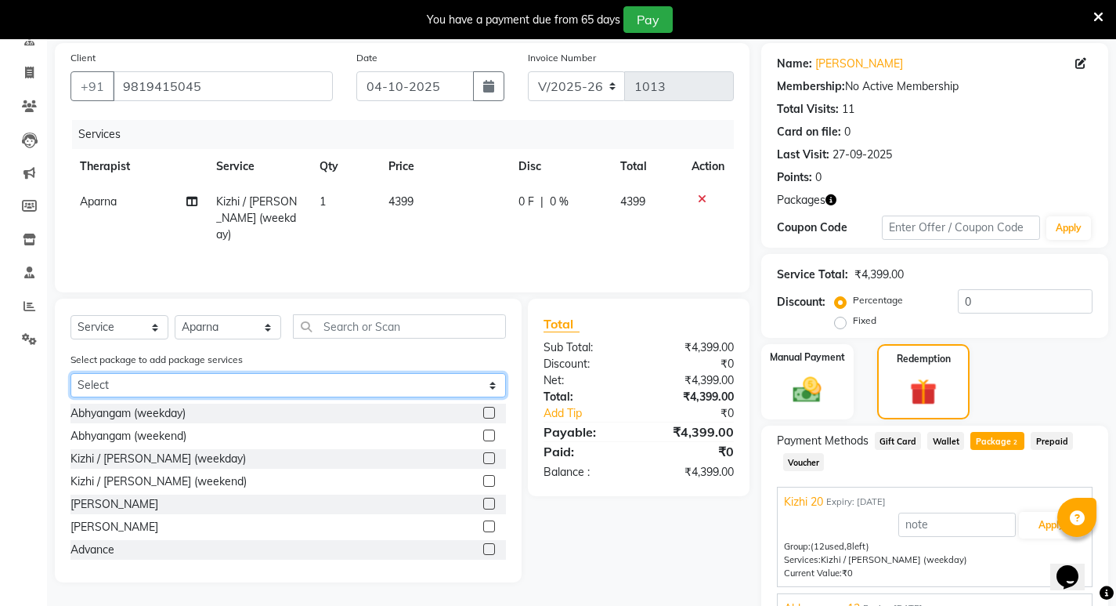
click at [386, 389] on select "Select Kizhi 20 Abhayagam 13" at bounding box center [289, 385] width 436 height 24
select select "1: Object"
click at [71, 373] on select "Select Kizhi 20 Abhayagam 13" at bounding box center [289, 385] width 436 height 24
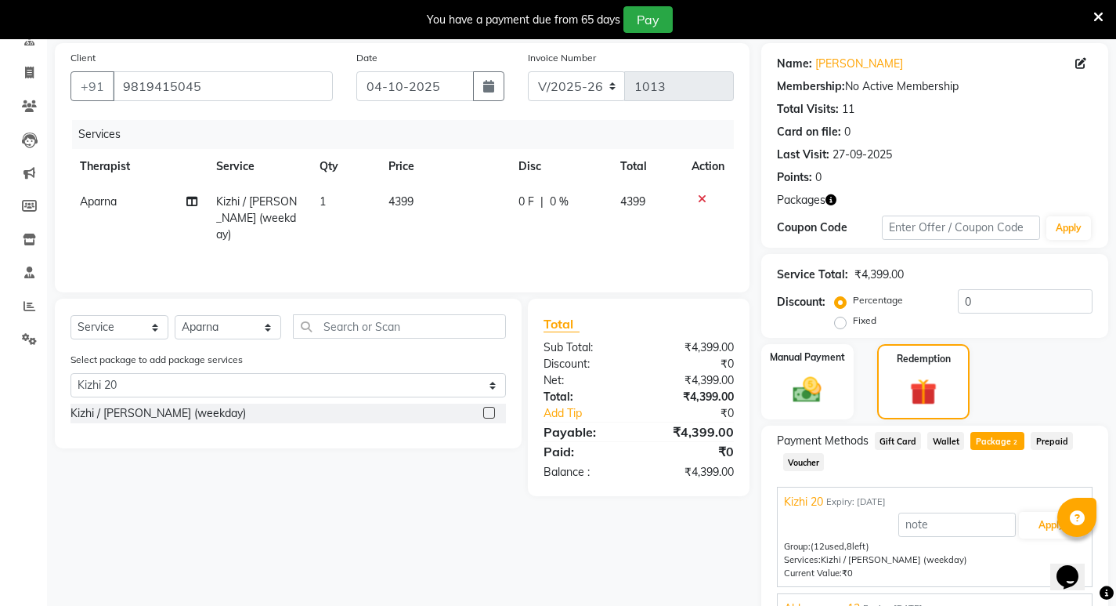
click at [493, 411] on label at bounding box center [489, 413] width 12 height 12
click at [493, 411] on input "checkbox" at bounding box center [488, 413] width 10 height 10
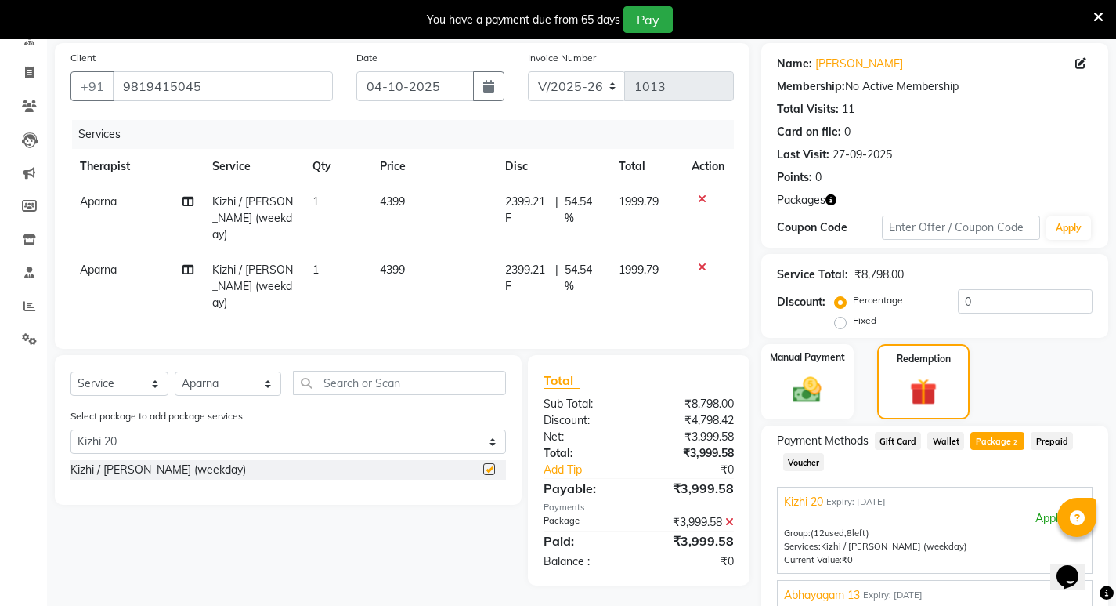
checkbox input "false"
click at [700, 262] on icon at bounding box center [702, 267] width 9 height 11
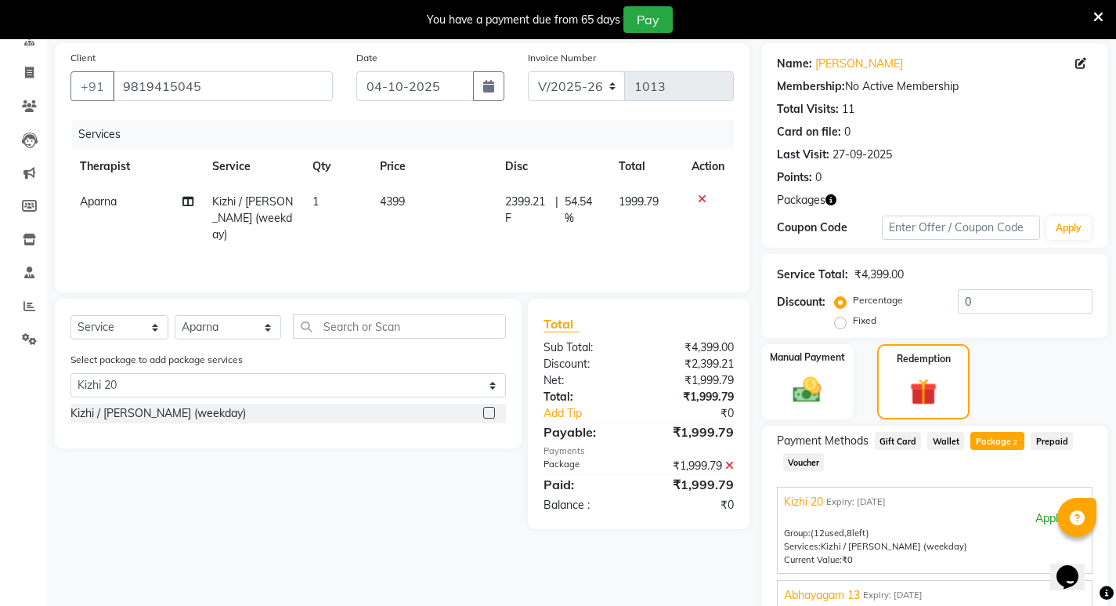
scroll to position [269, 0]
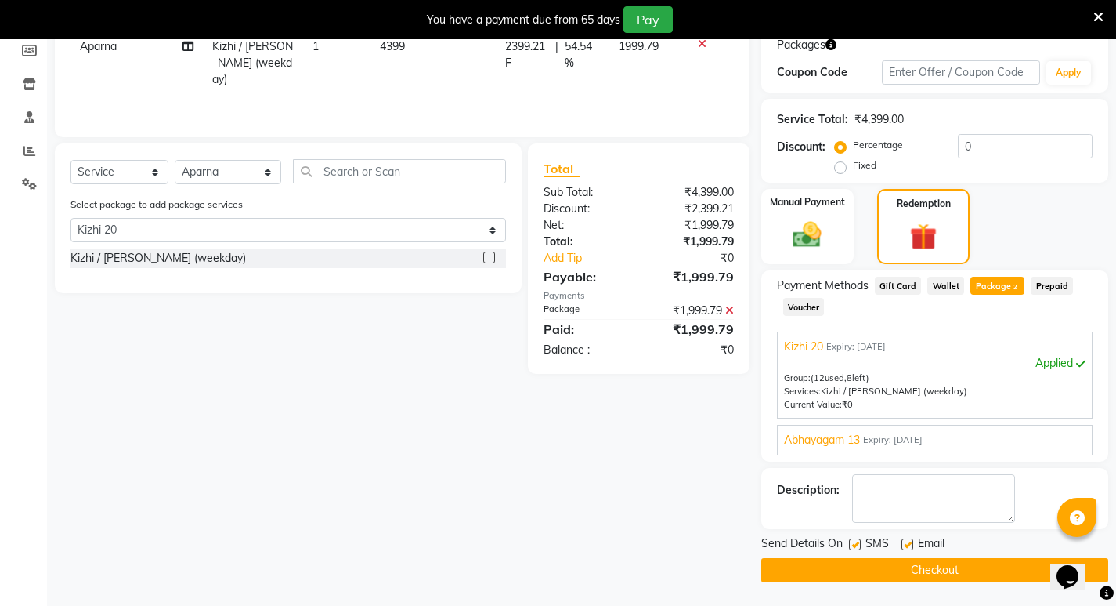
click at [856, 546] on label at bounding box center [855, 544] width 12 height 12
click at [856, 546] on input "checkbox" at bounding box center [854, 545] width 10 height 10
checkbox input "false"
click at [861, 564] on button "Checkout" at bounding box center [934, 570] width 347 height 24
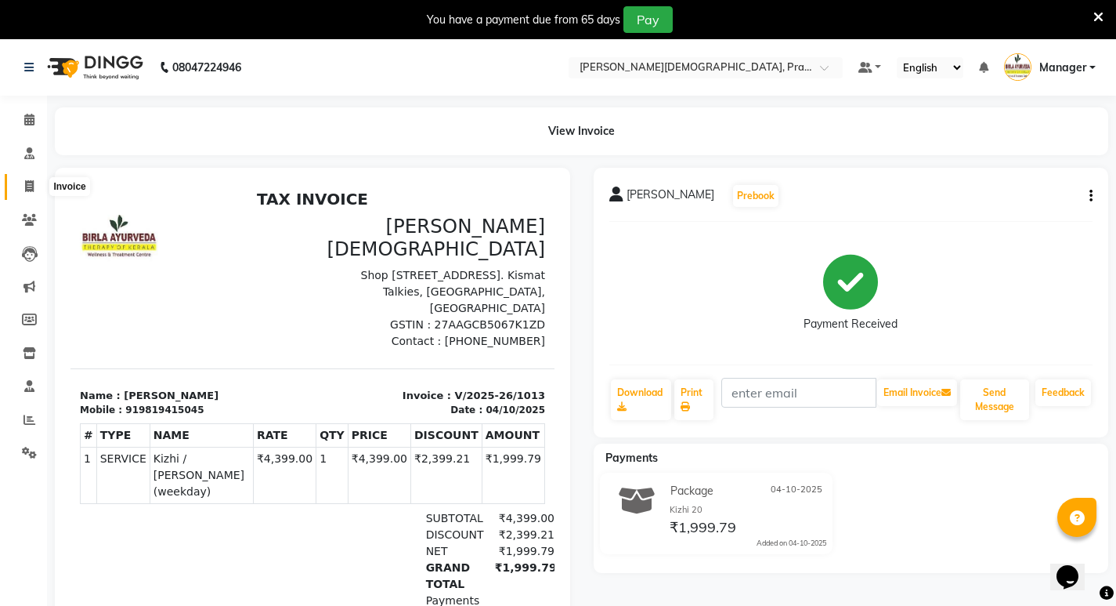
click at [40, 182] on span at bounding box center [29, 187] width 27 height 18
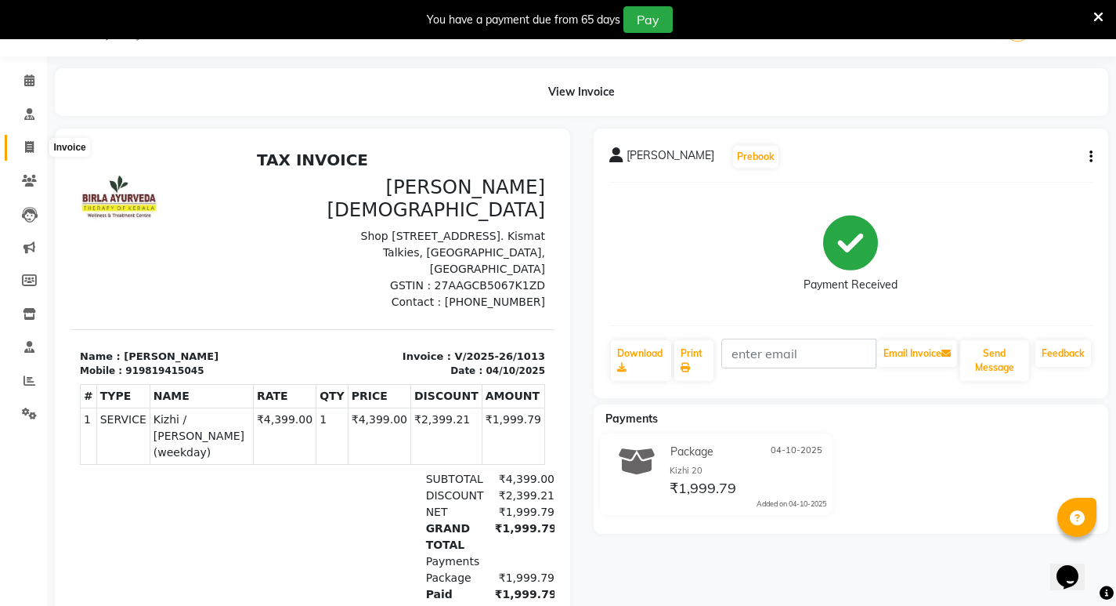
select select "6818"
select select "service"
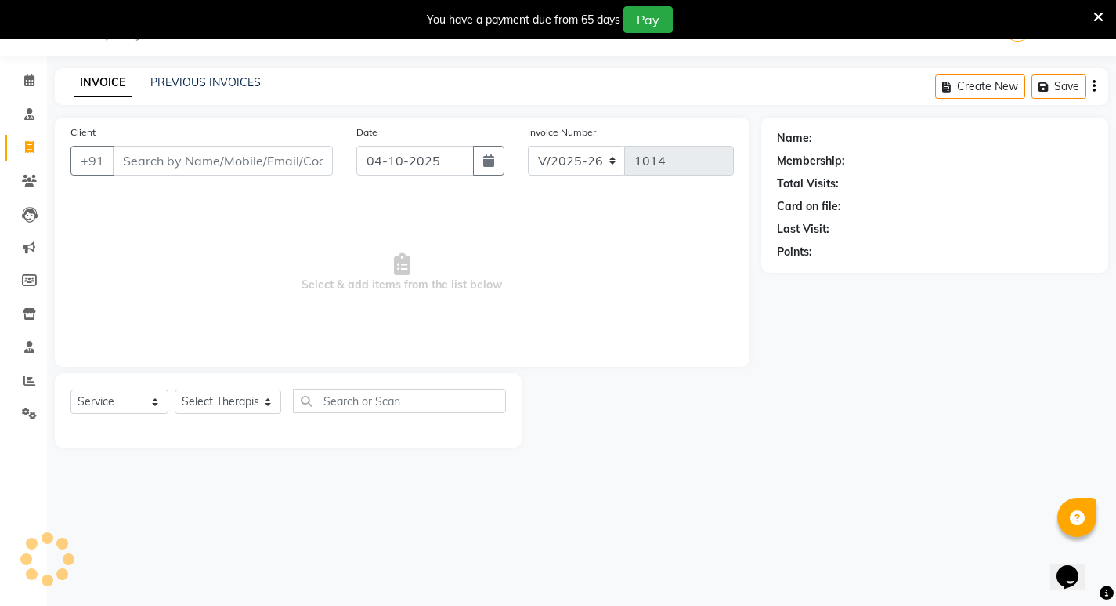
click at [186, 164] on input "Client" at bounding box center [223, 161] width 220 height 30
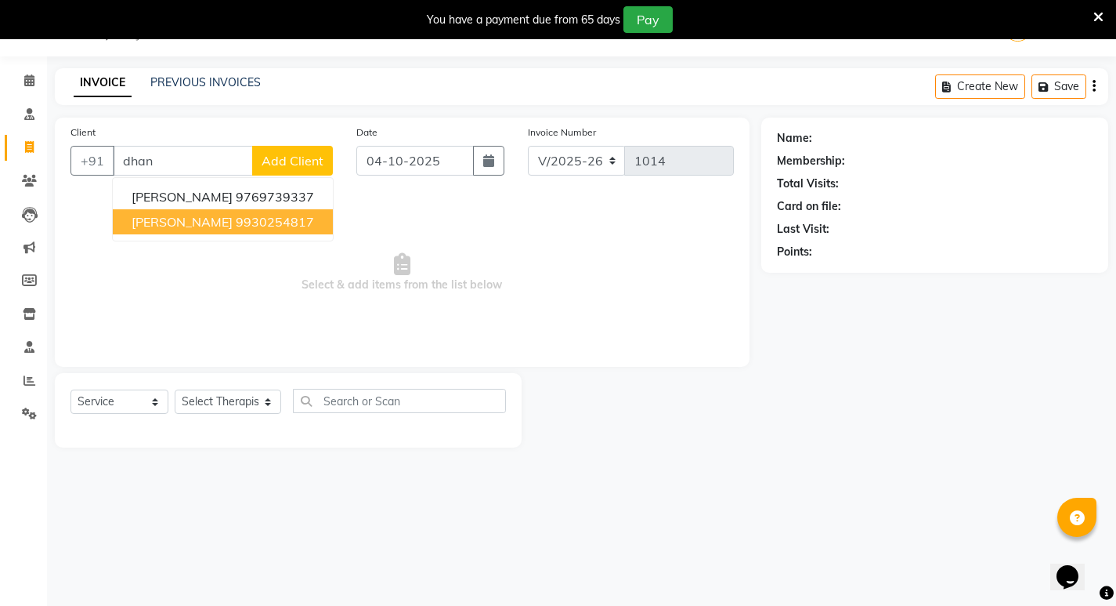
click at [291, 221] on ngb-highlight "9930254817" at bounding box center [275, 222] width 78 height 16
type input "9930254817"
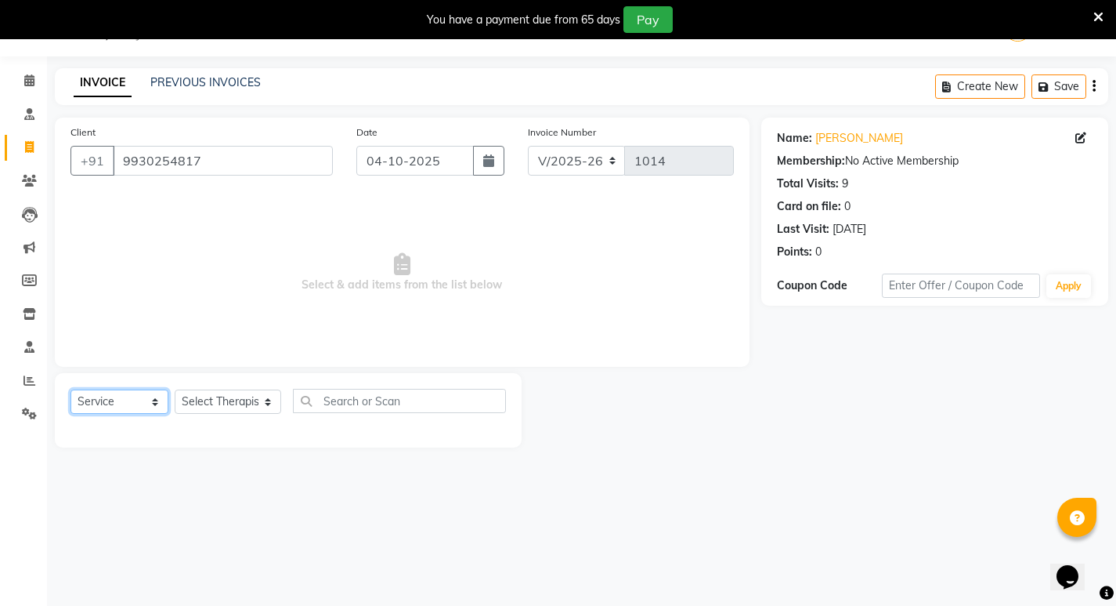
click at [144, 402] on select "Select Service Product Membership Package Voucher Prepaid Gift Card" at bounding box center [120, 401] width 98 height 24
select select "product"
click at [71, 389] on select "Select Service Product Membership Package Voucher Prepaid Gift Card" at bounding box center [120, 401] width 98 height 24
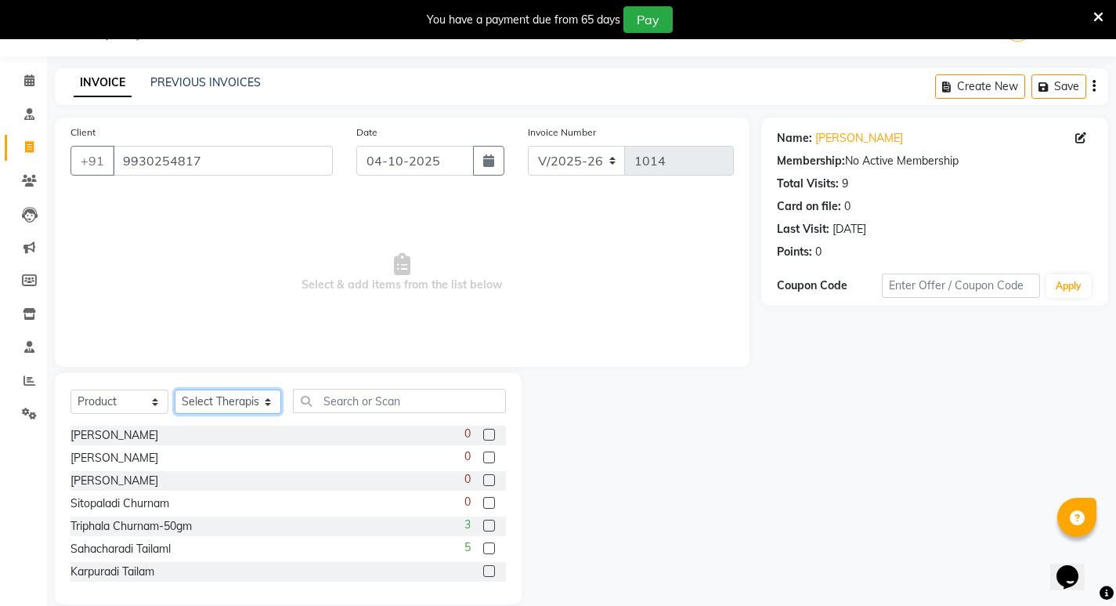
click at [216, 397] on select "Select Therapist [PERSON_NAME] [PERSON_NAME] [PERSON_NAME] [PERSON_NAME] Aparna…" at bounding box center [228, 401] width 107 height 24
select select "56958"
click at [175, 389] on select "Select Therapist [PERSON_NAME] [PERSON_NAME] [PERSON_NAME] [PERSON_NAME] Aparna…" at bounding box center [228, 401] width 107 height 24
click at [342, 396] on input "text" at bounding box center [399, 401] width 213 height 24
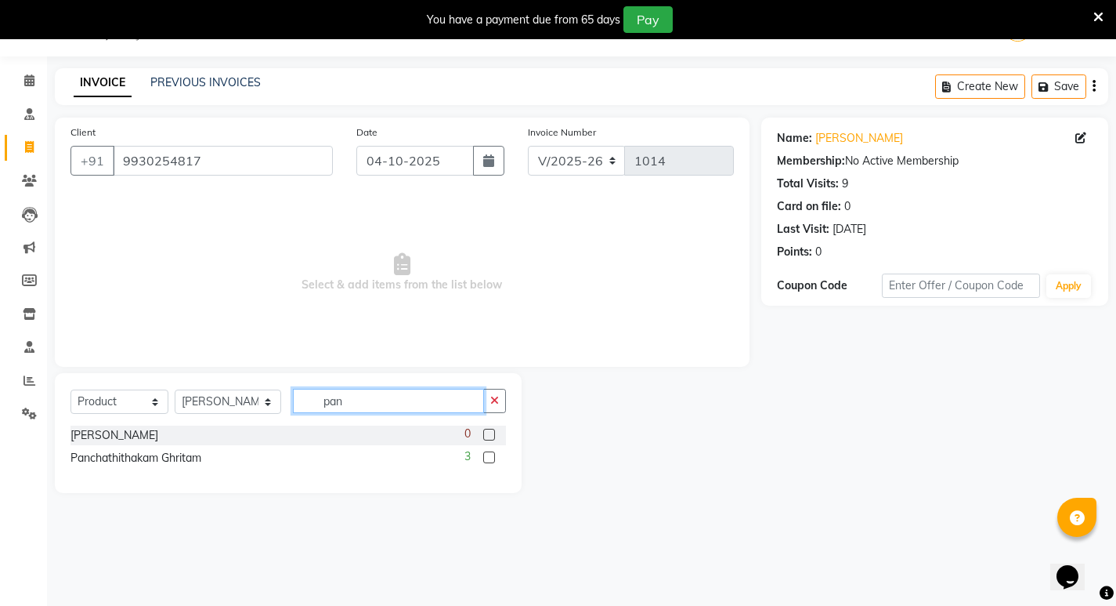
type input "pan"
click at [490, 453] on label at bounding box center [489, 457] width 12 height 12
click at [490, 453] on input "checkbox" at bounding box center [488, 458] width 10 height 10
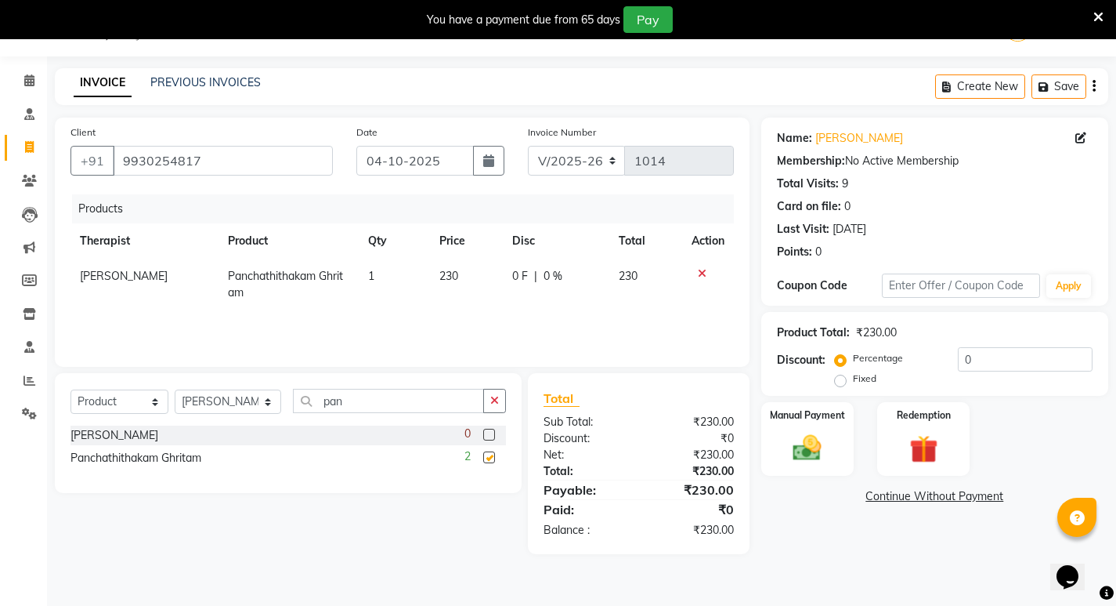
checkbox input "false"
click at [826, 468] on div "Manual Payment" at bounding box center [807, 439] width 96 height 78
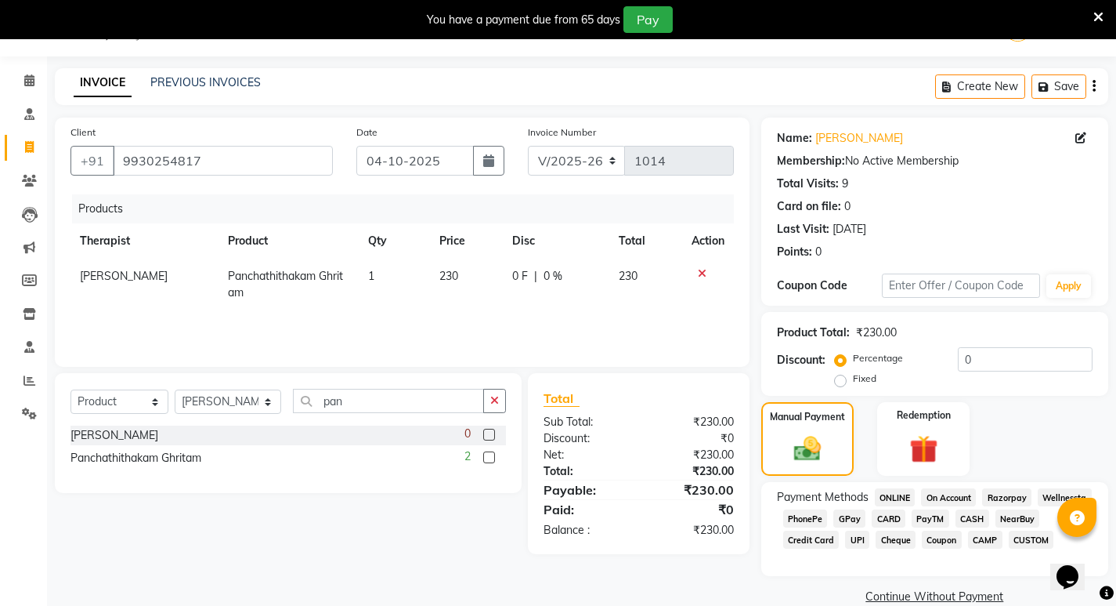
click at [968, 521] on span "CASH" at bounding box center [973, 518] width 34 height 18
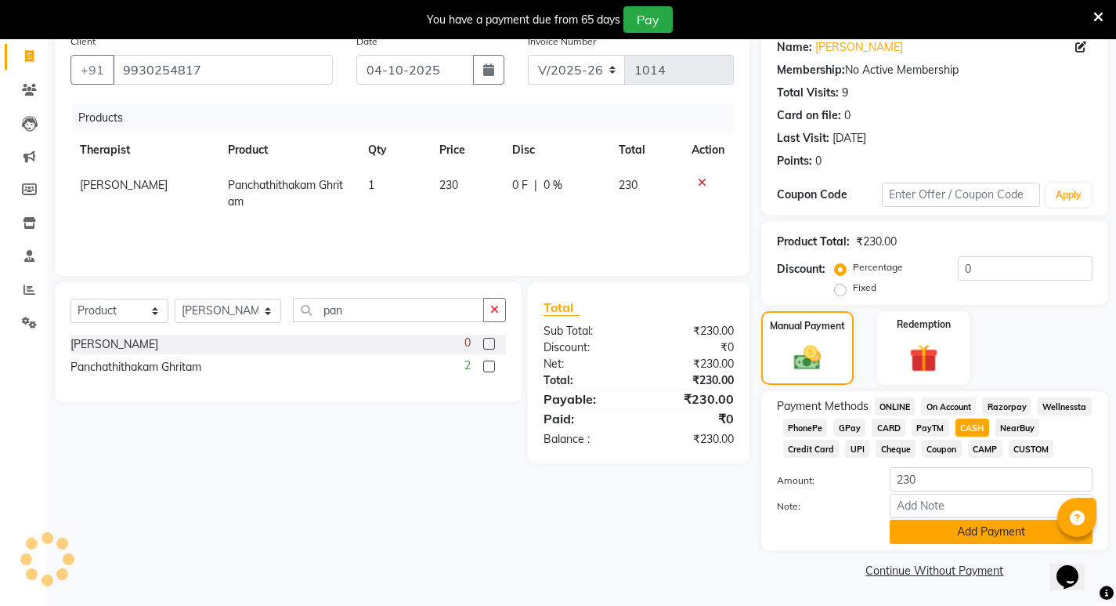
click at [950, 530] on button "Add Payment" at bounding box center [991, 531] width 203 height 24
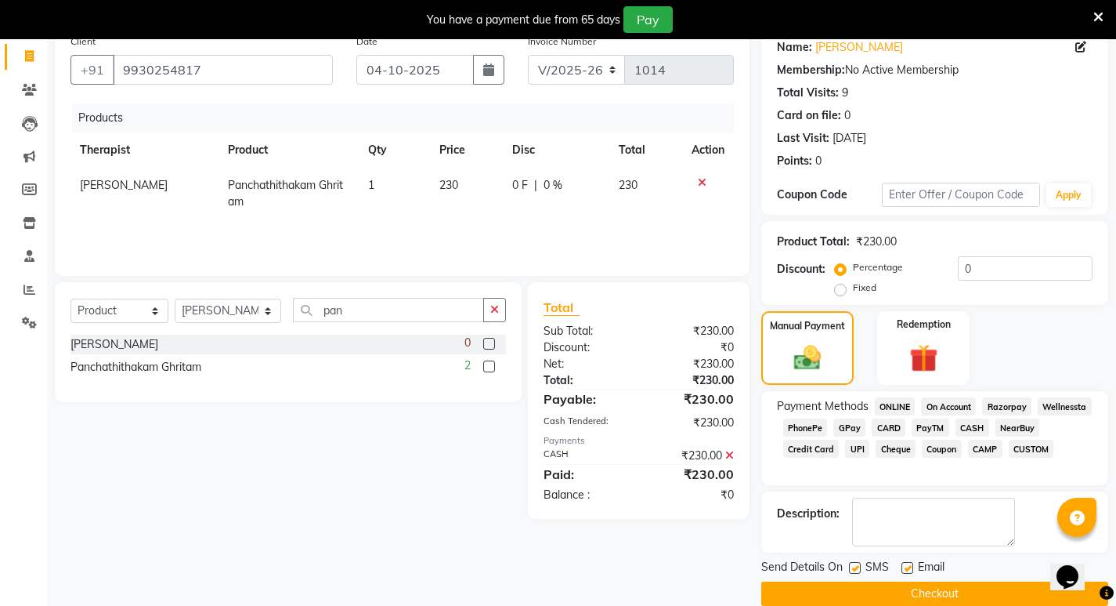
click at [856, 570] on label at bounding box center [855, 568] width 12 height 12
click at [856, 570] on input "checkbox" at bounding box center [854, 568] width 10 height 10
checkbox input "false"
click at [866, 588] on button "Checkout" at bounding box center [934, 593] width 347 height 24
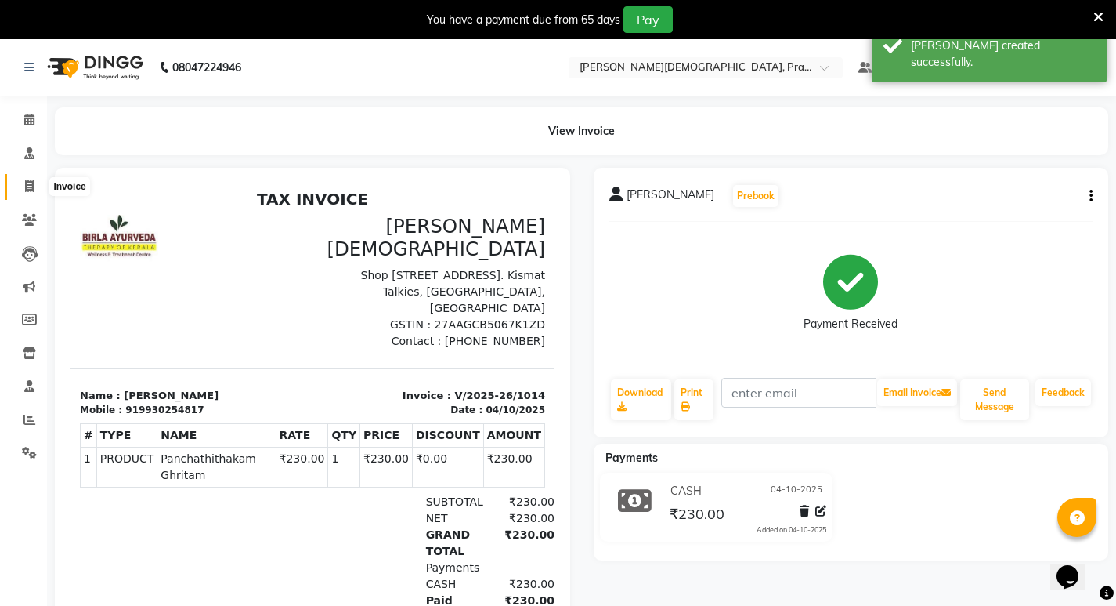
click at [32, 184] on icon at bounding box center [29, 186] width 9 height 12
select select "6818"
select select "service"
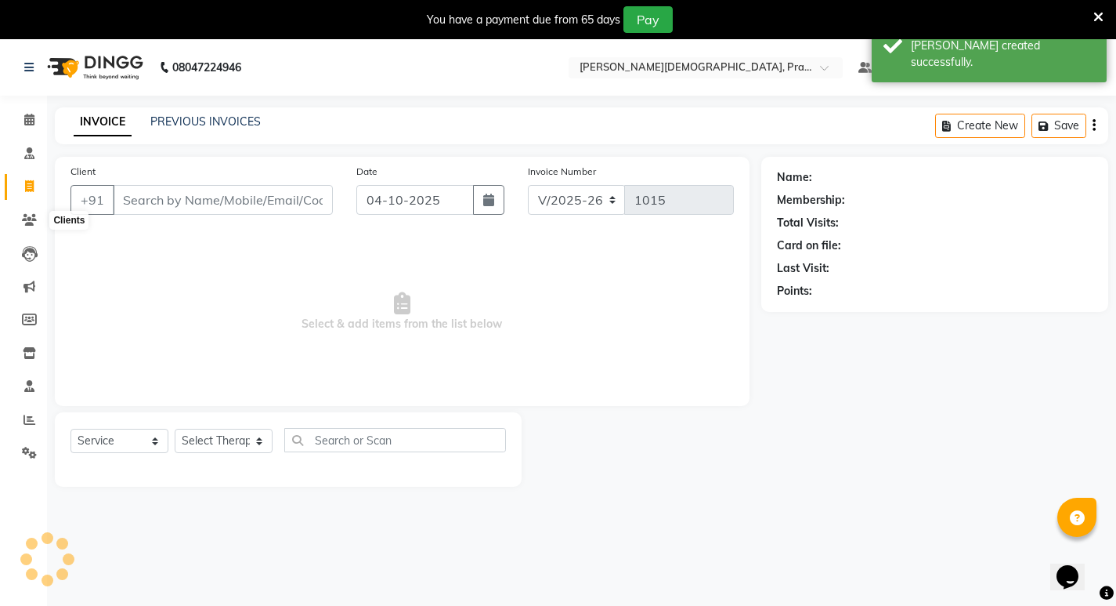
scroll to position [39, 0]
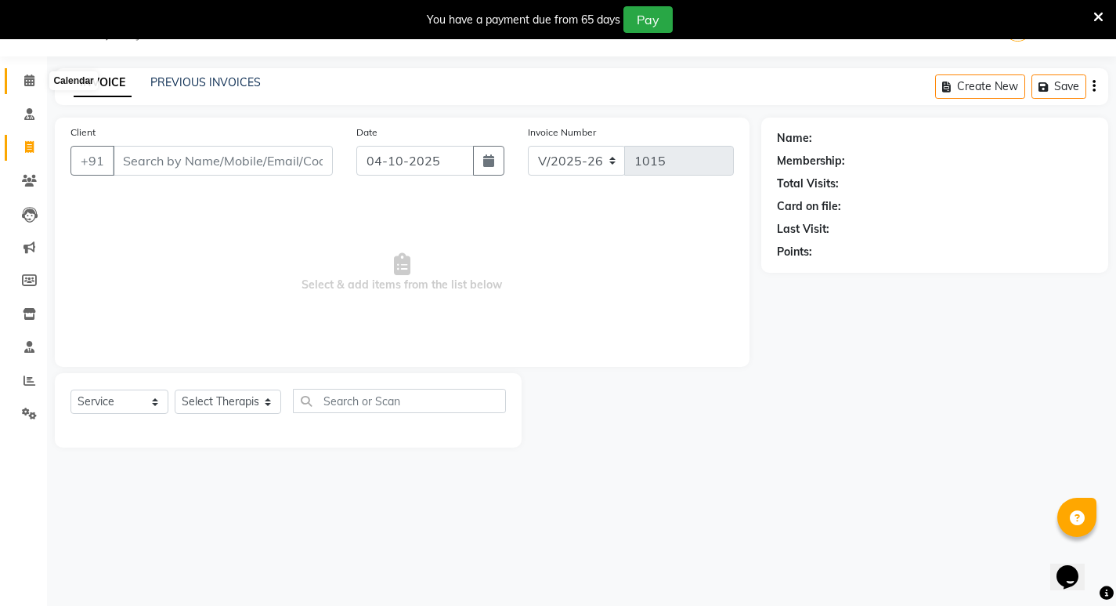
click at [20, 80] on span at bounding box center [29, 81] width 27 height 18
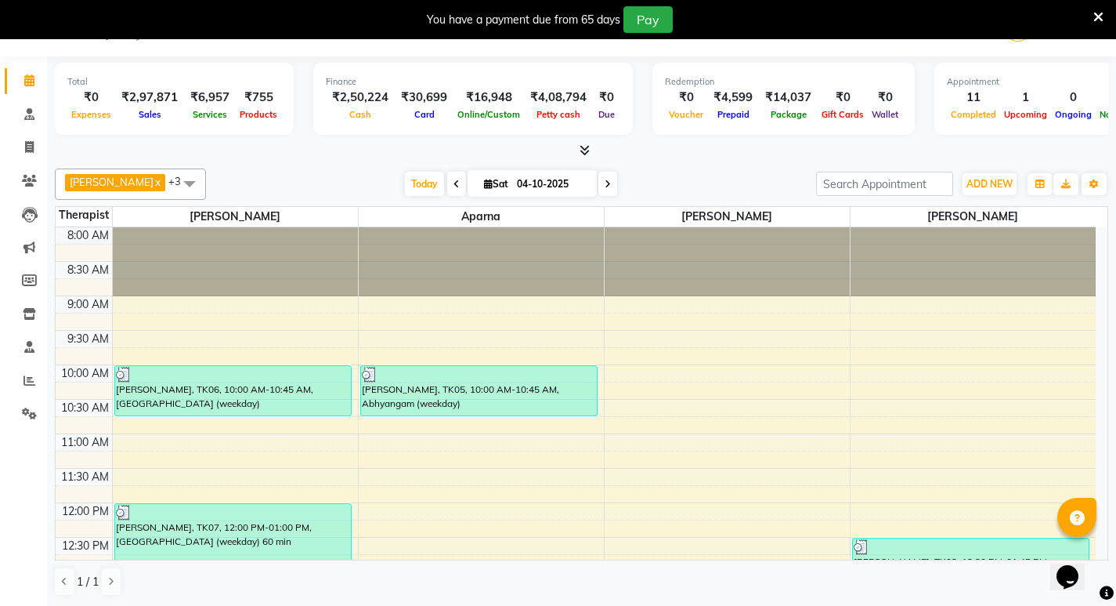
click at [584, 151] on icon at bounding box center [585, 150] width 10 height 12
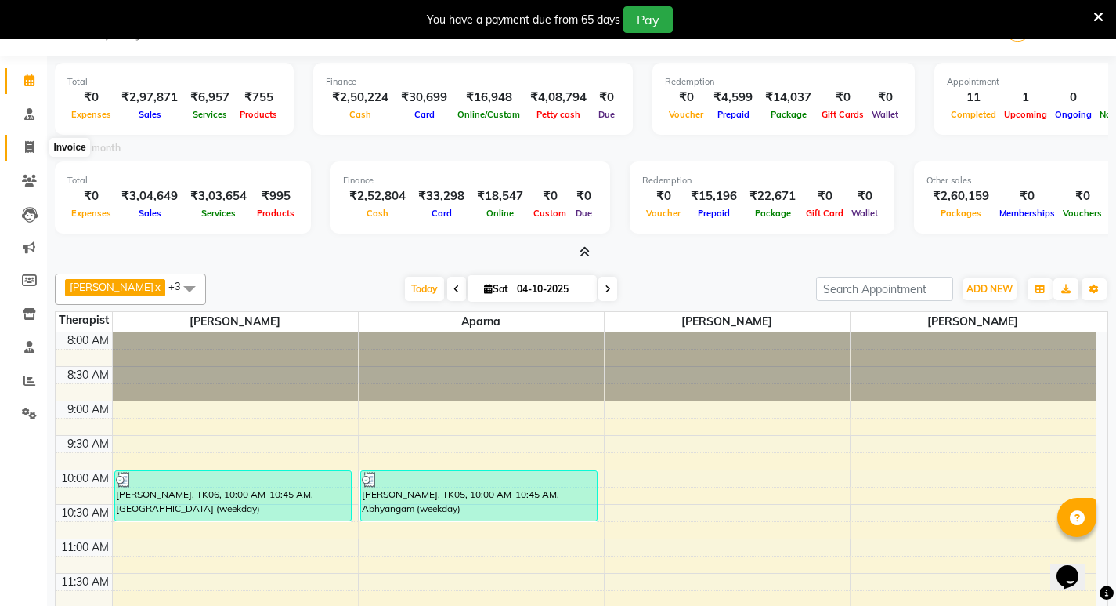
click at [24, 143] on span at bounding box center [29, 148] width 27 height 18
select select "6818"
select select "service"
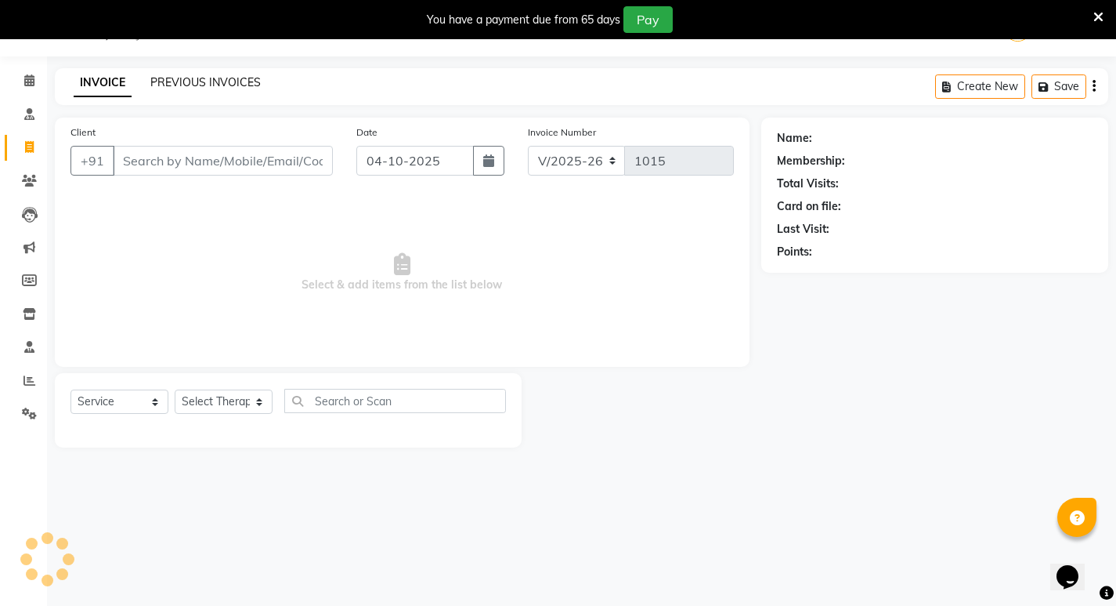
click at [235, 80] on link "PREVIOUS INVOICES" at bounding box center [205, 82] width 110 height 14
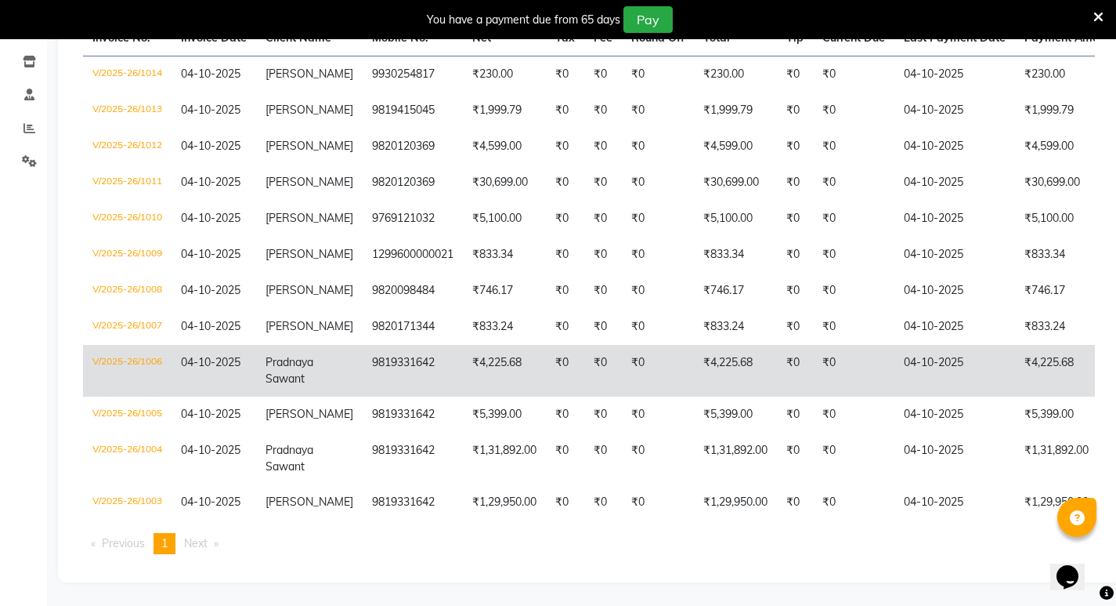
scroll to position [431, 0]
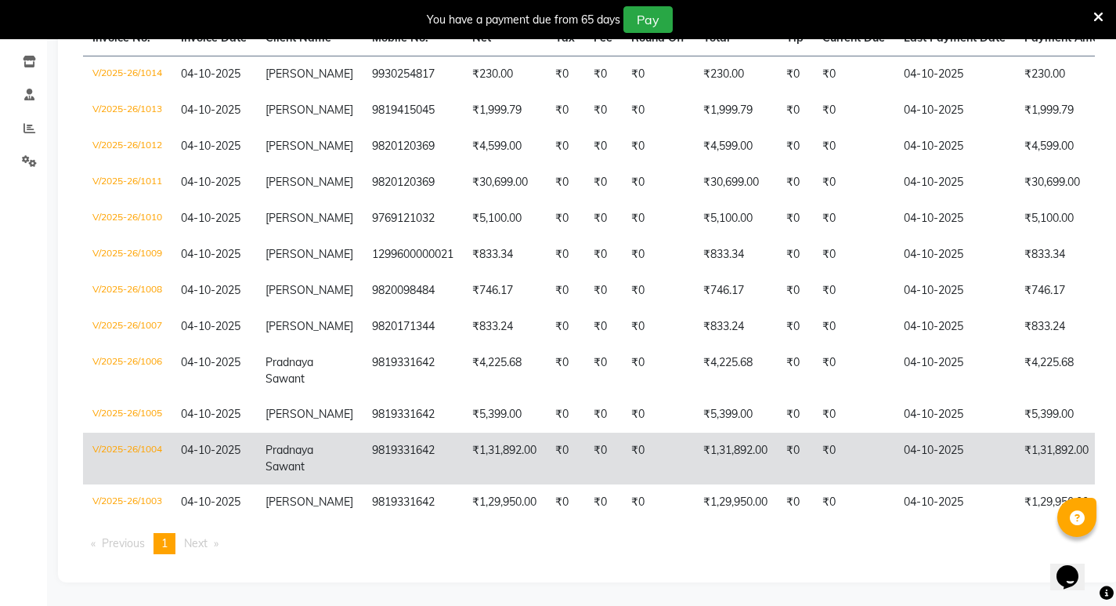
click at [389, 432] on td "9819331642" at bounding box center [413, 458] width 100 height 52
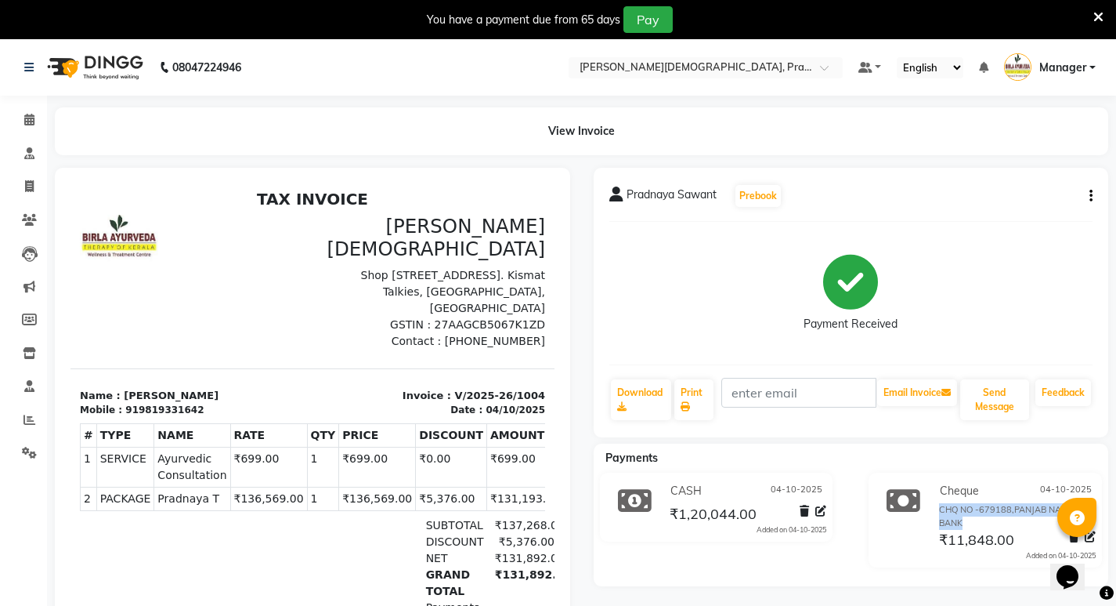
drag, startPoint x: 939, startPoint y: 508, endPoint x: 996, endPoint y: 521, distance: 57.8
click at [994, 521] on div "CHQ NO -679188,PANJAB NATIONAL BANK" at bounding box center [1017, 516] width 157 height 26
copy div "CHQ NO -679188,PANJAB NATIONAL BANK"
click at [30, 117] on icon at bounding box center [29, 120] width 10 height 12
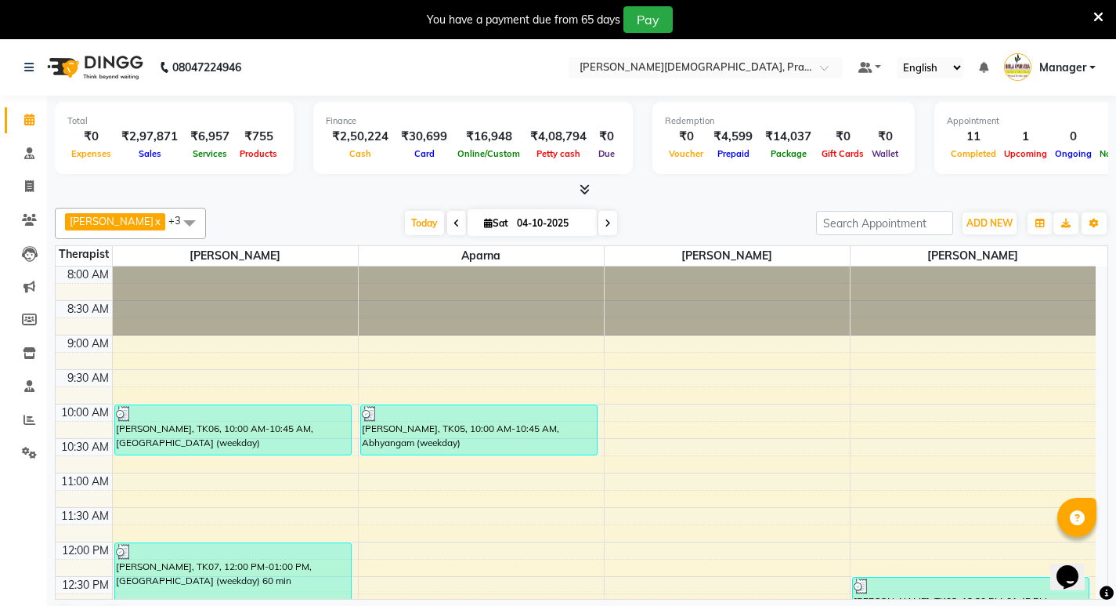
click at [582, 189] on icon at bounding box center [585, 189] width 10 height 12
